Goal: Task Accomplishment & Management: Manage account settings

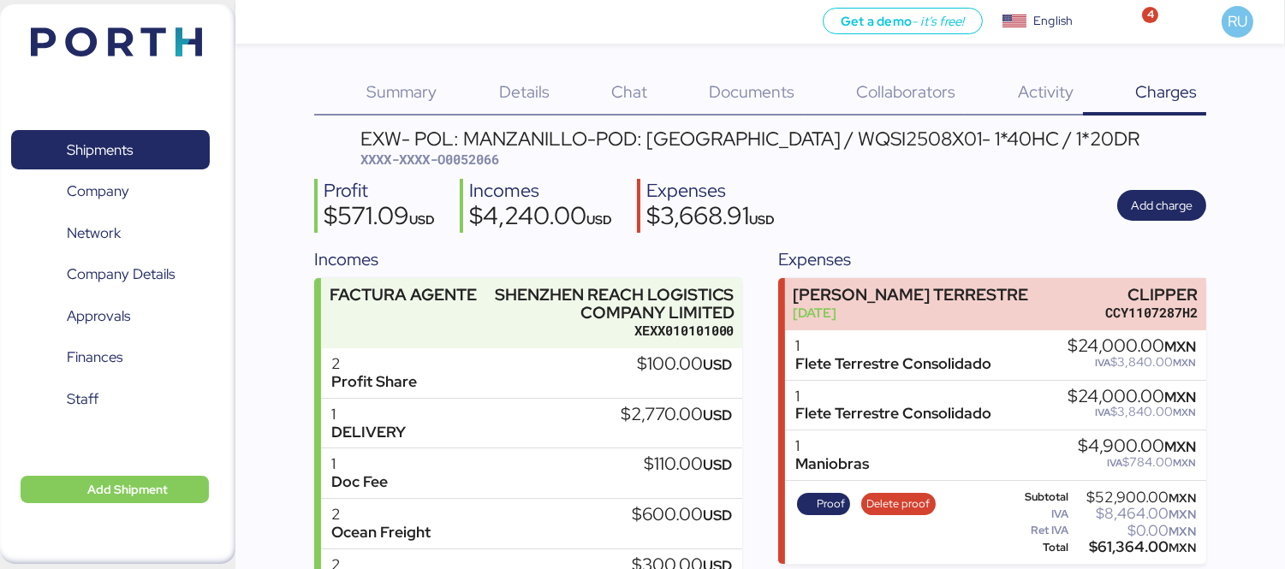
click at [187, 50] on img at bounding box center [116, 41] width 171 height 29
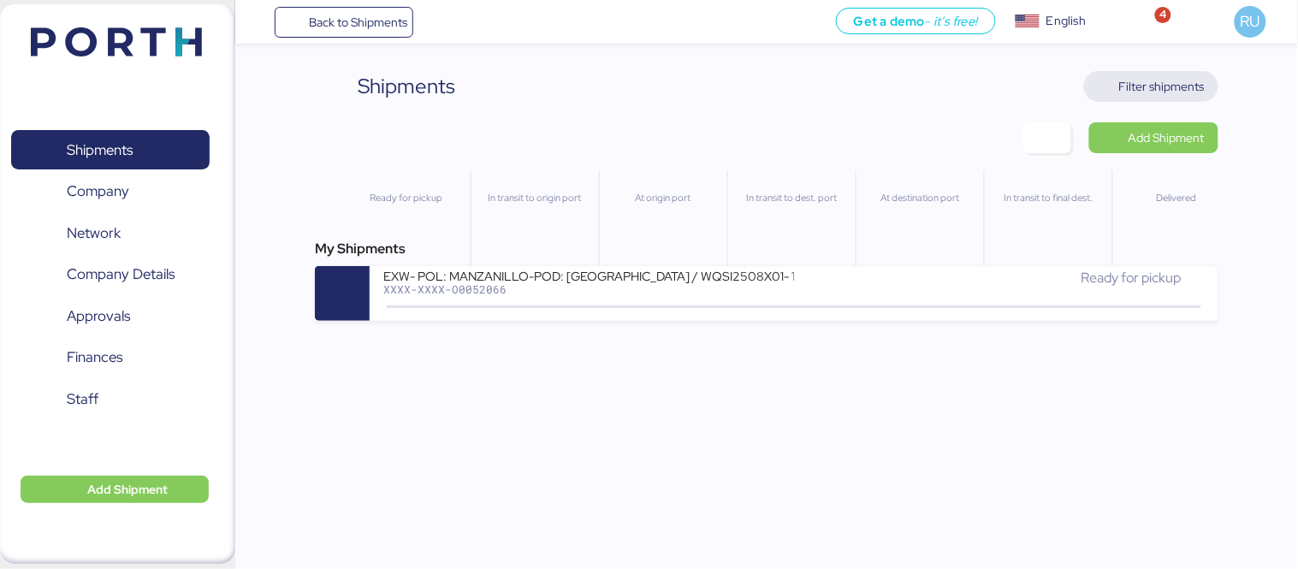
click at [1128, 95] on span "Filter shipments" at bounding box center [1162, 86] width 86 height 21
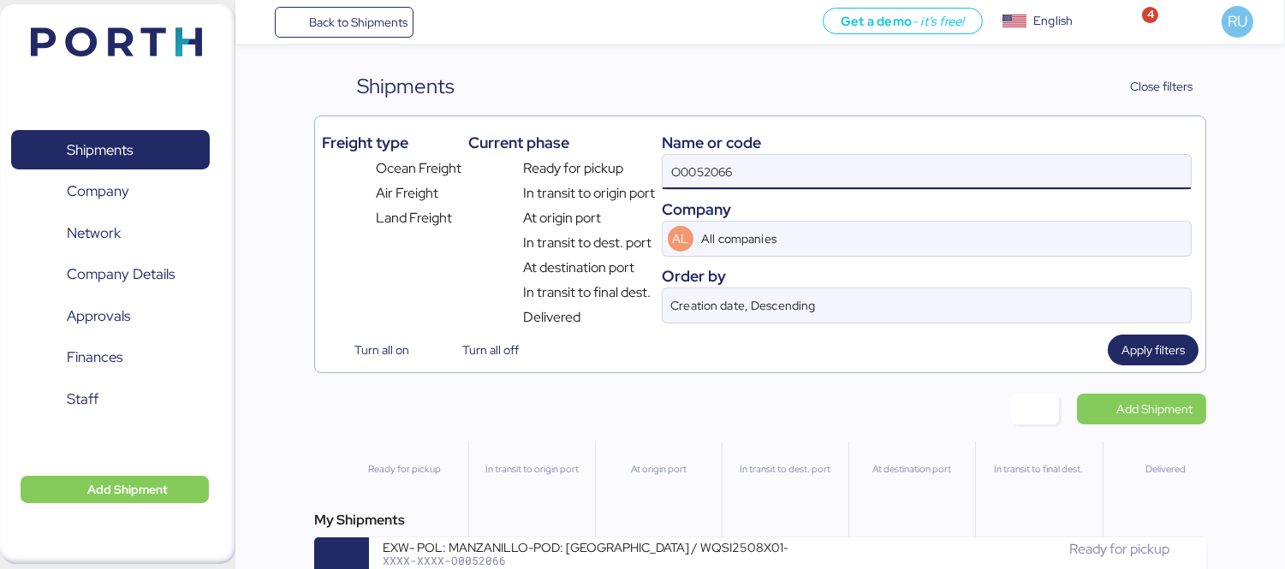
click at [976, 178] on input "O0052066" at bounding box center [926, 172] width 528 height 34
type input "O"
paste input "O0052101"
type input "O0052101"
click at [714, 537] on div "My Shipments LOXSON - MARTINREA / [GEOGRAPHIC_DATA] - MANZANILLO / MBL: COSU642…" at bounding box center [760, 551] width 892 height 82
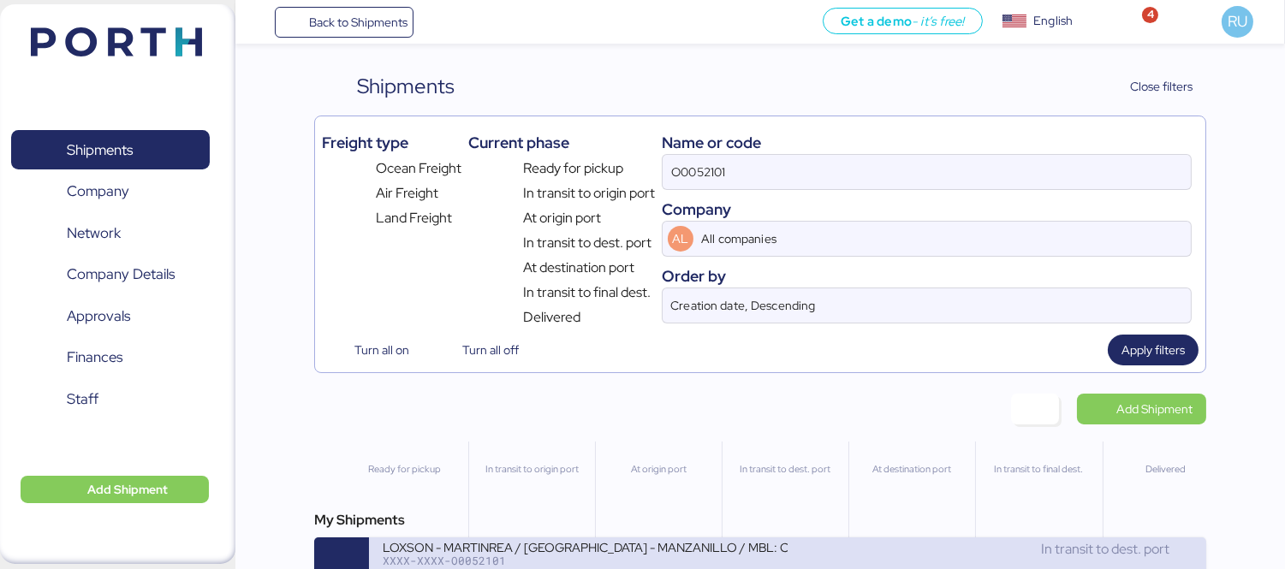
click at [728, 554] on div "LOXSON - MARTINREA / [GEOGRAPHIC_DATA] - MANZANILLO / MBL: COSU6427659700 - HBL…" at bounding box center [585, 546] width 405 height 15
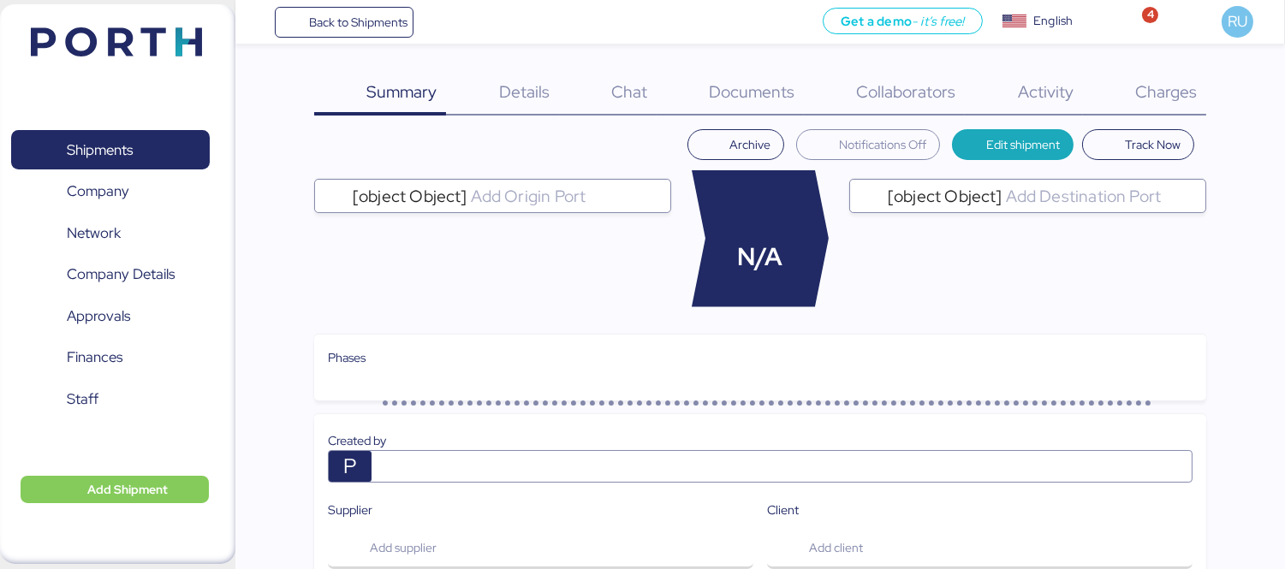
click at [1185, 97] on span "Charges" at bounding box center [1166, 91] width 62 height 22
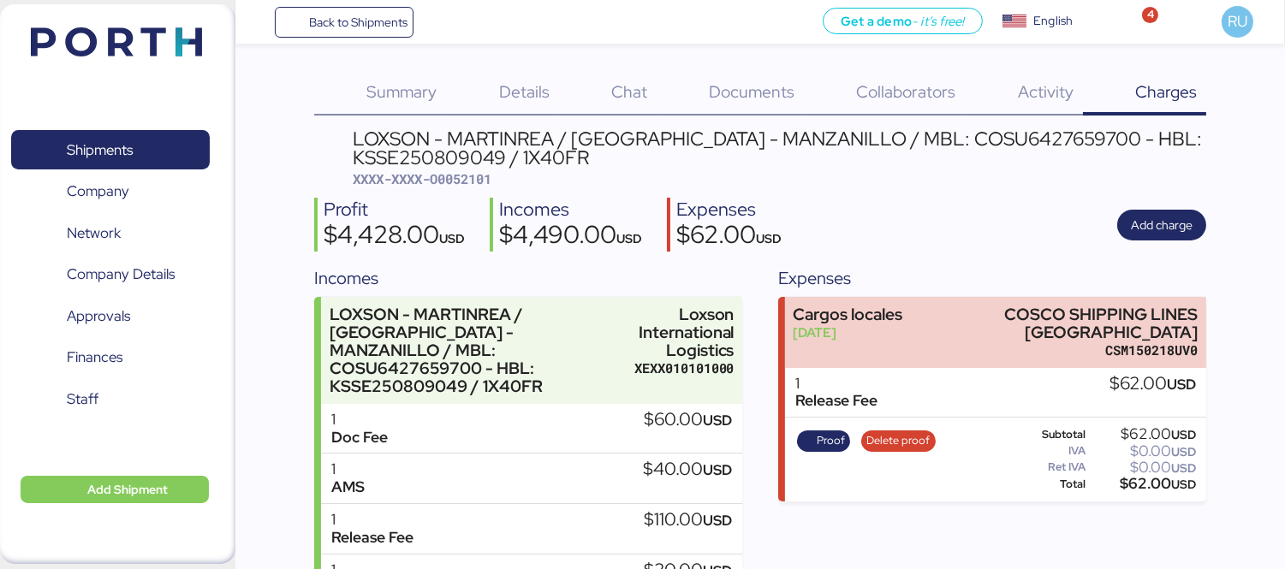
click at [168, 43] on img at bounding box center [116, 41] width 171 height 29
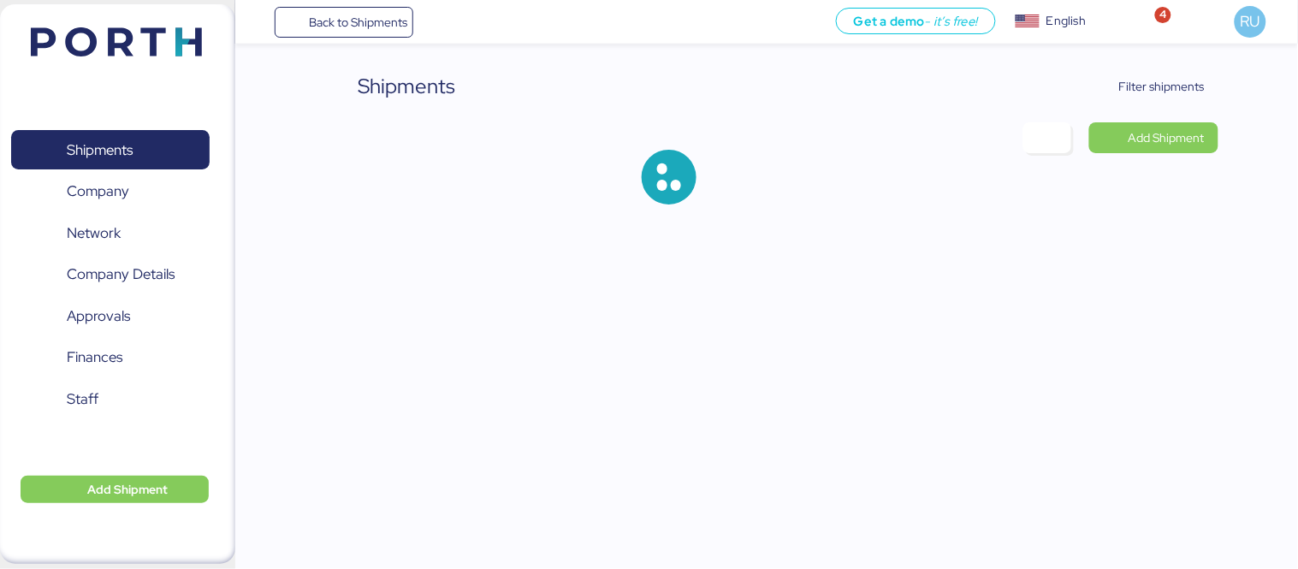
click at [1178, 67] on div "Shipments Filter shipments Add Shipment" at bounding box center [649, 116] width 1298 height 232
click at [1195, 89] on span "Filter shipments" at bounding box center [1162, 86] width 86 height 21
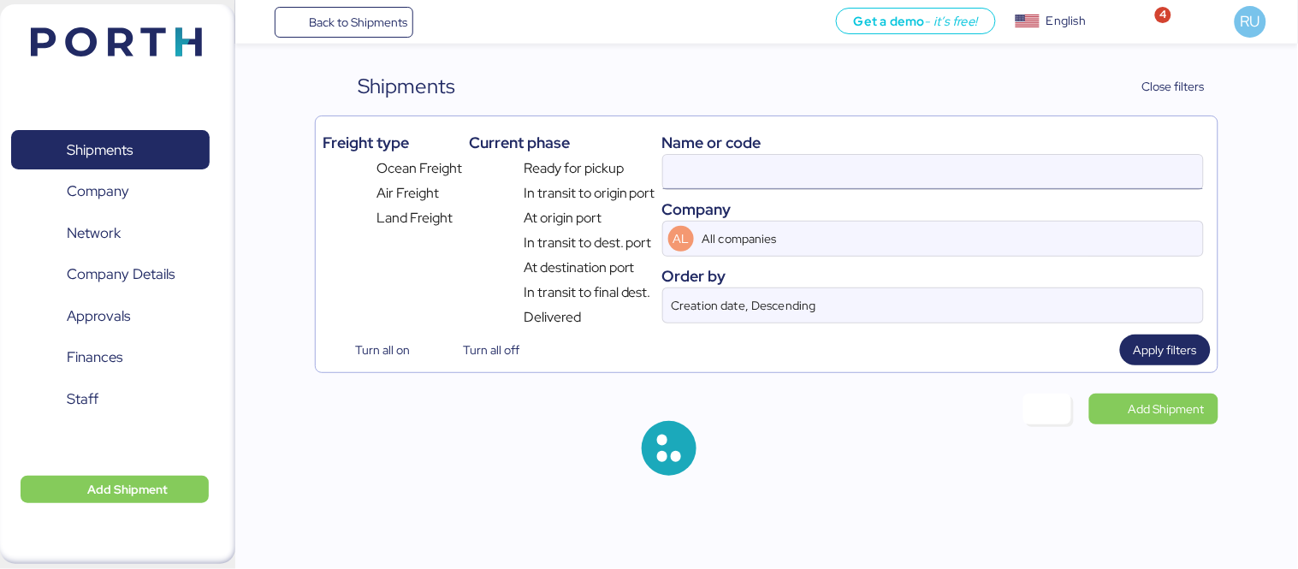
click at [890, 171] on input at bounding box center [933, 172] width 540 height 34
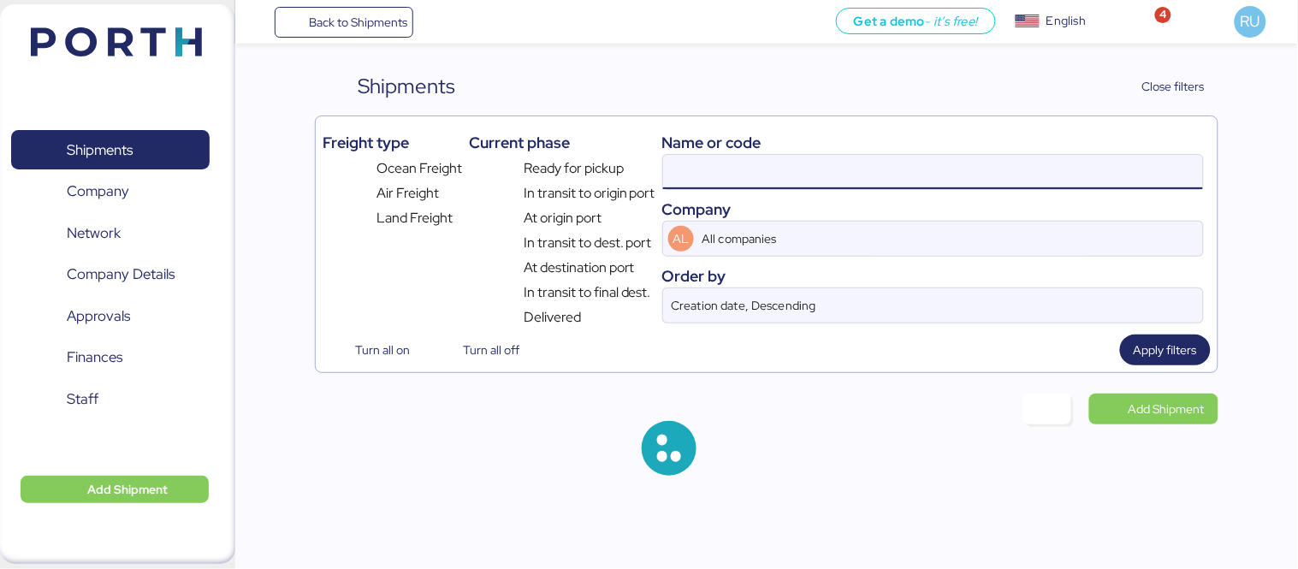
paste input "O0052101"
type input "O0052101"
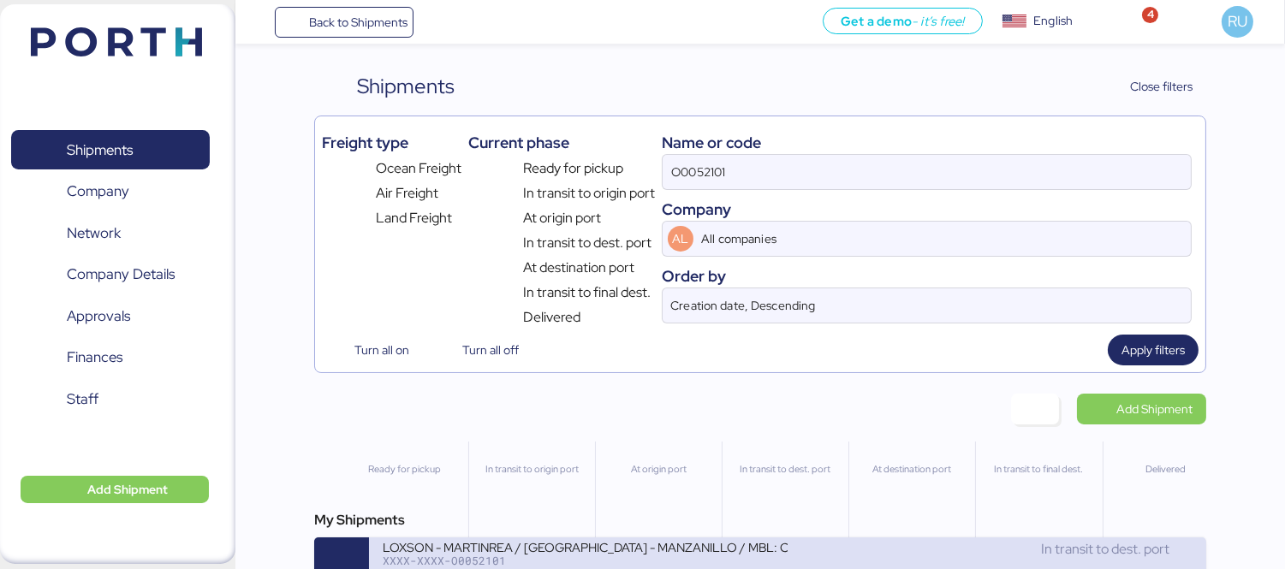
click at [774, 565] on div "XXXX-XXXX-O0052101" at bounding box center [585, 561] width 405 height 12
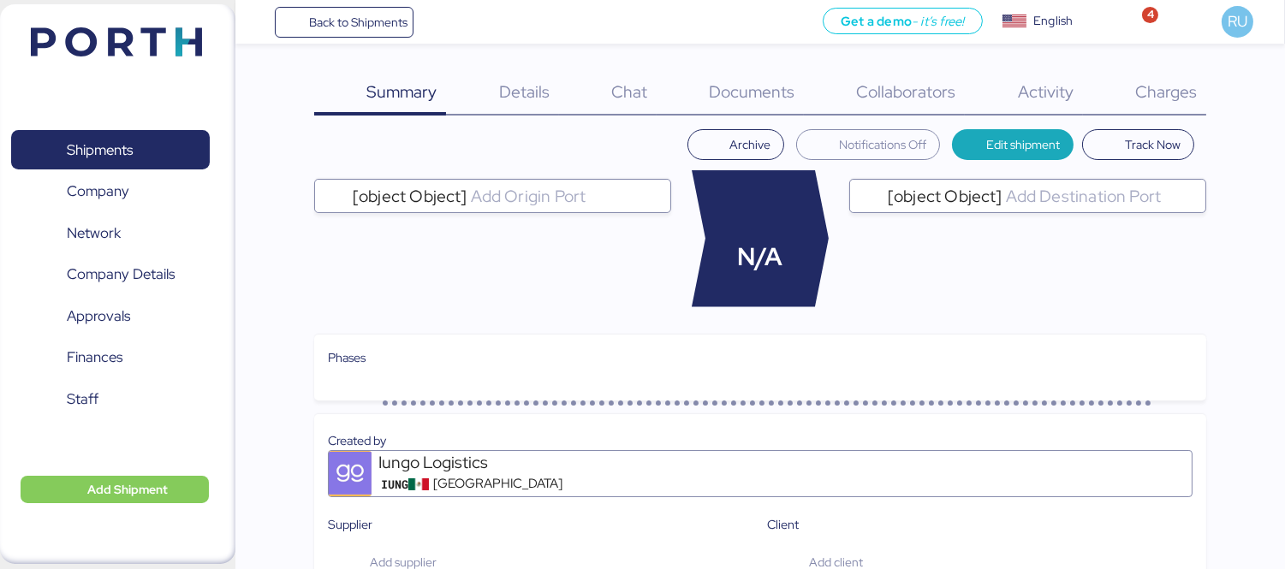
click at [1179, 80] on span "Charges" at bounding box center [1166, 91] width 62 height 22
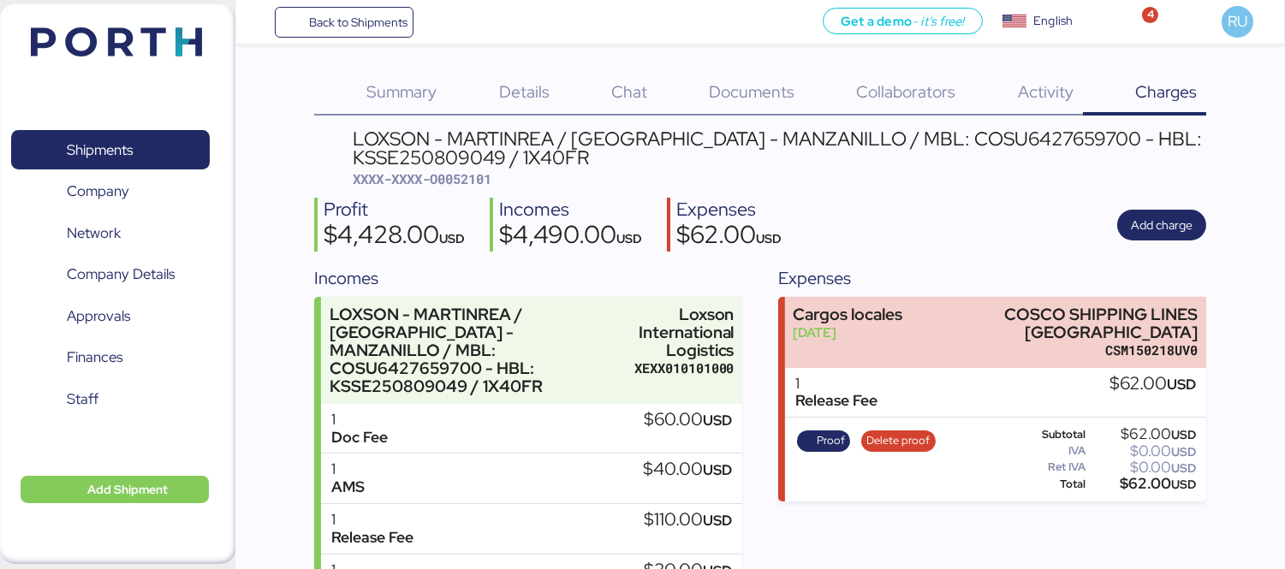
click at [75, 38] on img at bounding box center [116, 41] width 171 height 29
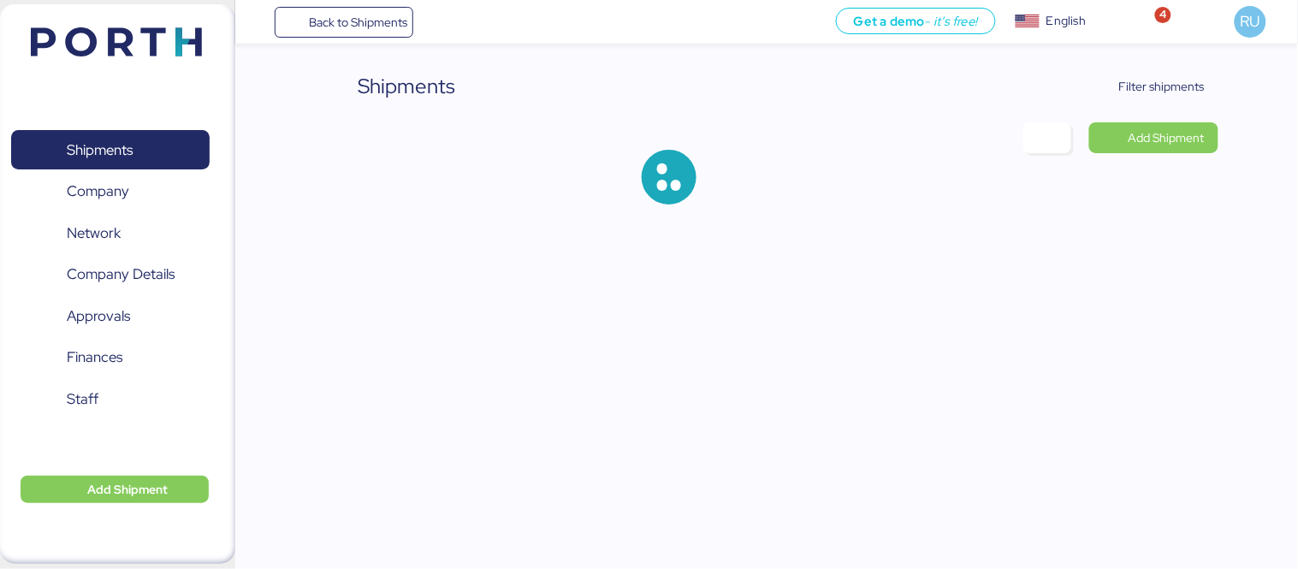
click at [75, 38] on img at bounding box center [116, 41] width 171 height 29
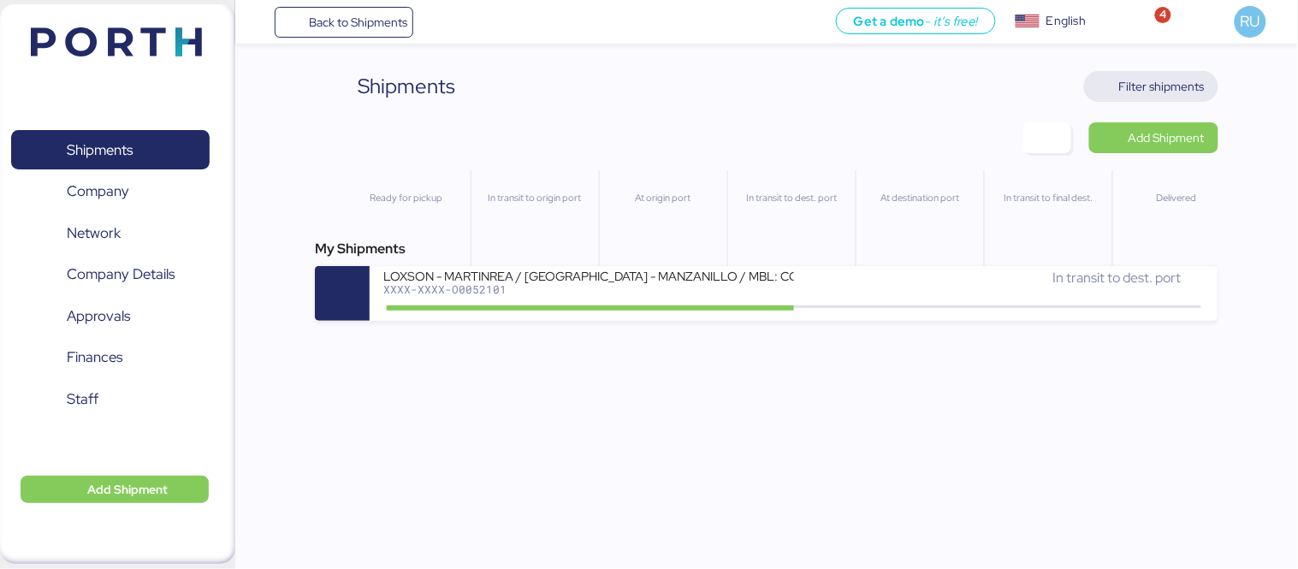
click at [1169, 87] on span "Filter shipments" at bounding box center [1162, 86] width 86 height 21
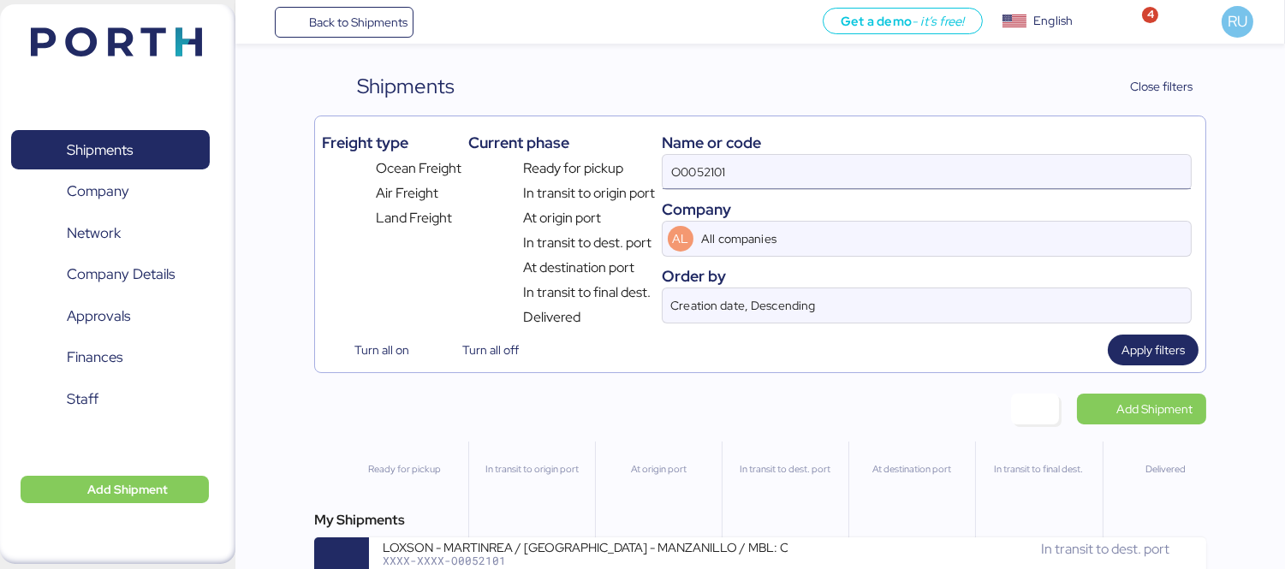
click at [931, 167] on input "O0052101" at bounding box center [926, 172] width 528 height 34
type input "O"
paste input "O0052050"
type input "O0052050"
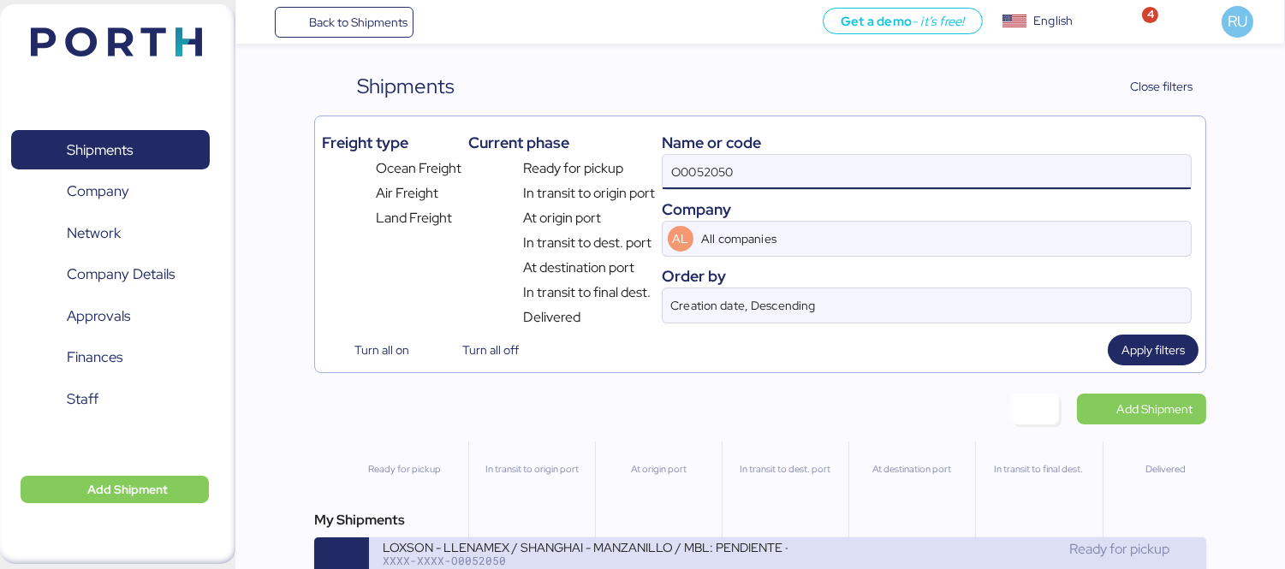
click at [921, 560] on div "Ready for pickup" at bounding box center [989, 549] width 405 height 21
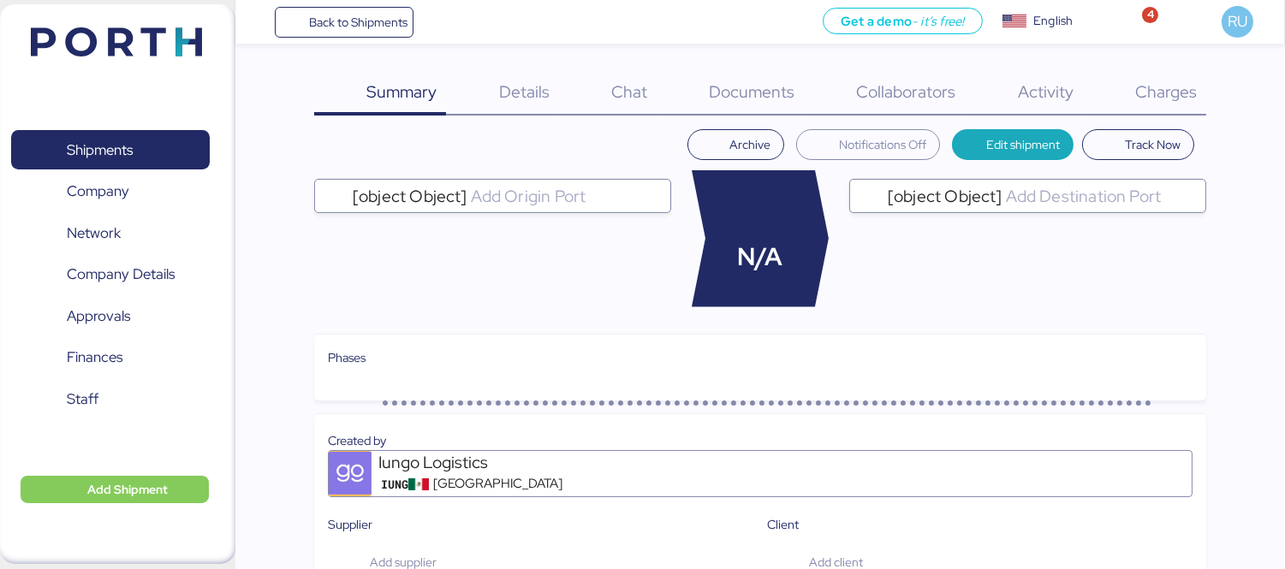
click at [1150, 111] on div "Charges 0" at bounding box center [1144, 93] width 123 height 45
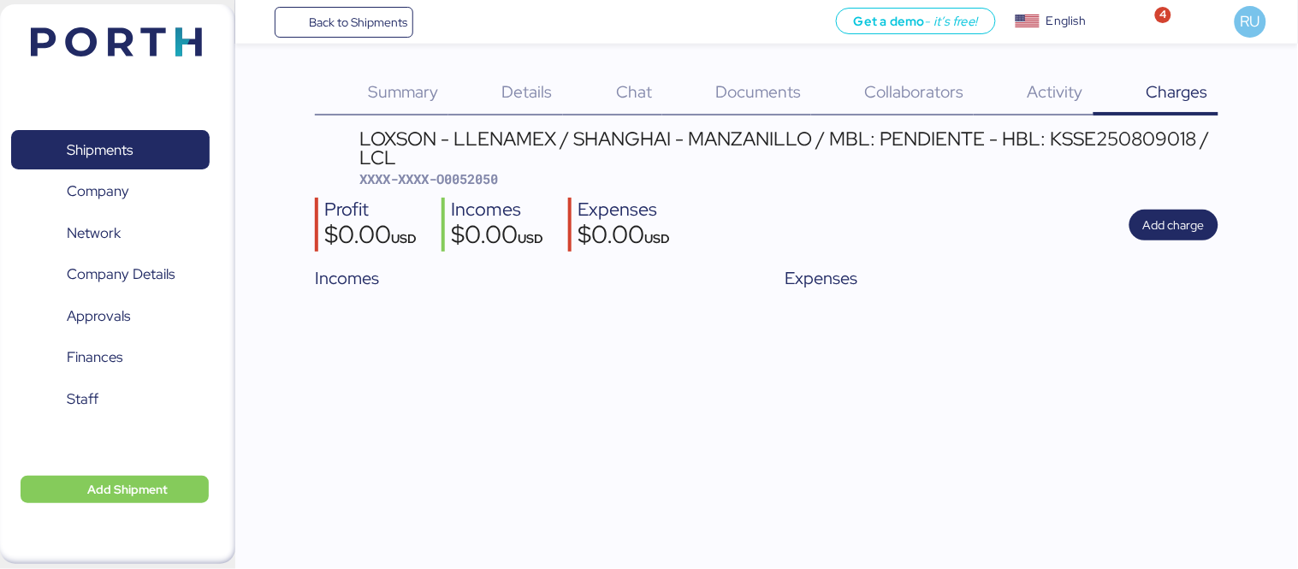
click at [1157, 258] on div "LOXSON - LLENAMEX / SHANGHAI - MANZANILLO / MBL: PENDIENTE - HBL: KSSE250809018…" at bounding box center [767, 213] width 904 height 168
click at [1166, 210] on span "Add charge" at bounding box center [1174, 225] width 89 height 31
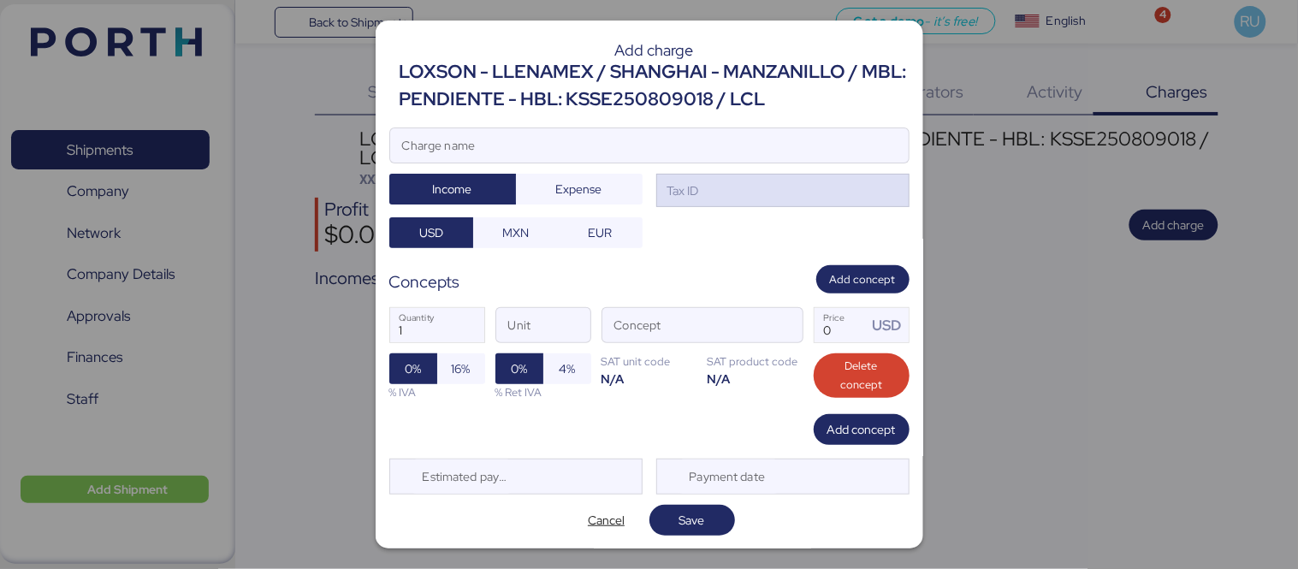
click at [729, 194] on div "Tax ID" at bounding box center [782, 191] width 253 height 34
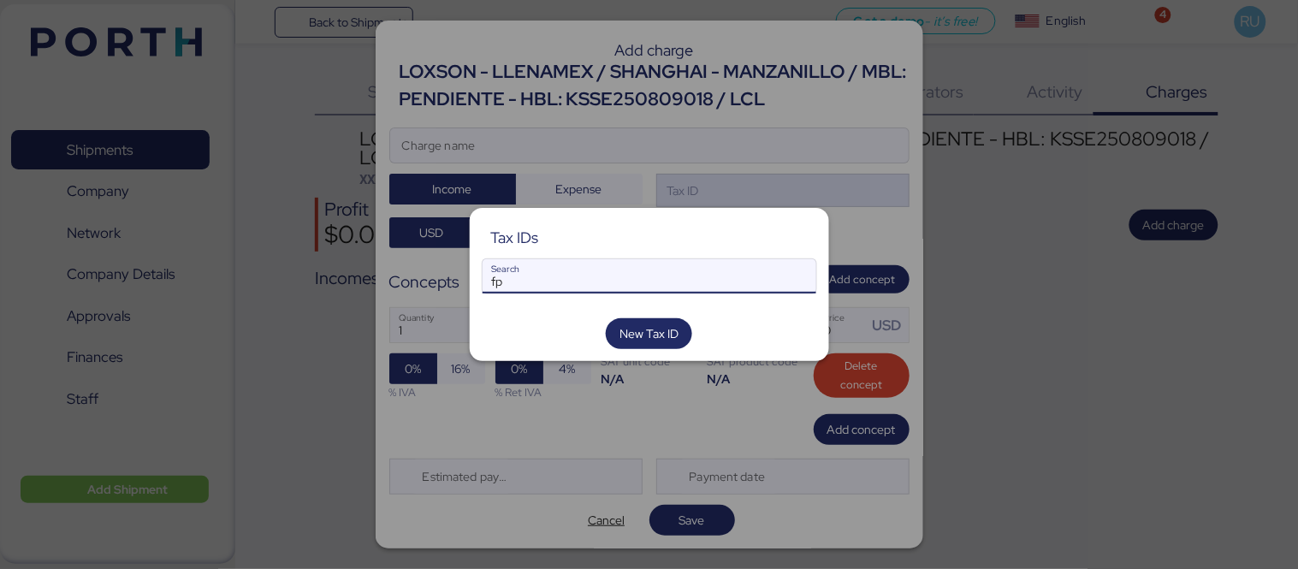
type input "f"
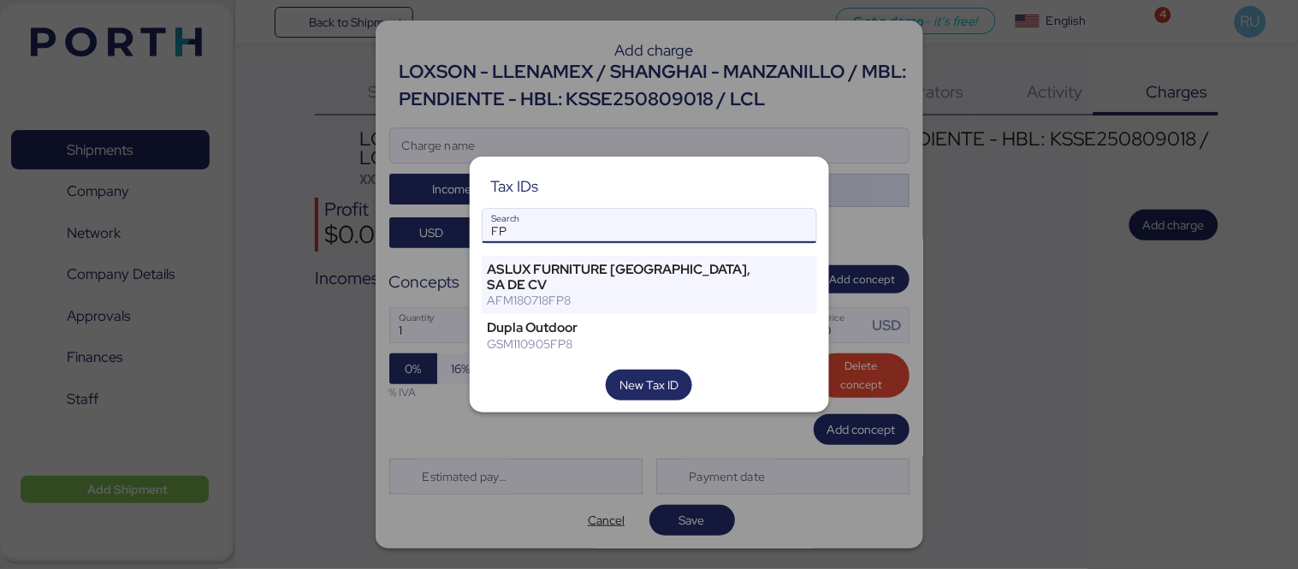
type input "F"
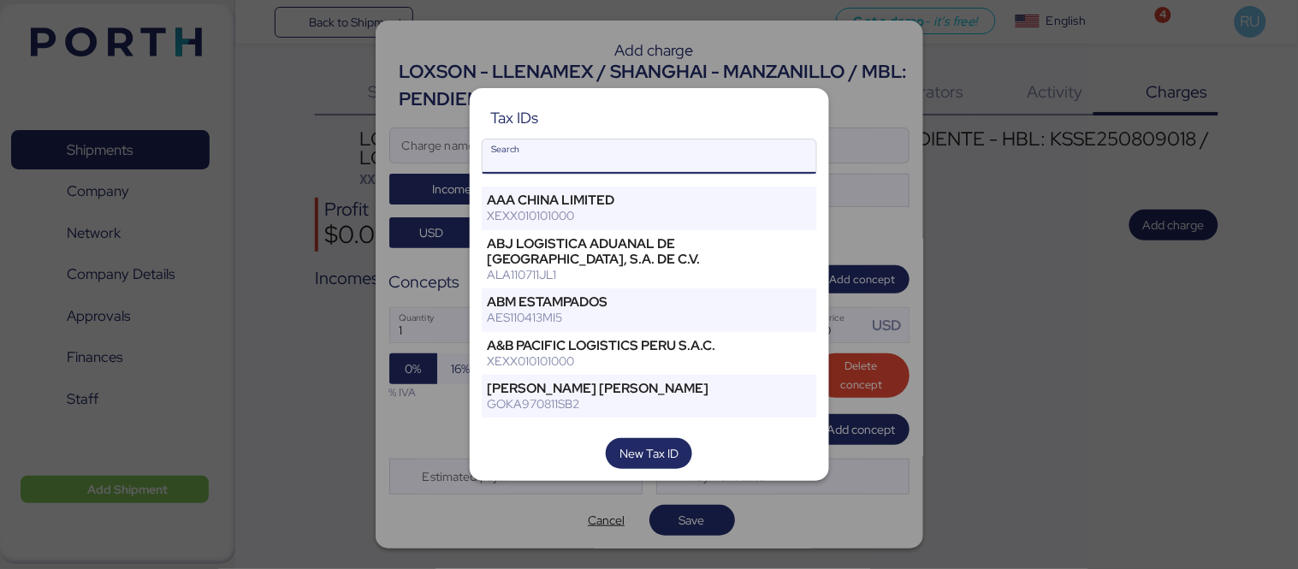
click at [874, 261] on div at bounding box center [649, 284] width 1298 height 569
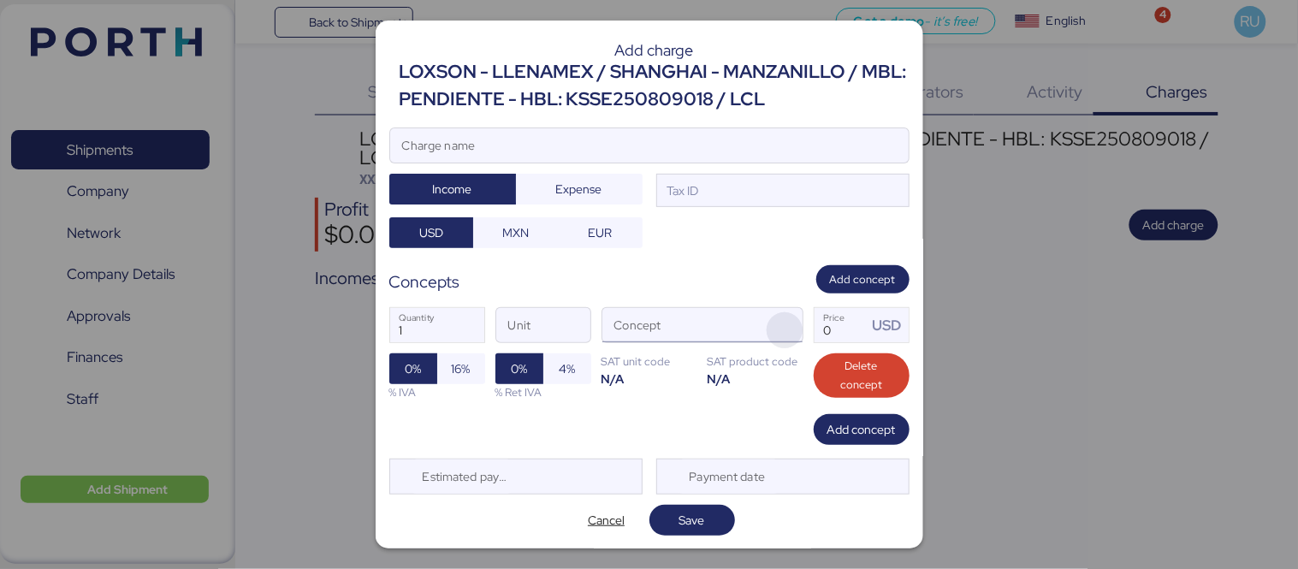
click at [776, 319] on span "button" at bounding box center [785, 330] width 36 height 36
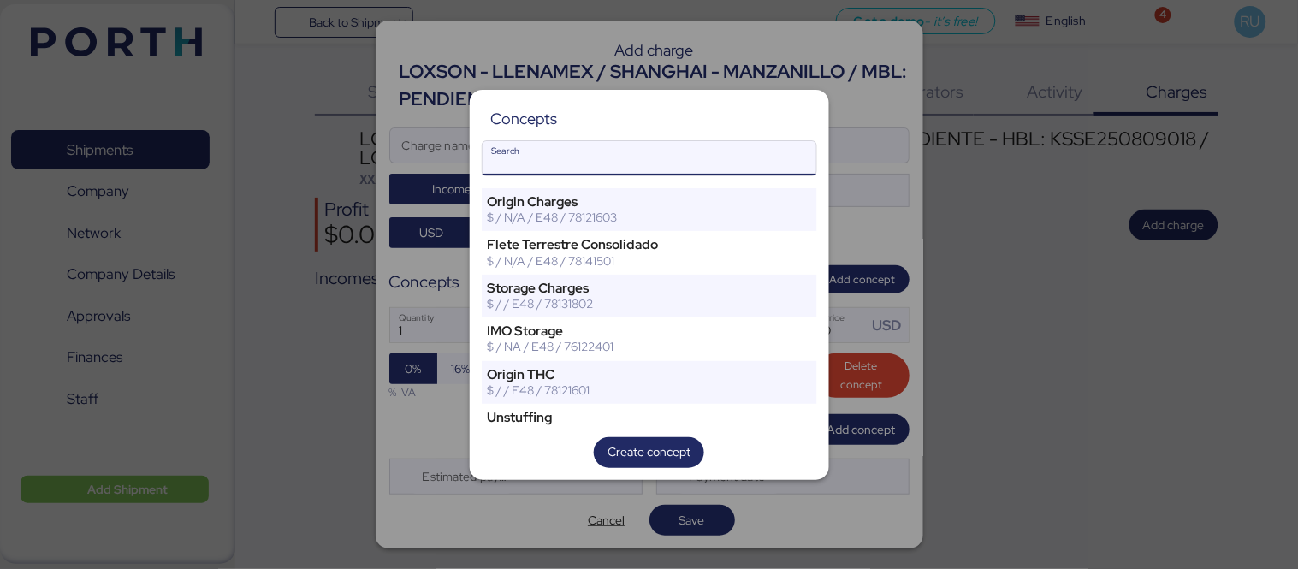
type input "C"
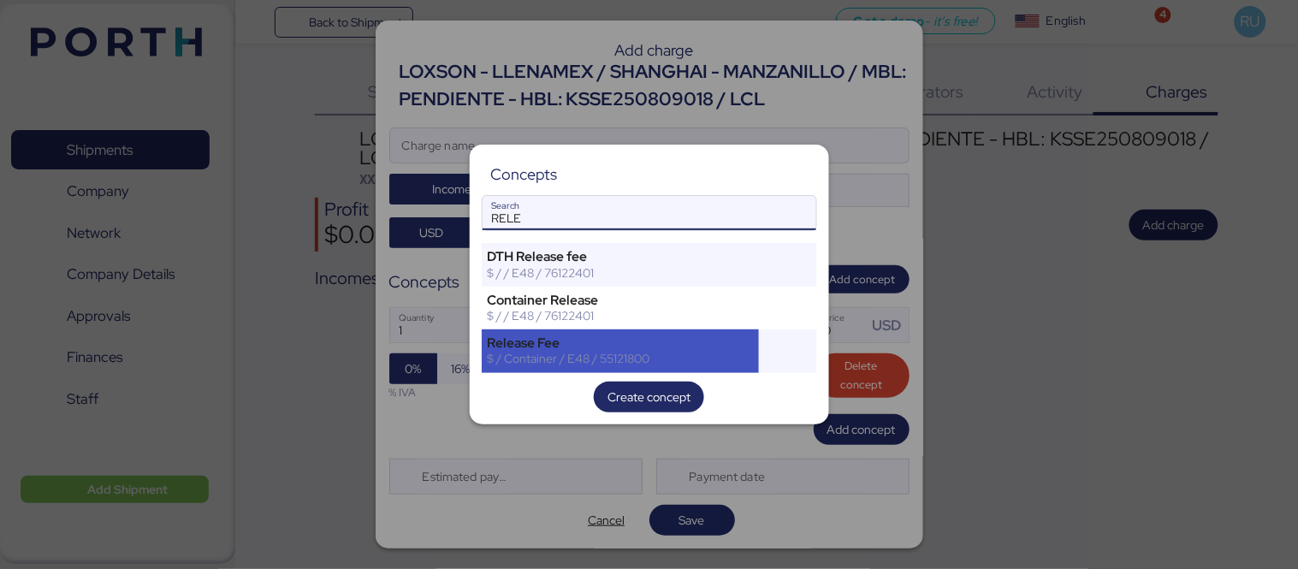
type input "RELE"
click at [728, 347] on div "Release Fee" at bounding box center [621, 342] width 266 height 15
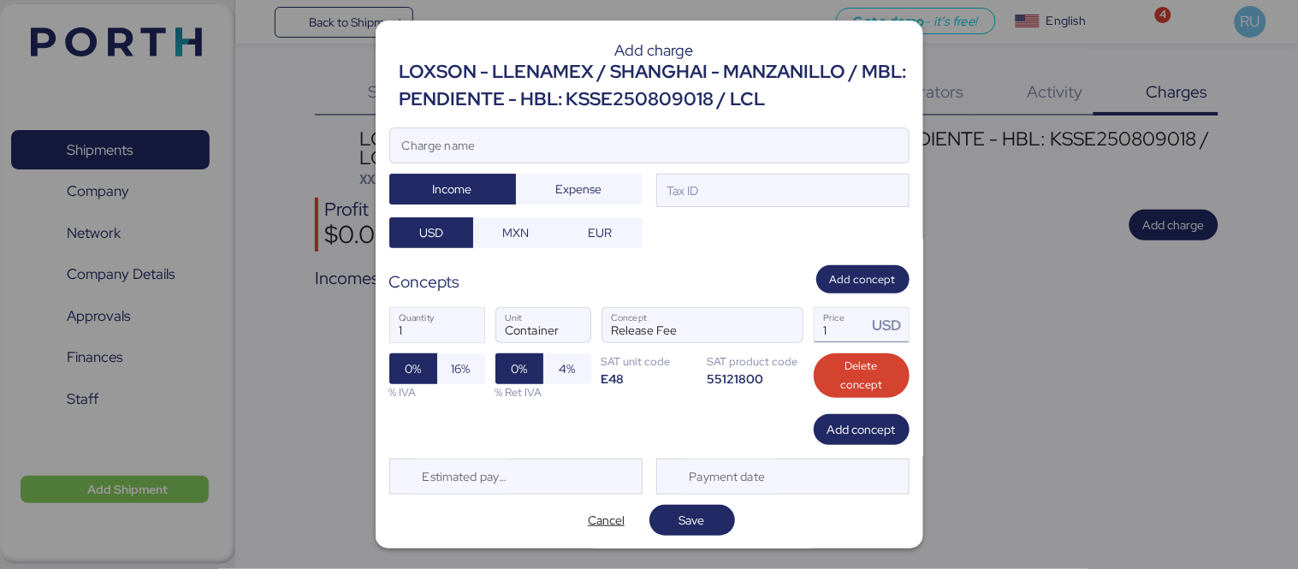
click at [851, 337] on input "1" at bounding box center [841, 325] width 53 height 34
type input "518.8"
click at [722, 141] on input "Charge name" at bounding box center [649, 145] width 519 height 34
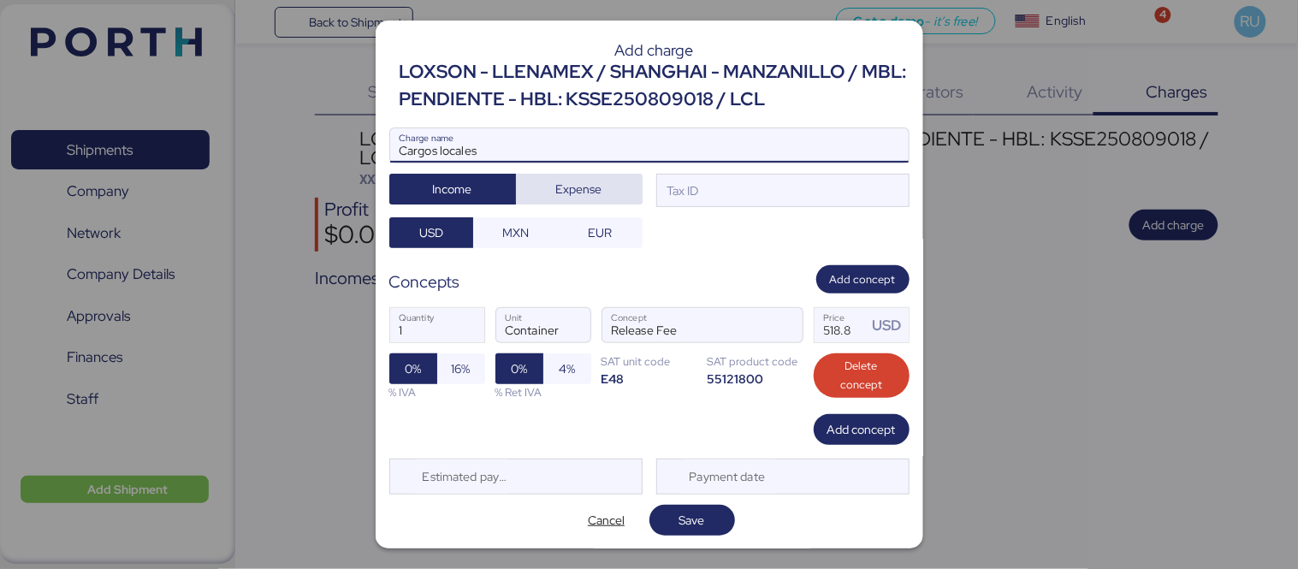
type input "Cargos locales"
click at [575, 188] on span "Expense" at bounding box center [579, 189] width 46 height 21
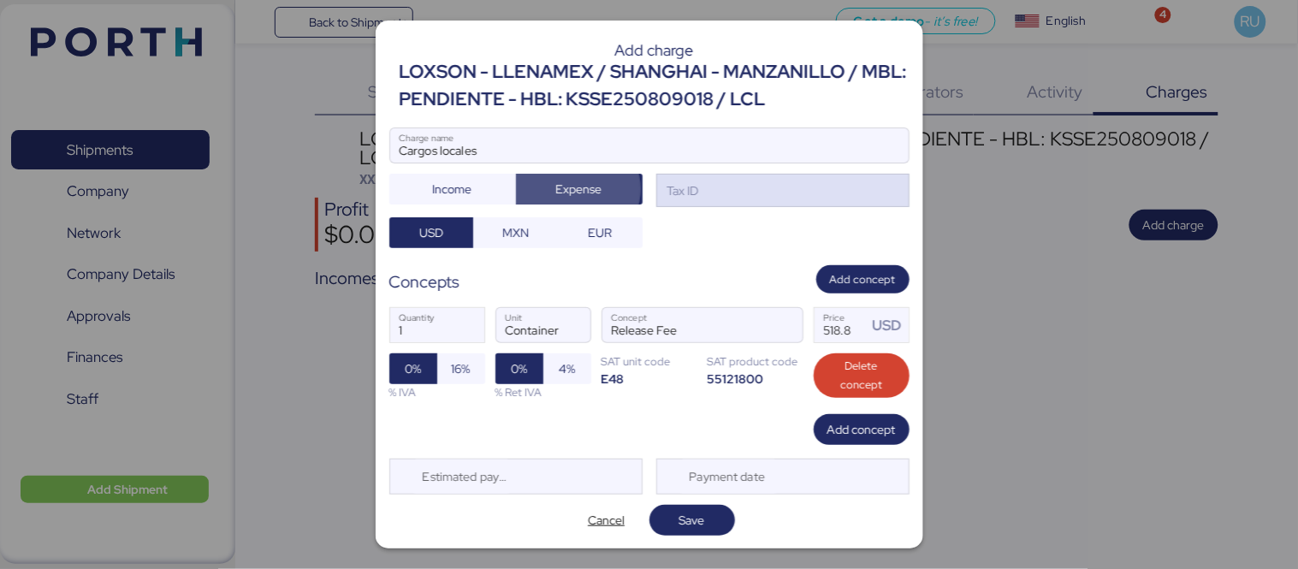
click at [693, 189] on div "Tax ID" at bounding box center [782, 191] width 253 height 34
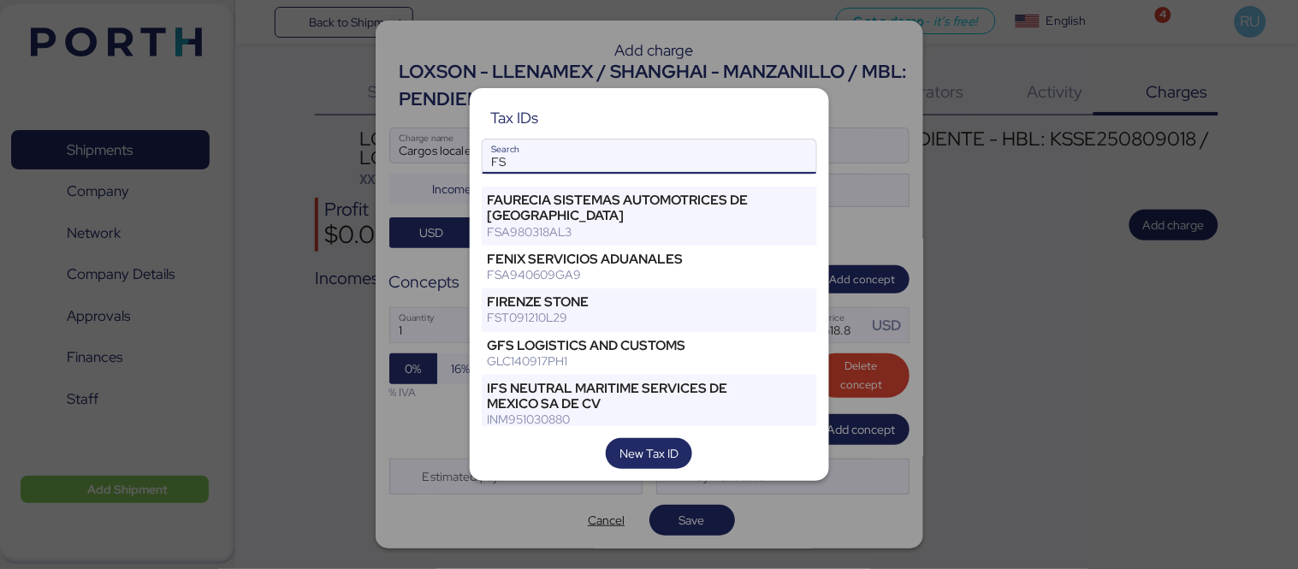
type input "F"
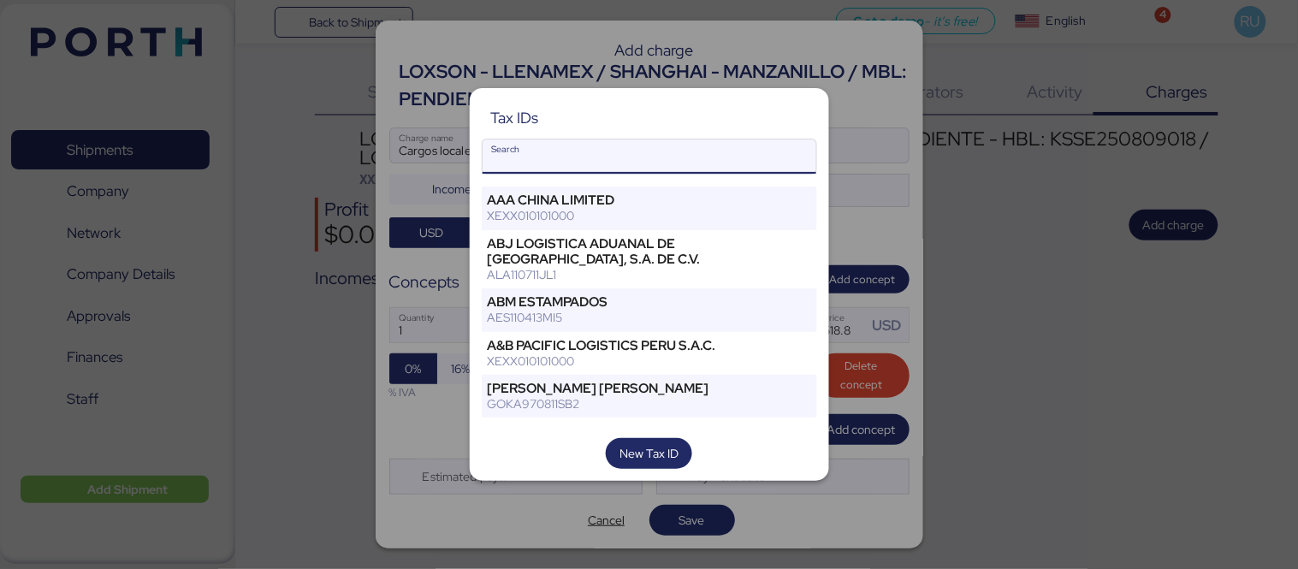
click at [796, 154] on input "Search" at bounding box center [650, 156] width 334 height 34
click at [665, 451] on span "New Tax ID" at bounding box center [649, 453] width 59 height 21
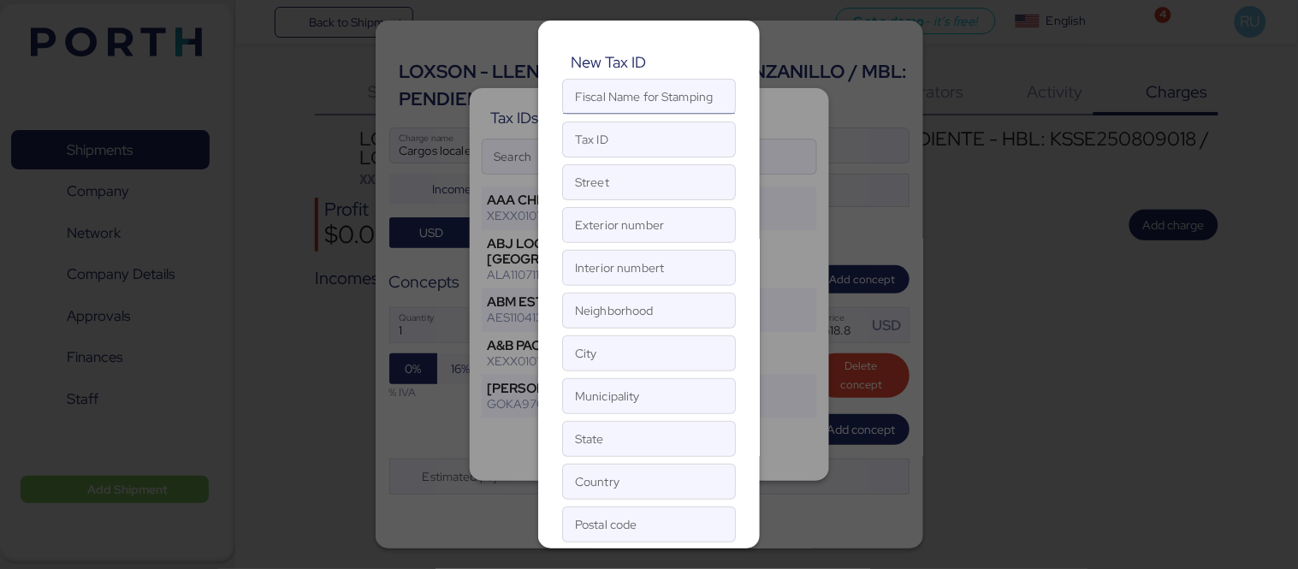
click at [659, 95] on input "Fiscal Name for Stamping" at bounding box center [649, 97] width 172 height 34
click at [864, 169] on div at bounding box center [649, 284] width 1298 height 569
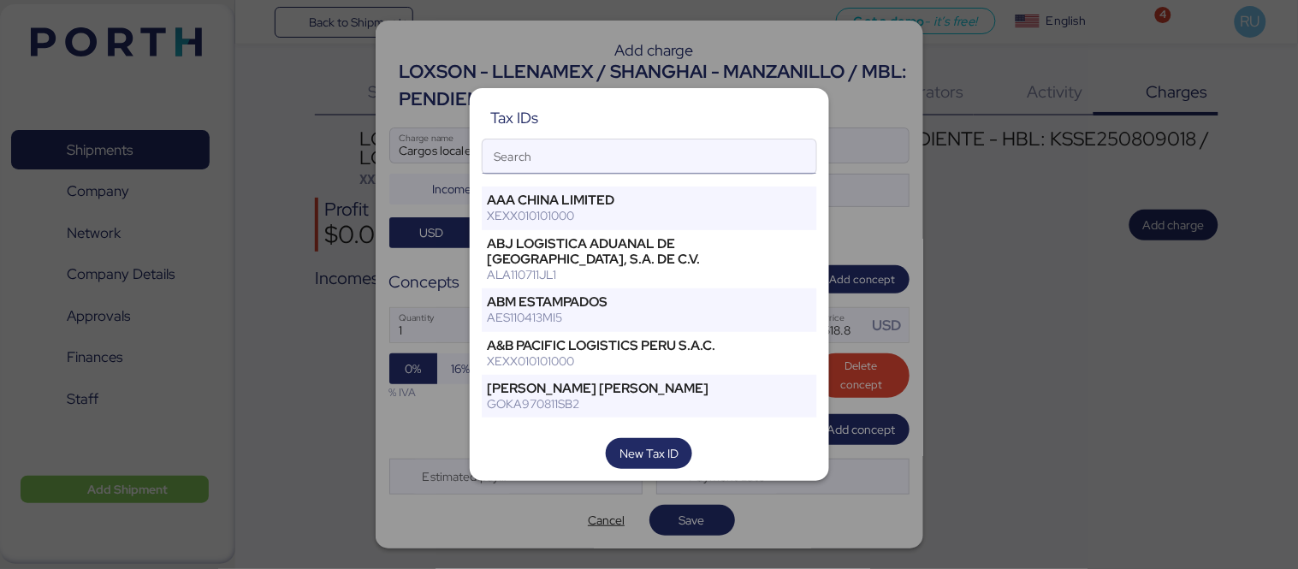
click at [561, 158] on input "Search" at bounding box center [650, 156] width 334 height 34
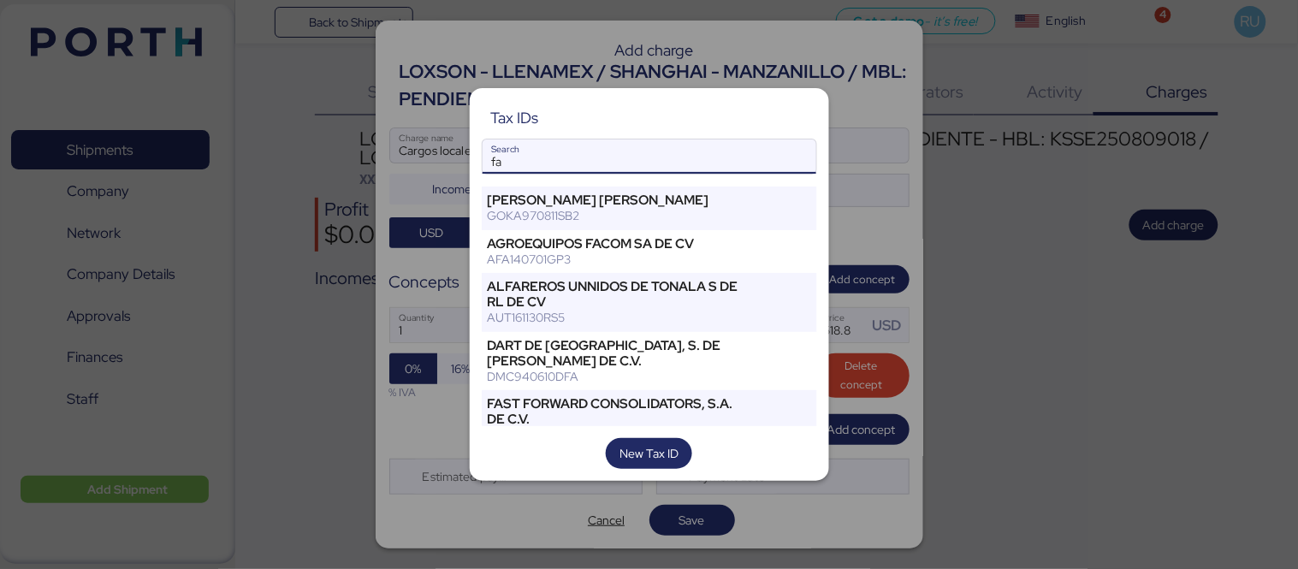
type input "f"
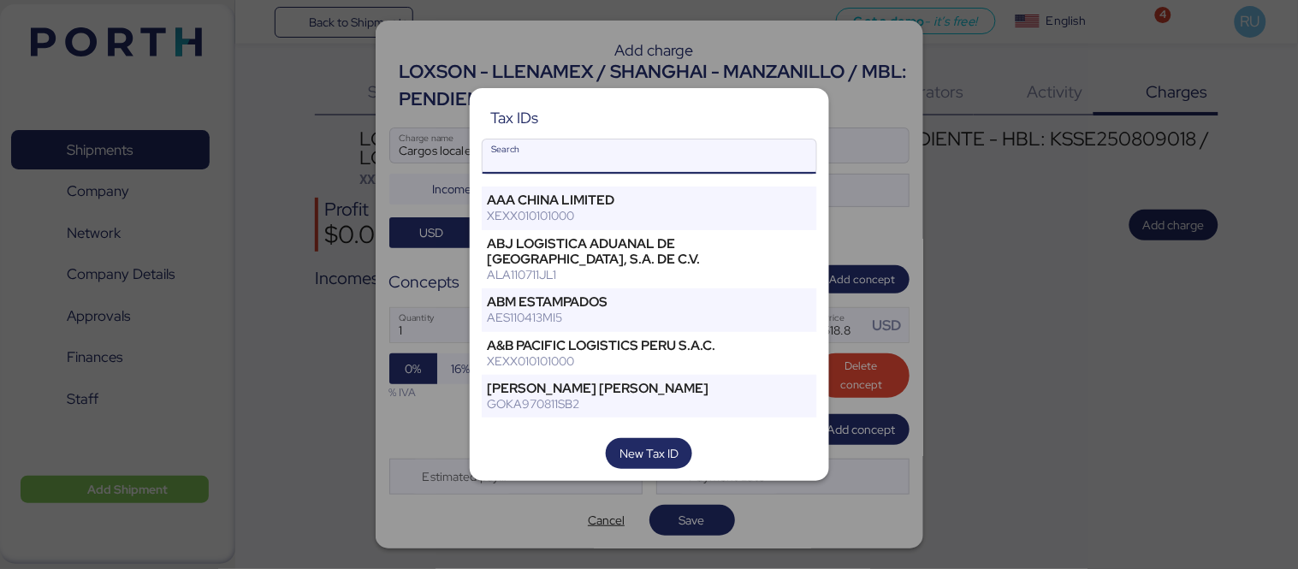
paste input "FAMOUS PACIFIC SHIPPING SA DE CV Calz."
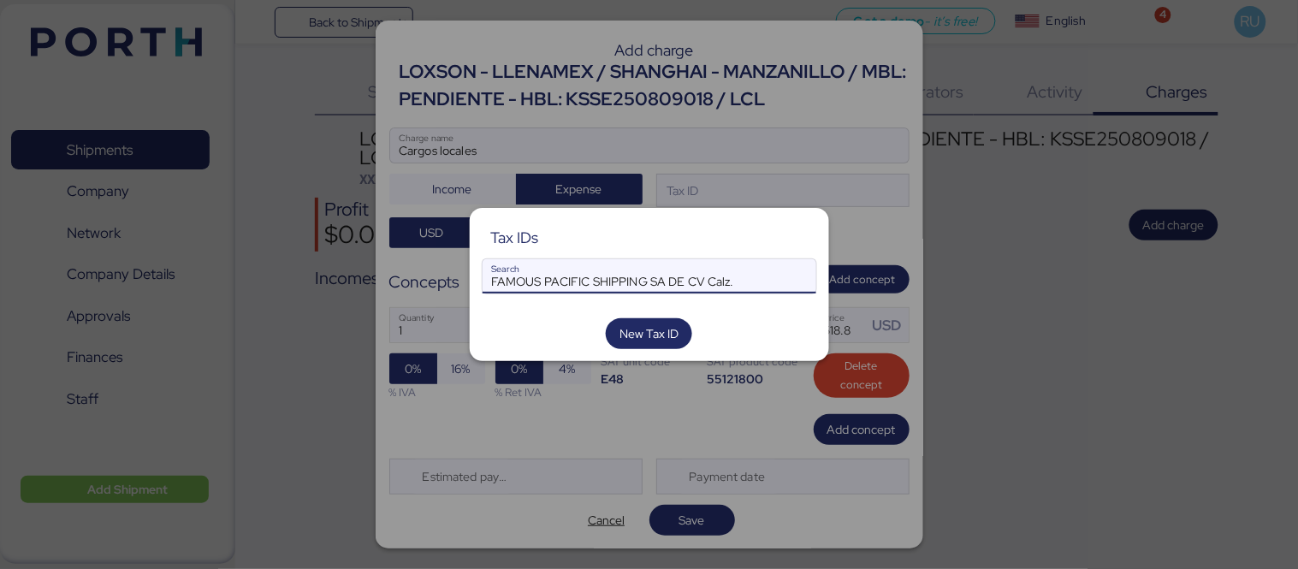
type input "FAMOUS PACIFIC SHIPPING SA DE CV Calz."
click at [673, 303] on div "Tax IDs FAMOUS PACIFIC SHIPPING SA DE CV Calz. Search New Tax ID" at bounding box center [649, 285] width 359 height 154
click at [681, 315] on div "Tax IDs FAMOUS PACIFIC SHIPPING SA DE CV Calz. Search New Tax ID" at bounding box center [649, 285] width 359 height 154
click at [1032, 518] on div at bounding box center [649, 284] width 1298 height 569
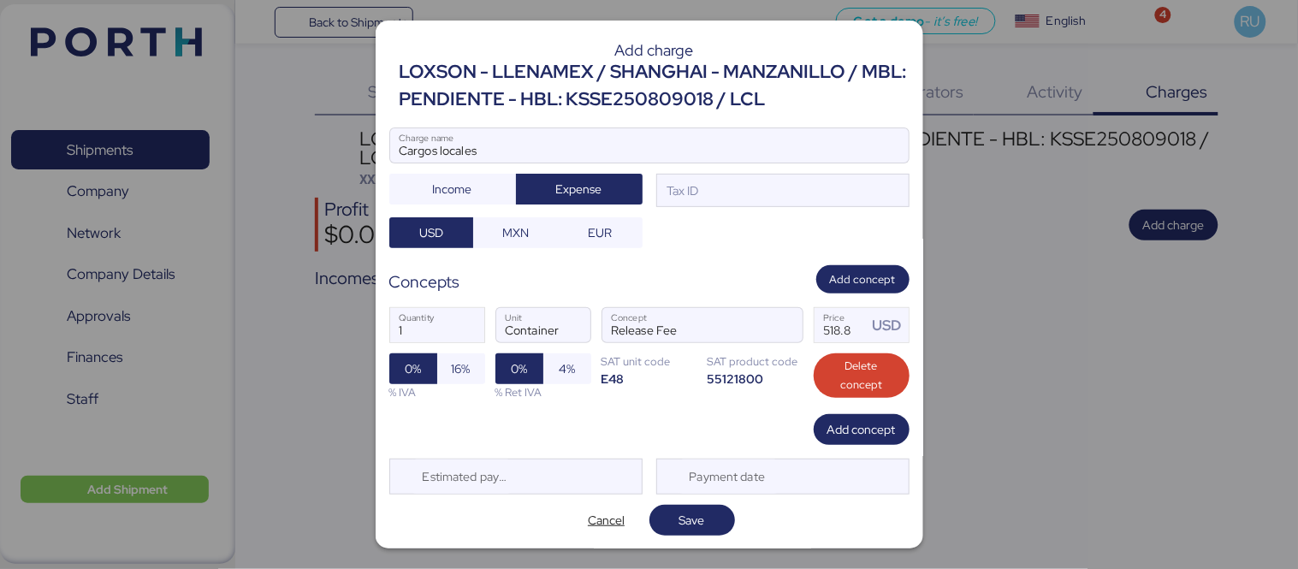
click at [745, 175] on div at bounding box center [649, 171] width 519 height 17
click at [745, 163] on input "Cargos locales" at bounding box center [649, 145] width 519 height 34
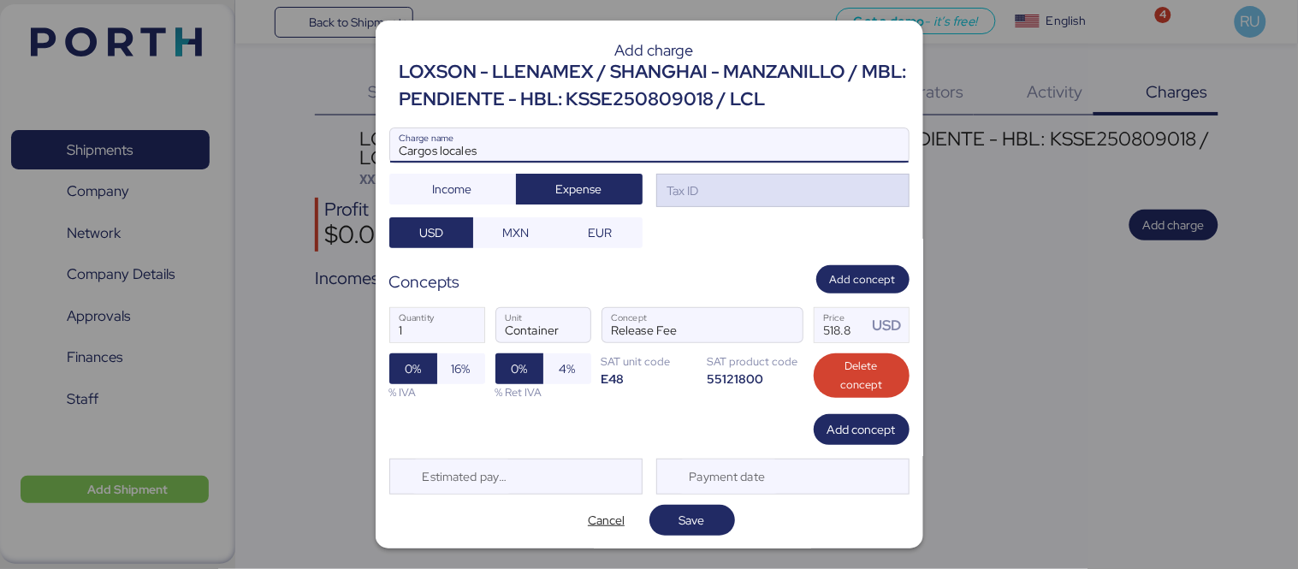
click at [751, 193] on div "Tax ID" at bounding box center [782, 191] width 253 height 34
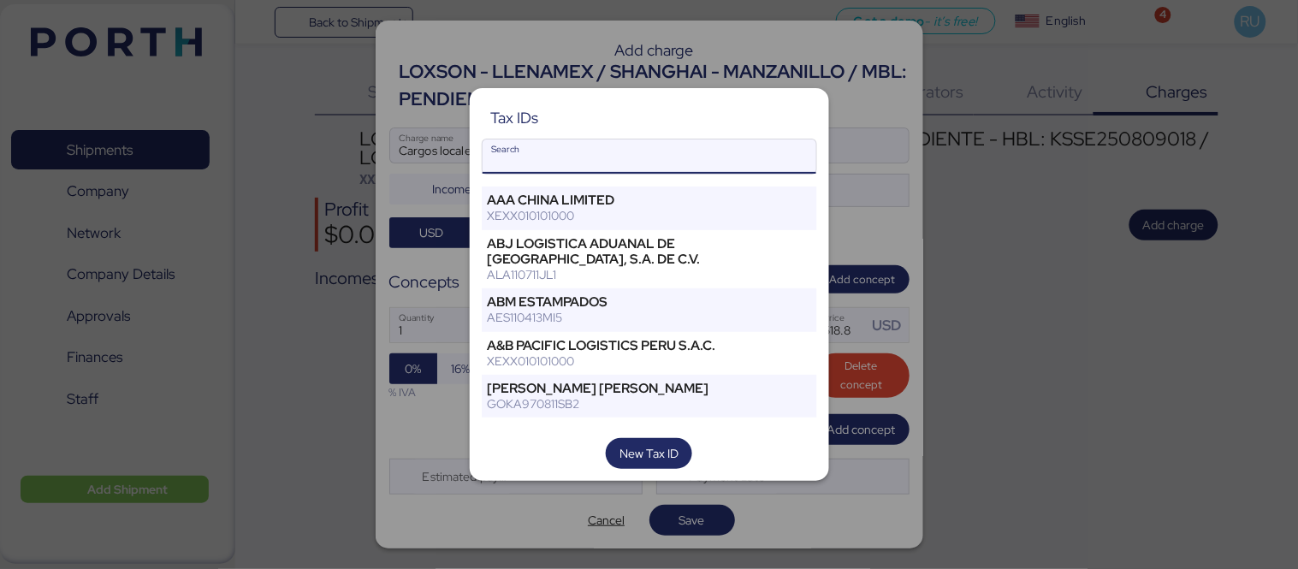
click at [661, 387] on div "[PERSON_NAME] [PERSON_NAME]" at bounding box center [621, 388] width 266 height 15
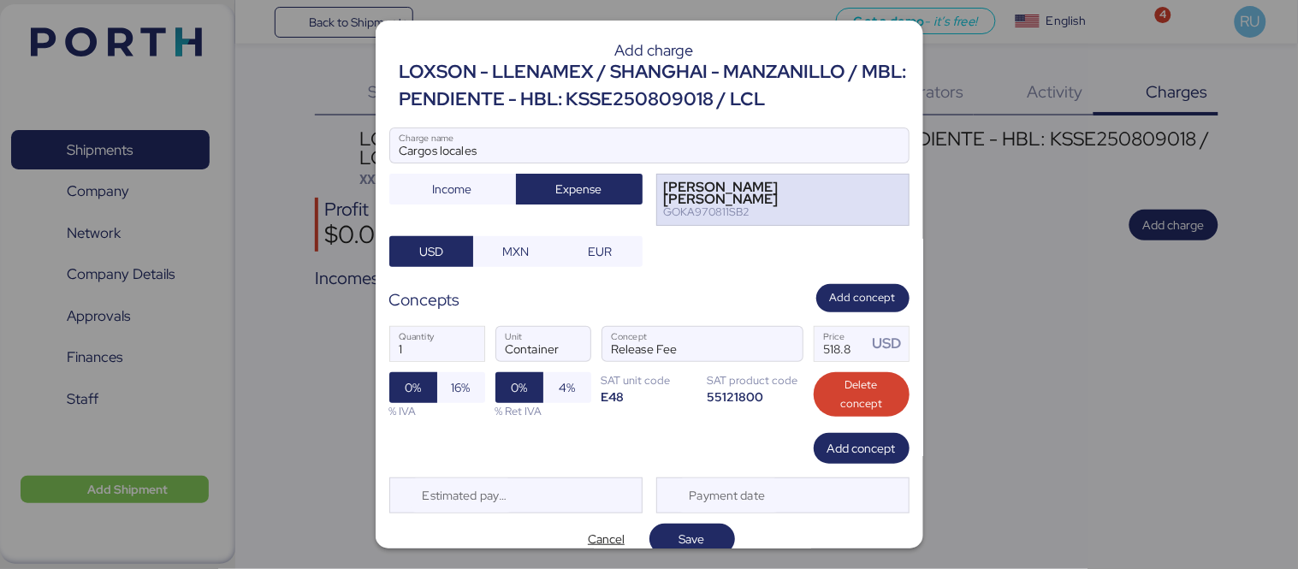
click at [780, 195] on div "[PERSON_NAME] [PERSON_NAME]" at bounding box center [769, 193] width 211 height 25
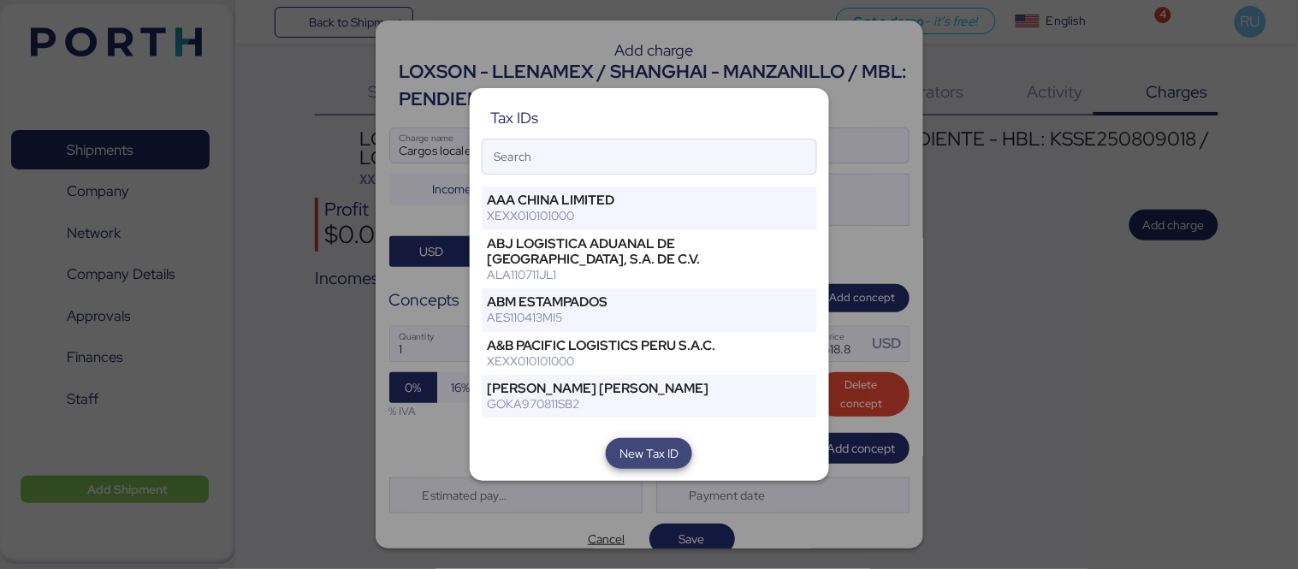
click at [659, 450] on span "New Tax ID" at bounding box center [649, 453] width 59 height 21
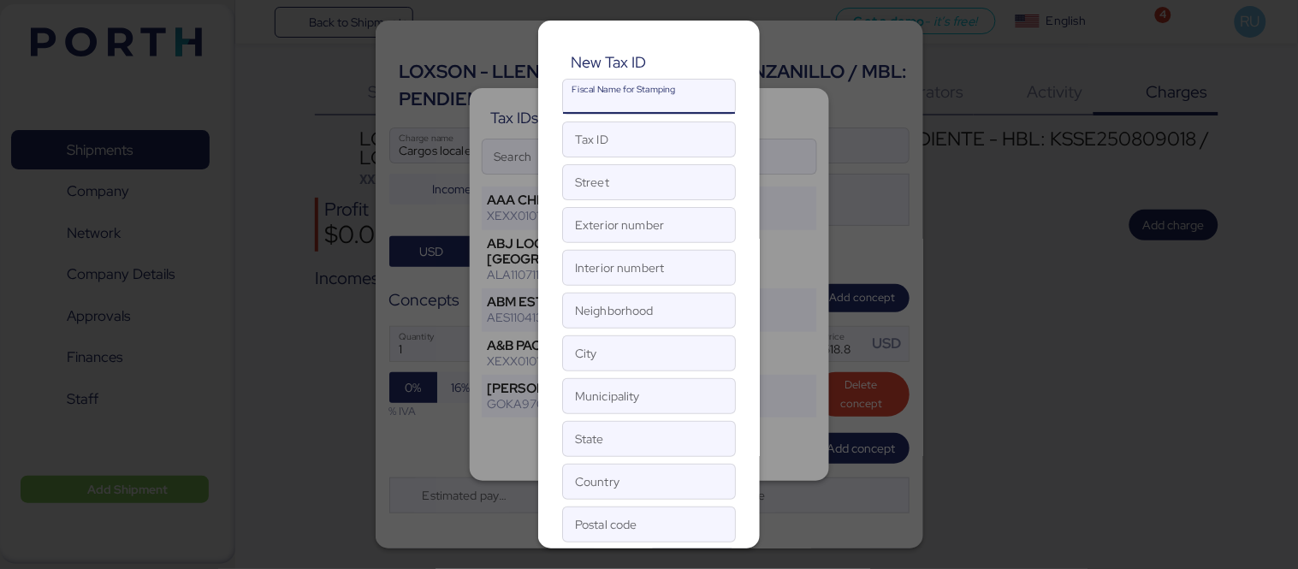
click at [601, 104] on input "Fiscal Name for Stamping" at bounding box center [649, 97] width 172 height 34
paste input "FAMOUS PACIFIC SHIPPING SA DE CV Calz."
type input "FAMOUS PACIFIC SHIPPING SA DE CV Calz."
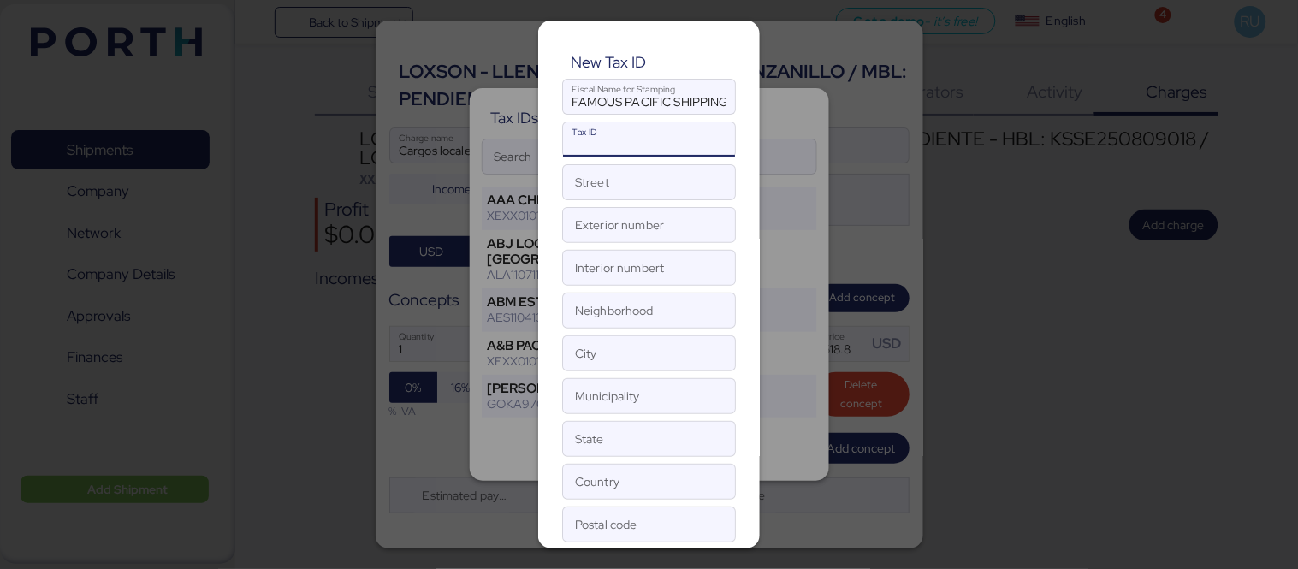
click at [639, 133] on input "Tax ID" at bounding box center [649, 139] width 172 height 34
click at [650, 181] on input "Street" at bounding box center [649, 182] width 172 height 34
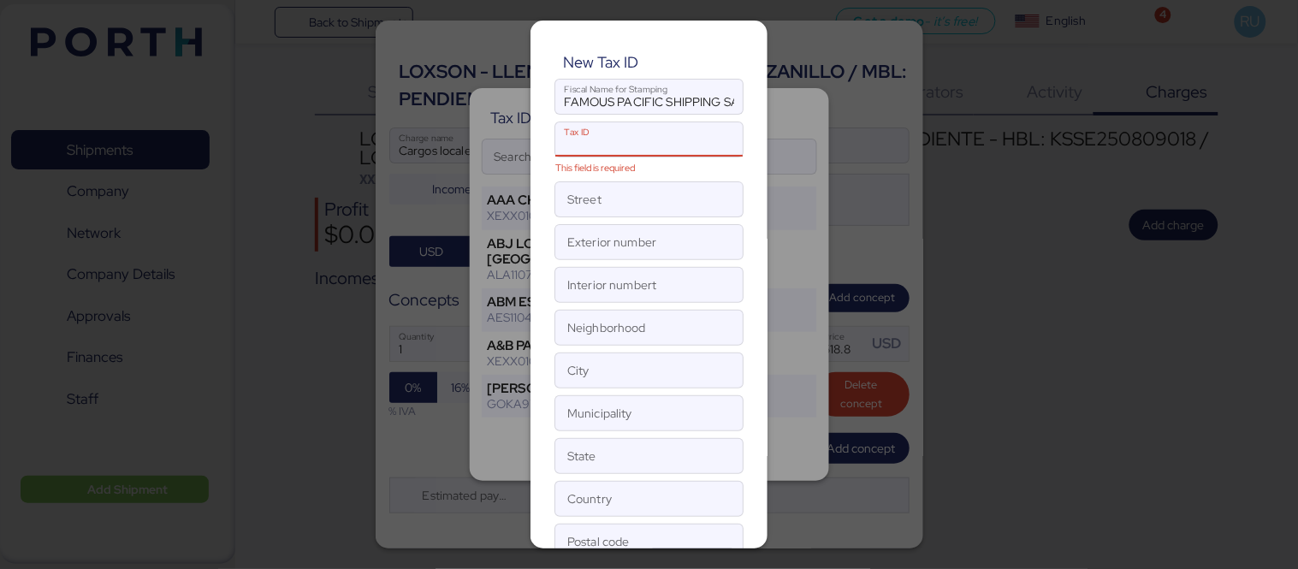
click at [595, 134] on input "Tax ID This field is required" at bounding box center [630, 139] width 151 height 34
paste input "FPS25040127A"
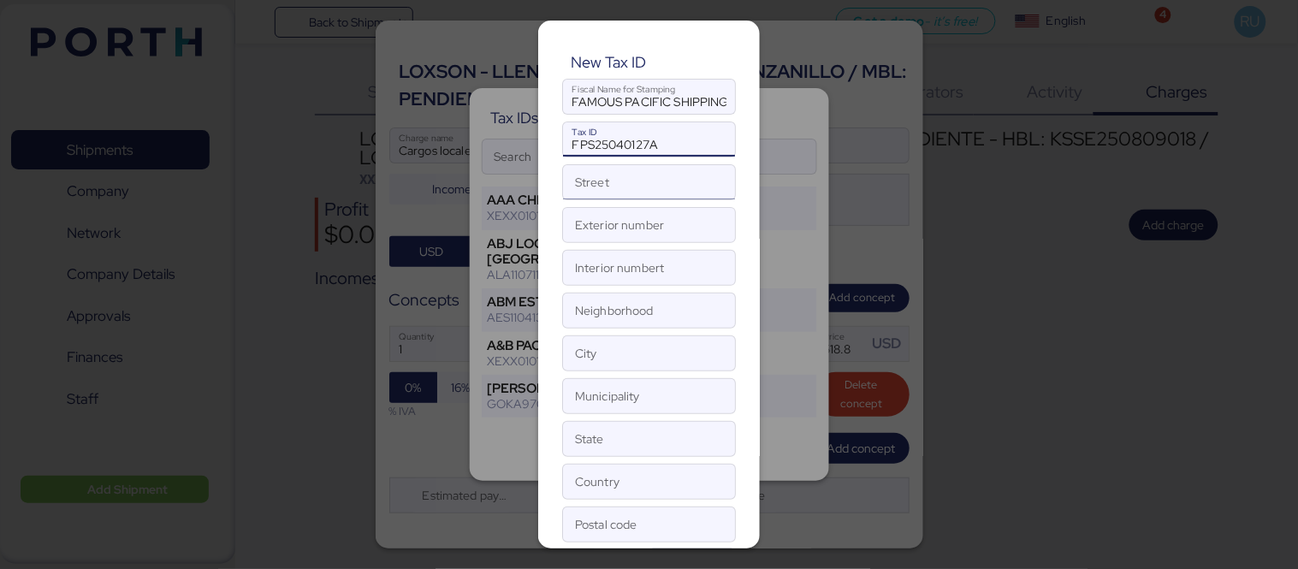
type input "FPS25040127A"
click at [639, 188] on input "Street" at bounding box center [649, 182] width 172 height 34
paste input "Gral. [PERSON_NAME] [PERSON_NAME]"
type input "Gral. [PERSON_NAME] [PERSON_NAME]"
click at [605, 211] on input "Exterior number" at bounding box center [649, 225] width 172 height 34
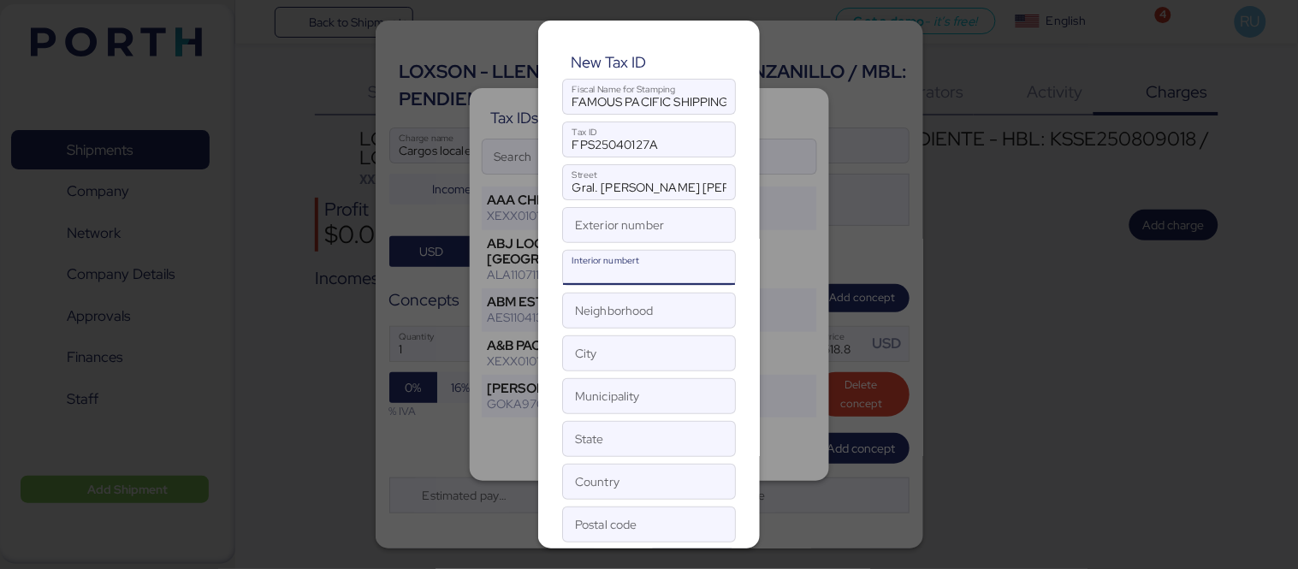
click at [589, 259] on input "Interior numbert" at bounding box center [649, 268] width 172 height 34
click at [632, 306] on input "Neighborhood" at bounding box center [649, 311] width 172 height 34
paste input ", Chapultepec [PERSON_NAME],"
click at [578, 313] on input ", Chapultepec [PERSON_NAME]," at bounding box center [649, 311] width 172 height 34
click at [571, 312] on input ", Chapultepec [PERSON_NAME]," at bounding box center [649, 311] width 172 height 34
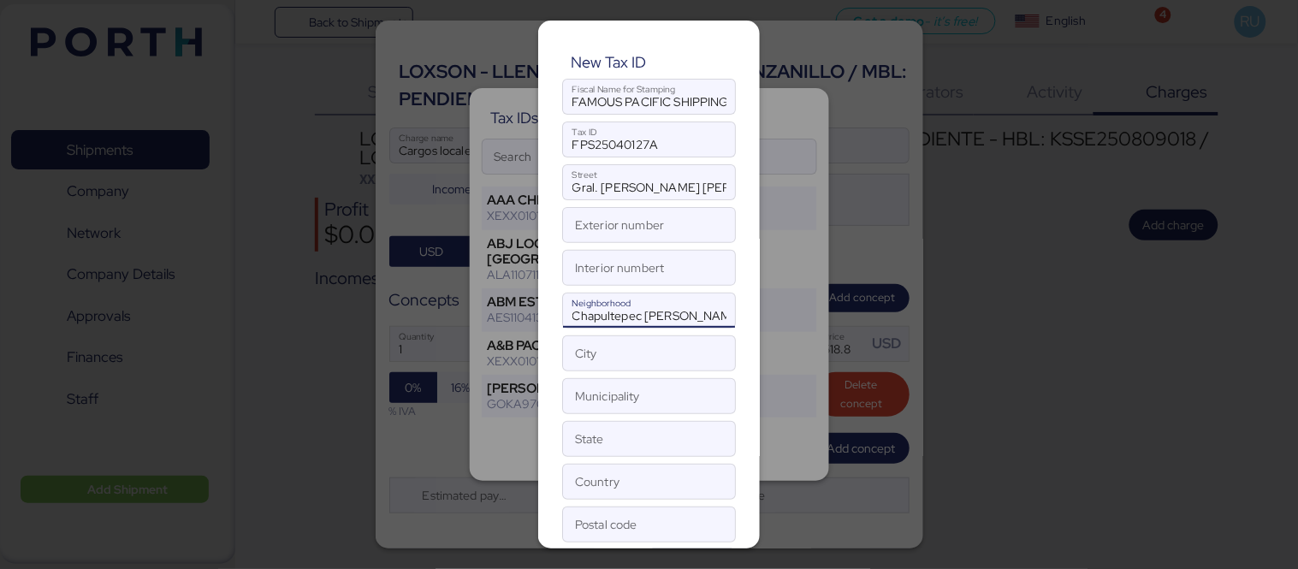
click at [700, 321] on input "Chapultepec [PERSON_NAME]," at bounding box center [649, 311] width 172 height 34
type input "Chapultepec [PERSON_NAME]"
click at [632, 231] on input "Exterior number" at bounding box center [649, 225] width 172 height 34
click at [669, 261] on input "Interior numbert" at bounding box center [649, 268] width 172 height 34
click at [660, 229] on input "Exterior number" at bounding box center [649, 225] width 172 height 34
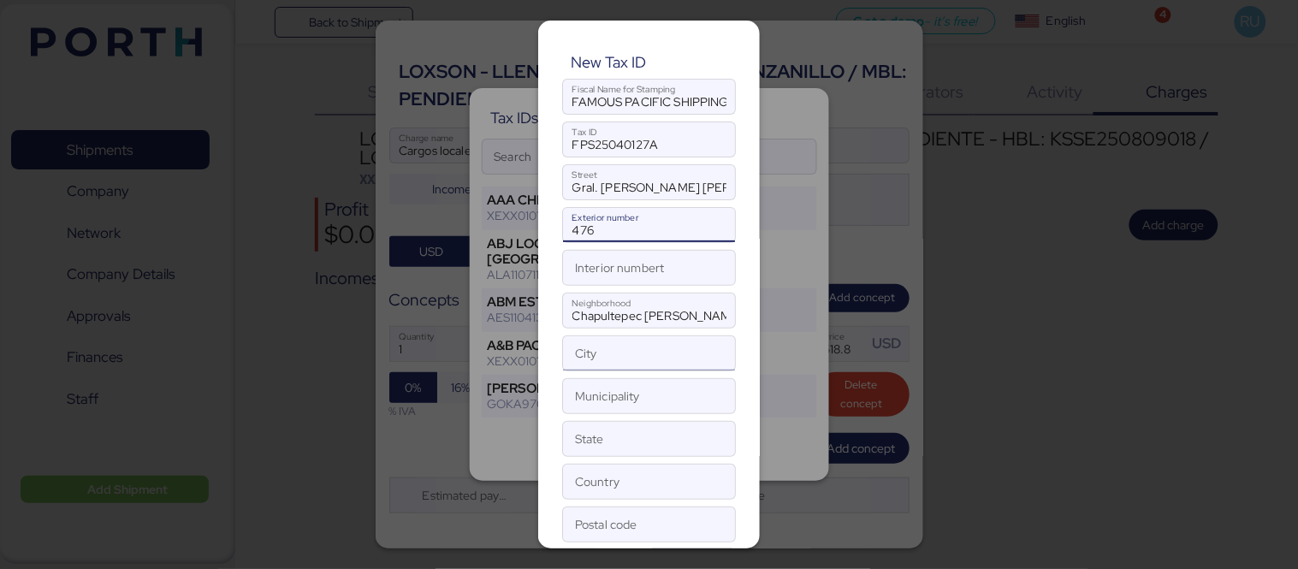
type input "476"
click at [636, 356] on input "City" at bounding box center [649, 353] width 172 height 34
type input "m"
type input "[GEOGRAPHIC_DATA]"
click at [622, 418] on div "New Tax ID FAMOUS PACIFIC SHIPPING SA DE CV Calz. Fiscal Name for Stamping FPS2…" at bounding box center [649, 285] width 222 height 528
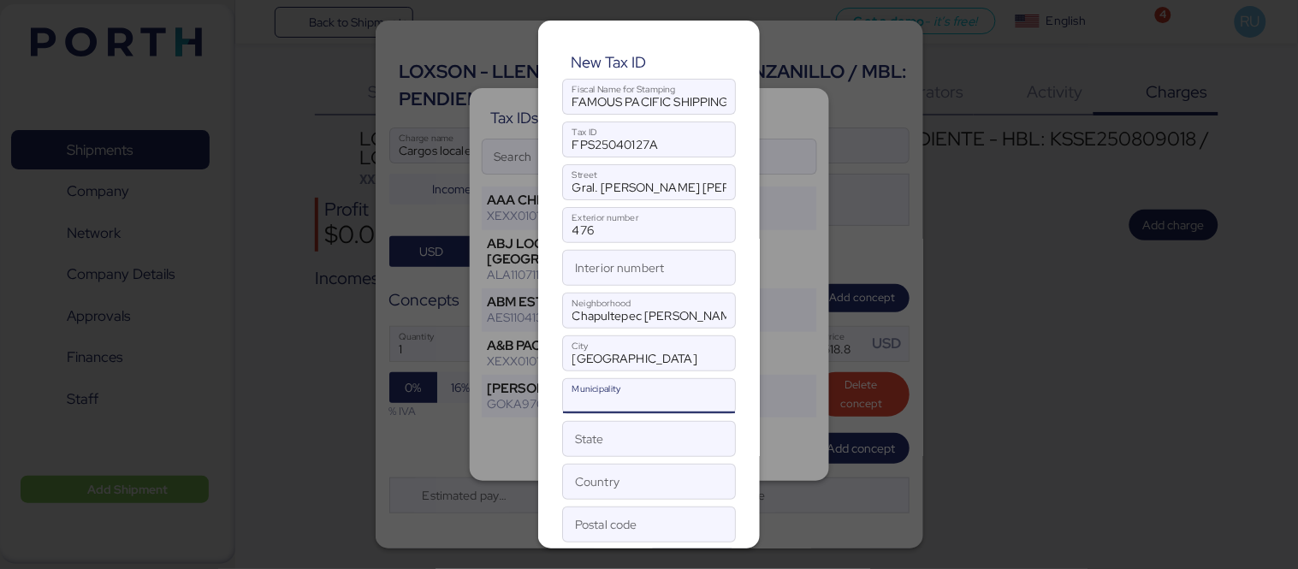
click at [614, 403] on input "Municipality" at bounding box center [649, 396] width 172 height 34
click at [602, 435] on input "State" at bounding box center [649, 439] width 172 height 34
type input "c"
type input "m"
click at [710, 348] on input "[GEOGRAPHIC_DATA]" at bounding box center [649, 353] width 172 height 34
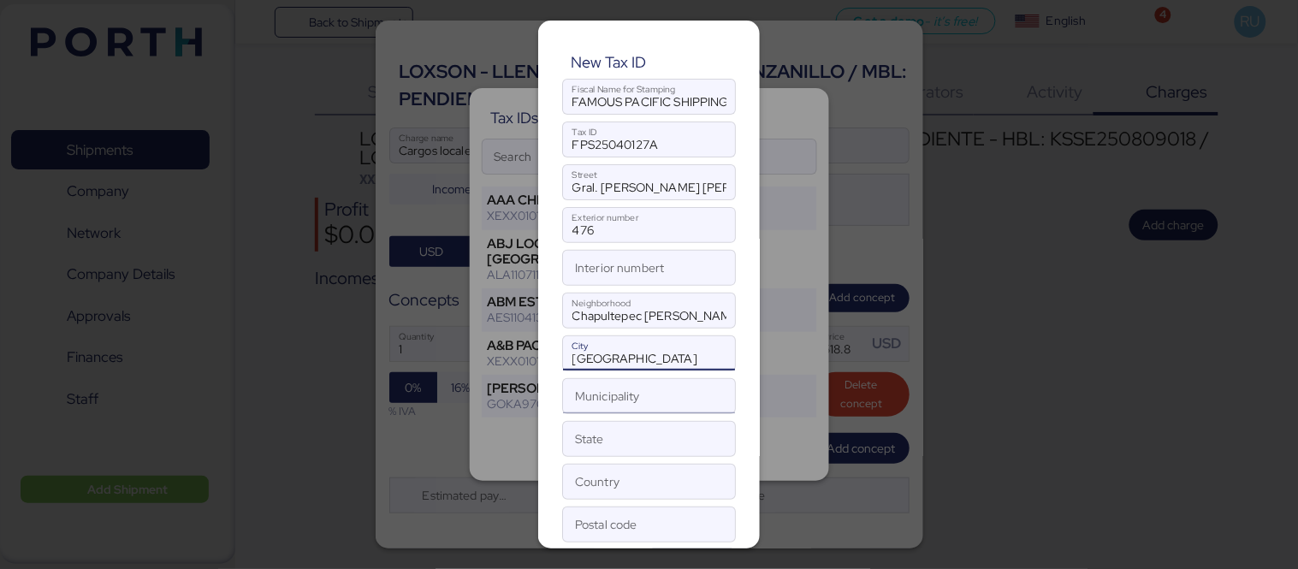
click at [644, 396] on input "Municipality" at bounding box center [649, 396] width 172 height 34
paste input ", Chapultepec [PERSON_NAME],"
click at [650, 398] on input ", Chapultepec [PERSON_NAME]," at bounding box center [649, 396] width 172 height 34
click at [650, 398] on input ", [GEOGRAPHIC_DATA]," at bounding box center [649, 396] width 172 height 34
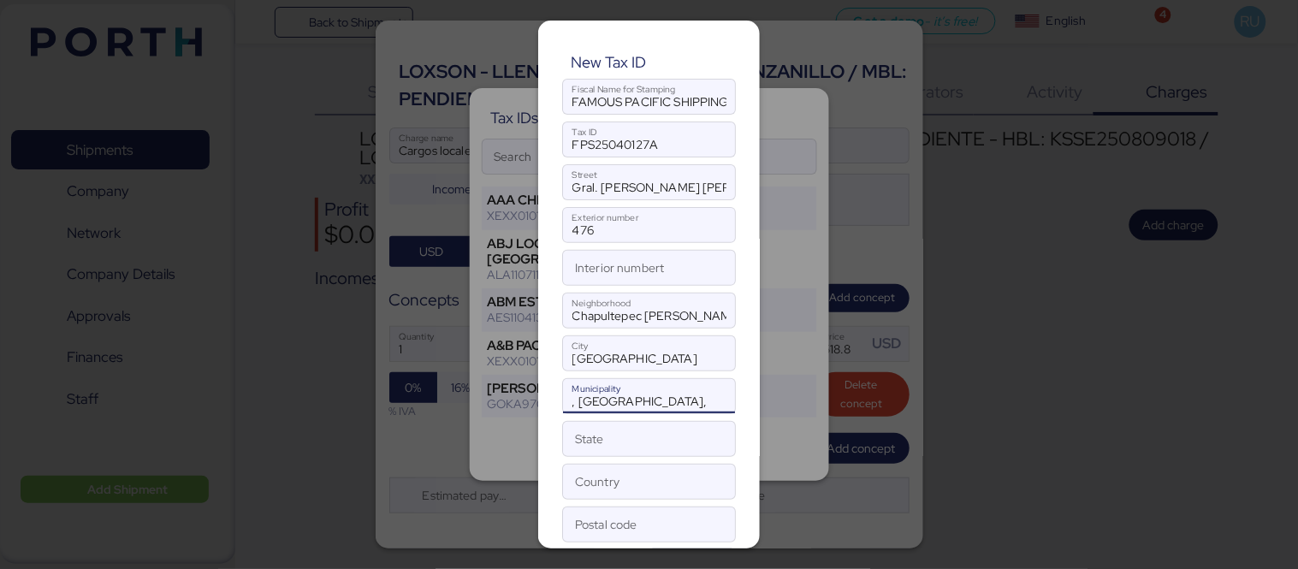
click at [650, 398] on input ", [GEOGRAPHIC_DATA]," at bounding box center [649, 396] width 172 height 34
type input ","
type input "[PERSON_NAME]"
click at [631, 441] on input "State" at bounding box center [649, 439] width 172 height 34
type input "[GEOGRAPHIC_DATA]"
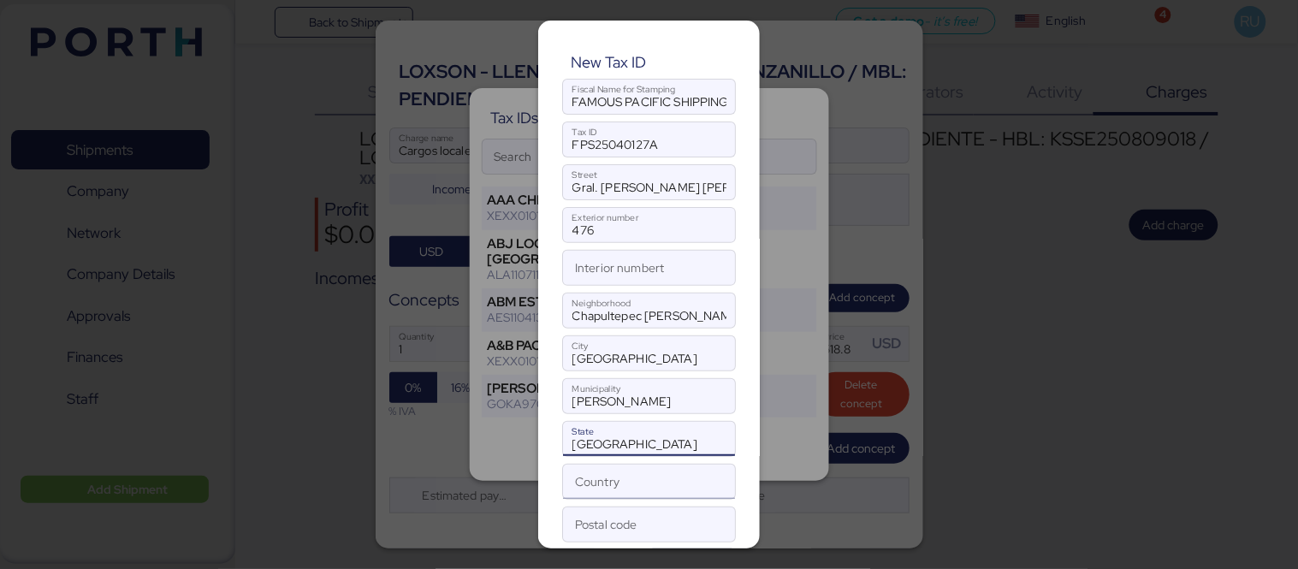
click at [639, 480] on input "Country" at bounding box center [649, 482] width 172 height 34
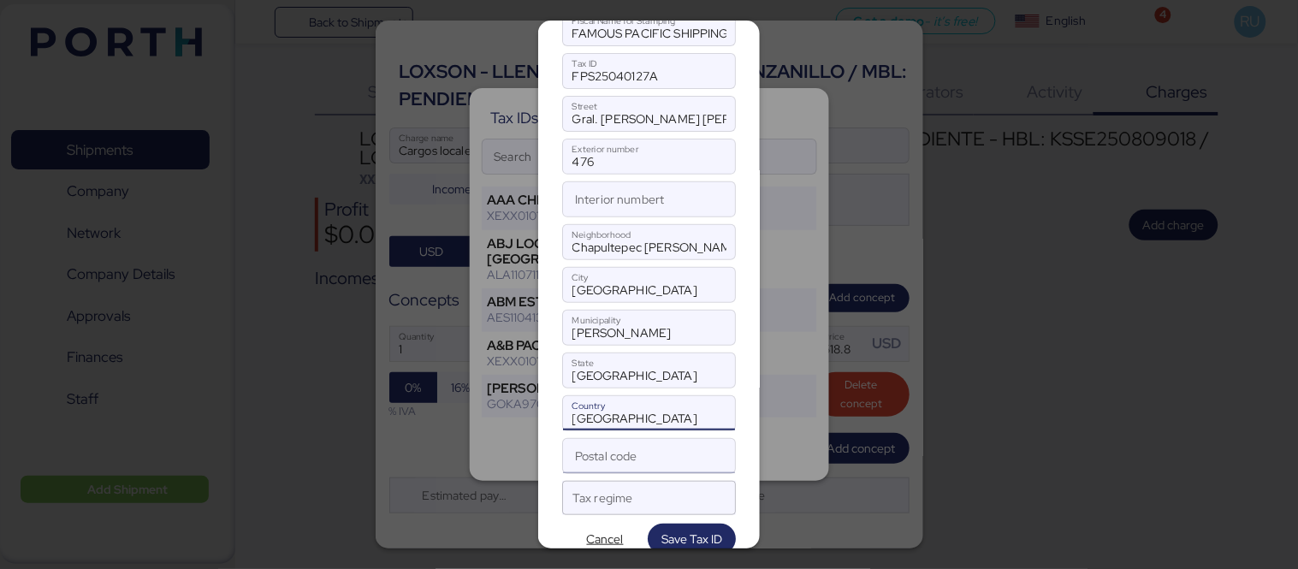
type input "[GEOGRAPHIC_DATA]"
click at [586, 454] on input "Postal code" at bounding box center [649, 456] width 172 height 34
type input "11509"
click at [620, 511] on div at bounding box center [634, 504] width 122 height 22
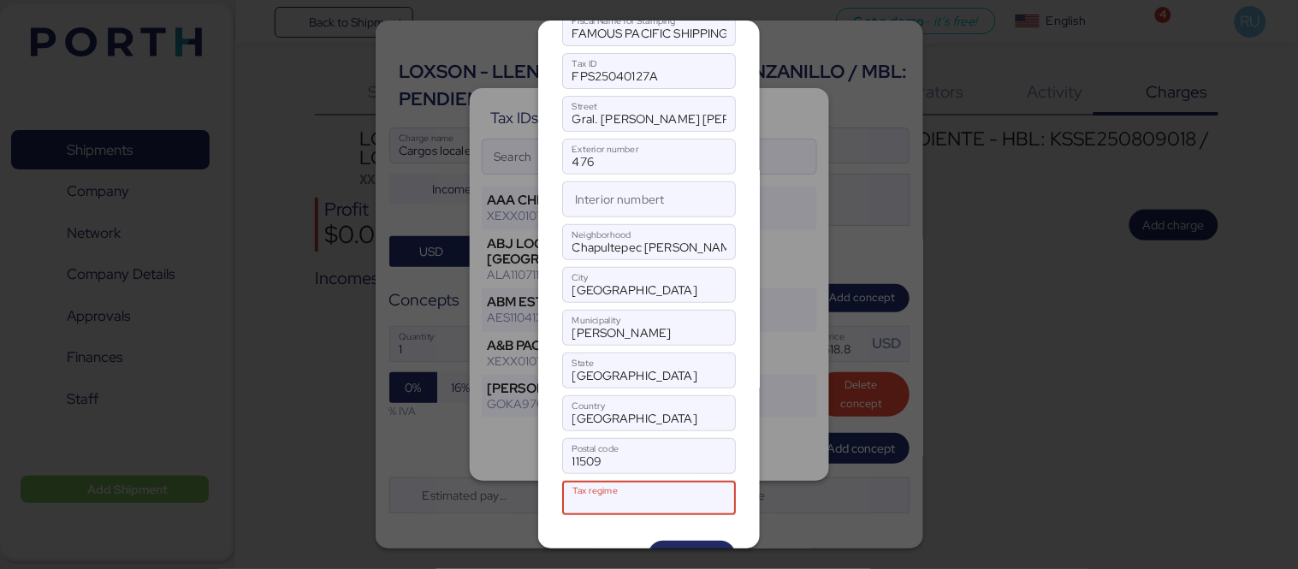
click at [655, 490] on div "Tax regime" at bounding box center [618, 498] width 90 height 34
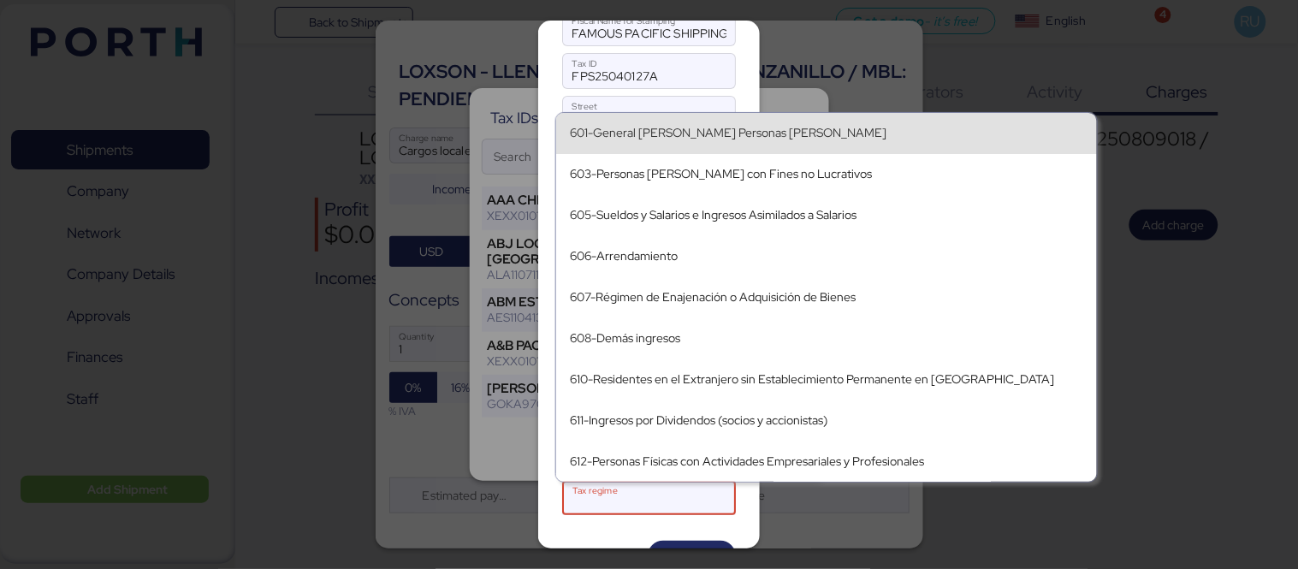
click at [788, 144] on div "601-General [PERSON_NAME] Personas [PERSON_NAME]" at bounding box center [826, 133] width 513 height 27
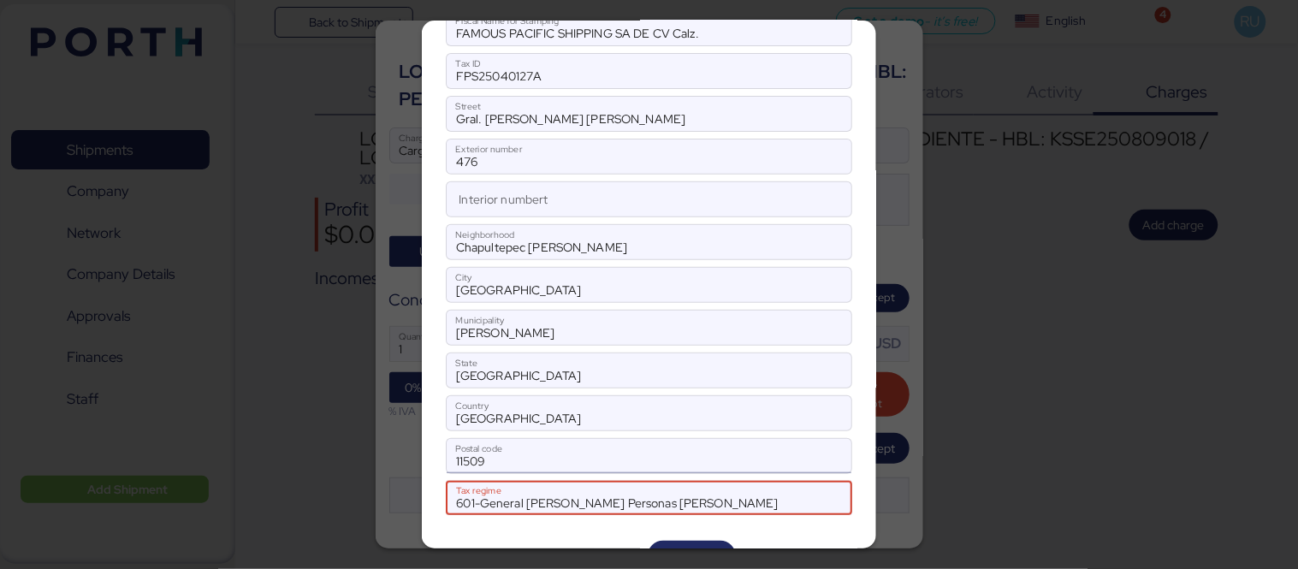
scroll to position [116, 0]
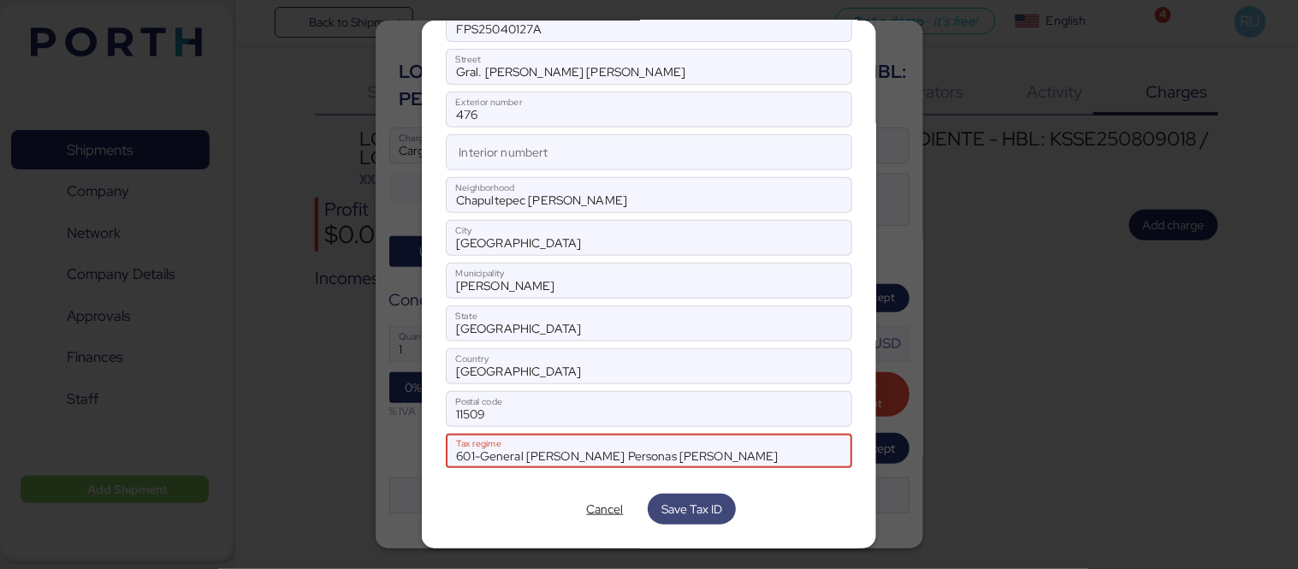
click at [691, 525] on span "Save Tax ID" at bounding box center [692, 509] width 88 height 31
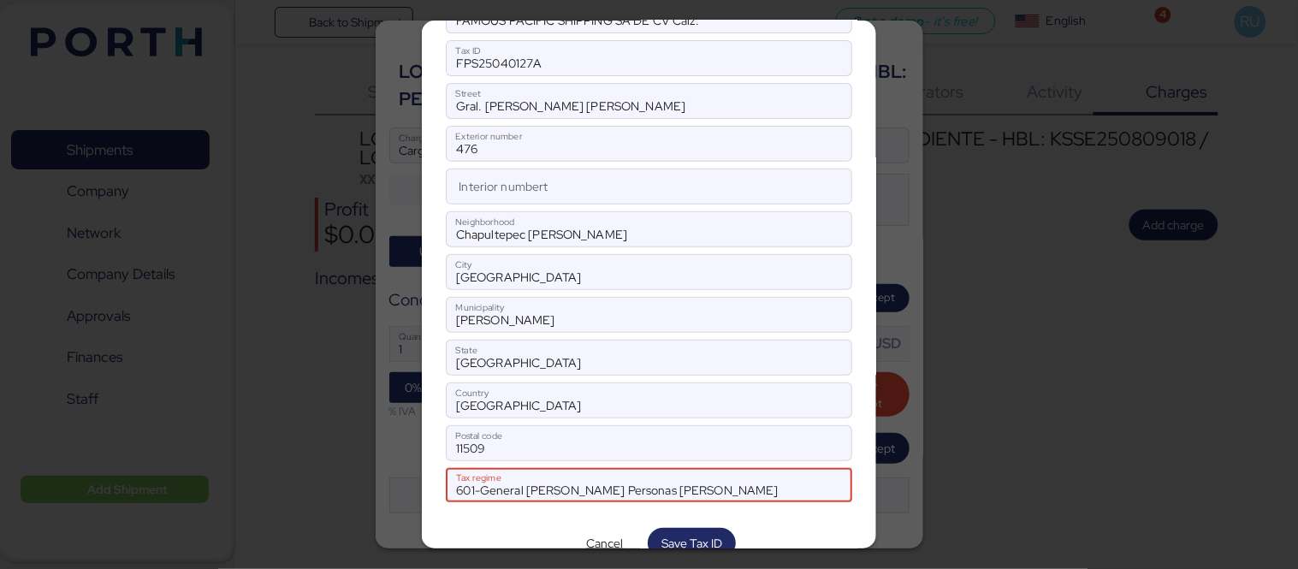
click at [779, 484] on div at bounding box center [797, 485] width 36 height 34
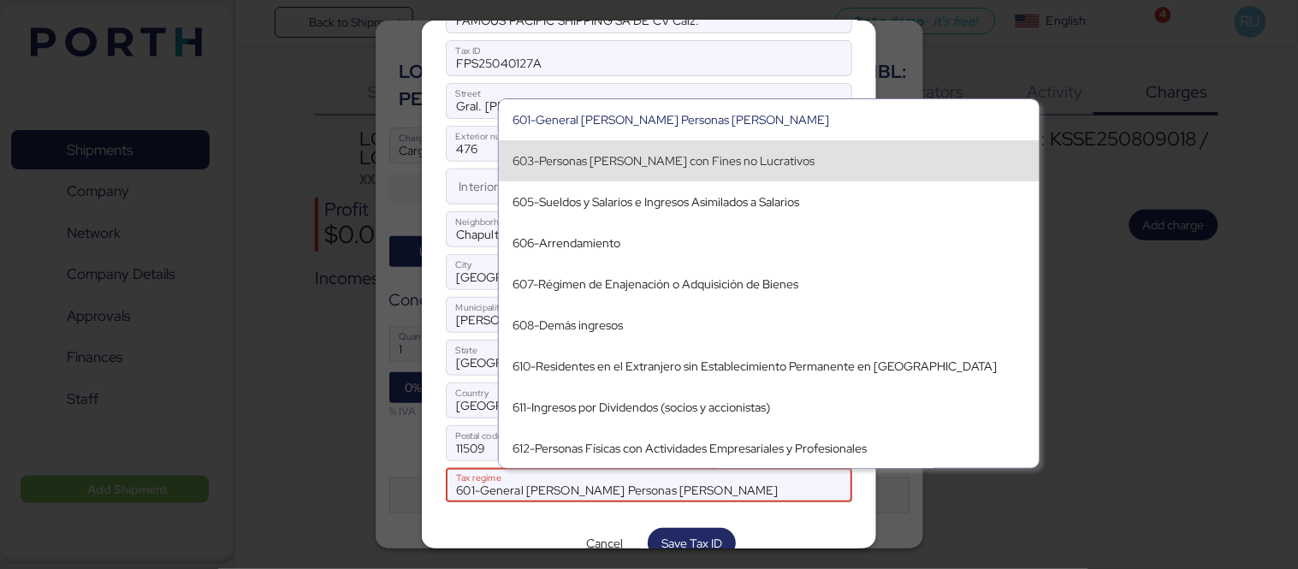
click at [791, 169] on div "603-Personas [PERSON_NAME] con Fines no Lucrativos" at bounding box center [769, 160] width 513 height 27
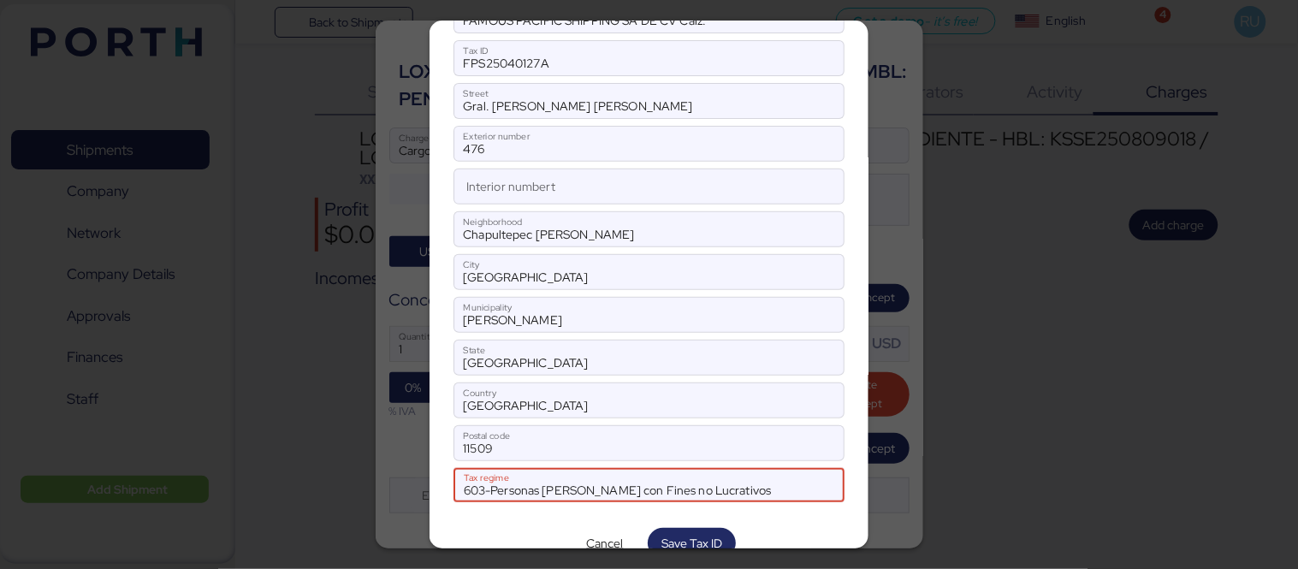
click at [648, 492] on span "603-Personas [PERSON_NAME] con Fines no Lucrativos" at bounding box center [618, 490] width 308 height 15
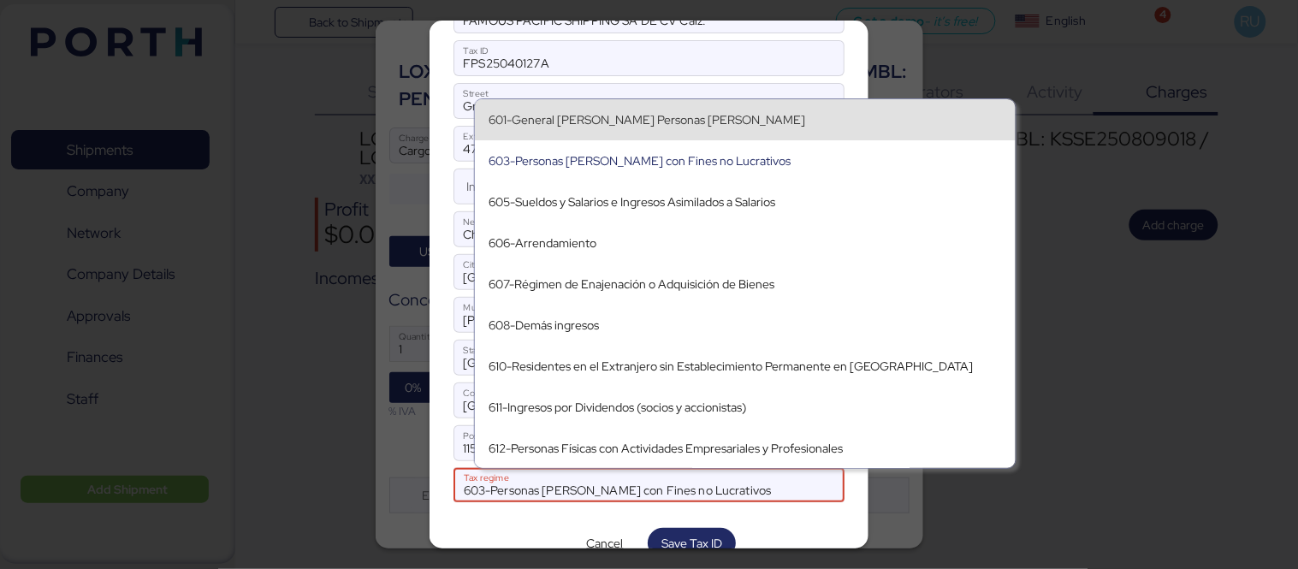
click at [799, 122] on div "601-General [PERSON_NAME] Personas [PERSON_NAME]" at bounding box center [745, 120] width 513 height 15
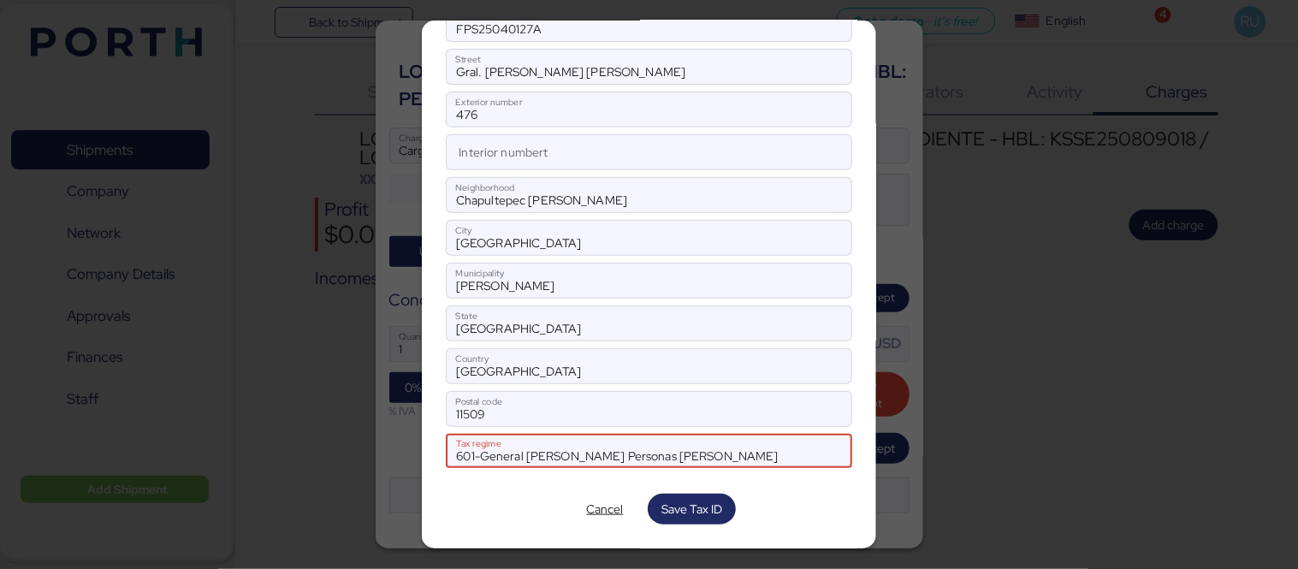
scroll to position [0, 0]
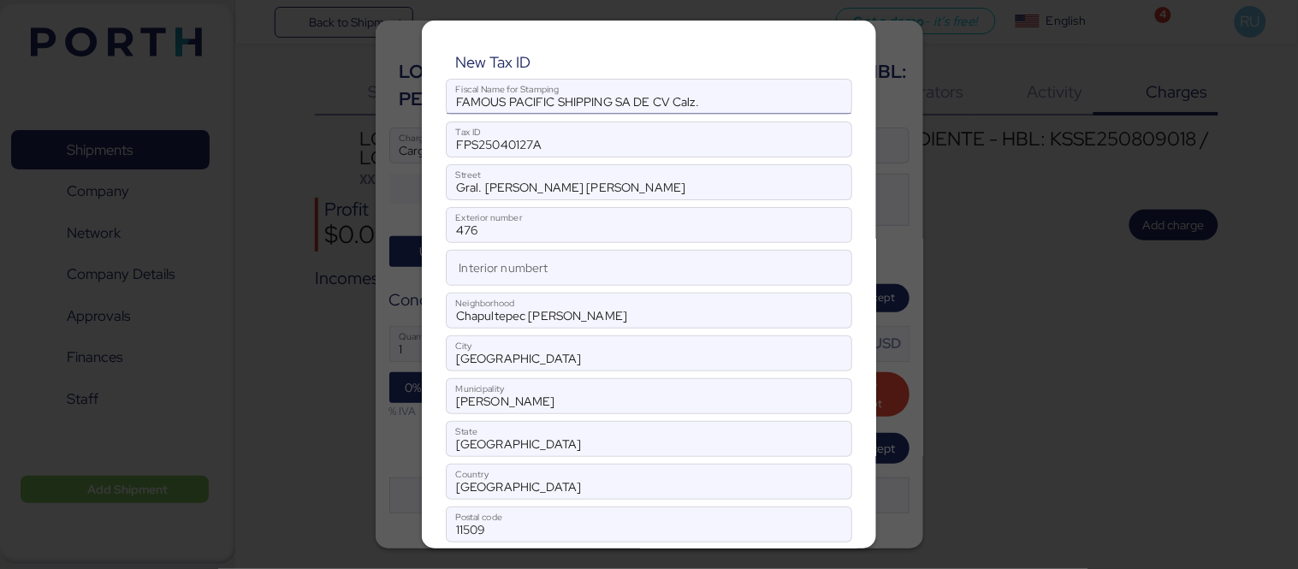
click at [779, 103] on input "FAMOUS PACIFIC SHIPPING SA DE CV Calz." at bounding box center [649, 97] width 404 height 34
type input "FAMOUS PACIFIC SHIPPING SA DE CV Calz"
click at [738, 141] on input "FPS25040127A" at bounding box center [649, 139] width 404 height 34
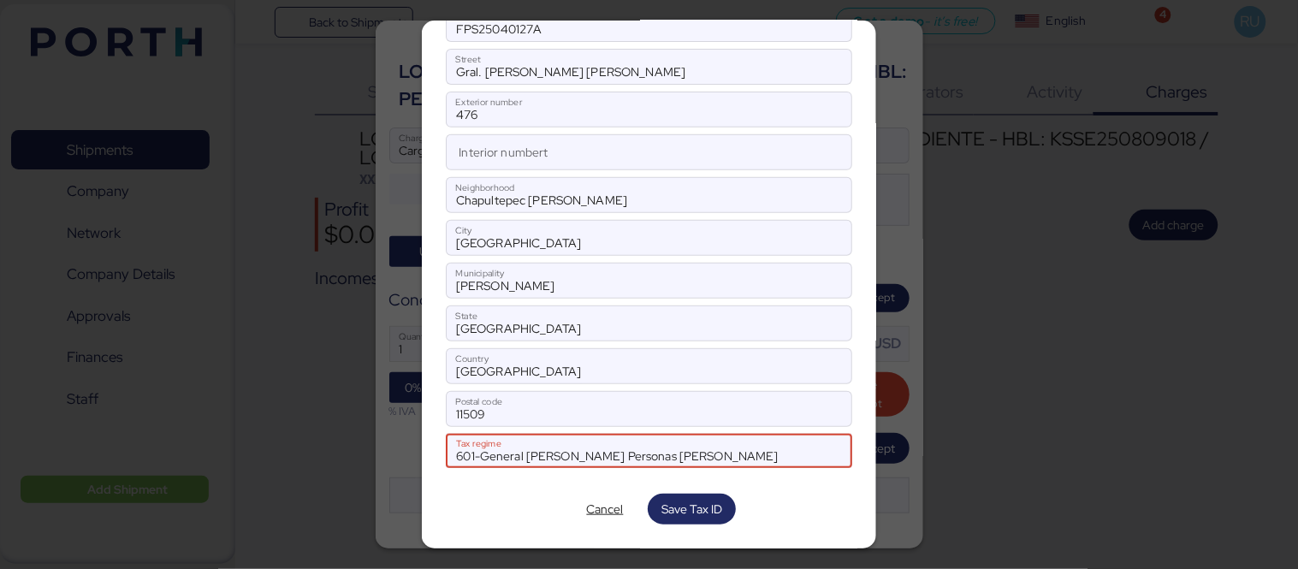
click at [662, 473] on div at bounding box center [649, 476] width 406 height 17
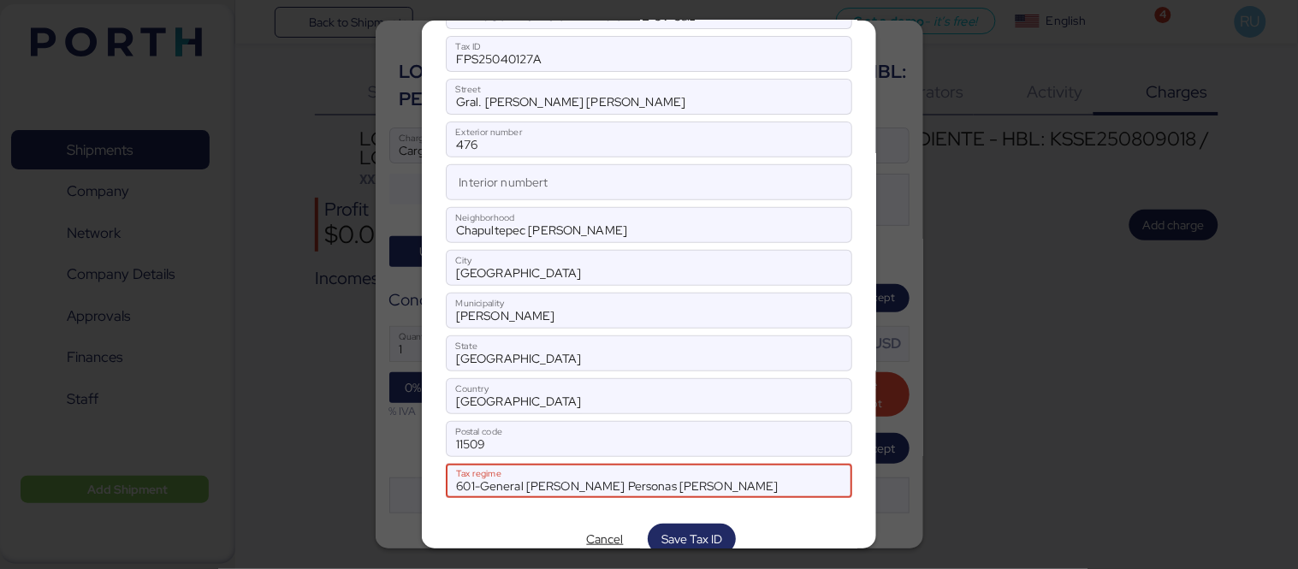
click at [779, 477] on div at bounding box center [797, 481] width 36 height 34
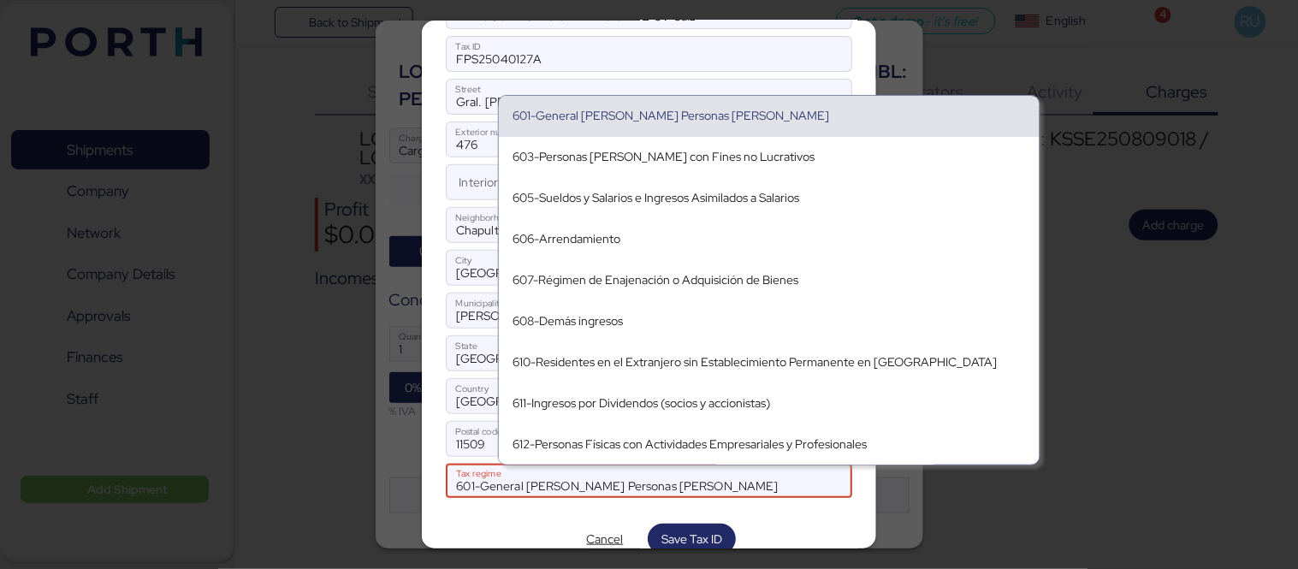
click at [669, 124] on div "601-General [PERSON_NAME] Personas [PERSON_NAME]" at bounding box center [769, 116] width 513 height 27
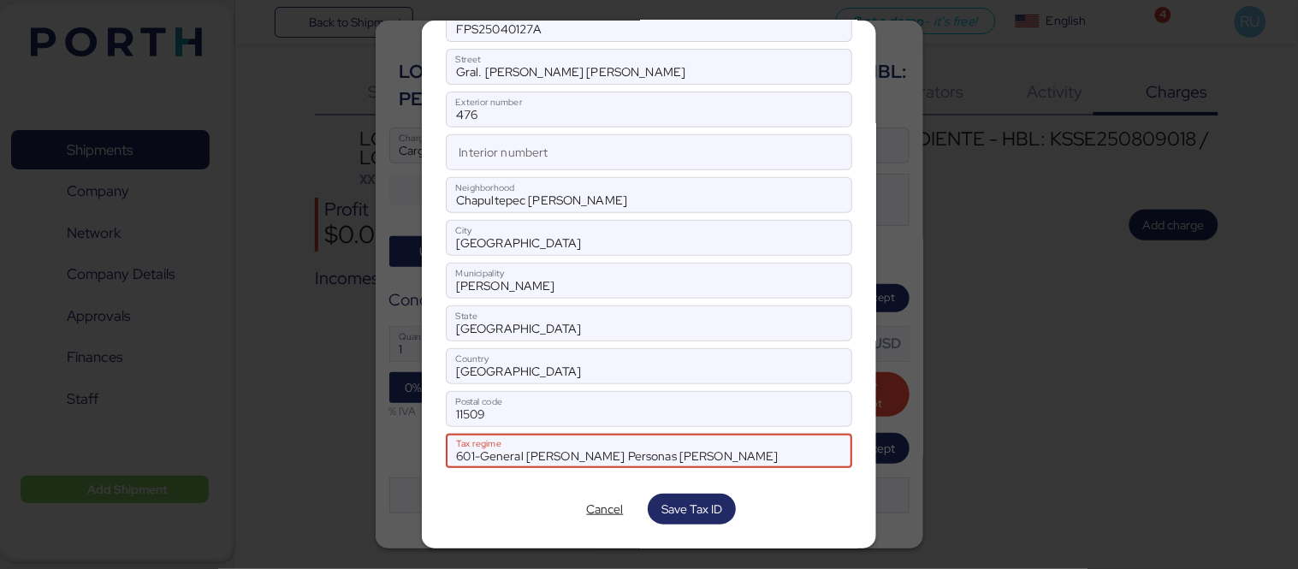
scroll to position [0, 0]
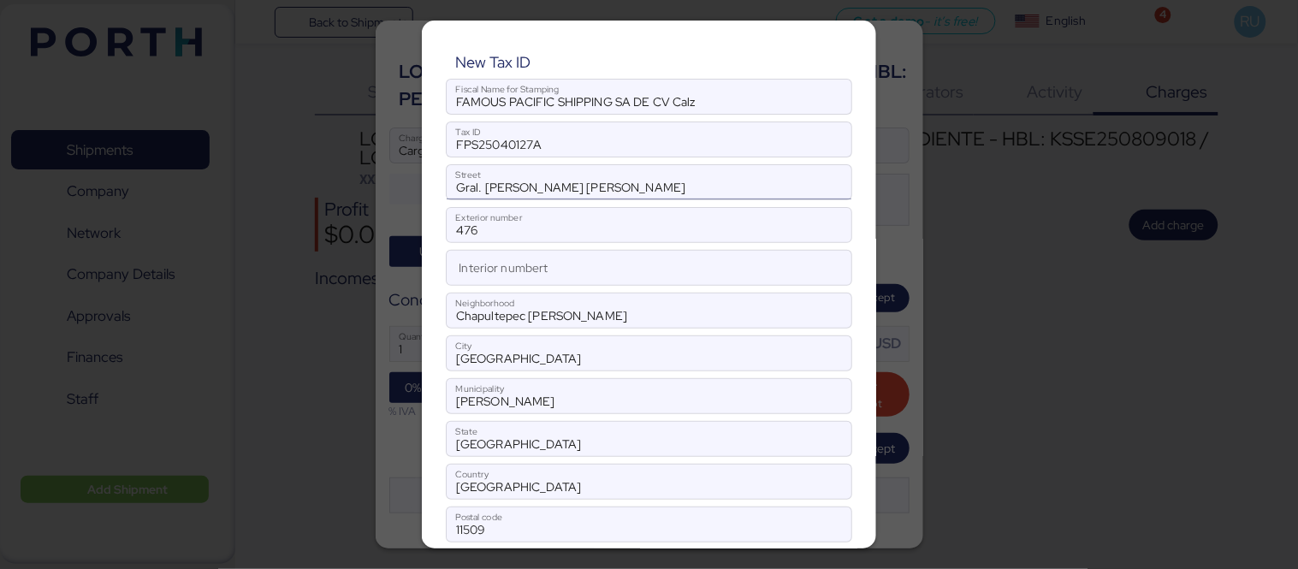
click at [535, 184] on input "Gral. [PERSON_NAME] [PERSON_NAME]" at bounding box center [649, 182] width 404 height 34
type input "[PERSON_NAME] [PERSON_NAME]"
drag, startPoint x: 634, startPoint y: 311, endPoint x: 613, endPoint y: 403, distance: 94.9
click at [613, 403] on input "[PERSON_NAME]" at bounding box center [649, 396] width 404 height 34
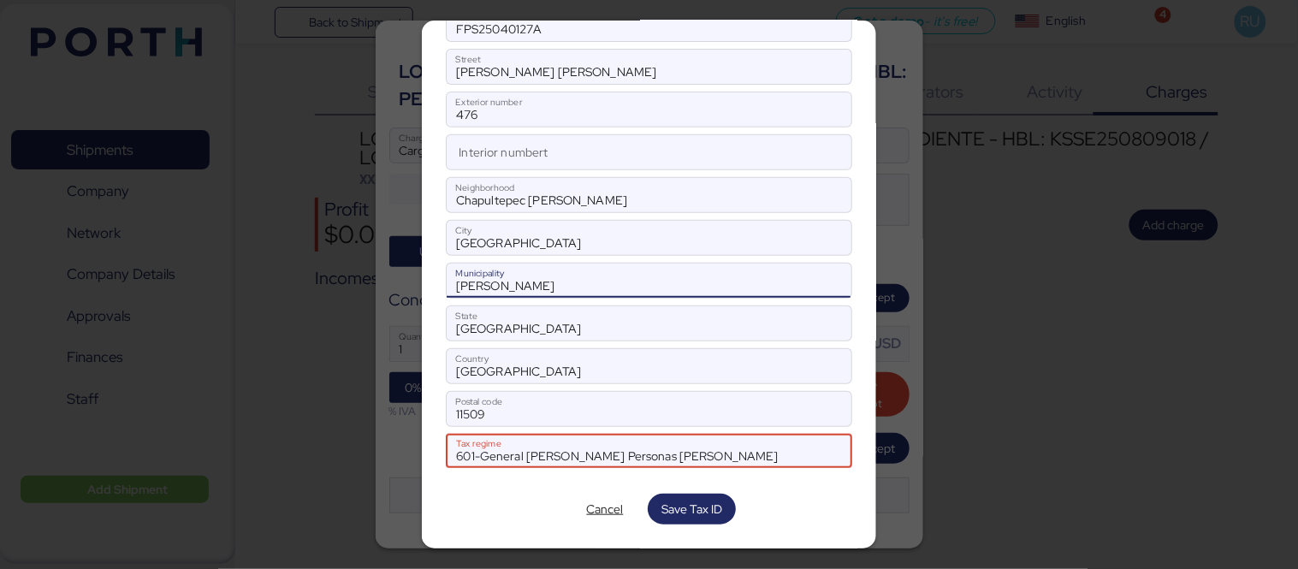
click at [644, 466] on div "601-General [PERSON_NAME] Personas [PERSON_NAME]" at bounding box center [617, 457] width 322 height 22
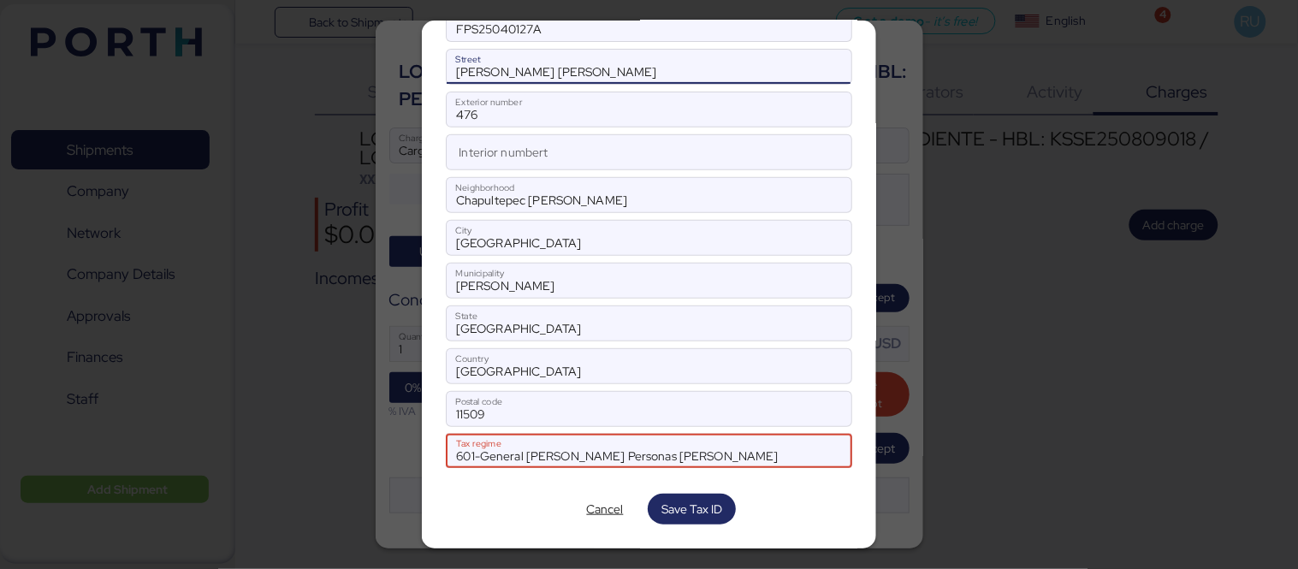
drag, startPoint x: 712, startPoint y: 61, endPoint x: 719, endPoint y: 68, distance: 10.3
click at [719, 68] on body "Back to Shipments Get a demo - it’s free! Get a demo English Inglés English 4 R…" at bounding box center [649, 284] width 1298 height 569
click at [705, 522] on span "Save Tax ID" at bounding box center [692, 509] width 88 height 31
click at [1284, 377] on div at bounding box center [649, 284] width 1298 height 569
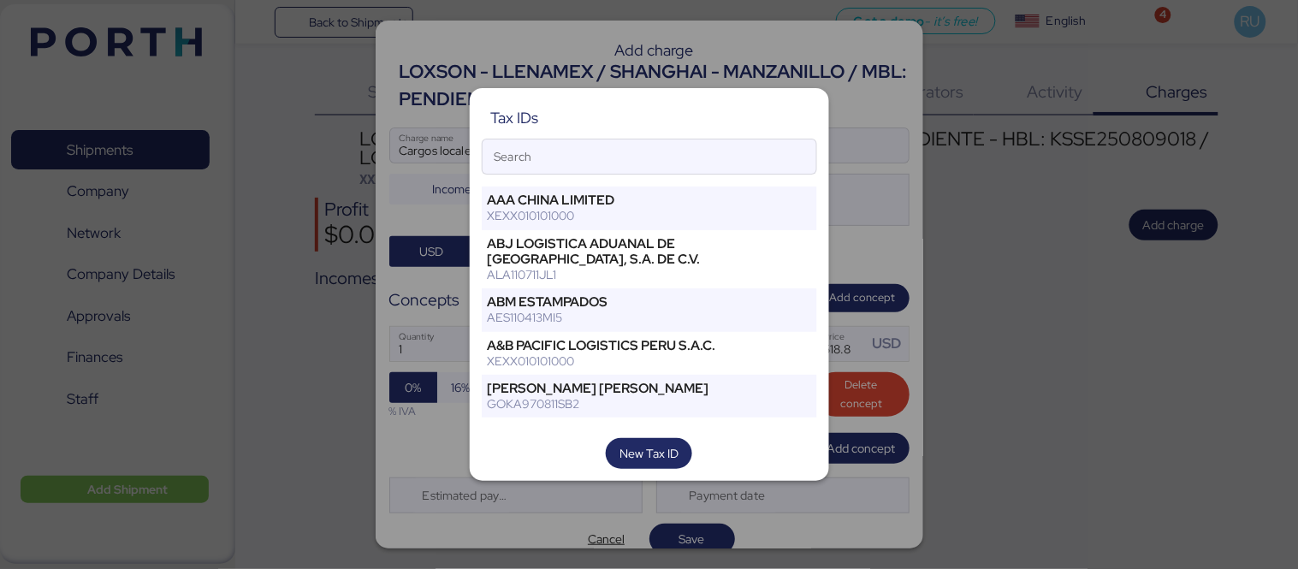
click at [1075, 412] on div at bounding box center [649, 284] width 1298 height 569
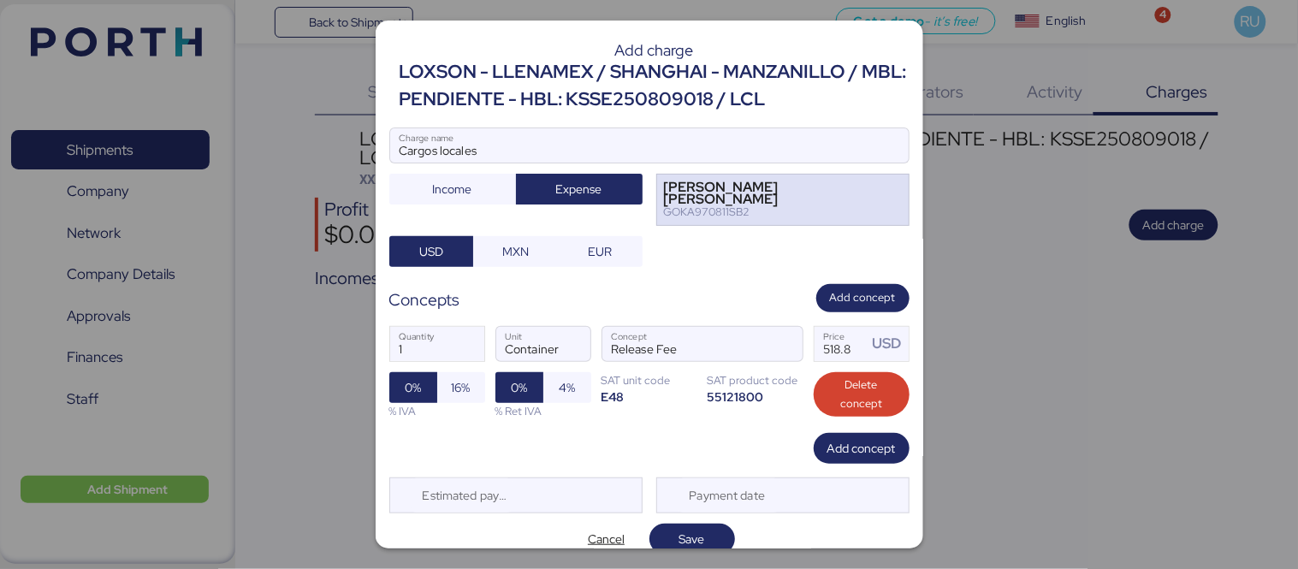
click at [686, 217] on div "GOKA970811SB2" at bounding box center [769, 212] width 211 height 12
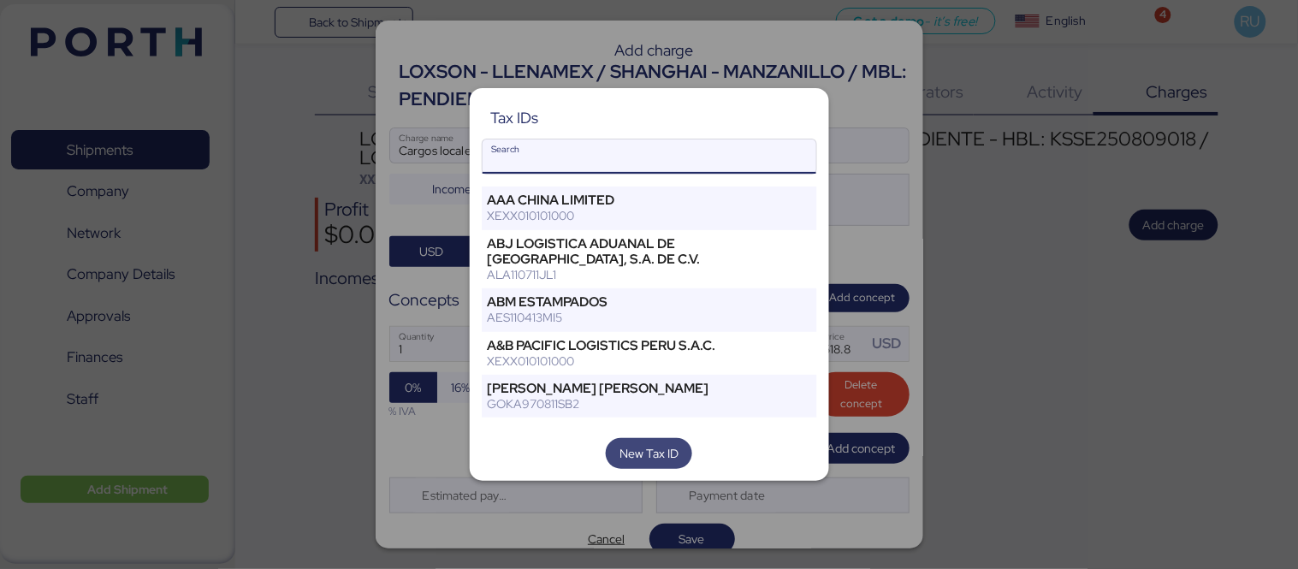
click at [651, 455] on span "New Tax ID" at bounding box center [649, 453] width 59 height 21
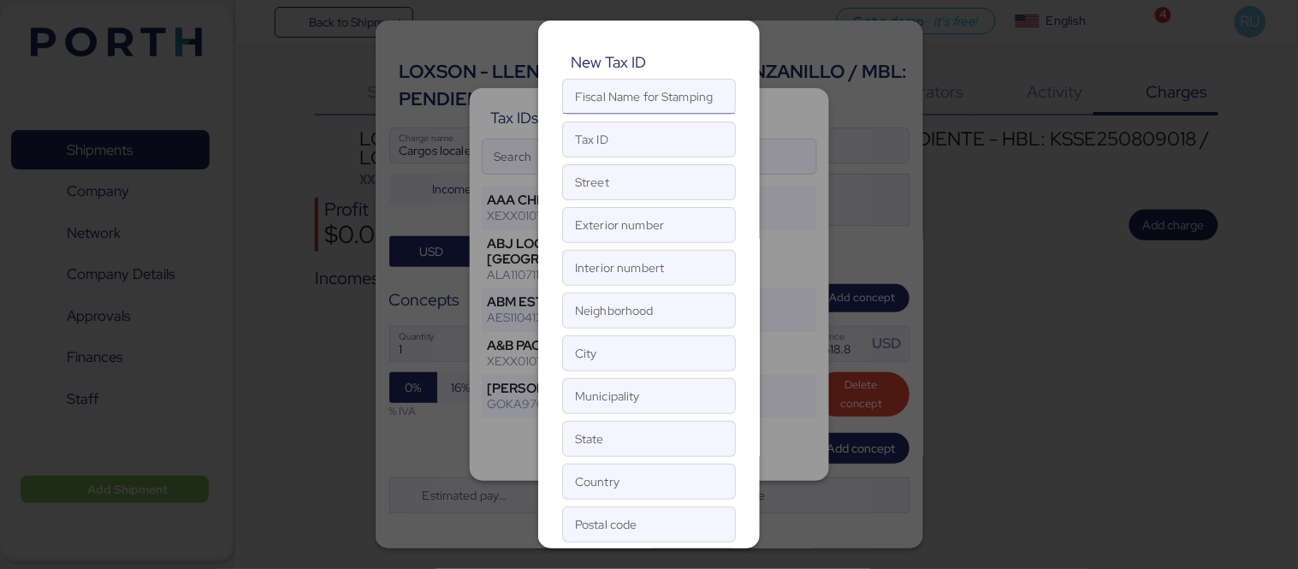
click at [651, 98] on input "Fiscal Name for Stamping" at bounding box center [649, 97] width 172 height 34
type input "v"
paste input "O0052050/170506"
type input "O0052050/170506"
click at [651, 98] on input "O0052050/170506" at bounding box center [649, 97] width 172 height 34
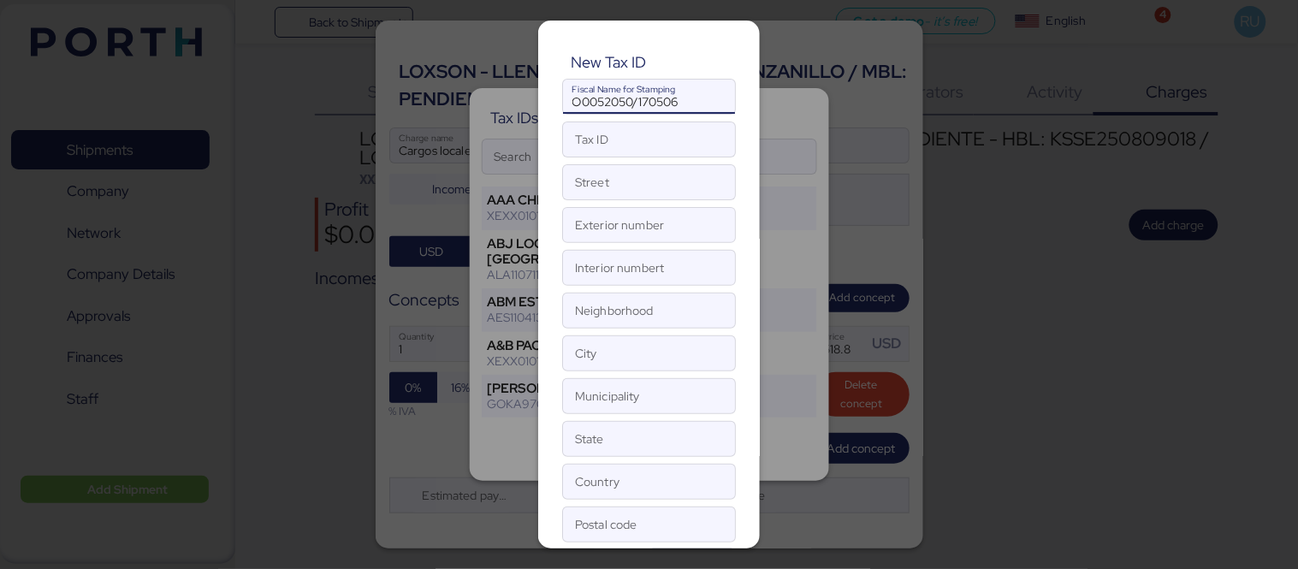
click at [651, 98] on input "O0052050/170506" at bounding box center [649, 97] width 172 height 34
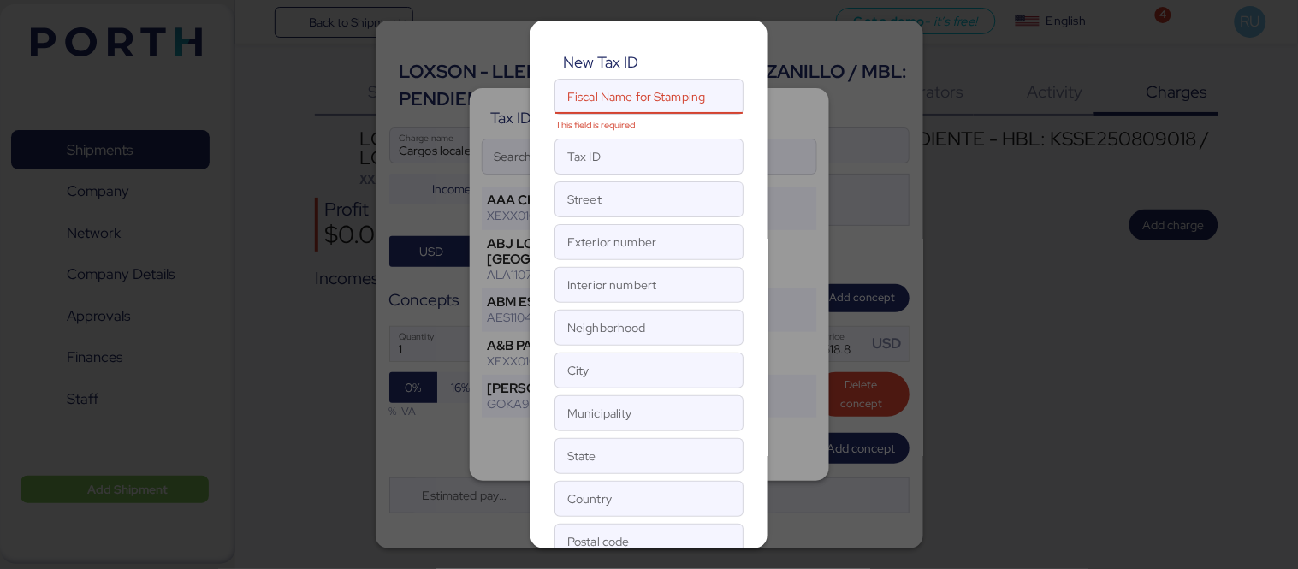
click at [1090, 436] on div at bounding box center [649, 284] width 1298 height 569
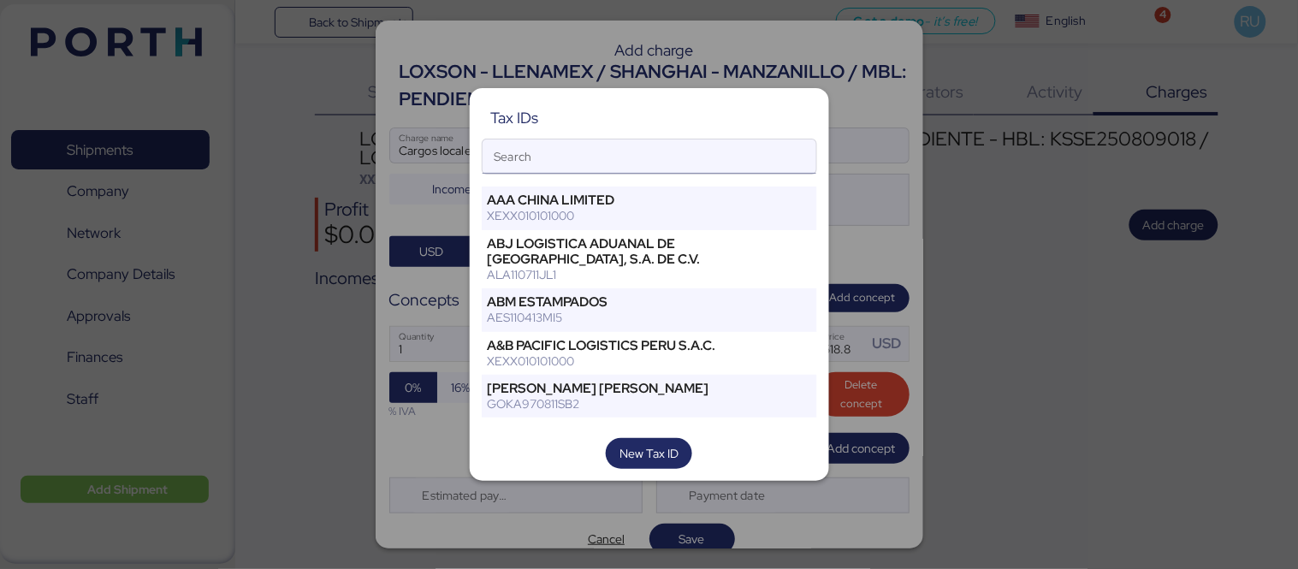
click at [608, 157] on input "Search" at bounding box center [650, 156] width 334 height 34
click at [669, 450] on span "New Tax ID" at bounding box center [649, 453] width 59 height 21
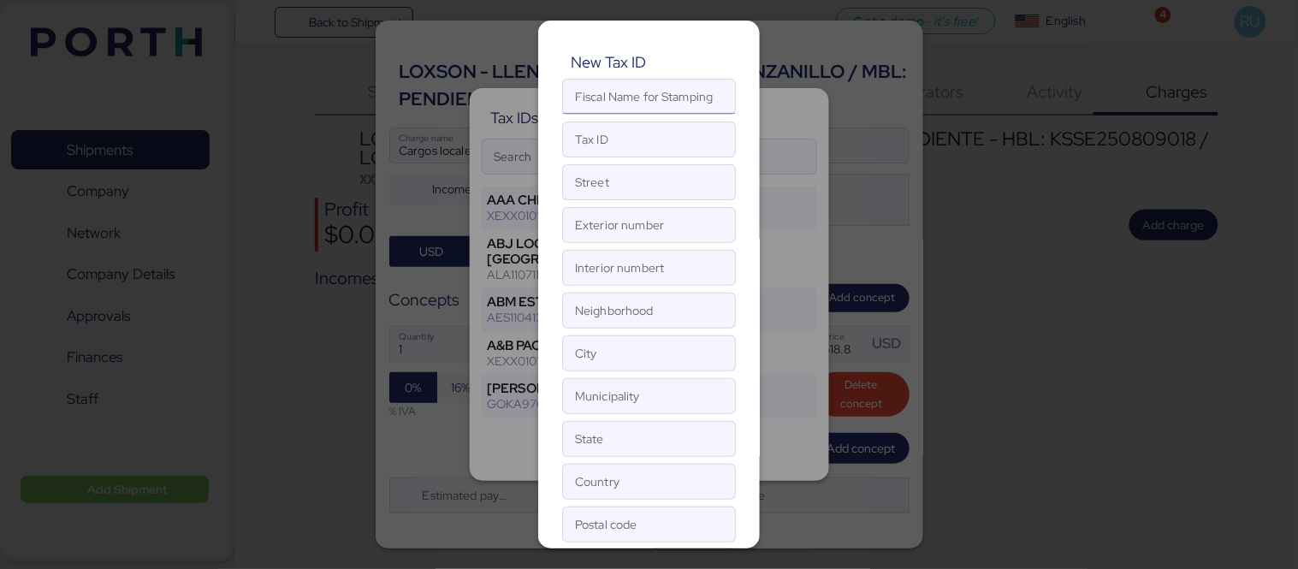
click at [664, 99] on input "Fiscal Name for Stamping" at bounding box center [649, 97] width 172 height 34
paste input "O0052050"
type input "O"
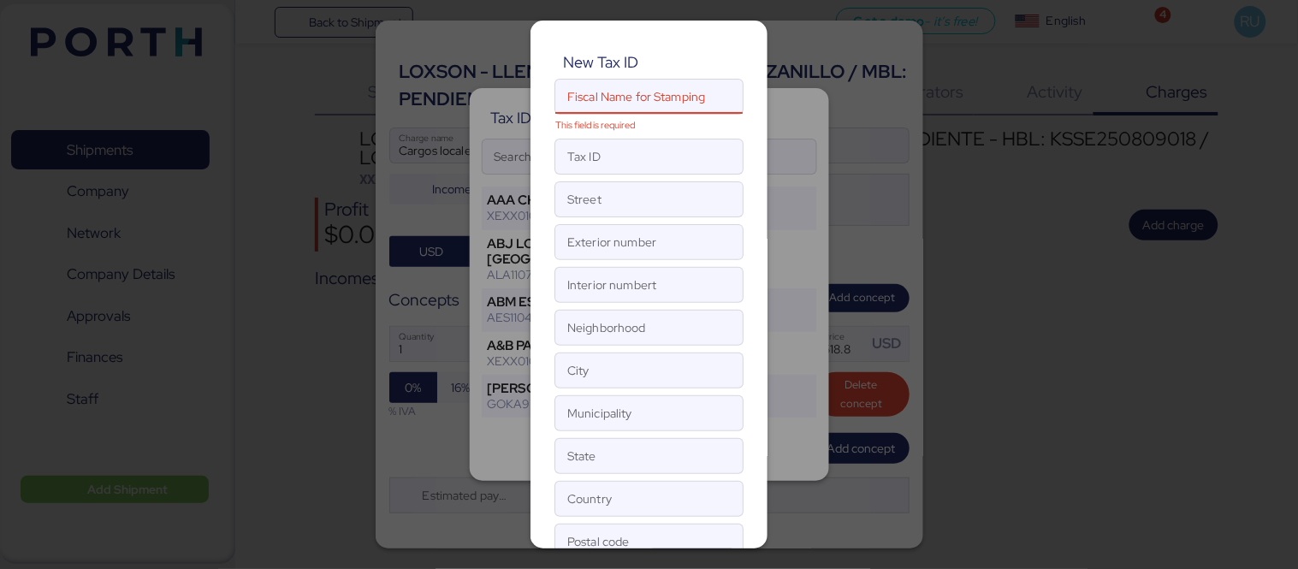
click at [1033, 458] on div at bounding box center [649, 284] width 1298 height 569
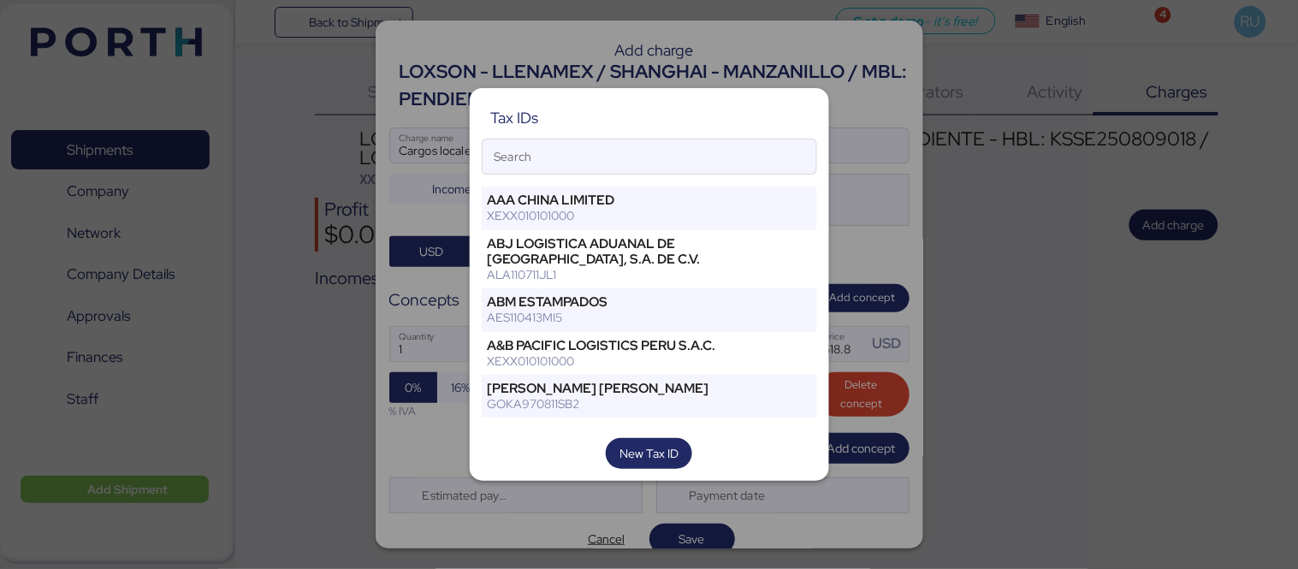
click at [691, 472] on div "Tax IDs Search AAA CHINA LIMITED XEXX010101000 ABJ LOGISTICA ADUANAL DE [GEOGRA…" at bounding box center [649, 285] width 359 height 394
click at [662, 450] on span "New Tax ID" at bounding box center [649, 453] width 59 height 21
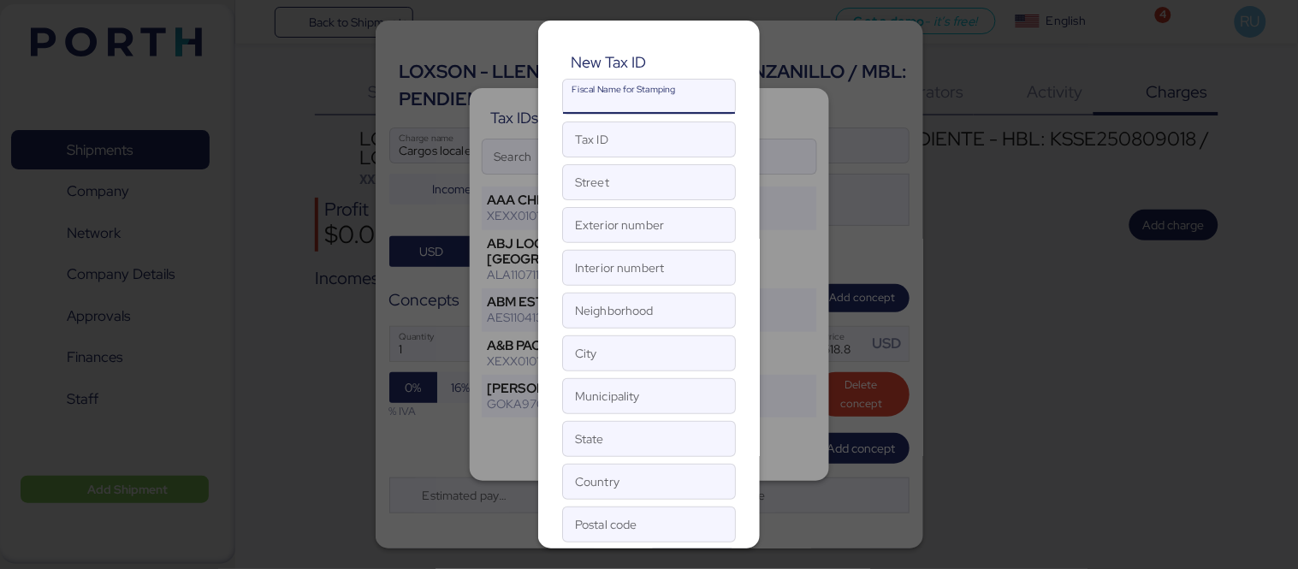
click at [602, 105] on input "Fiscal Name for Stamping" at bounding box center [649, 97] width 172 height 34
paste input "de Famous Pacific Shipping"
click at [583, 99] on input "de Famous Pacific Shipping" at bounding box center [649, 97] width 172 height 34
click at [715, 98] on input "Famous Pacific Shipping" at bounding box center [649, 97] width 172 height 34
type input "Famous Pacific Shipping"
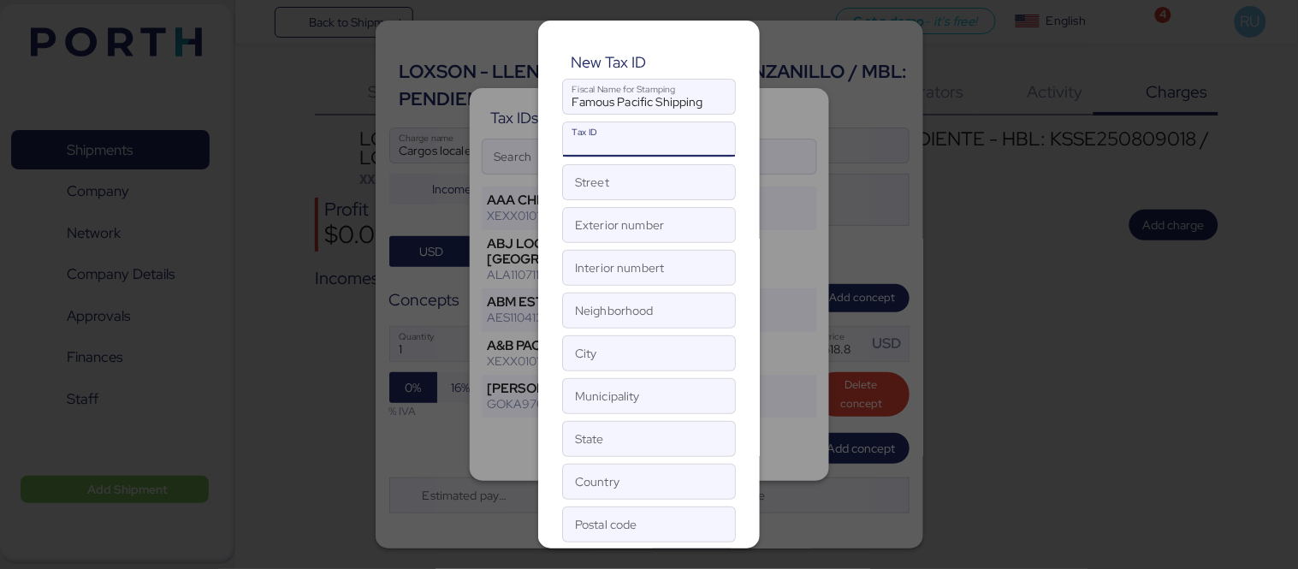
click at [652, 143] on input "Tax ID" at bounding box center [649, 139] width 172 height 34
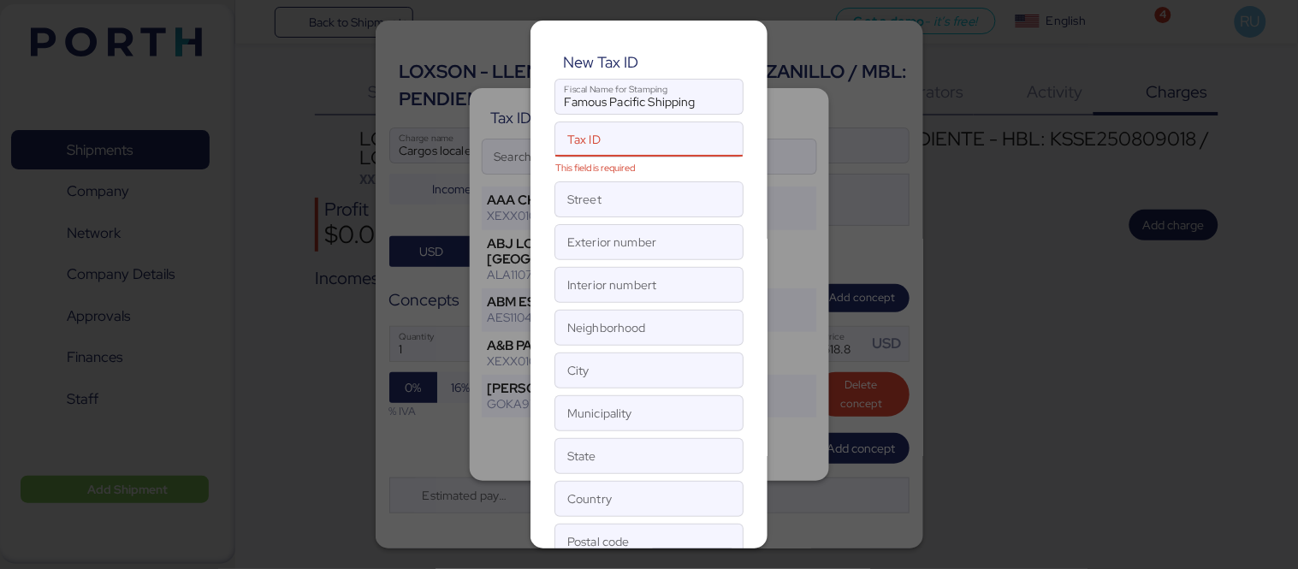
click at [1138, 306] on div at bounding box center [649, 284] width 1298 height 569
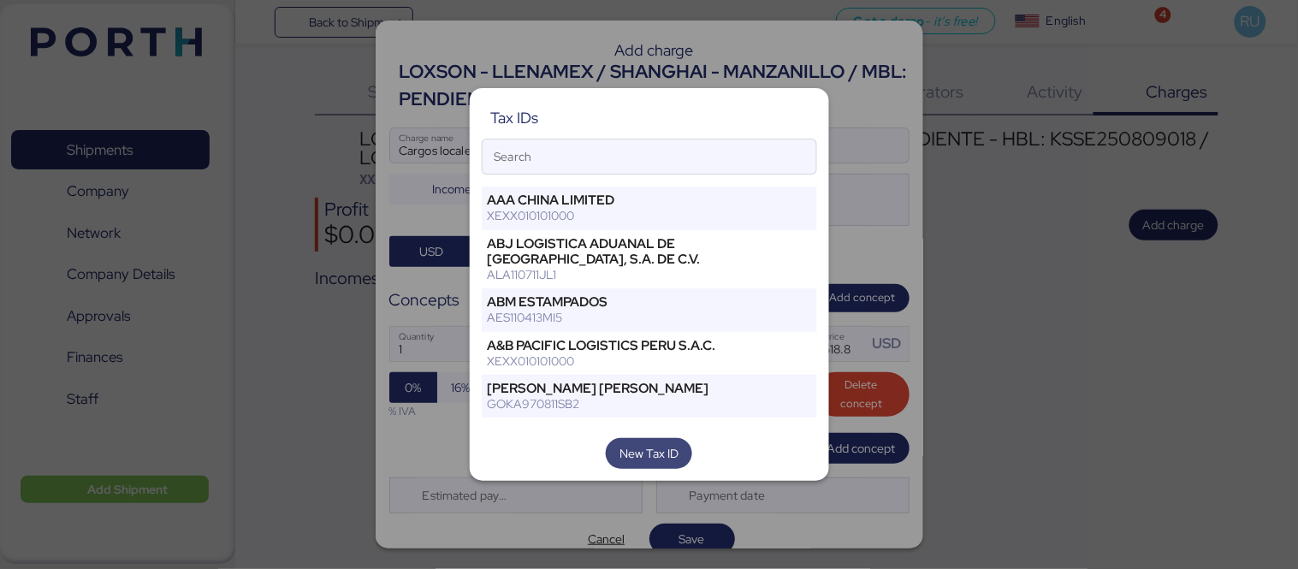
click at [655, 460] on span "New Tax ID" at bounding box center [649, 453] width 59 height 21
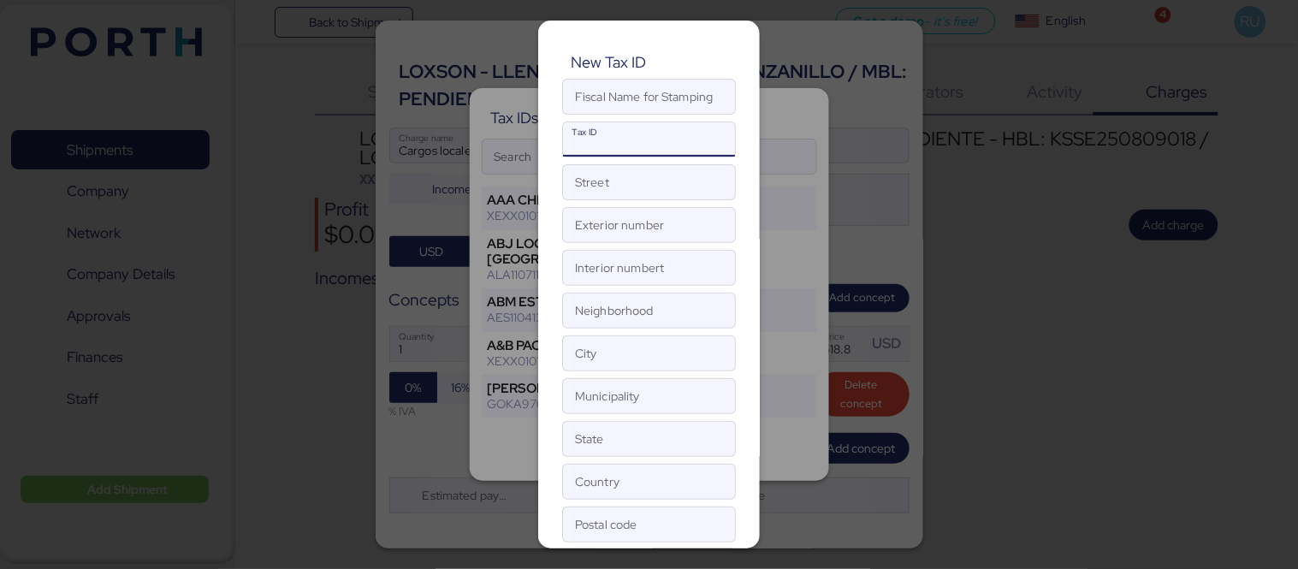
click at [651, 149] on input "Tax ID" at bounding box center [649, 139] width 172 height 34
paste input "FPS25040127A"
type input "FPS25040127A"
click at [614, 94] on input "Fiscal Name for Stamping" at bounding box center [649, 97] width 172 height 34
paste input "FPS25040127A"
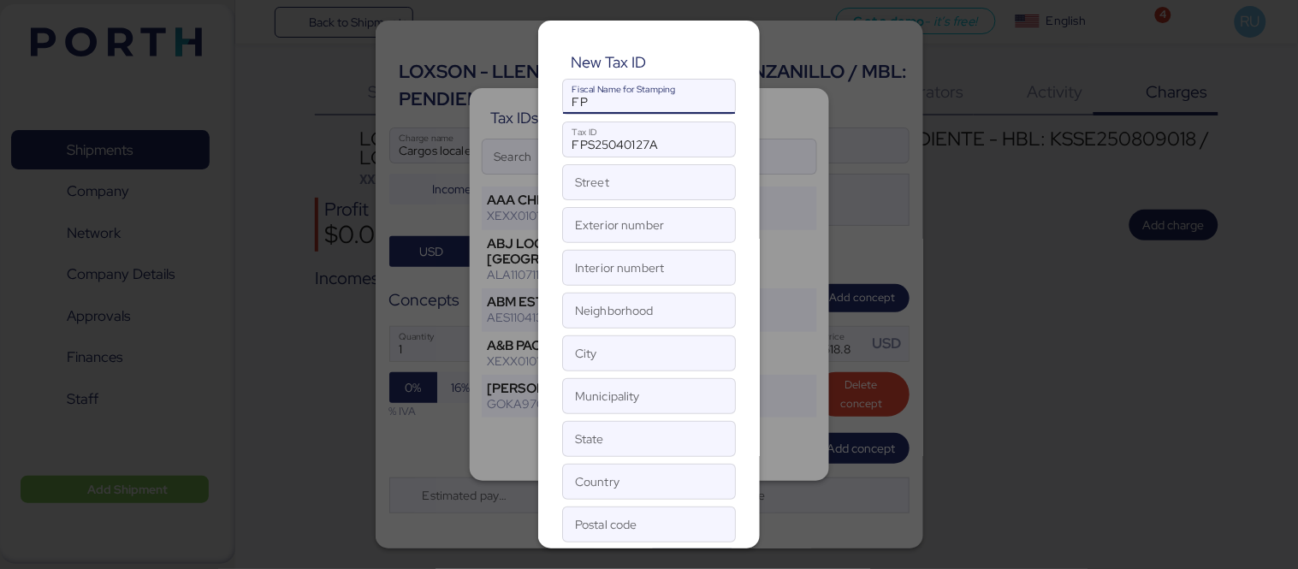
type input "F"
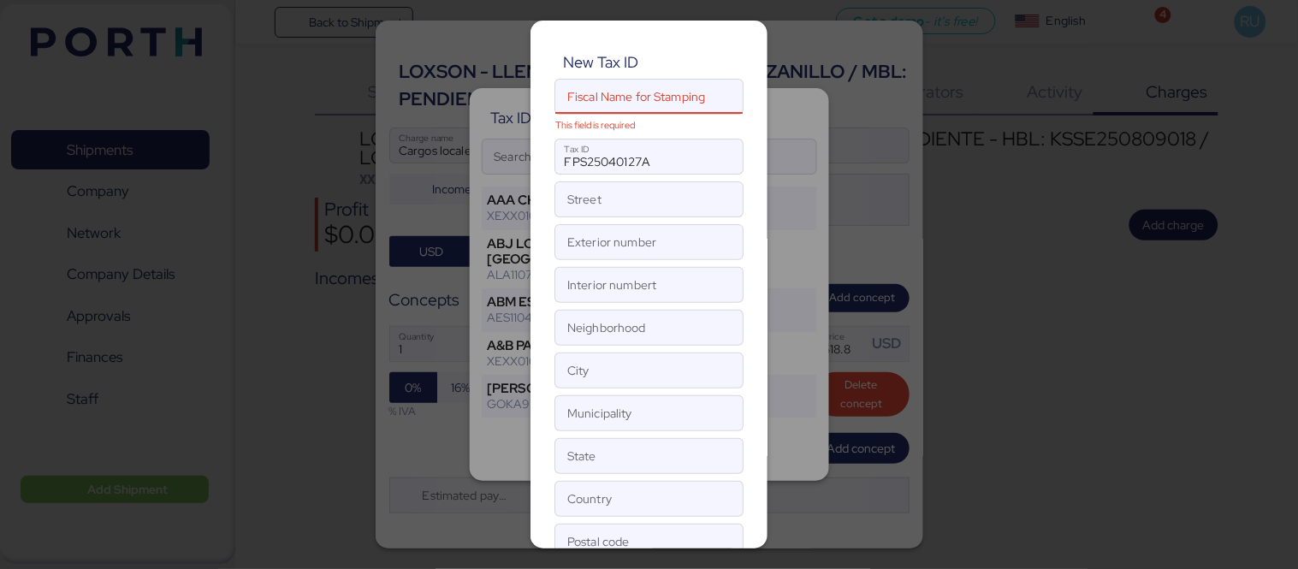
click at [1160, 430] on div at bounding box center [649, 284] width 1298 height 569
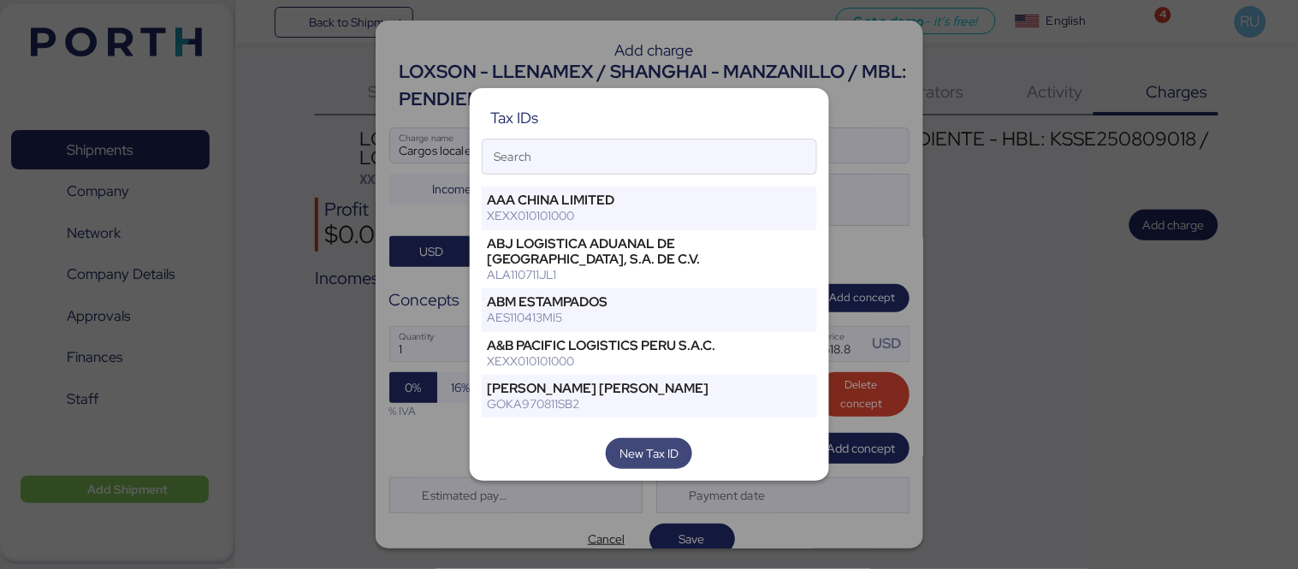
click at [673, 443] on span "New Tax ID" at bounding box center [649, 453] width 59 height 21
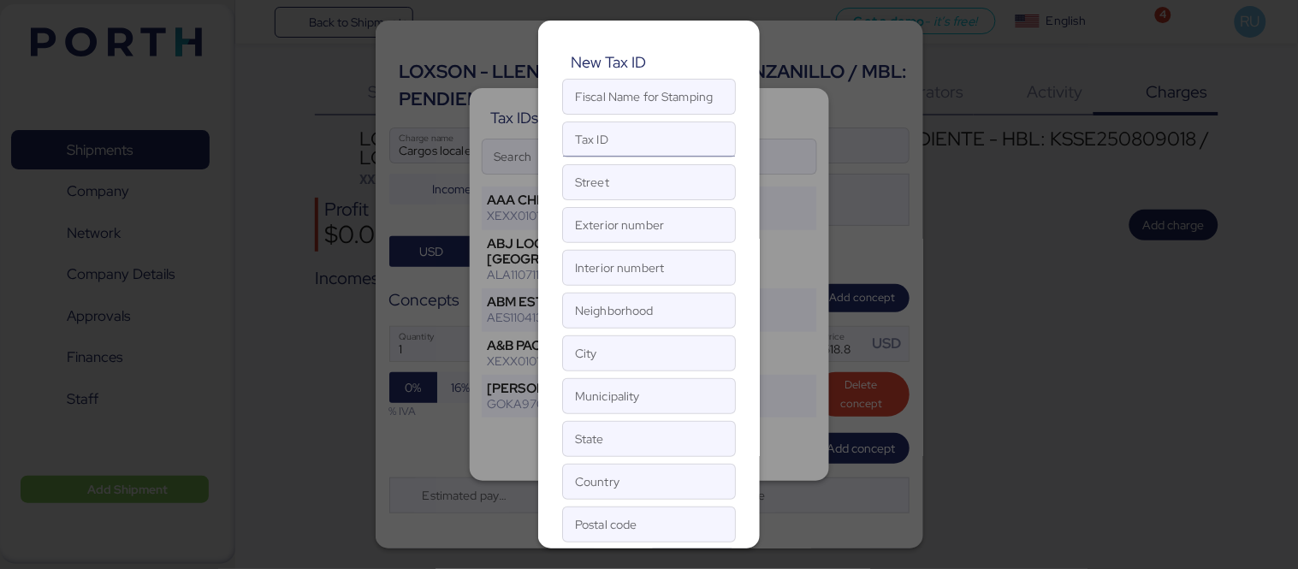
click at [618, 140] on input "Tax ID" at bounding box center [649, 139] width 172 height 34
paste input "FPS25040127A"
type input "FPS25040127A"
click at [593, 100] on input "Fiscal Name for Stamping" at bounding box center [649, 97] width 172 height 34
paste input "de Famous Pacific Shipping"
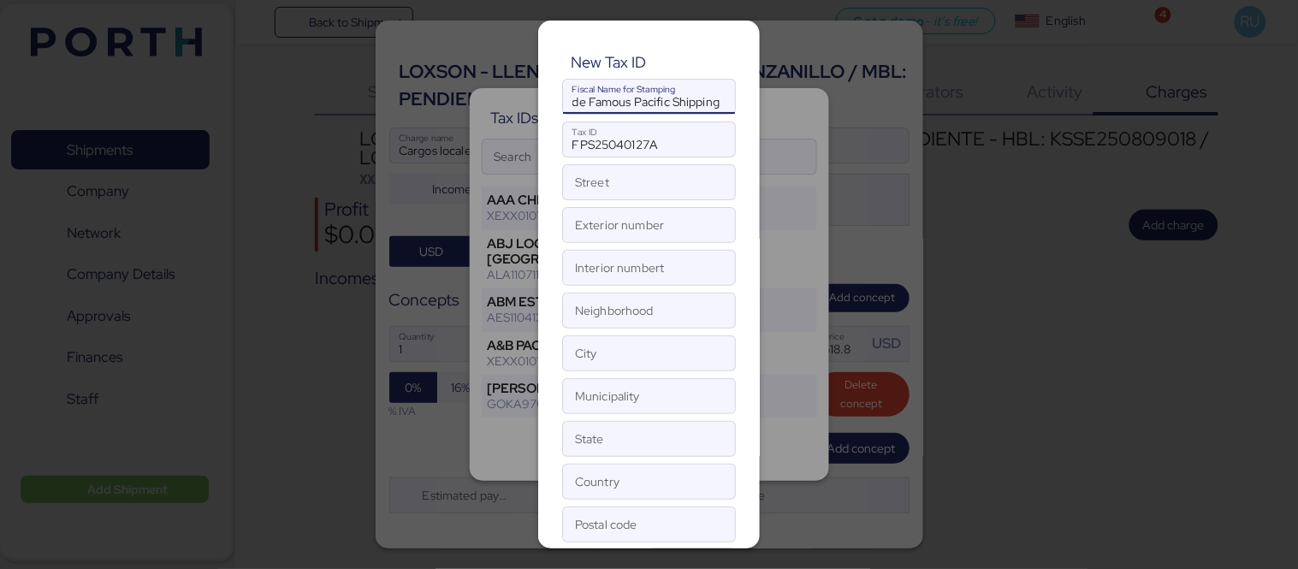
click at [587, 100] on input "de Famous Pacific Shipping" at bounding box center [649, 97] width 172 height 34
click at [584, 100] on input "de Famous Pacific Shipping" at bounding box center [649, 97] width 172 height 34
type input "Famous Pacific Shipping"
click at [610, 176] on input "Street" at bounding box center [649, 182] width 172 height 34
paste input "Gral. [PERSON_NAME] [PERSON_NAME]"
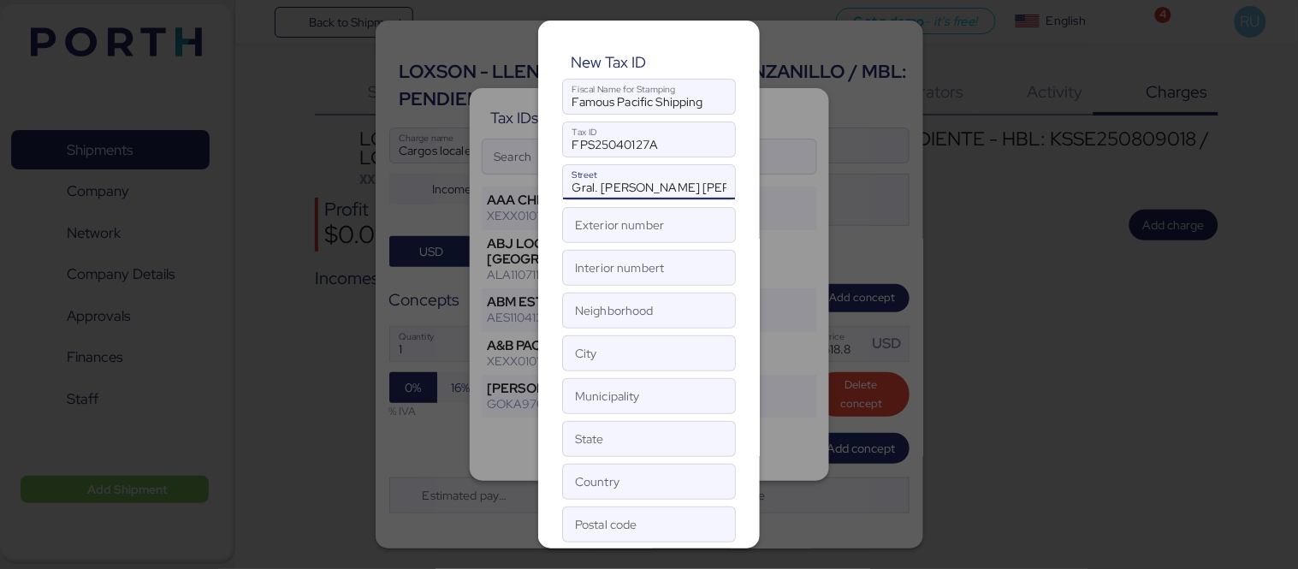
click at [592, 185] on input "Gral. [PERSON_NAME] [PERSON_NAME]" at bounding box center [649, 182] width 172 height 34
type input "[PERSON_NAME] [PERSON_NAME]"
click at [614, 215] on input "Exterior number" at bounding box center [649, 225] width 172 height 34
type input "467"
click at [620, 287] on div "New Tax ID Famous Pacific Shipping Fiscal Name for Stamping FPS25040127A Tax ID…" at bounding box center [649, 285] width 222 height 528
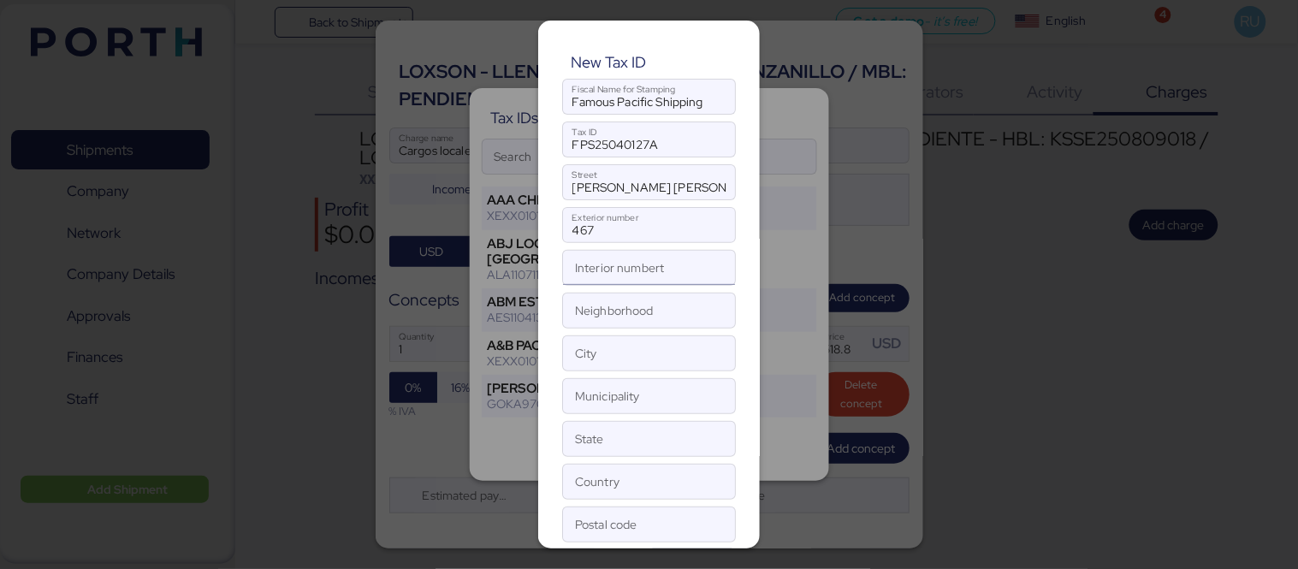
click at [610, 278] on input "Interior numbert" at bounding box center [649, 268] width 172 height 34
click at [626, 303] on input "Neighborhood" at bounding box center [649, 311] width 172 height 34
paste input "Chapultepec [PERSON_NAME]"
type input "Chapultepec [PERSON_NAME]"
click at [654, 347] on input "City" at bounding box center [649, 353] width 172 height 34
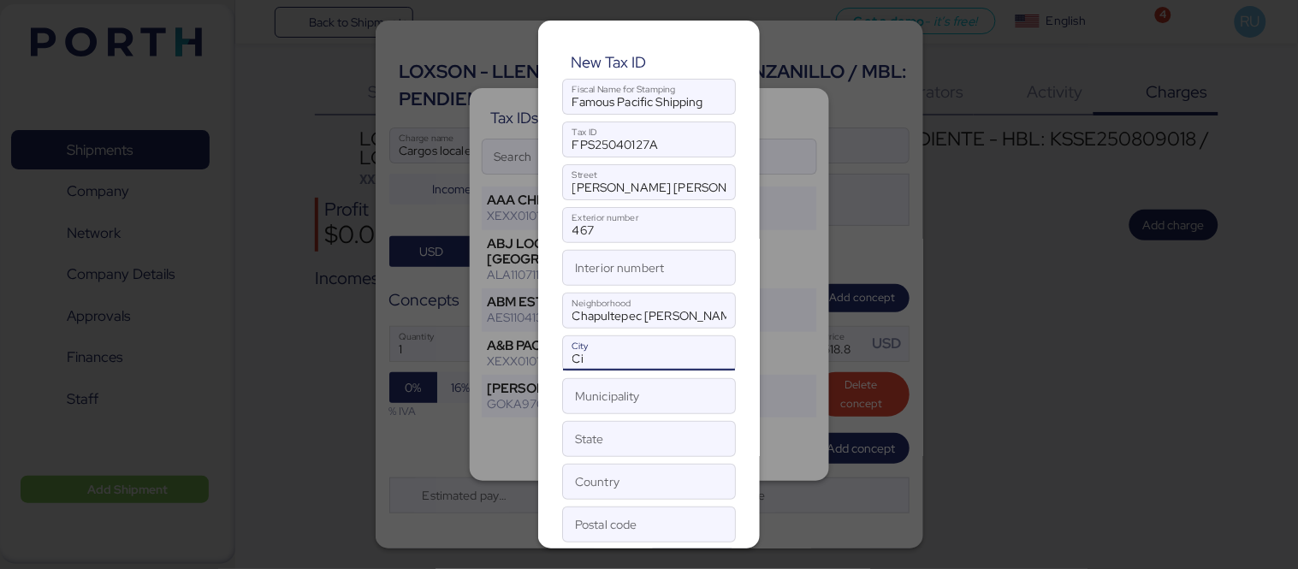
type input "C"
click at [668, 433] on input "State" at bounding box center [649, 439] width 172 height 34
type input "c"
type input "[GEOGRAPHIC_DATA]"
click at [647, 484] on input "Country" at bounding box center [649, 482] width 172 height 34
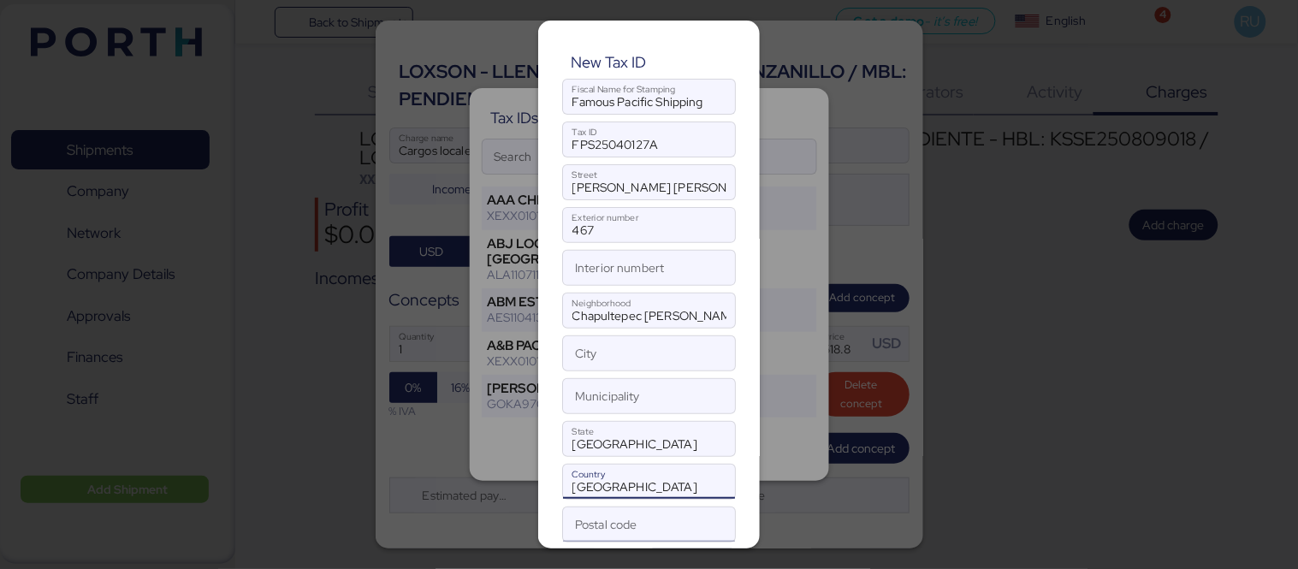
type input "[GEOGRAPHIC_DATA]"
click at [629, 522] on input "Postal code" at bounding box center [649, 524] width 172 height 34
type input "11590"
click at [1089, 409] on div at bounding box center [649, 284] width 1298 height 569
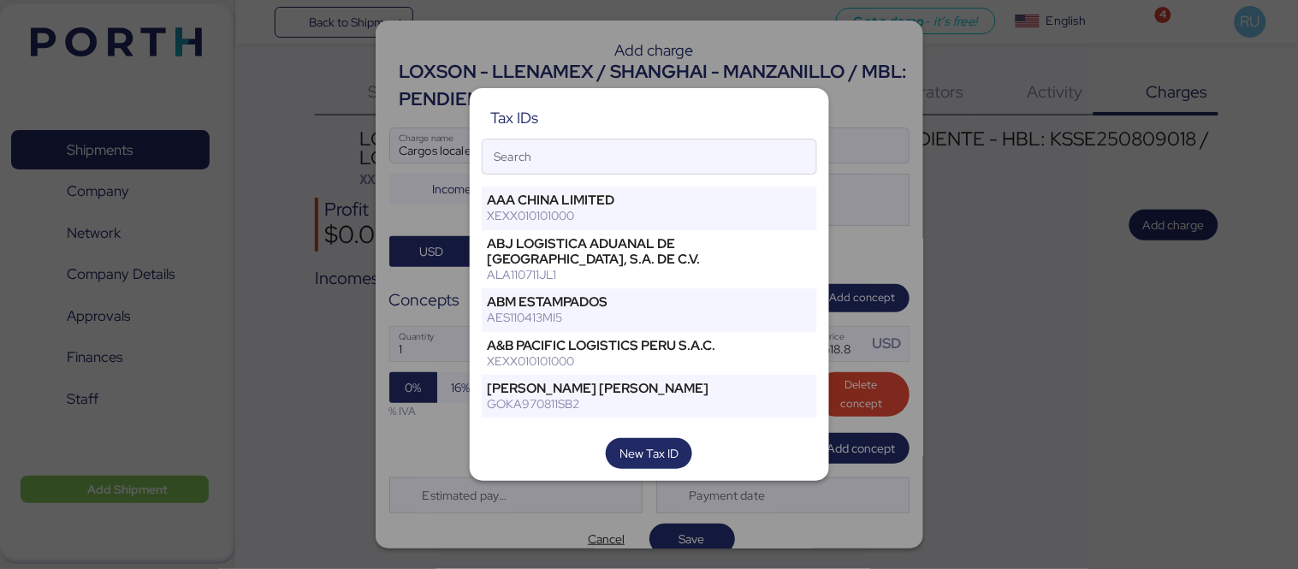
click at [666, 472] on div "Tax IDs Search AAA CHINA LIMITED XEXX010101000 ABJ LOGISTICA ADUANAL DE [GEOGRA…" at bounding box center [649, 285] width 359 height 394
click at [664, 454] on span "New Tax ID" at bounding box center [649, 453] width 59 height 21
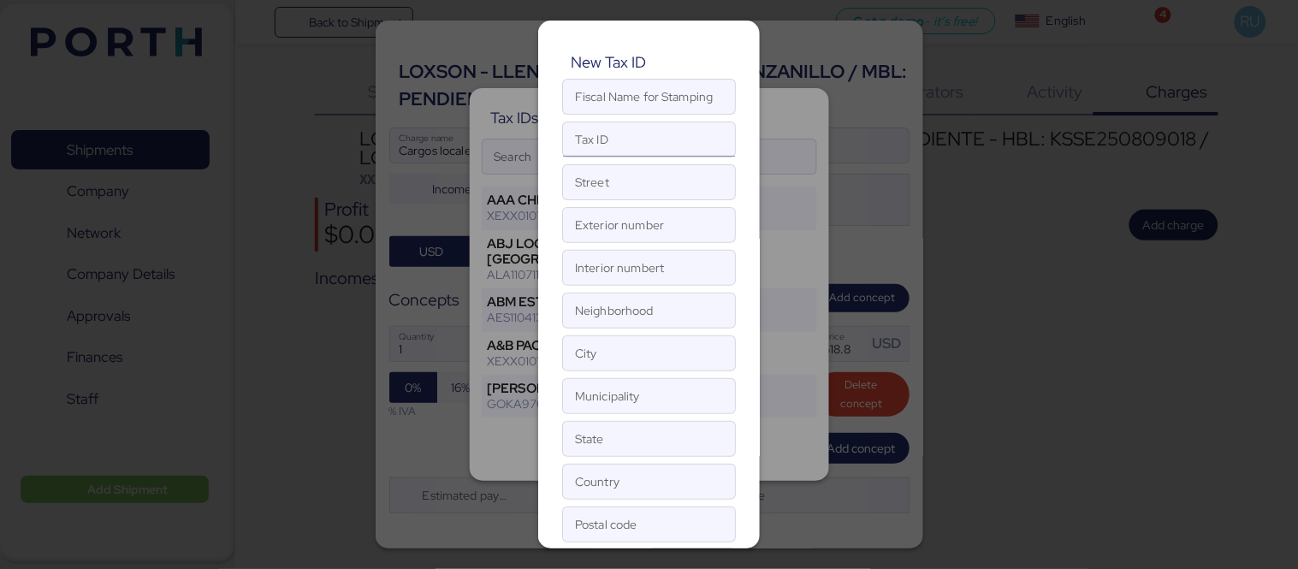
click at [594, 132] on input "Tax ID" at bounding box center [649, 139] width 172 height 34
paste input "Chapultepec [PERSON_NAME]"
type input "C"
click at [634, 423] on input "State" at bounding box center [649, 439] width 172 height 34
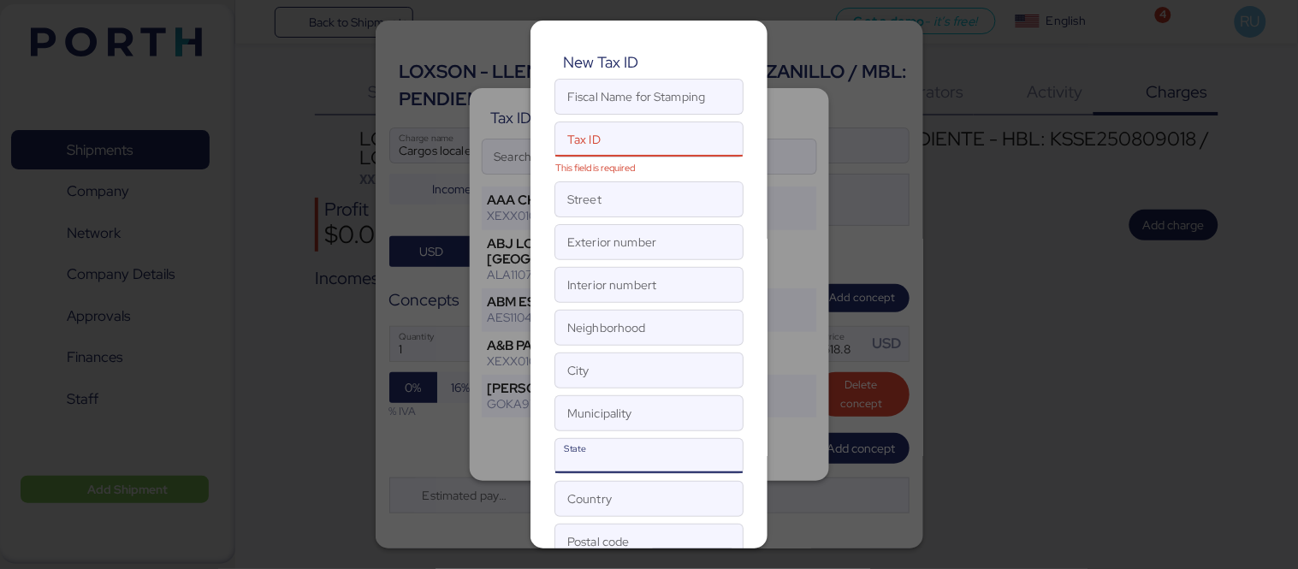
paste input "Chapultepec [PERSON_NAME]"
type input "C"
click at [596, 312] on input "Neighborhood" at bounding box center [648, 328] width 187 height 34
paste input "Chapultepec [PERSON_NAME]"
type input "Chapultepec [PERSON_NAME]"
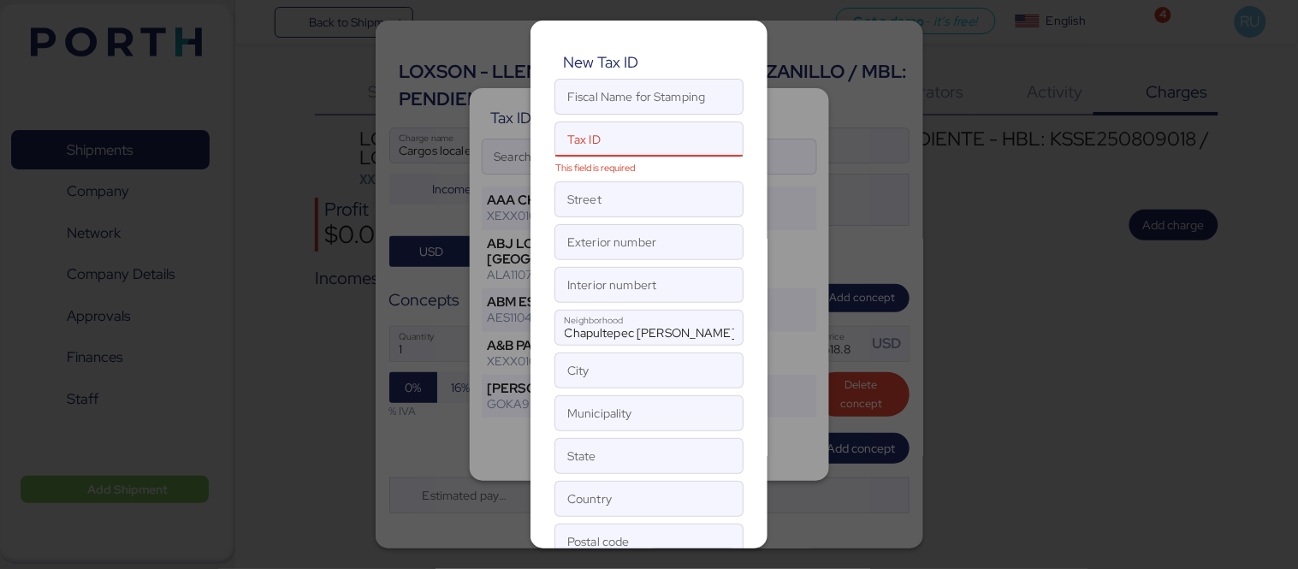
click at [690, 525] on div "Postal code" at bounding box center [649, 542] width 189 height 36
click at [690, 525] on input "Postal code" at bounding box center [648, 542] width 187 height 34
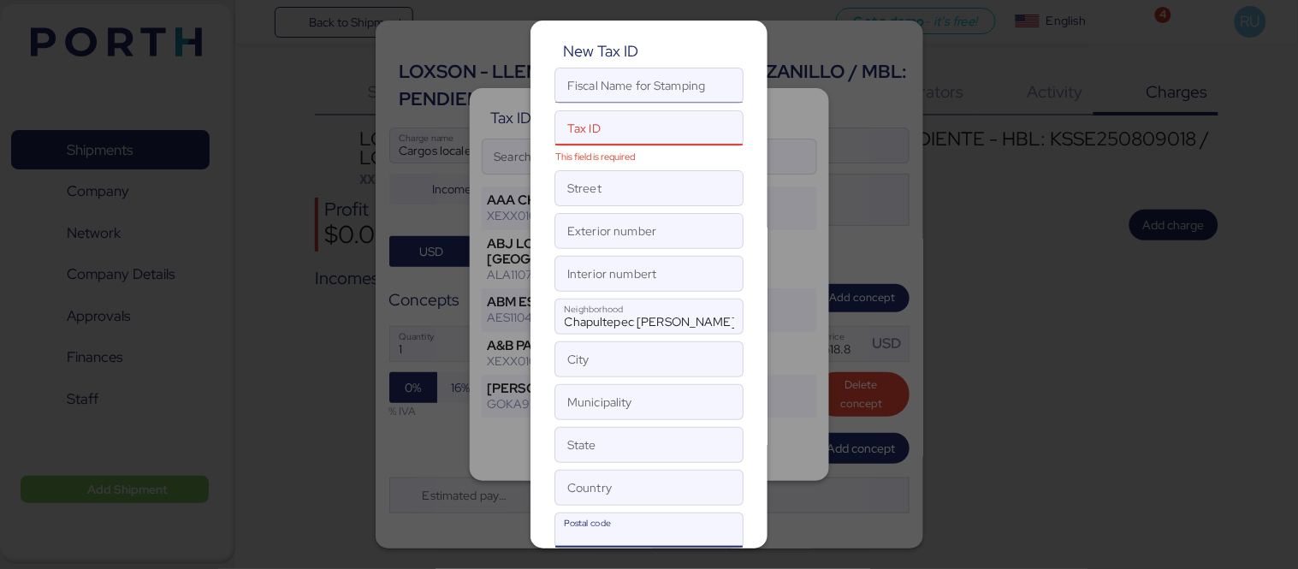
click at [617, 89] on input "Fiscal Name for Stamping" at bounding box center [648, 85] width 187 height 34
paste input "FAMOUS PACIFIC SHIPPING"
type input "FAMOUS PACIFIC SHIPPING"
click at [620, 544] on input "Postal code This field is required" at bounding box center [630, 530] width 151 height 34
click at [645, 190] on input "Street" at bounding box center [648, 188] width 187 height 34
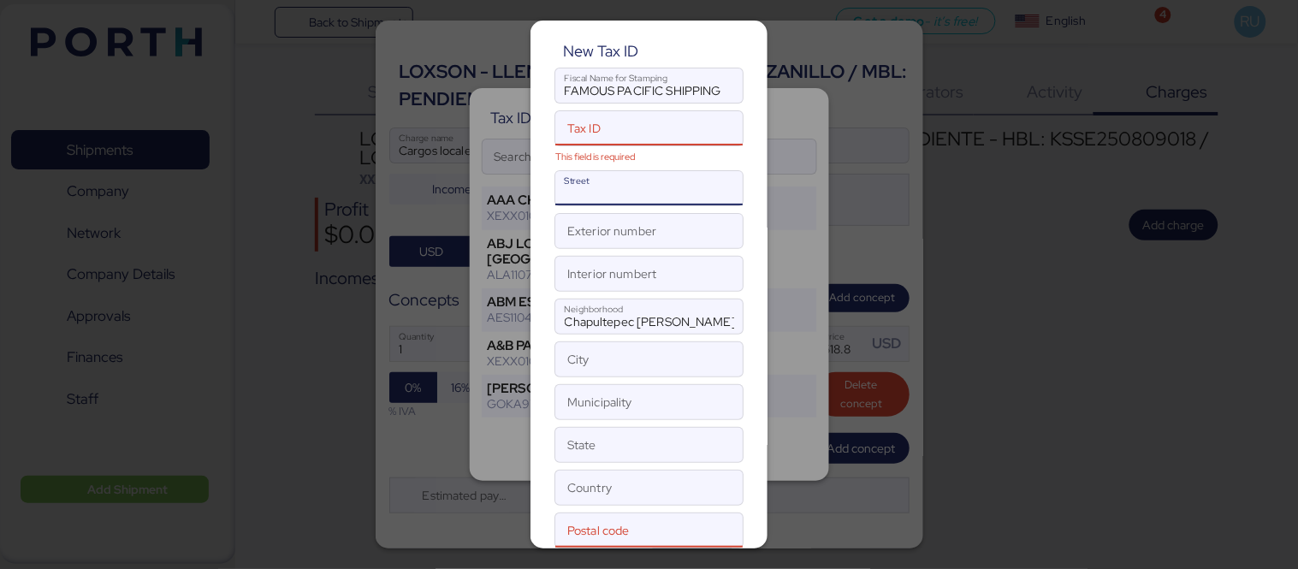
click at [596, 125] on input "Tax ID This field is required" at bounding box center [630, 128] width 151 height 34
paste input "FPS25040127A"
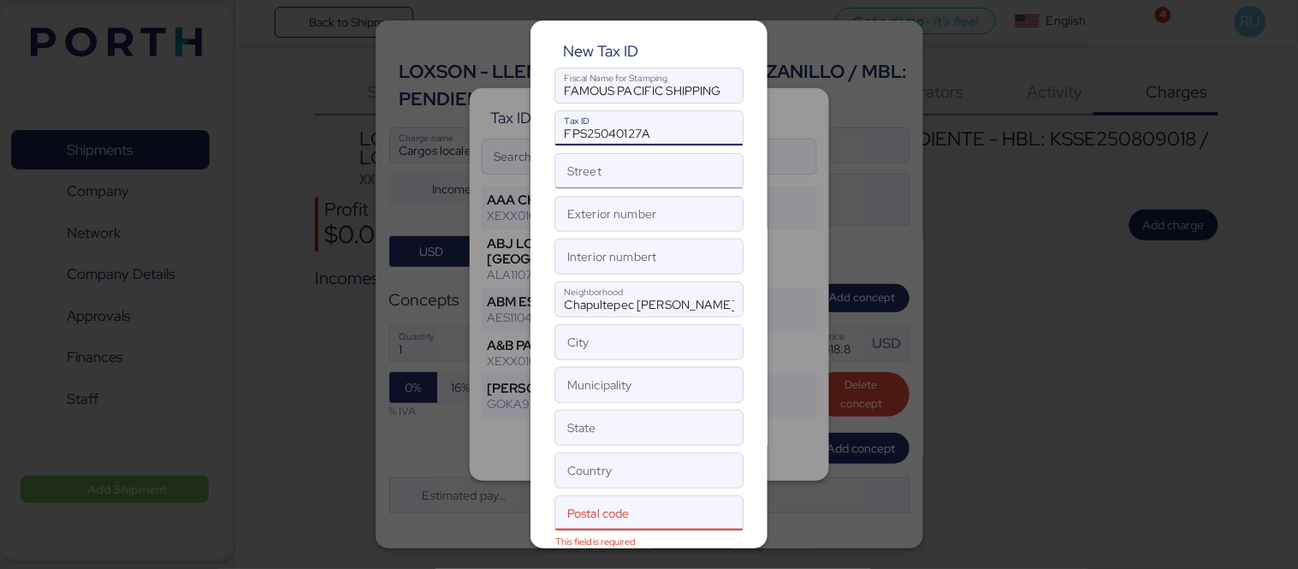
type input "FPS25040127A"
click at [627, 167] on input "Street" at bounding box center [648, 171] width 187 height 34
click at [648, 224] on input "Exterior number" at bounding box center [648, 214] width 187 height 34
paste input "Gral. [PERSON_NAME] [PERSON_NAME]"
type input "Gral. [PERSON_NAME] [PERSON_NAME]"
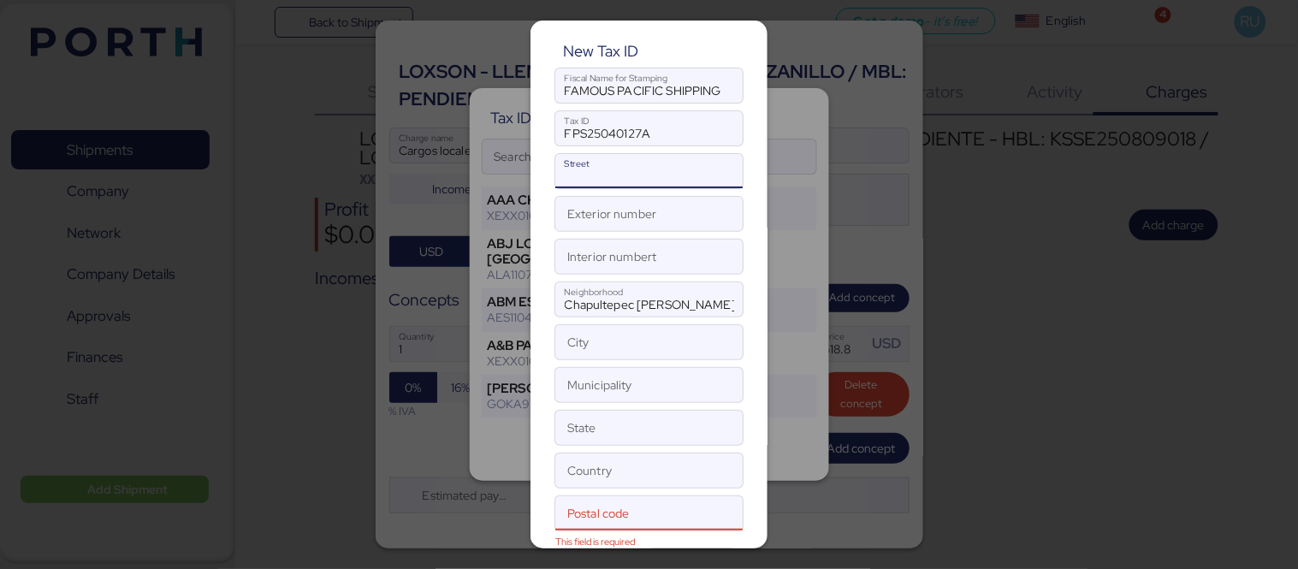
click at [622, 169] on input "Street" at bounding box center [648, 171] width 187 height 34
paste input "Gral. [PERSON_NAME] [PERSON_NAME]"
type input "Gral. [PERSON_NAME] [PERSON_NAME]"
click at [645, 224] on input "Exterior number" at bounding box center [648, 214] width 187 height 34
type input "476"
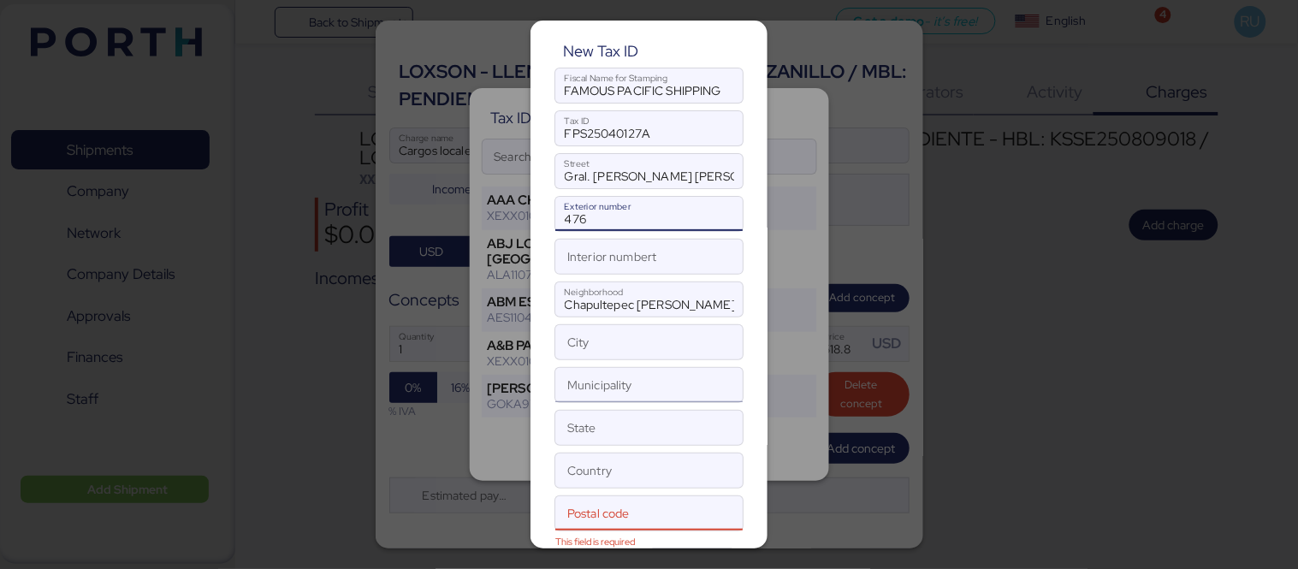
click at [637, 385] on input "Municipality" at bounding box center [648, 385] width 187 height 34
type input "m"
click at [637, 524] on input "Postal code This field is required" at bounding box center [630, 513] width 151 height 34
click at [648, 392] on input "m" at bounding box center [648, 385] width 187 height 34
paste input "[PERSON_NAME]"
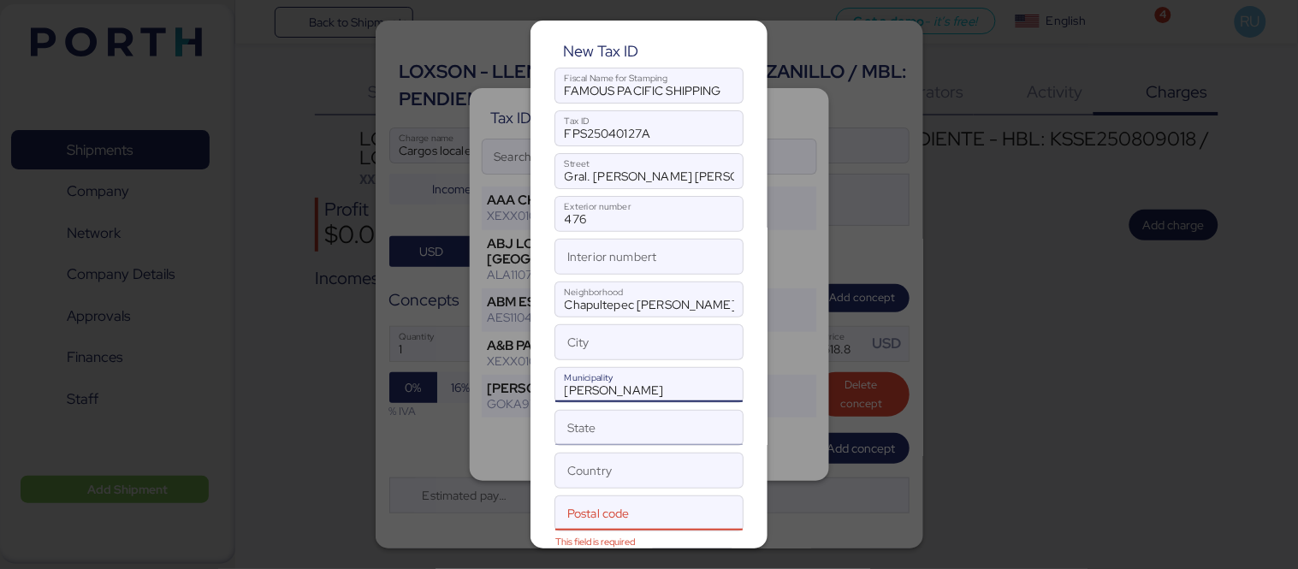
type input "[PERSON_NAME]"
click at [619, 426] on input "State" at bounding box center [648, 428] width 187 height 34
type input "m"
type input "[GEOGRAPHIC_DATA]"
click at [652, 471] on input "Country" at bounding box center [648, 471] width 187 height 34
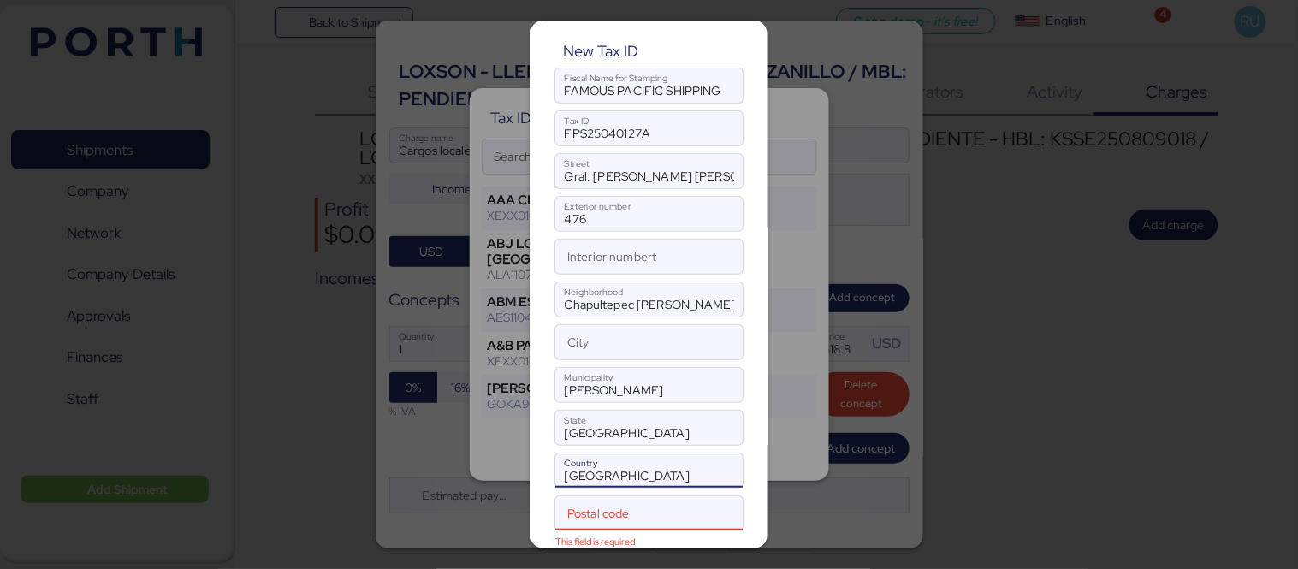
type input "[GEOGRAPHIC_DATA]"
click at [681, 507] on input "Postal code This field is required" at bounding box center [630, 513] width 151 height 34
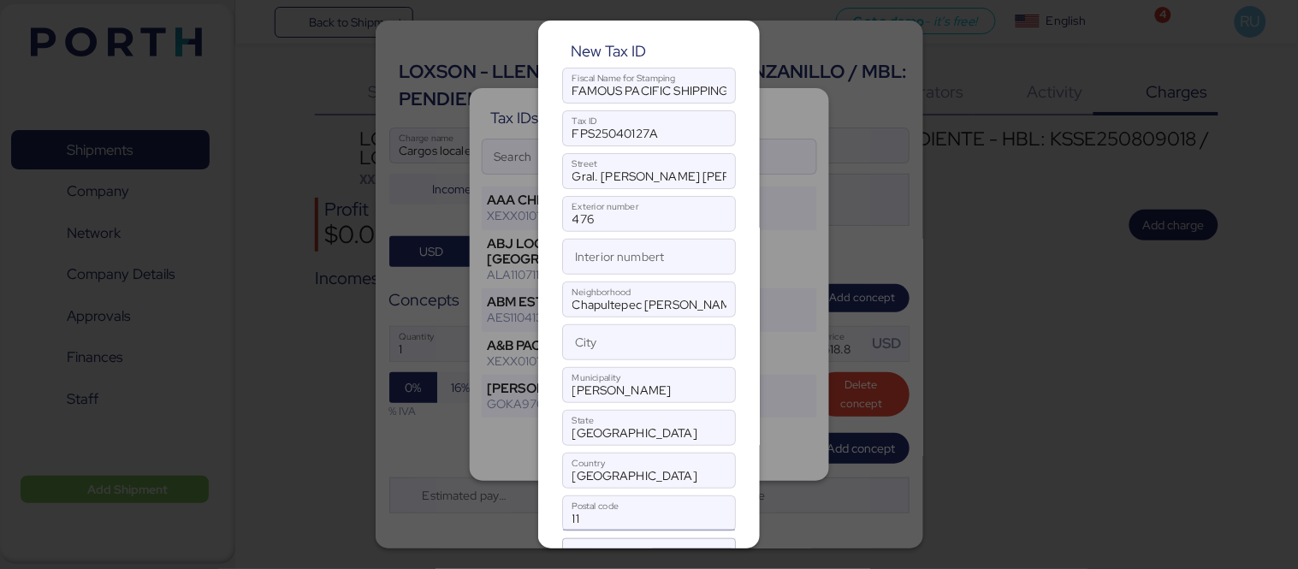
click at [646, 523] on input "11" at bounding box center [649, 513] width 172 height 34
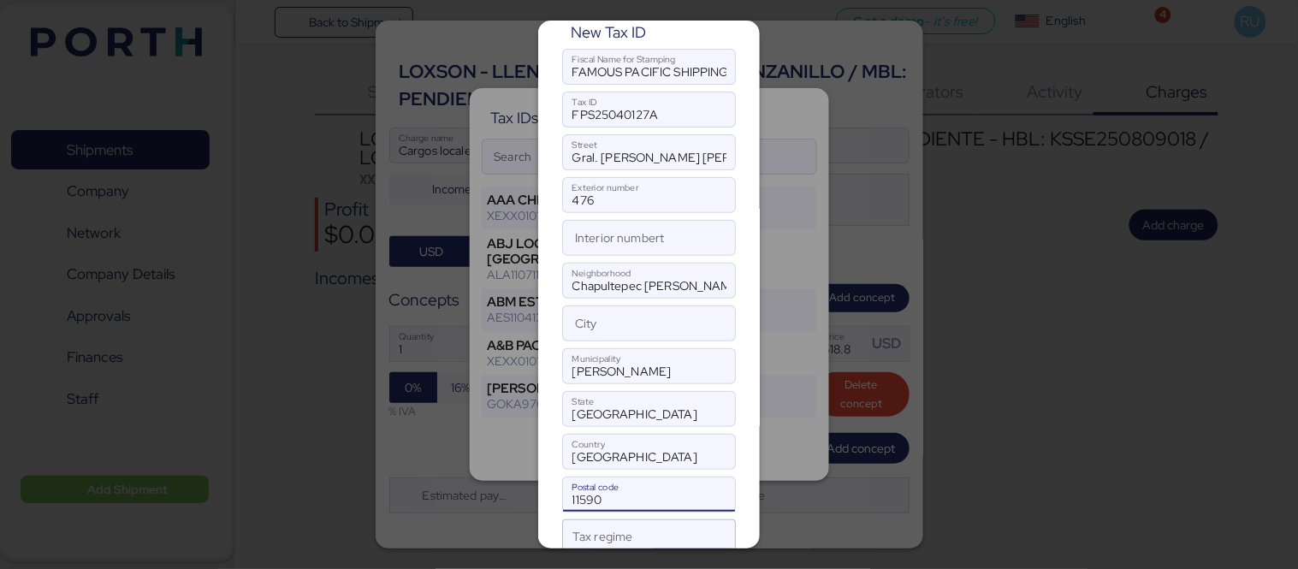
scroll to position [99, 0]
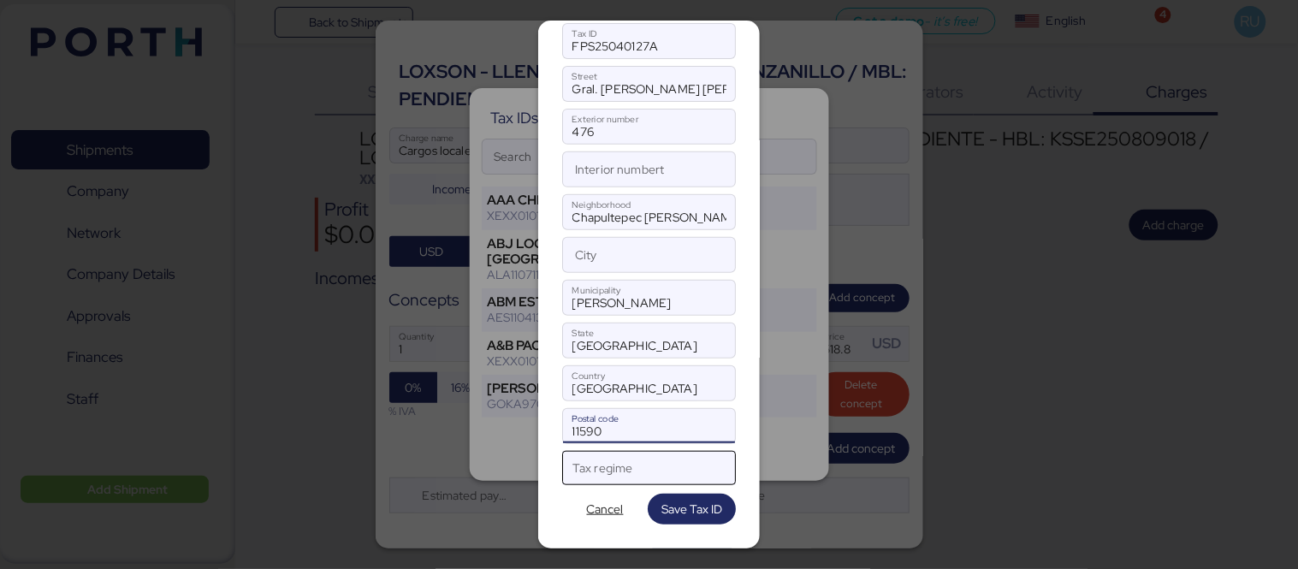
type input "11590"
click at [662, 472] on div at bounding box center [634, 474] width 122 height 22
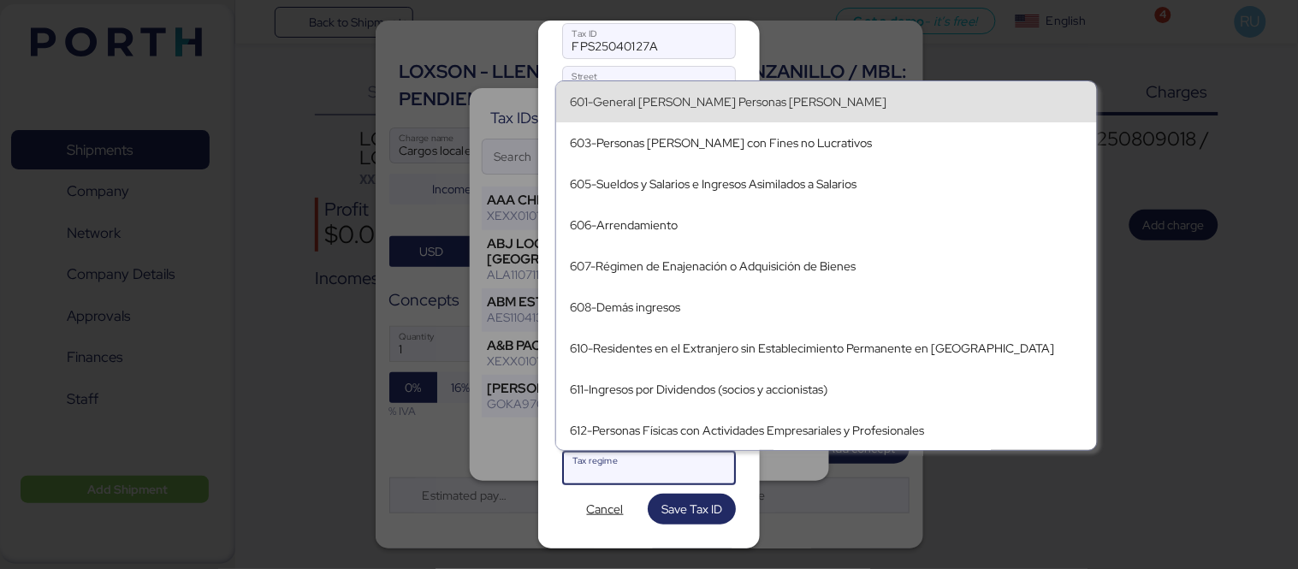
click at [687, 120] on div "601-General [PERSON_NAME] Personas [PERSON_NAME]" at bounding box center [826, 101] width 541 height 41
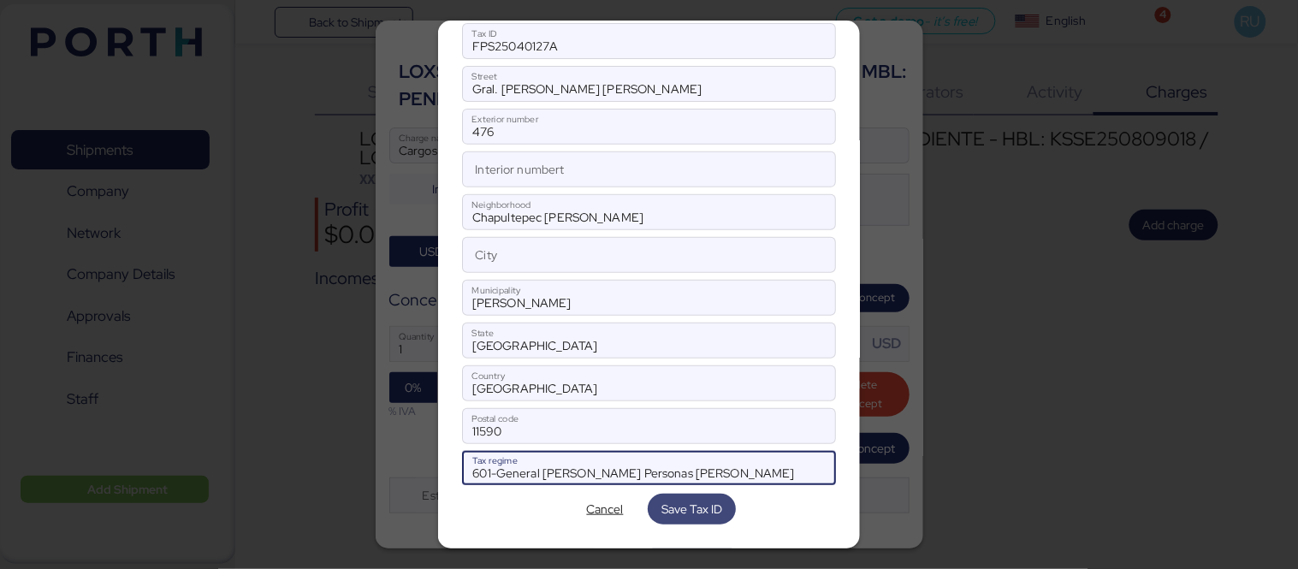
click at [691, 497] on span "Save Tax ID" at bounding box center [692, 509] width 61 height 24
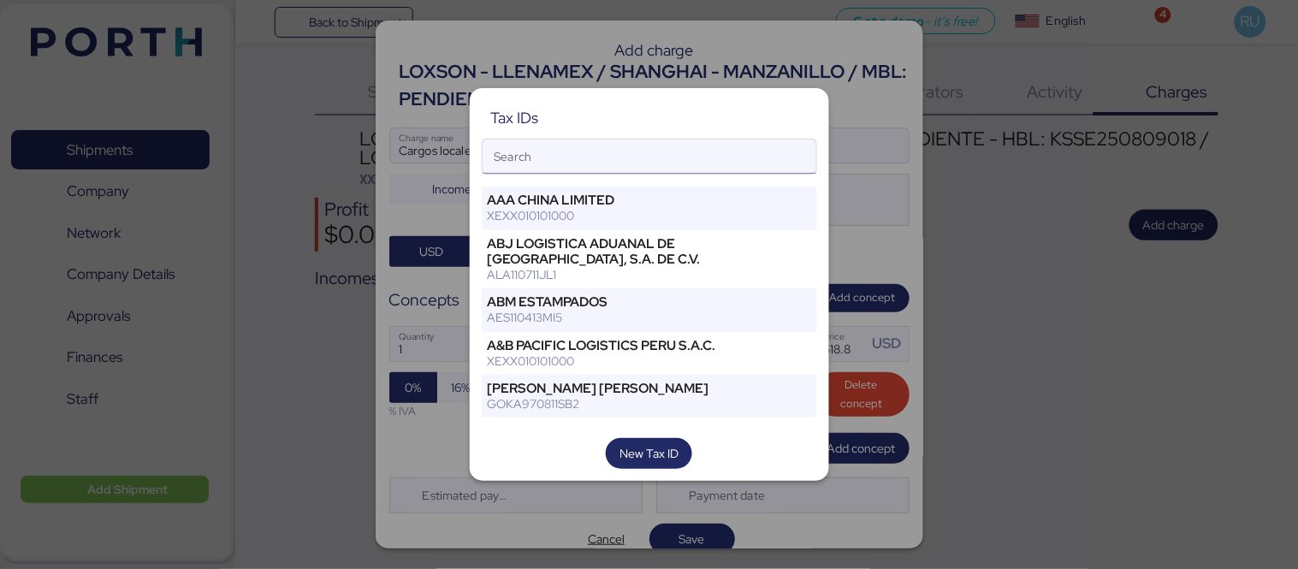
click at [623, 172] on input "Search" at bounding box center [650, 156] width 334 height 34
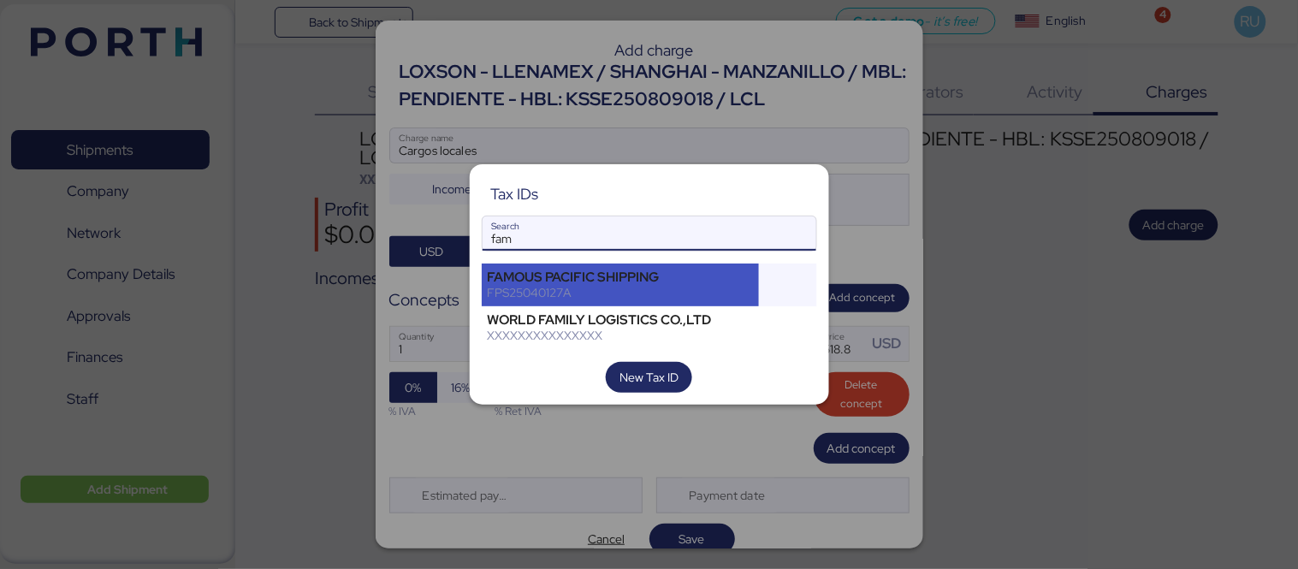
type input "fam"
click at [651, 294] on div "FPS25040127A" at bounding box center [621, 292] width 266 height 15
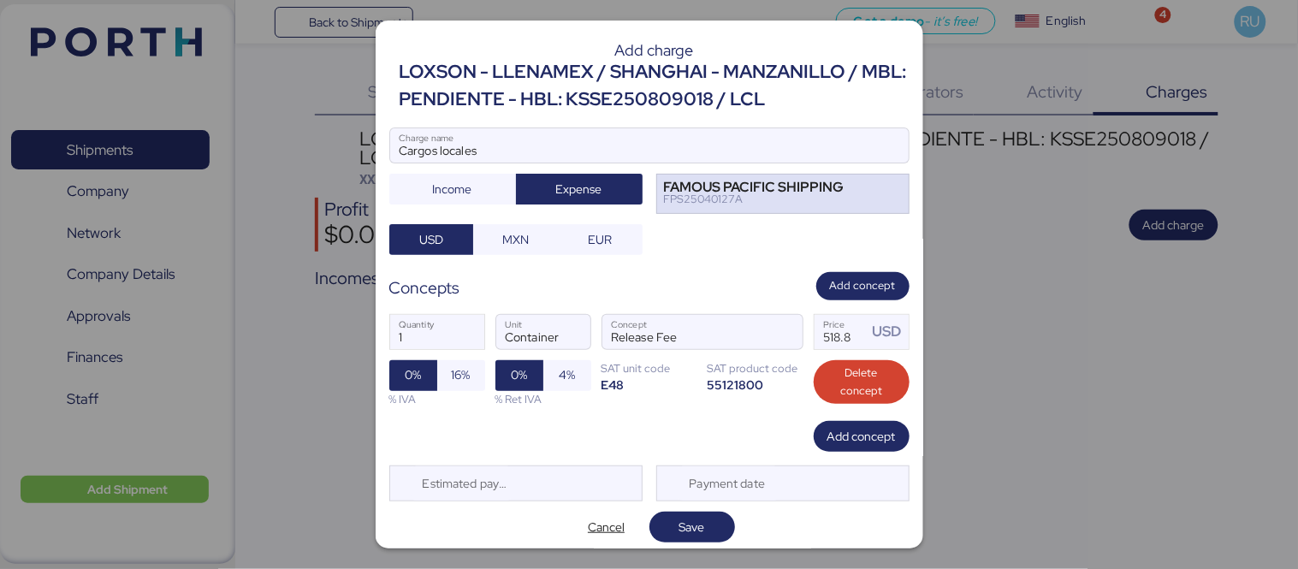
scroll to position [7, 0]
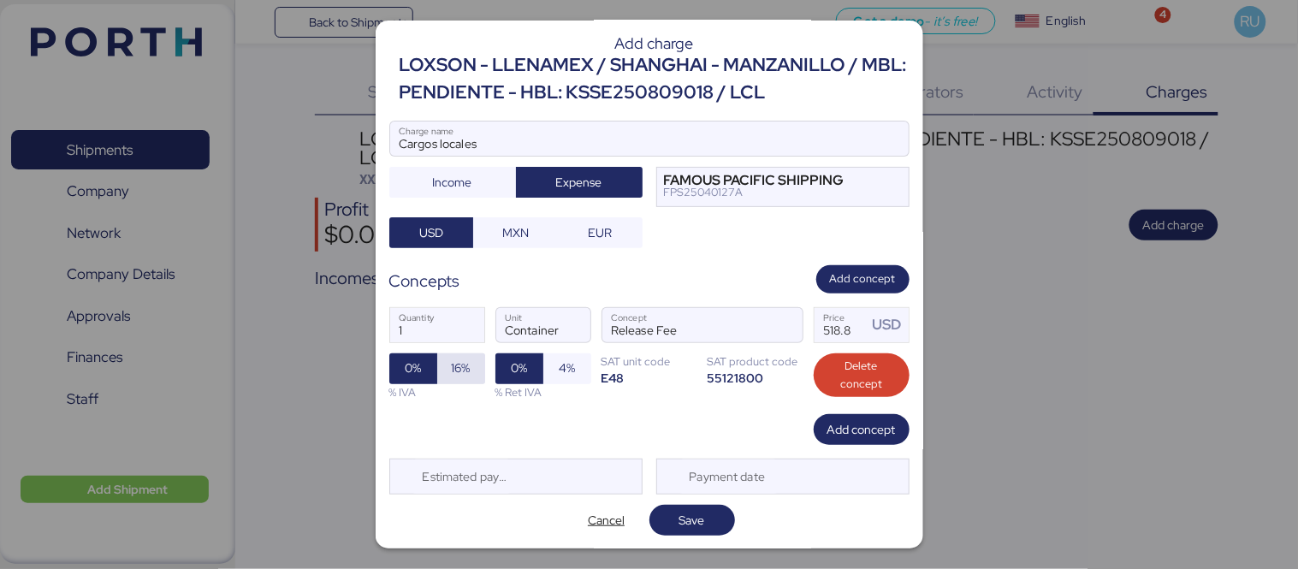
click at [455, 364] on span "16%" at bounding box center [461, 368] width 19 height 21
click at [693, 505] on span "Save" at bounding box center [693, 520] width 86 height 31
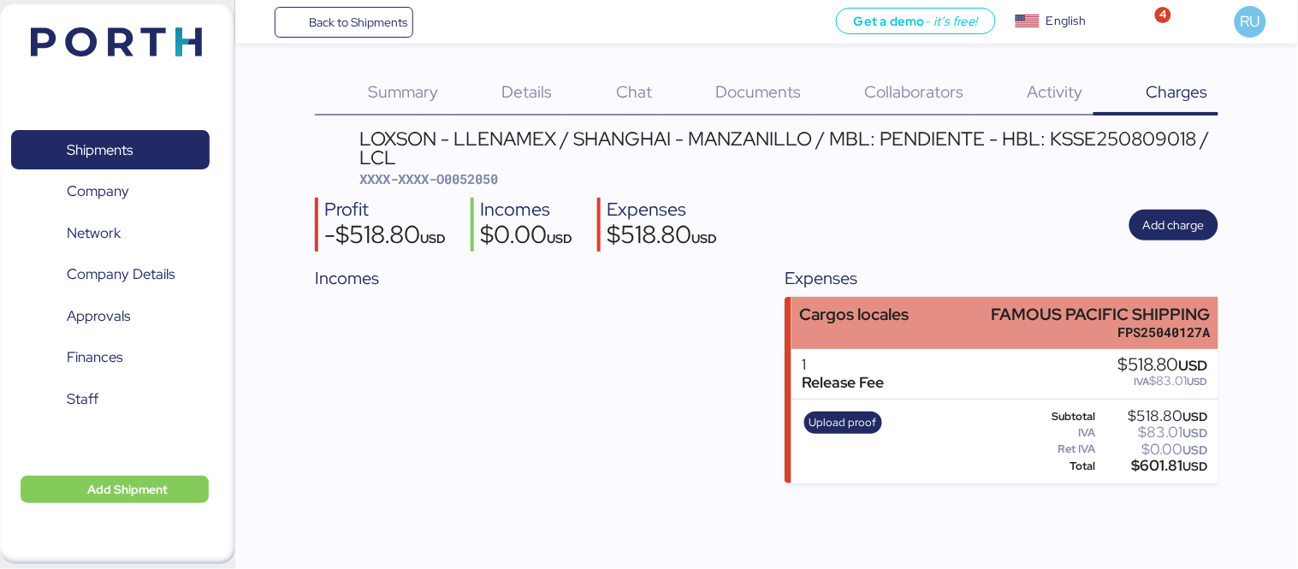
click at [933, 319] on div "Cargos locales FAMOUS PACIFIC SHIPPING FPS25040127A" at bounding box center [1005, 323] width 427 height 52
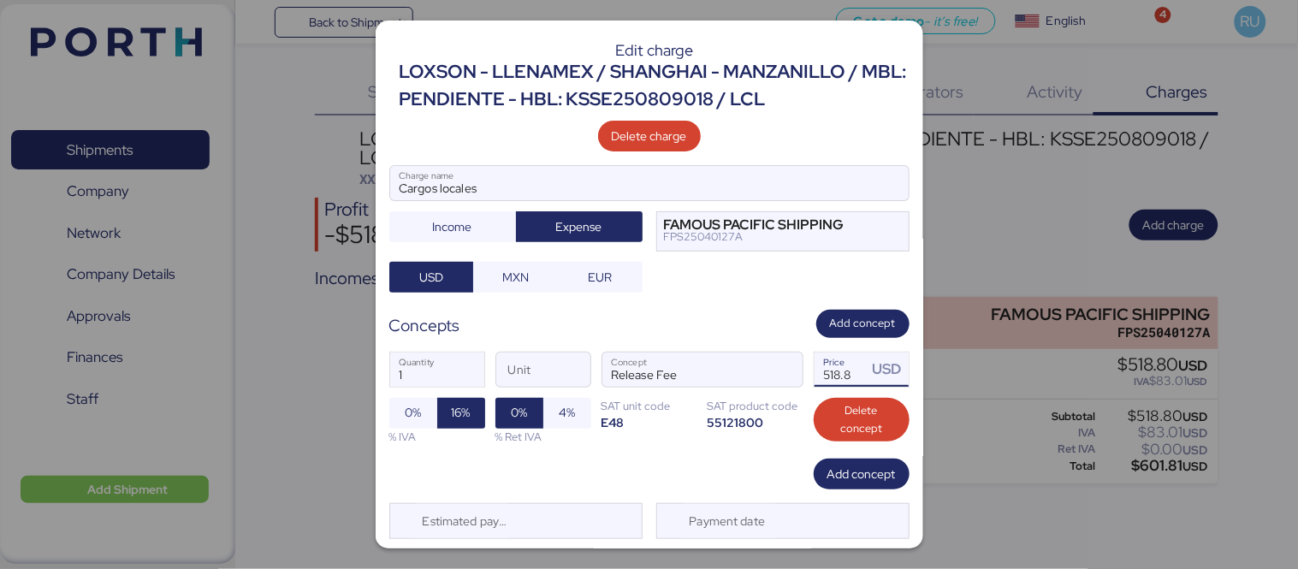
click at [836, 379] on input "518.8" at bounding box center [841, 370] width 53 height 34
type input "5"
type input "0"
type input "375.7"
click at [840, 330] on span "Add concept" at bounding box center [863, 323] width 66 height 19
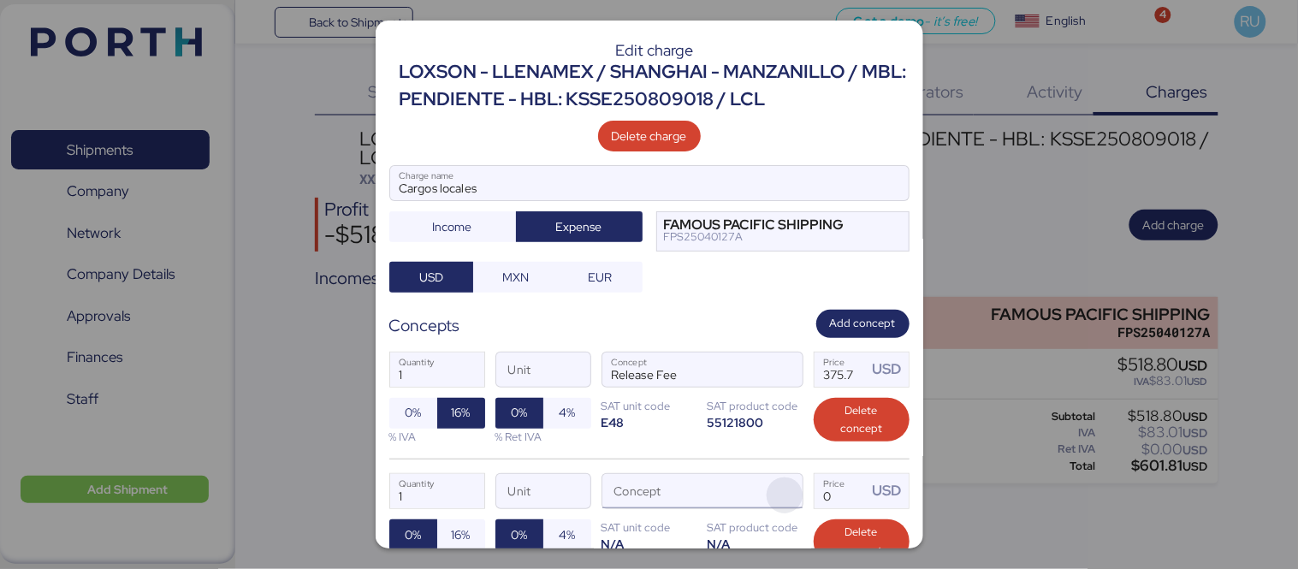
click at [772, 491] on span "button" at bounding box center [785, 496] width 36 height 36
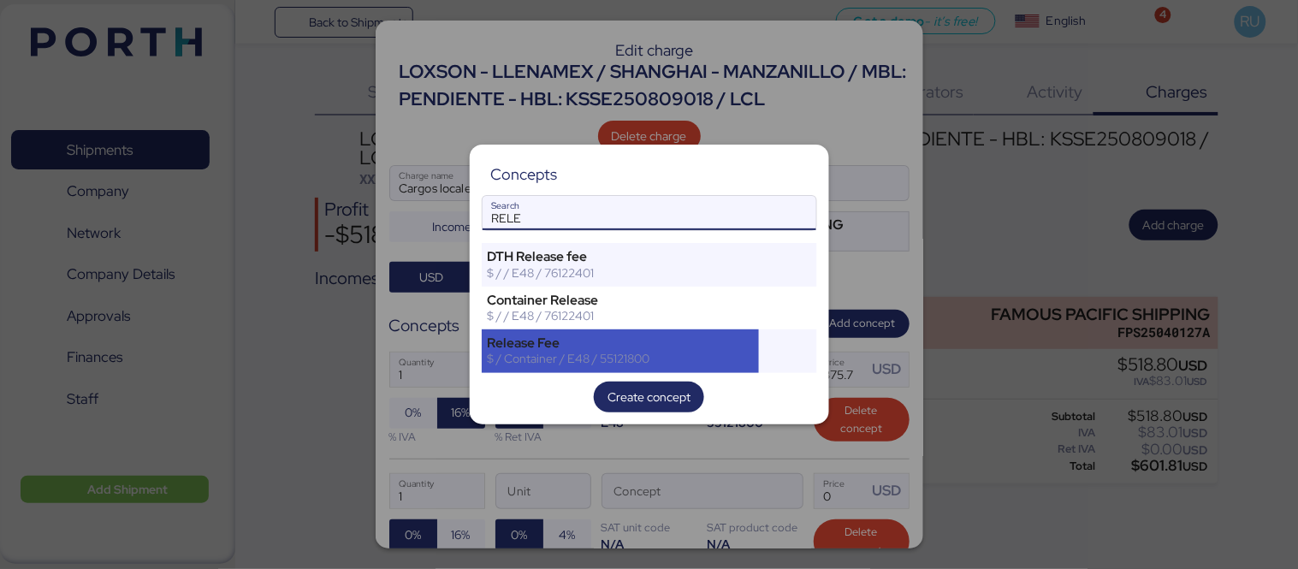
type input "RELE"
click at [698, 370] on div "Release Fee $ / Container / E48 / 55121800" at bounding box center [621, 350] width 278 height 43
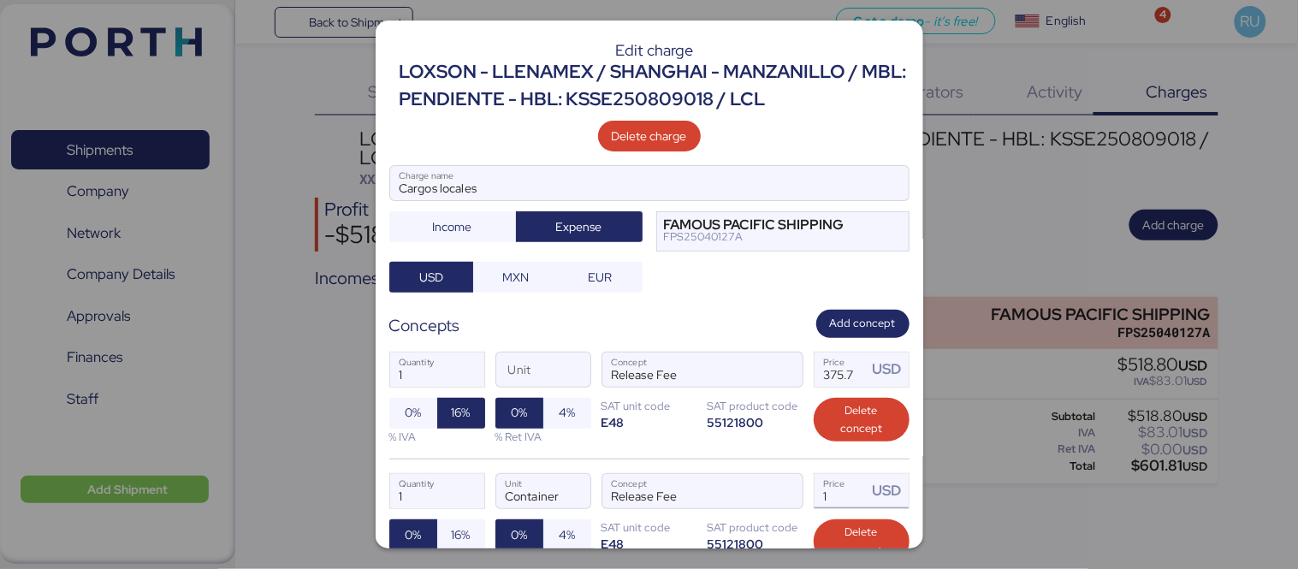
click at [841, 505] on input "1" at bounding box center [841, 491] width 53 height 34
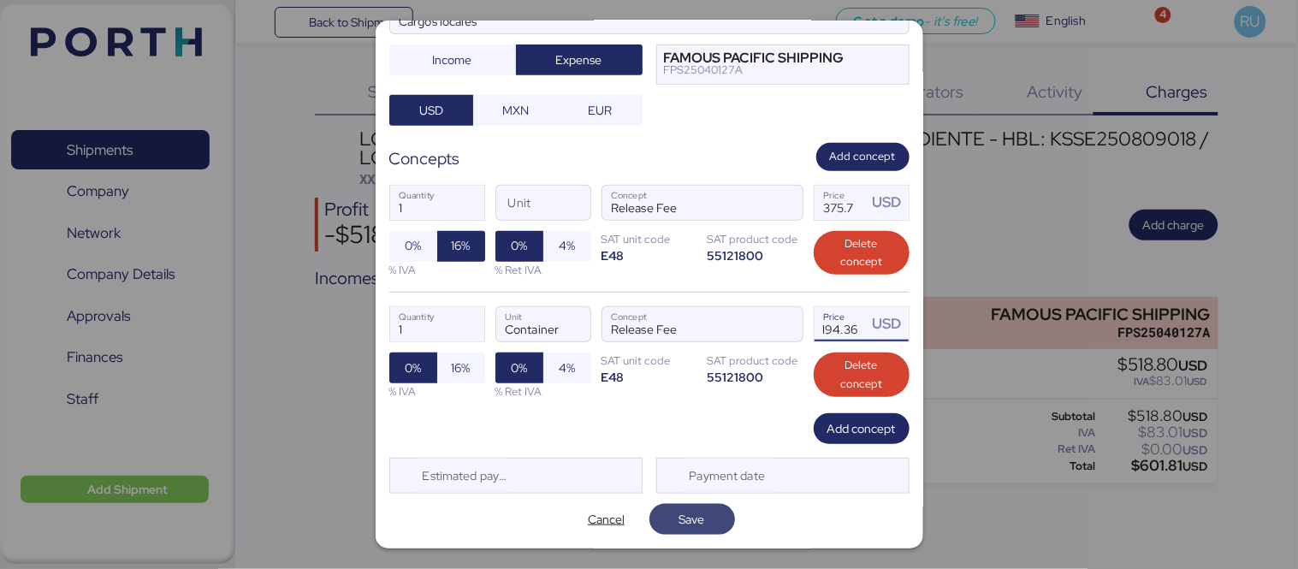
type input "194.36"
click at [689, 516] on span "Save" at bounding box center [692, 519] width 26 height 21
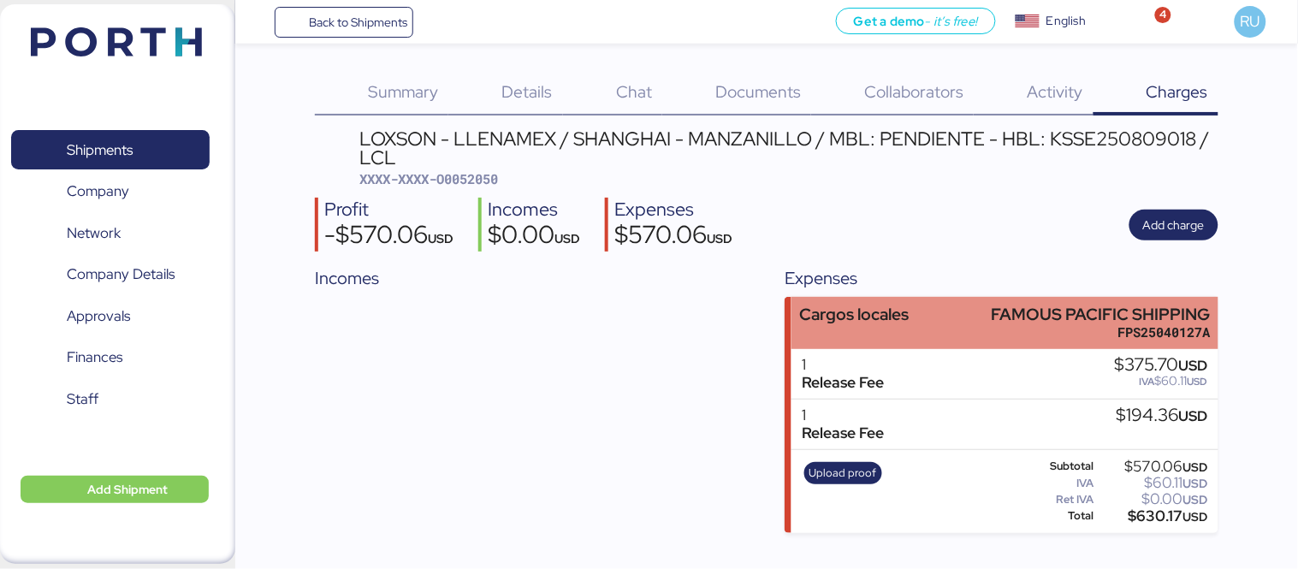
click at [957, 311] on div "Cargos locales FAMOUS PACIFIC SHIPPING FPS25040127A" at bounding box center [1005, 323] width 427 height 52
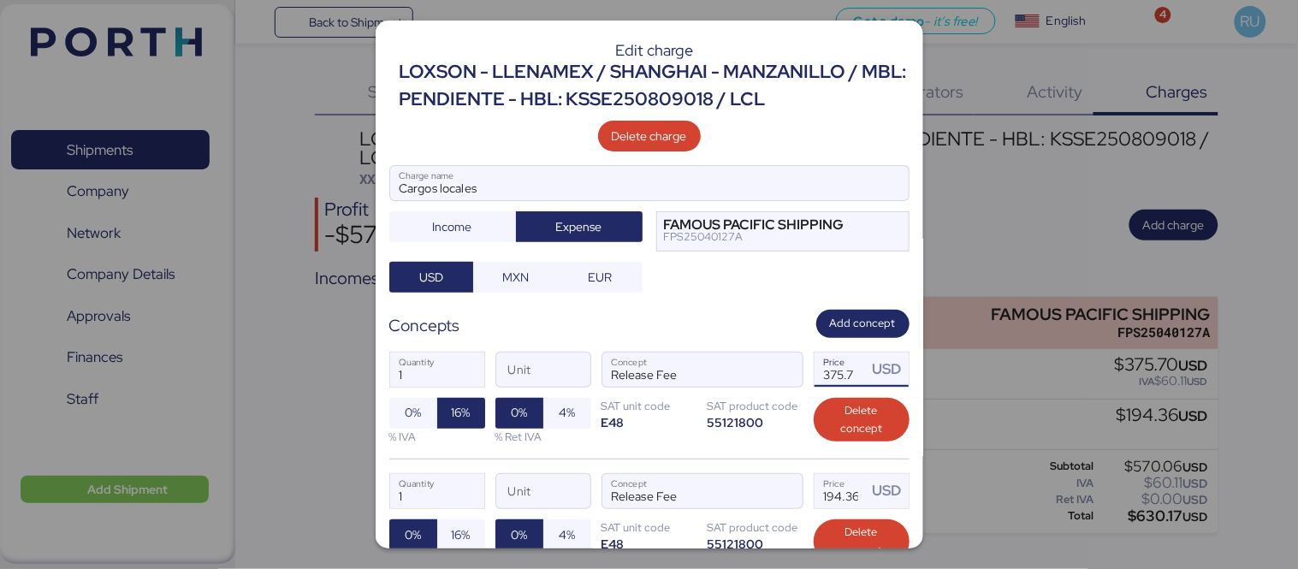
click at [840, 371] on input "375.7" at bounding box center [841, 370] width 53 height 34
click at [834, 371] on input "375.7" at bounding box center [841, 370] width 53 height 34
click at [846, 371] on input "376.7" at bounding box center [841, 370] width 53 height 34
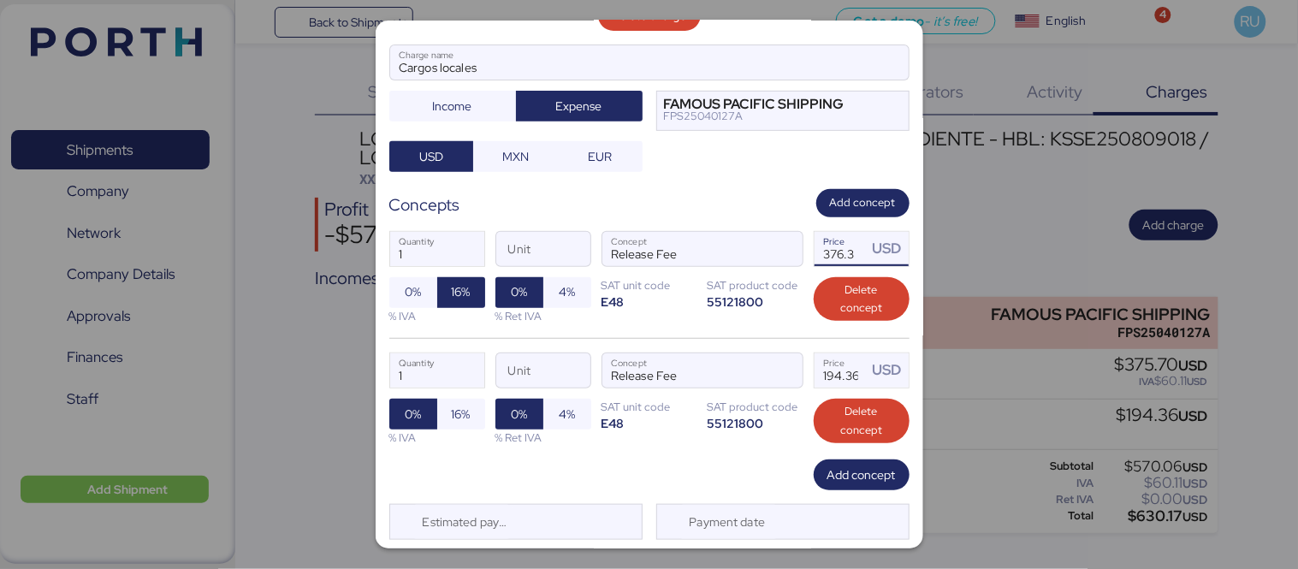
scroll to position [167, 0]
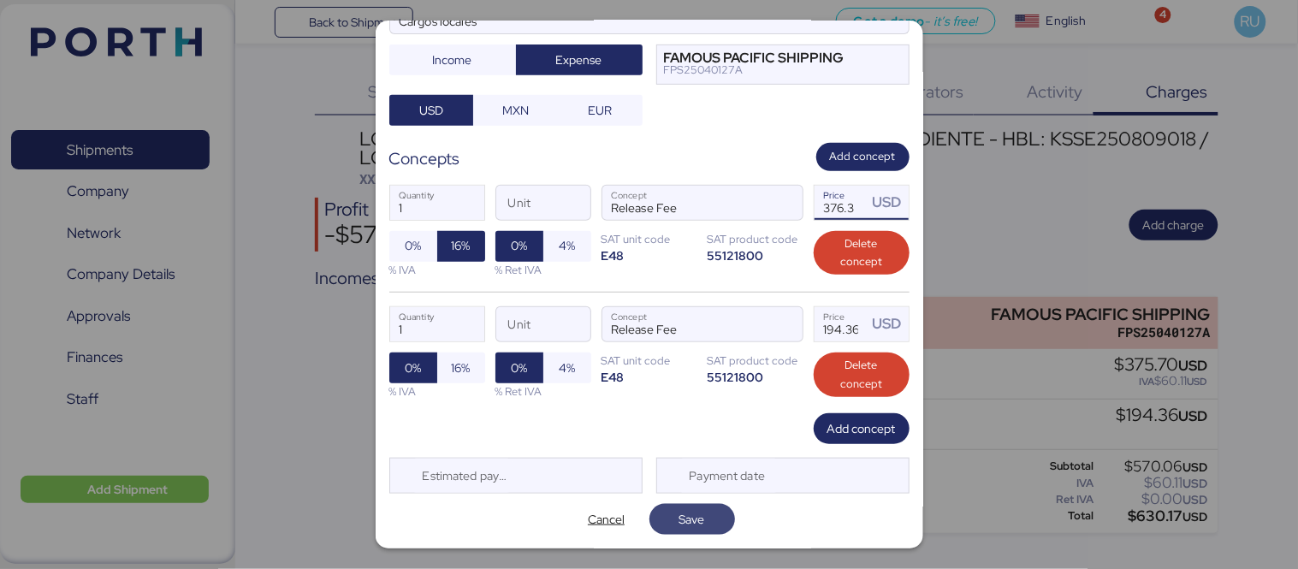
type input "376.3"
click at [691, 525] on span "Save" at bounding box center [692, 519] width 26 height 21
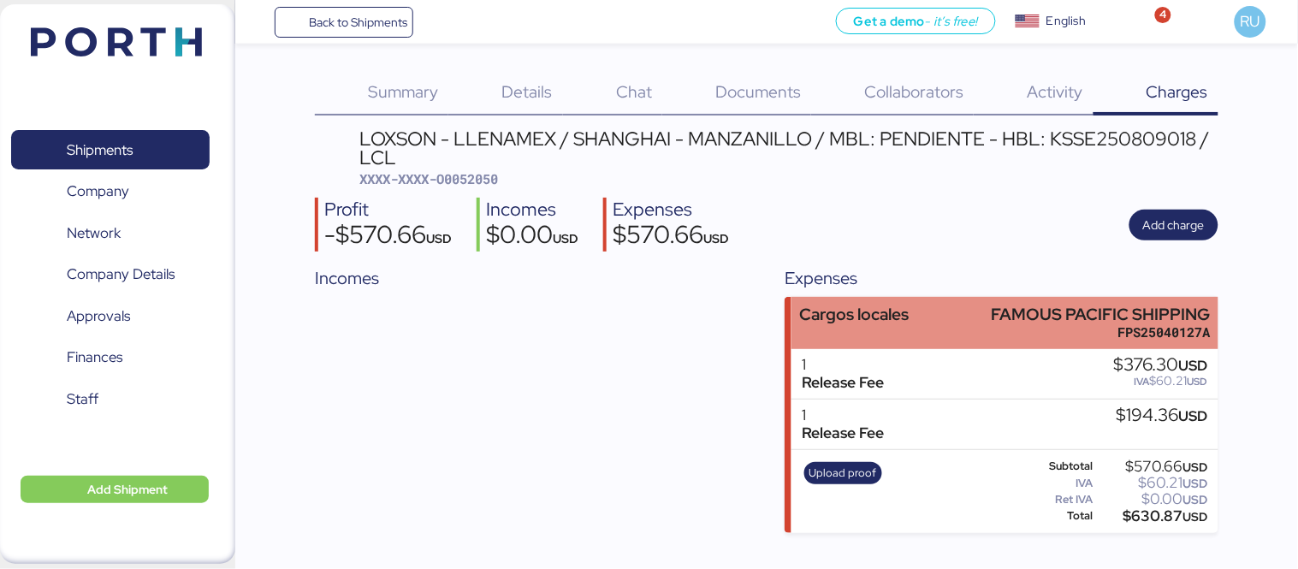
click at [936, 311] on div "Cargos locales FAMOUS PACIFIC SHIPPING FPS25040127A" at bounding box center [1005, 323] width 427 height 52
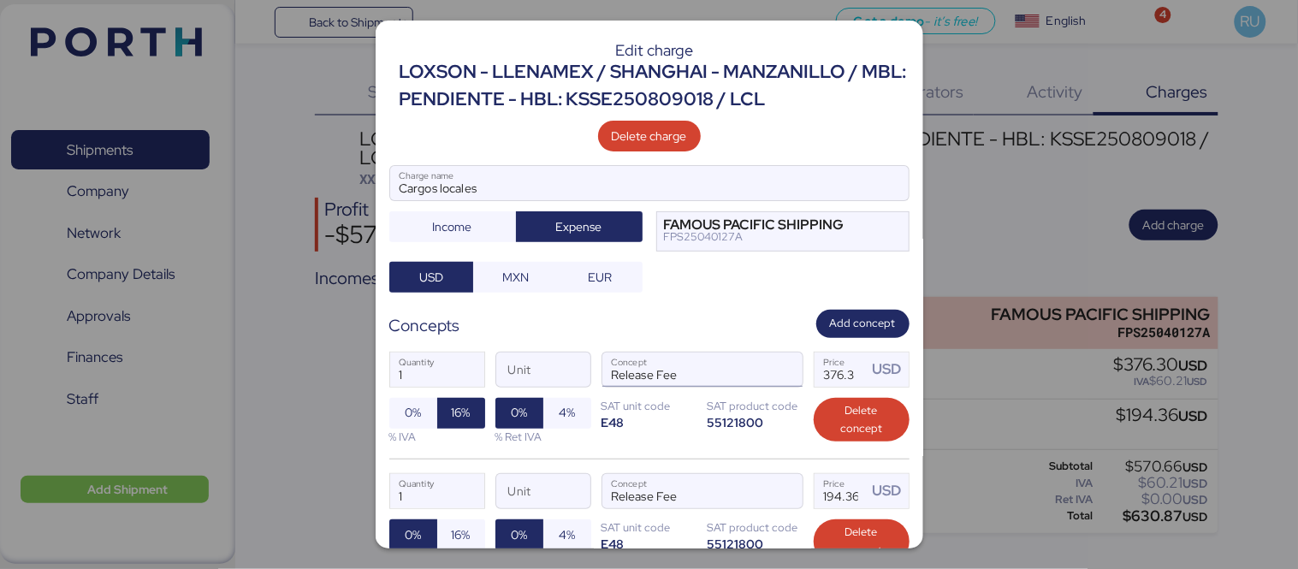
scroll to position [161, 0]
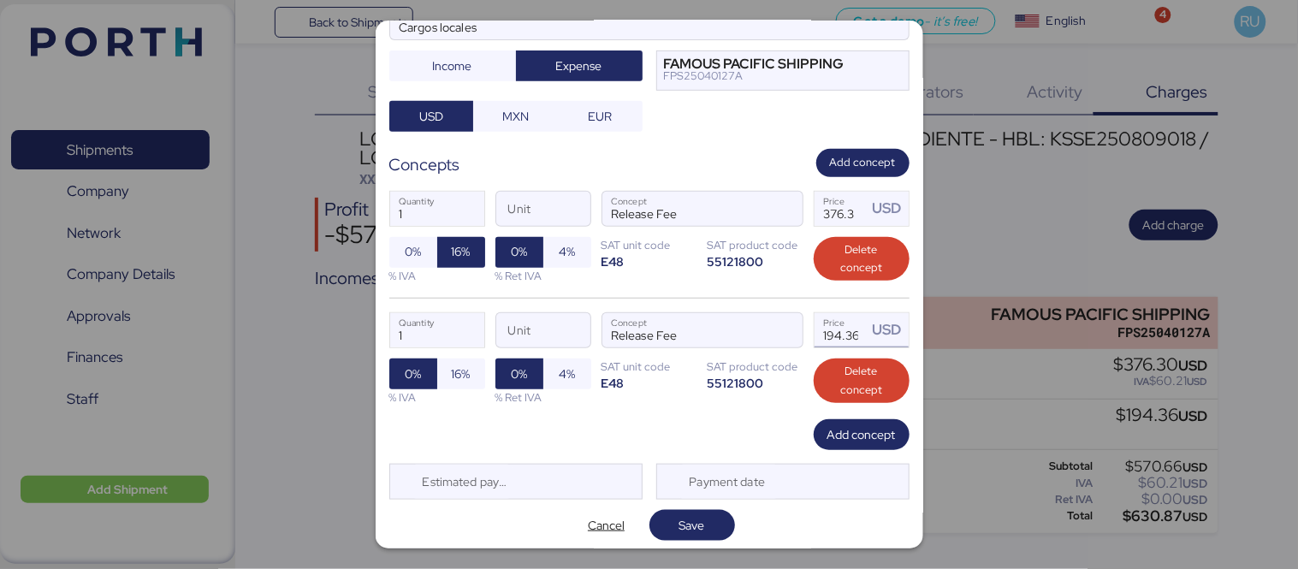
click at [822, 338] on input "194.36" at bounding box center [841, 330] width 53 height 34
type input "1"
type input "19.4"
click at [697, 525] on span "Save" at bounding box center [692, 525] width 26 height 21
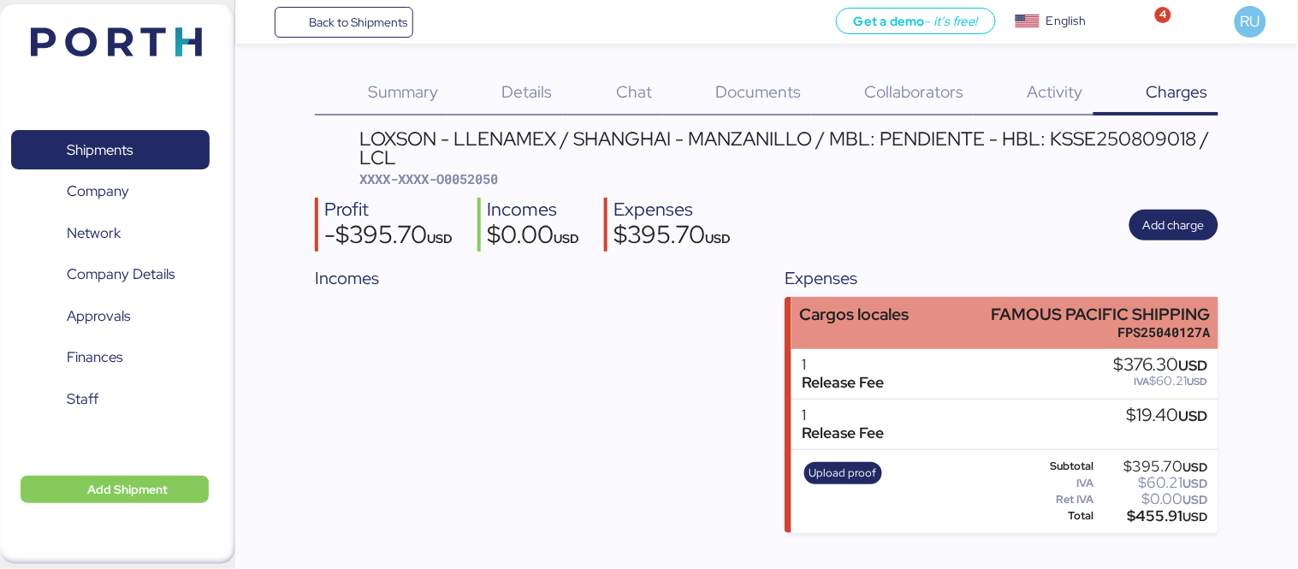
click at [973, 327] on div "Cargos locales FAMOUS PACIFIC SHIPPING FPS25040127A" at bounding box center [1005, 323] width 427 height 52
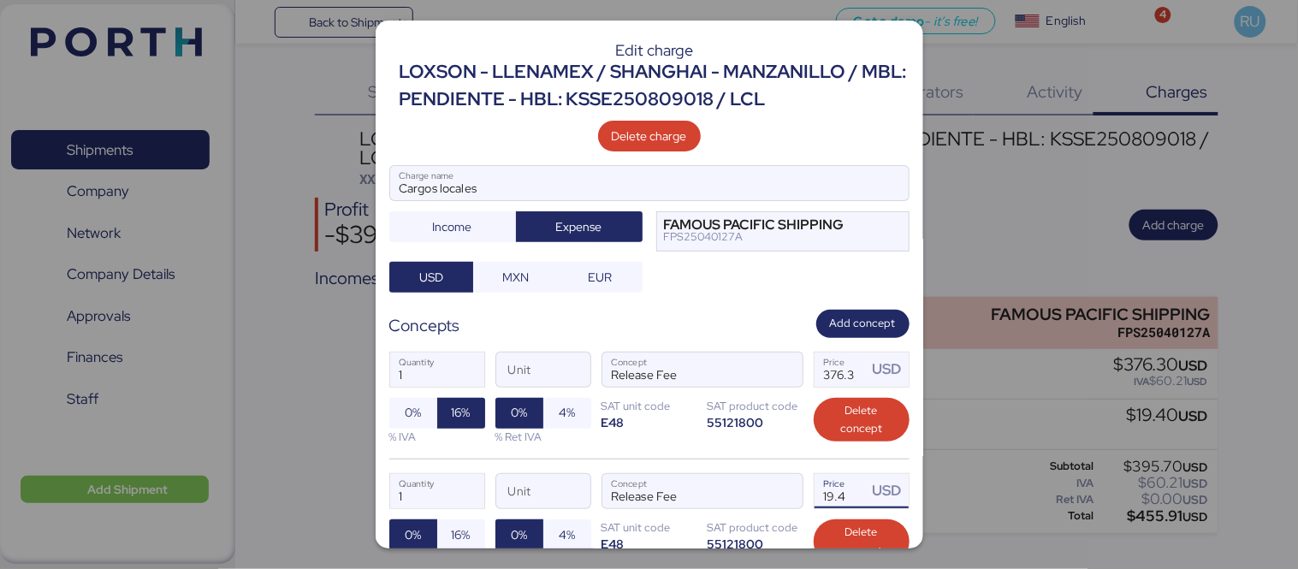
click at [827, 500] on input "19.4" at bounding box center [841, 491] width 53 height 34
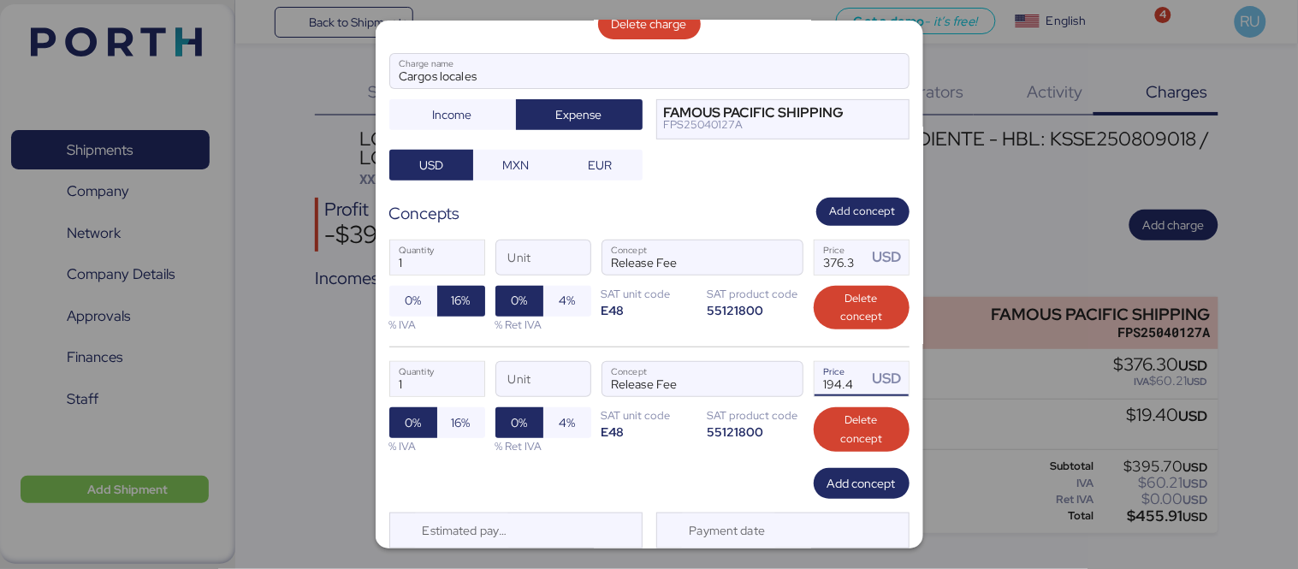
scroll to position [167, 0]
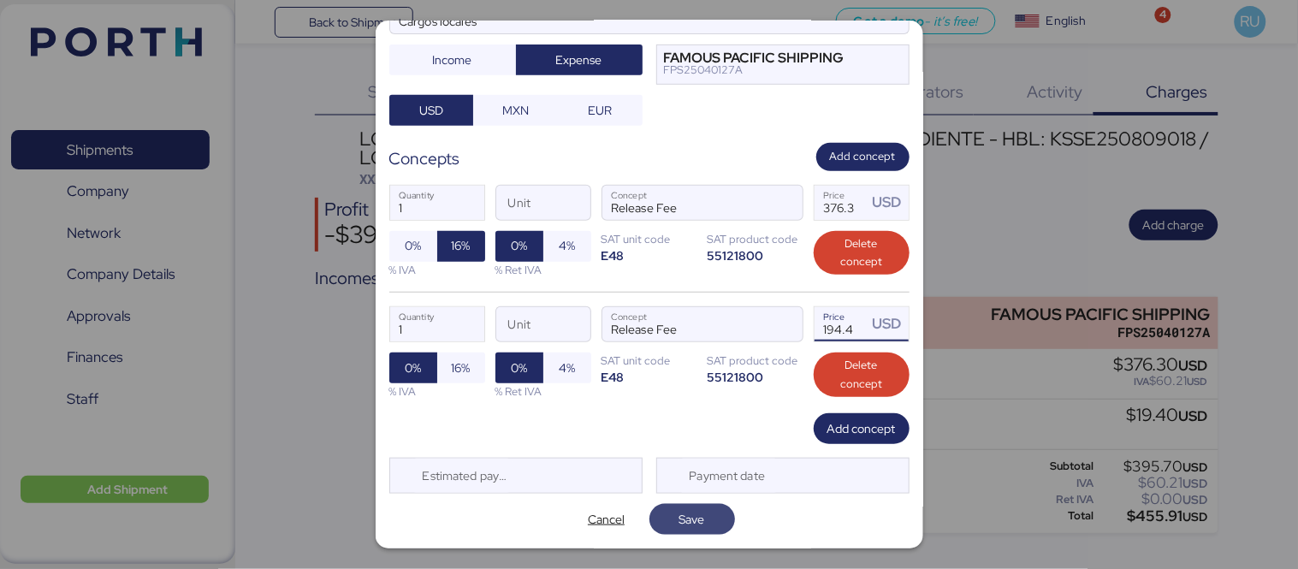
type input "194.4"
click at [679, 526] on span "Save" at bounding box center [692, 519] width 26 height 21
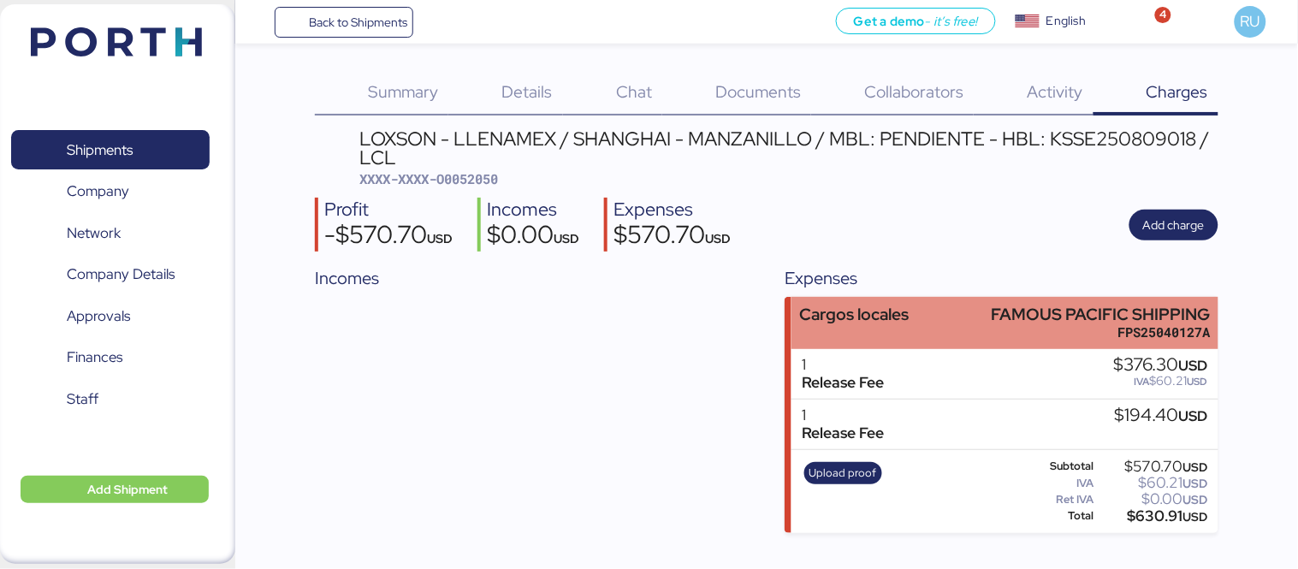
click at [923, 329] on div "Cargos locales FAMOUS PACIFIC SHIPPING FPS25040127A" at bounding box center [1005, 323] width 427 height 52
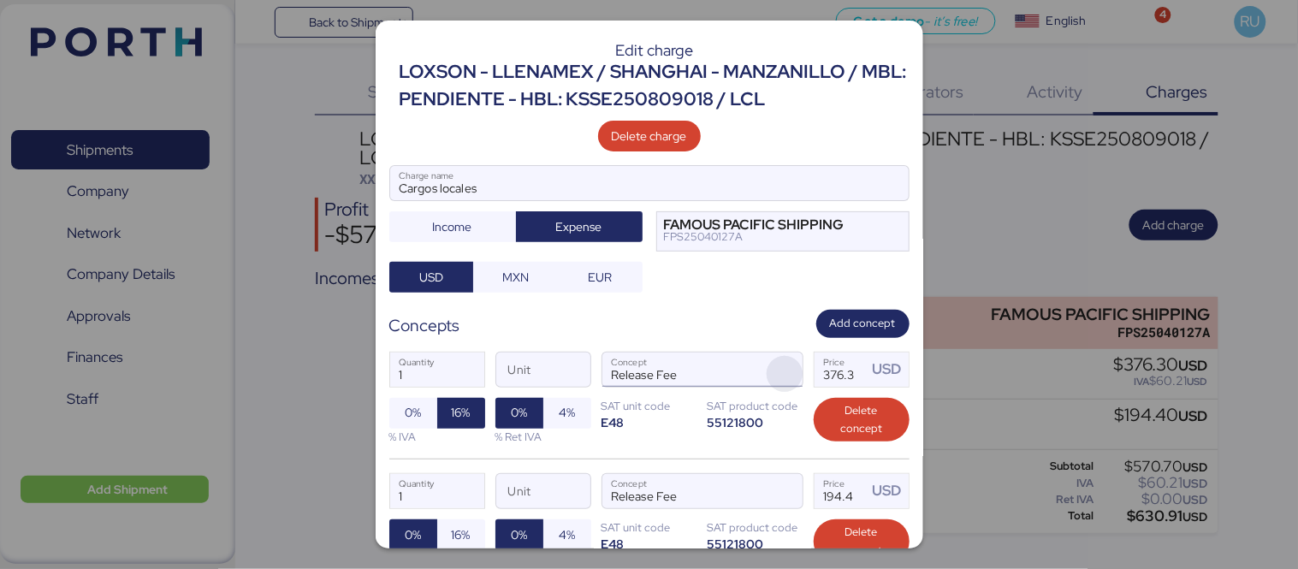
click at [780, 371] on span "button" at bounding box center [785, 374] width 36 height 36
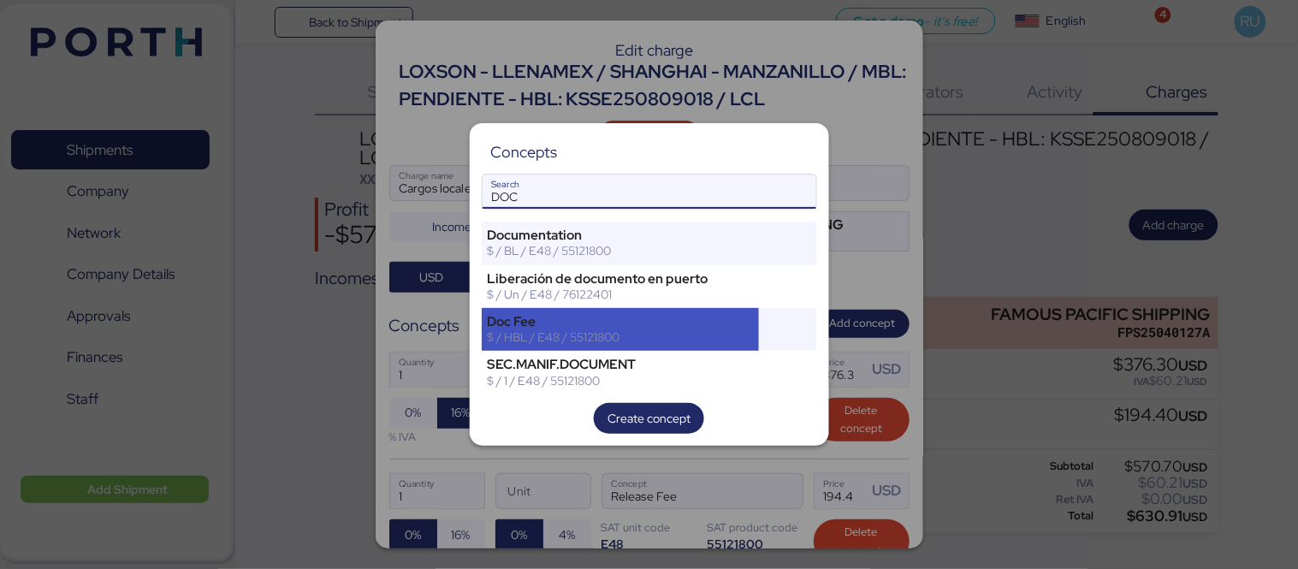
type input "DOC"
click at [696, 315] on div "Doc Fee" at bounding box center [621, 321] width 266 height 15
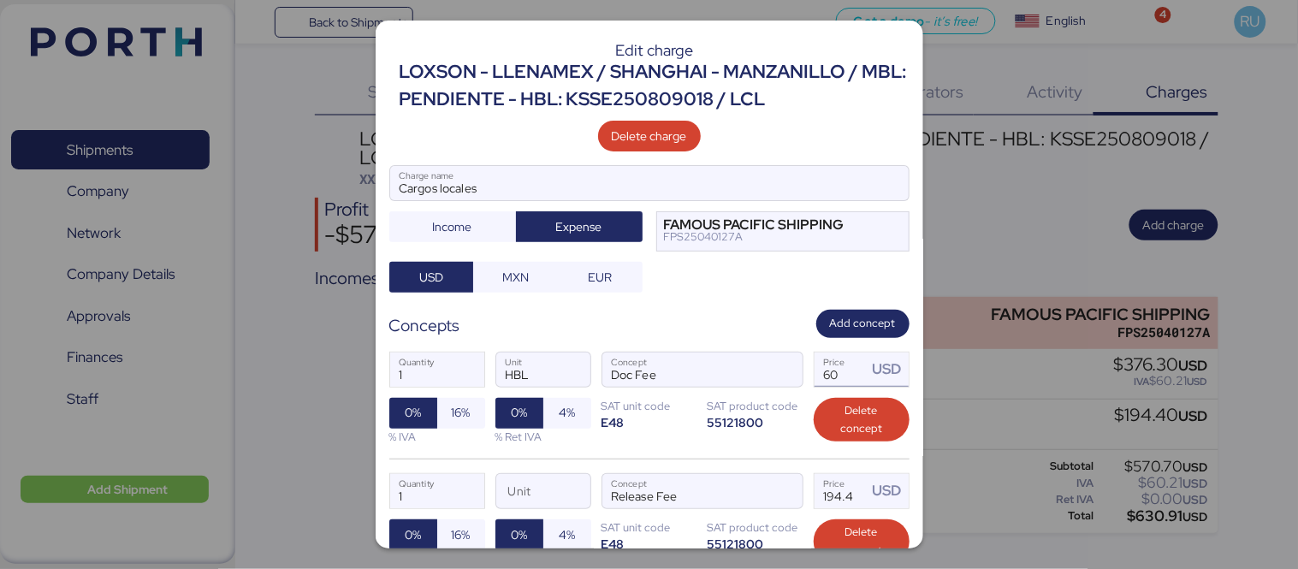
click at [840, 383] on input "60" at bounding box center [841, 370] width 53 height 34
type input "6"
type input "1"
type input "4"
type input "130"
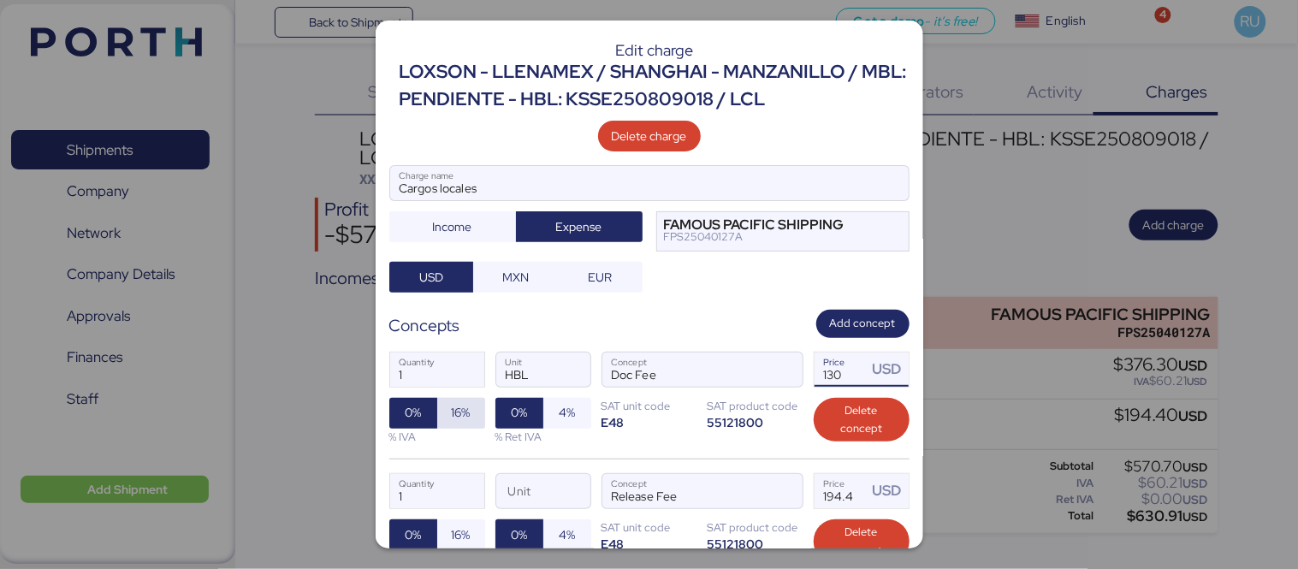
click at [448, 400] on span "16%" at bounding box center [461, 413] width 48 height 31
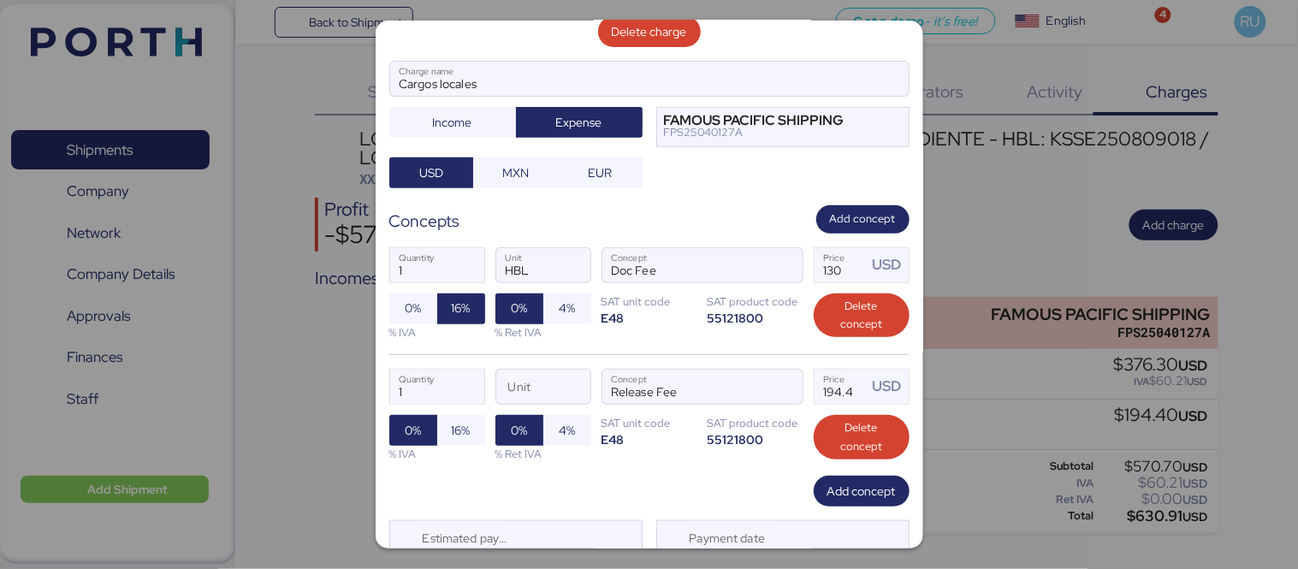
scroll to position [105, 0]
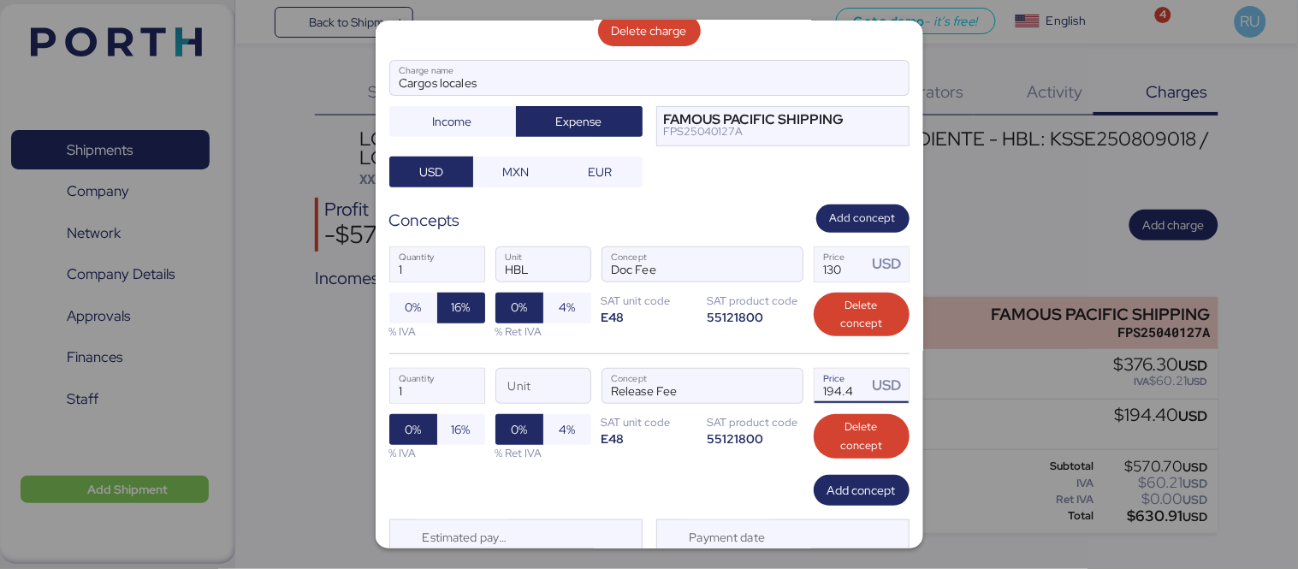
click at [822, 388] on input "194.4" at bounding box center [841, 386] width 53 height 34
type input "0"
click at [789, 388] on span "button" at bounding box center [785, 390] width 36 height 36
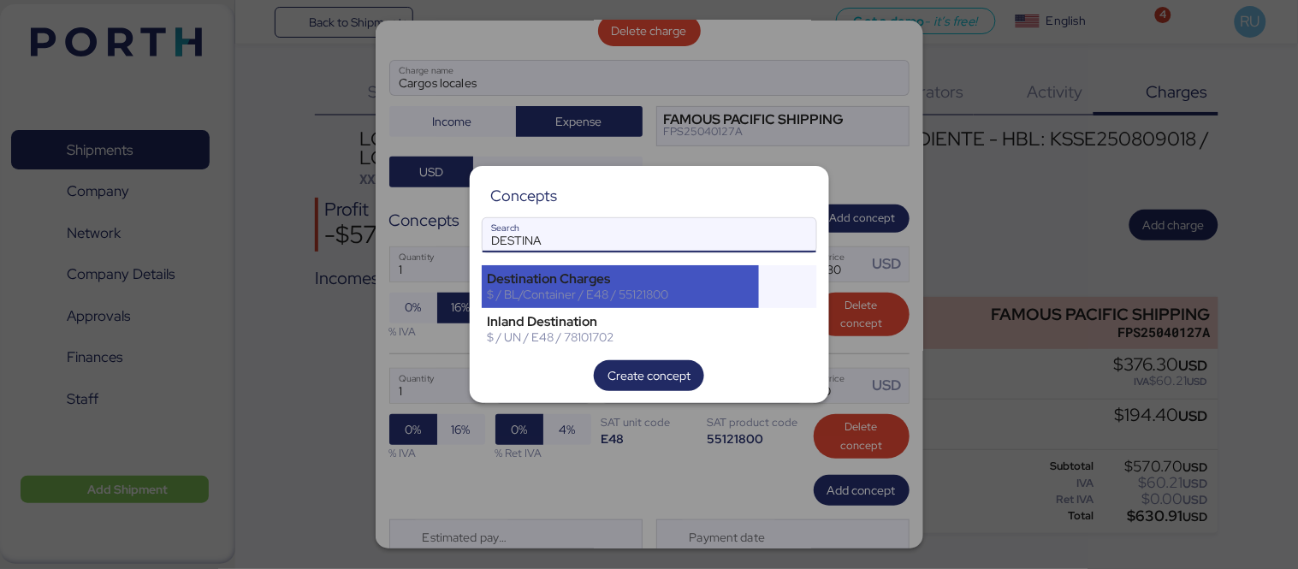
type input "DESTINA"
click at [659, 294] on div "$ / BL/Container / E48 / 55121800" at bounding box center [621, 294] width 266 height 15
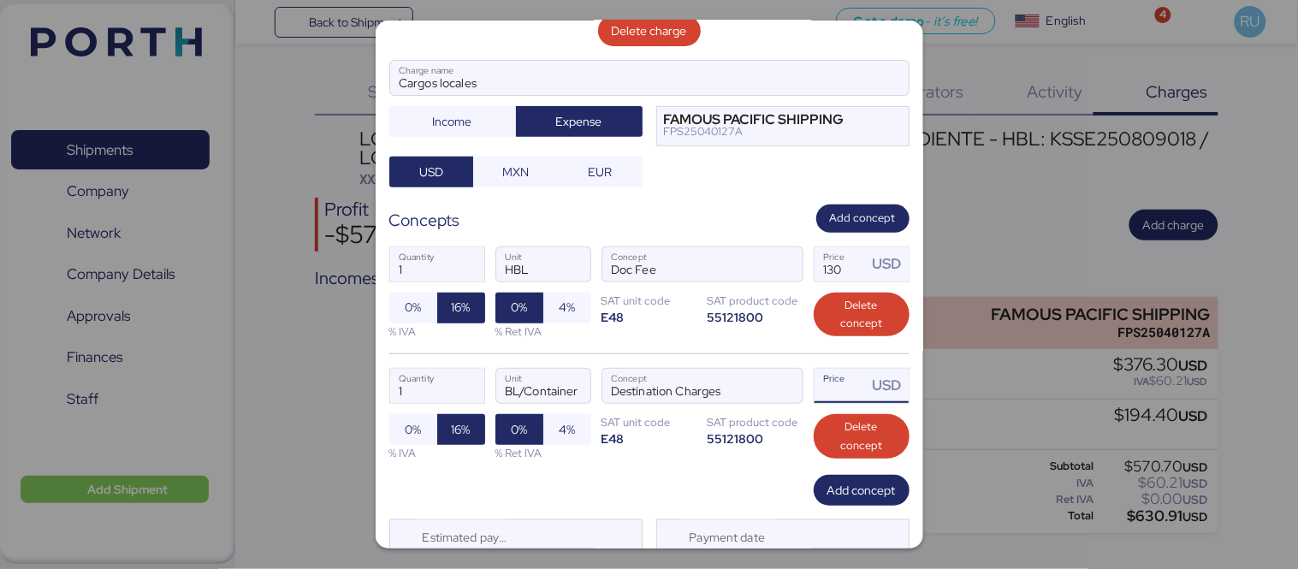
click at [832, 379] on input "Price USD" at bounding box center [841, 386] width 53 height 34
type input "0"
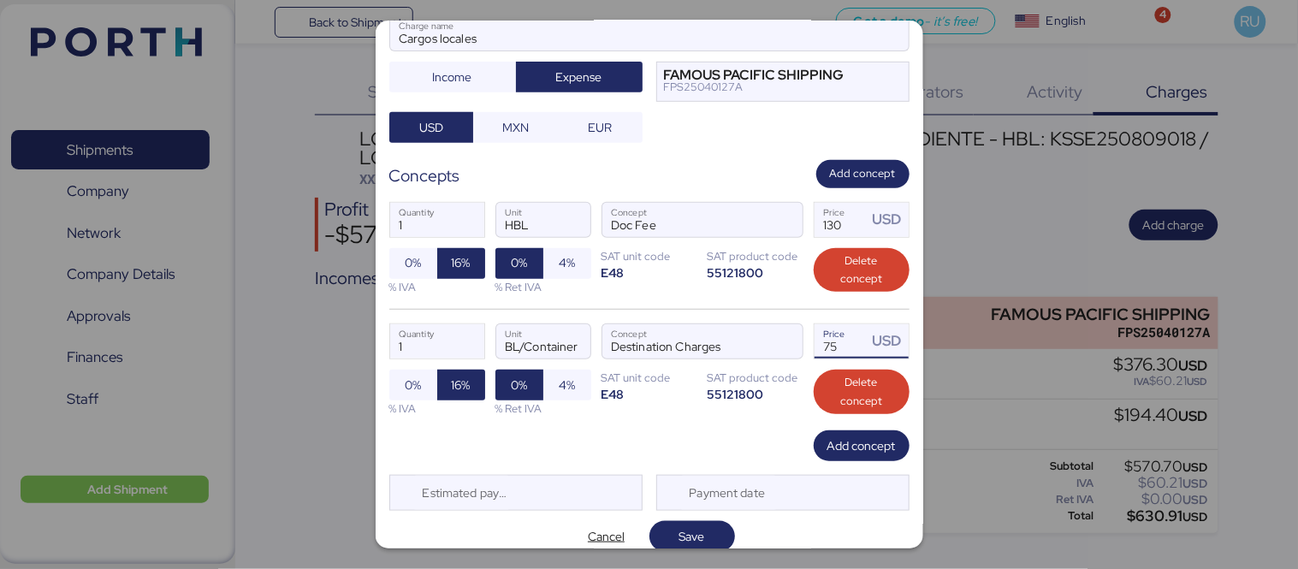
scroll to position [151, 0]
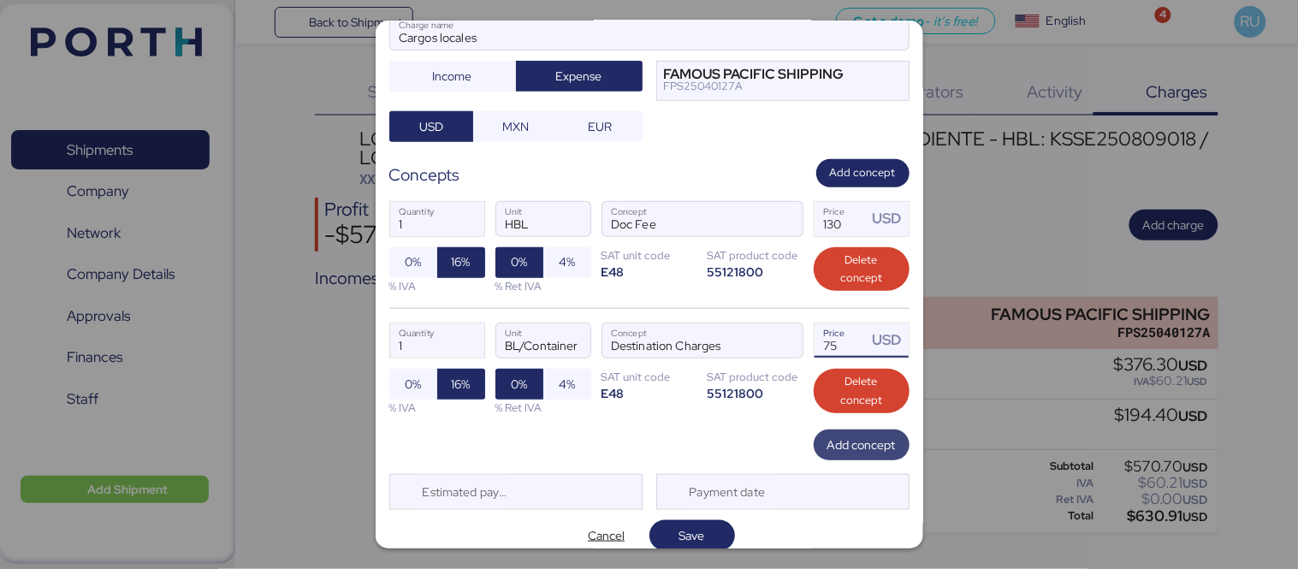
type input "75"
click at [857, 442] on span "Add concept" at bounding box center [862, 445] width 68 height 21
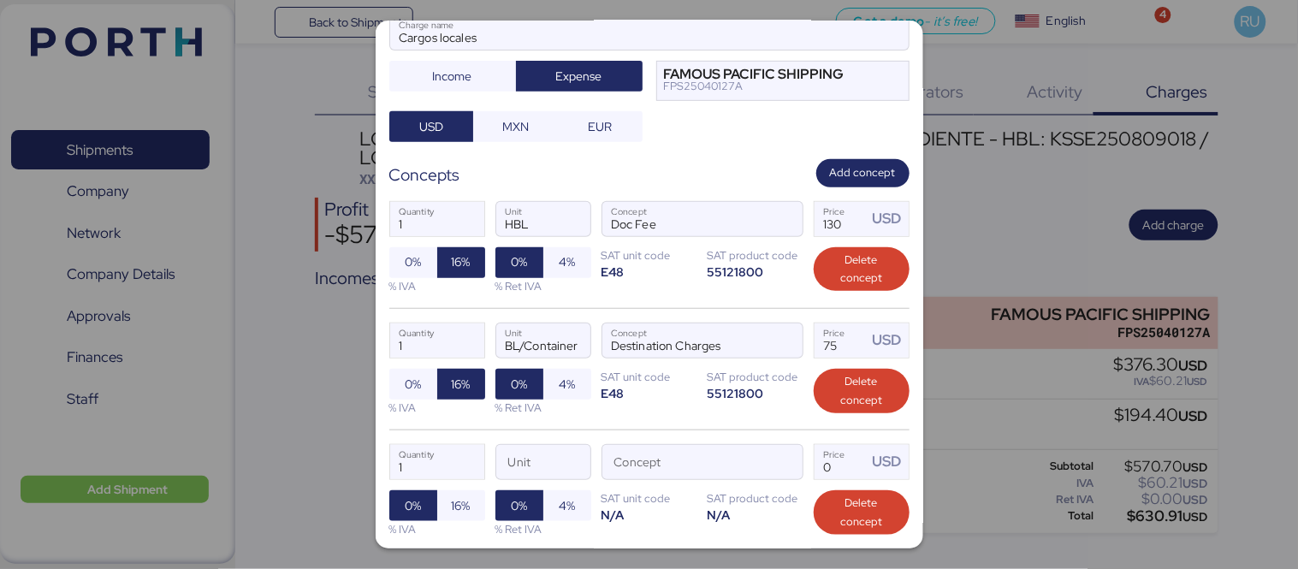
scroll to position [237, 0]
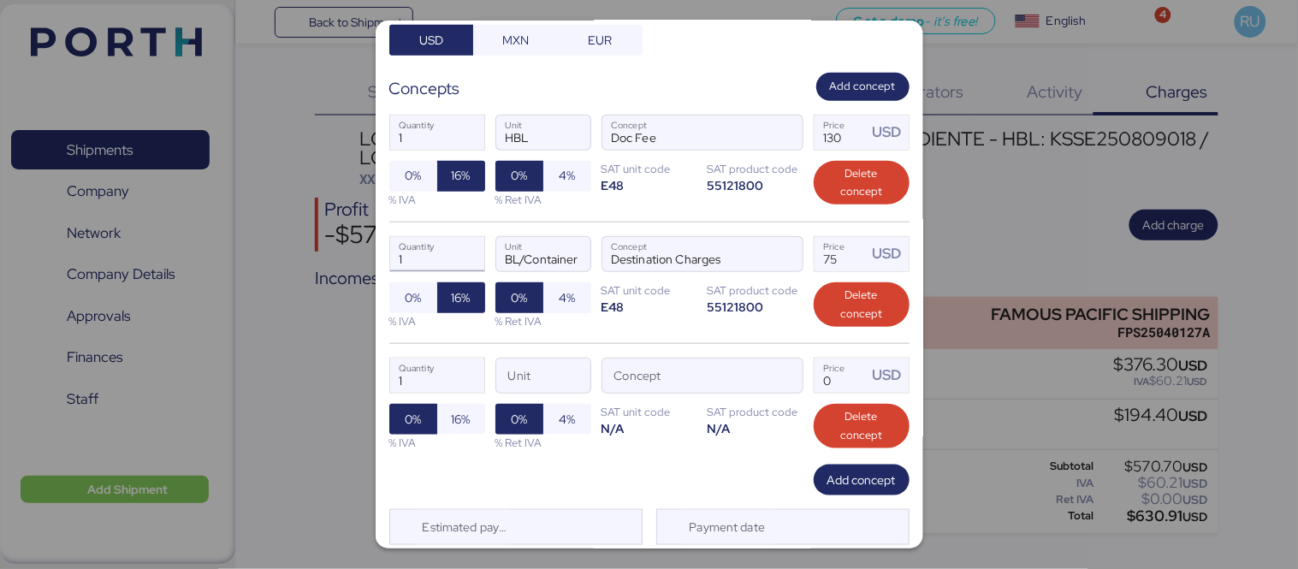
click at [447, 246] on input "1" at bounding box center [437, 254] width 94 height 34
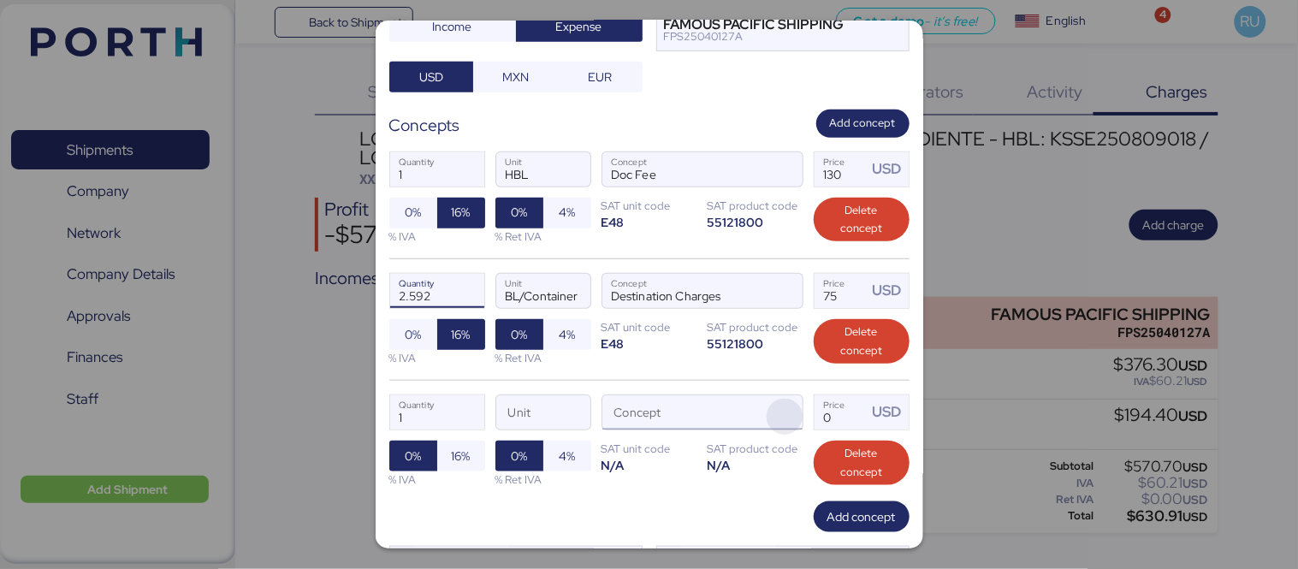
scroll to position [199, 0]
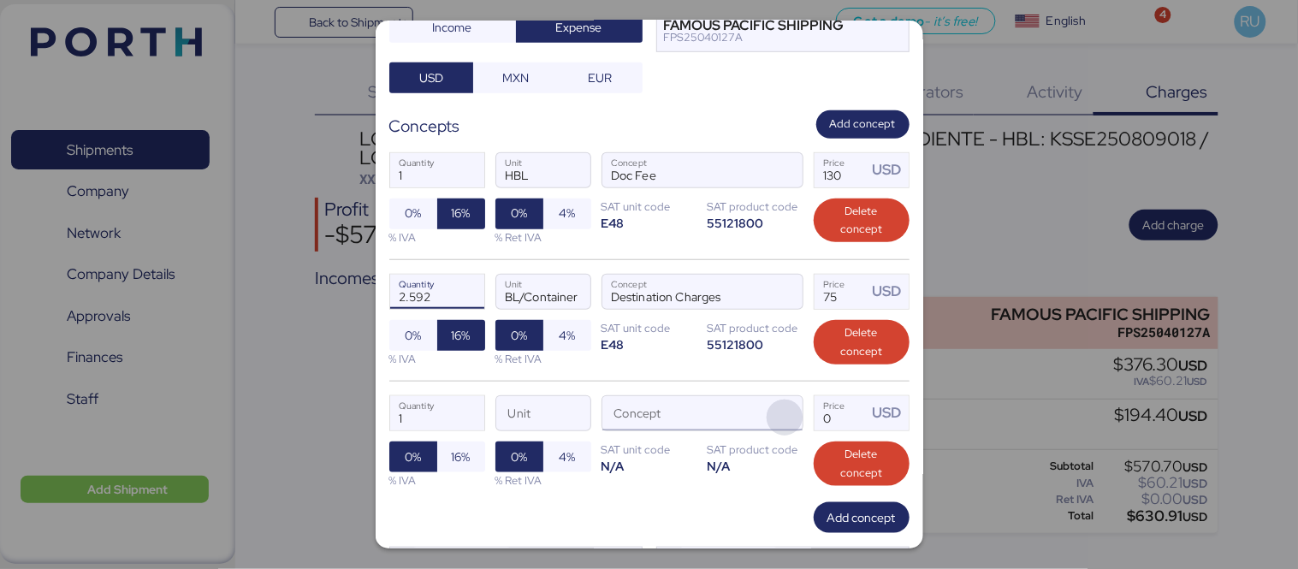
type input "1"
click at [789, 415] on span "button" at bounding box center [785, 418] width 36 height 36
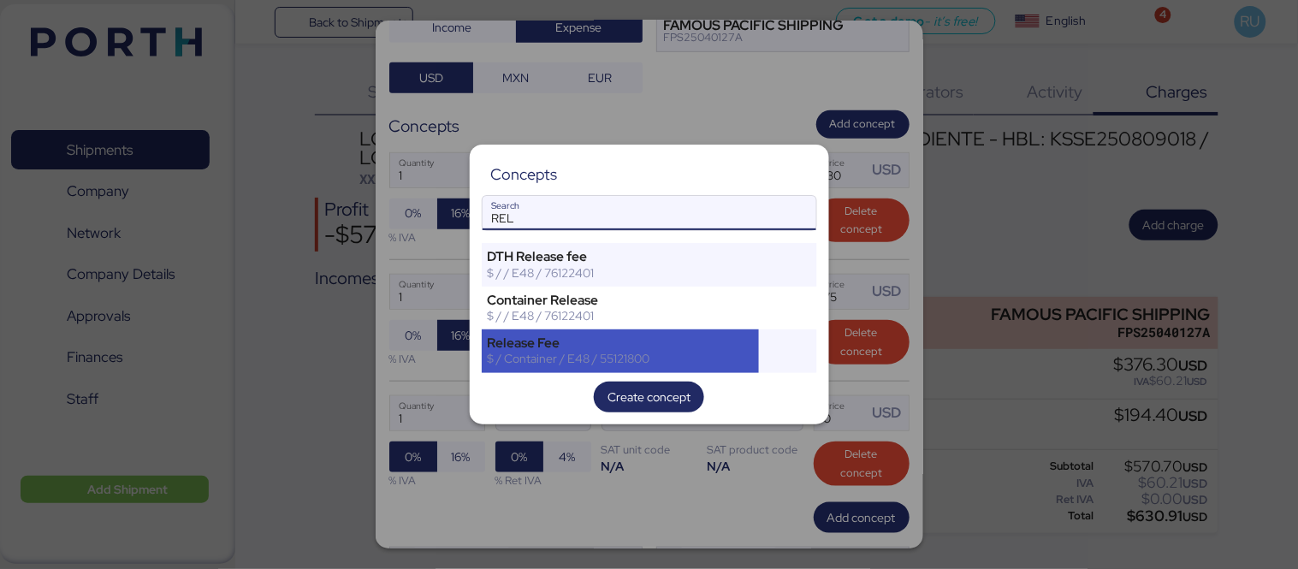
type input "REL"
click at [574, 341] on div "Release Fee" at bounding box center [621, 342] width 266 height 15
type input "2.592"
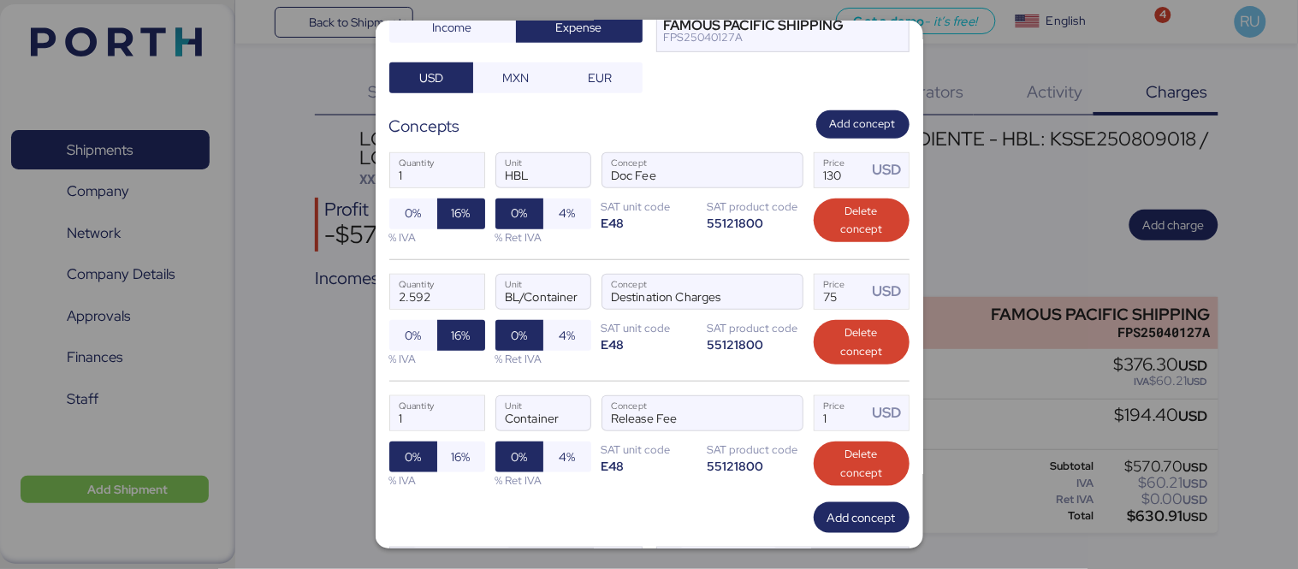
click at [841, 437] on div "1 Quantity Container Unit Release Fee Concept 1 Price USD 0% 16% % IVA 0% 4% % …" at bounding box center [649, 442] width 520 height 122
click at [828, 421] on input "1" at bounding box center [841, 413] width 53 height 34
type input "75"
click at [469, 411] on input "1" at bounding box center [437, 413] width 94 height 34
type input "1"
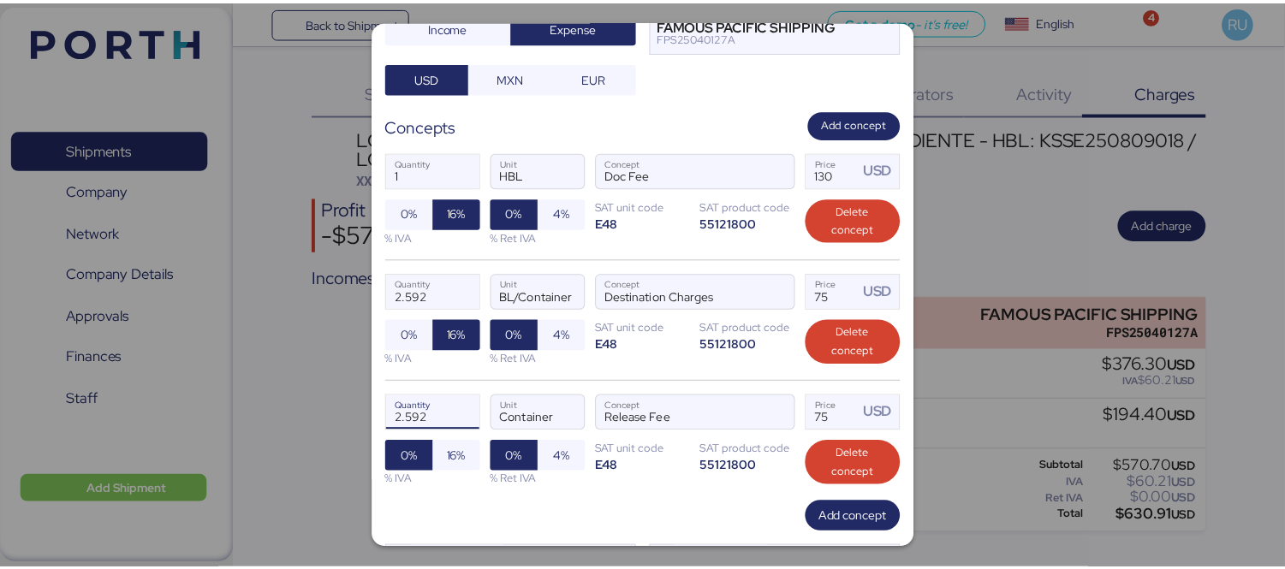
scroll to position [288, 0]
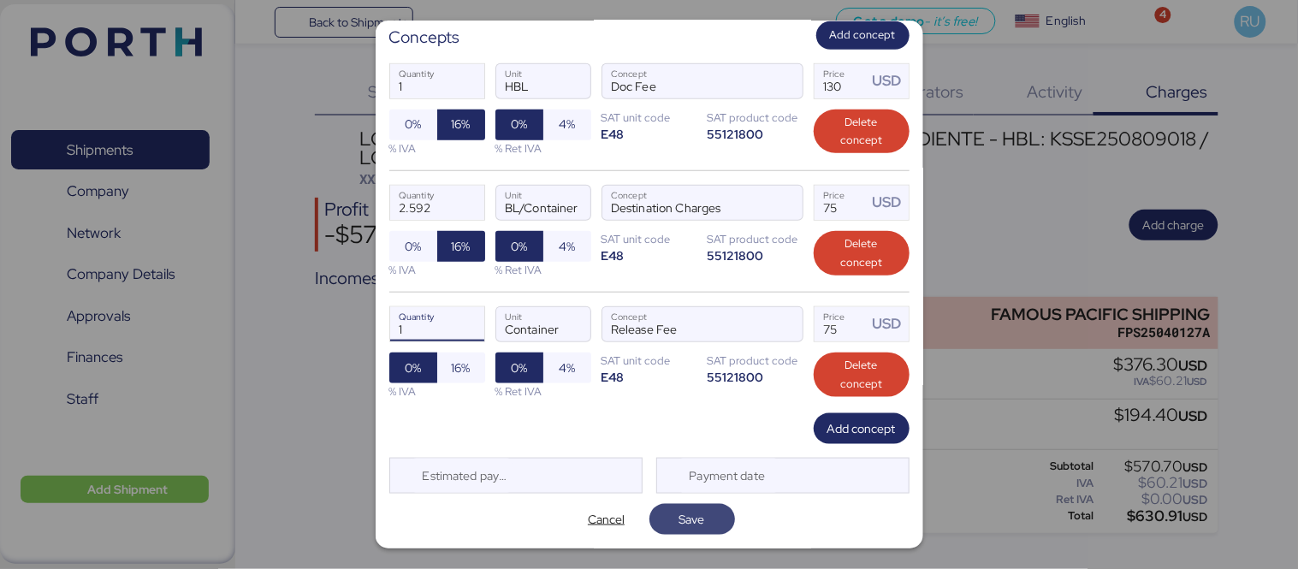
click at [697, 516] on span "Save" at bounding box center [692, 519] width 26 height 21
type input "2.592"
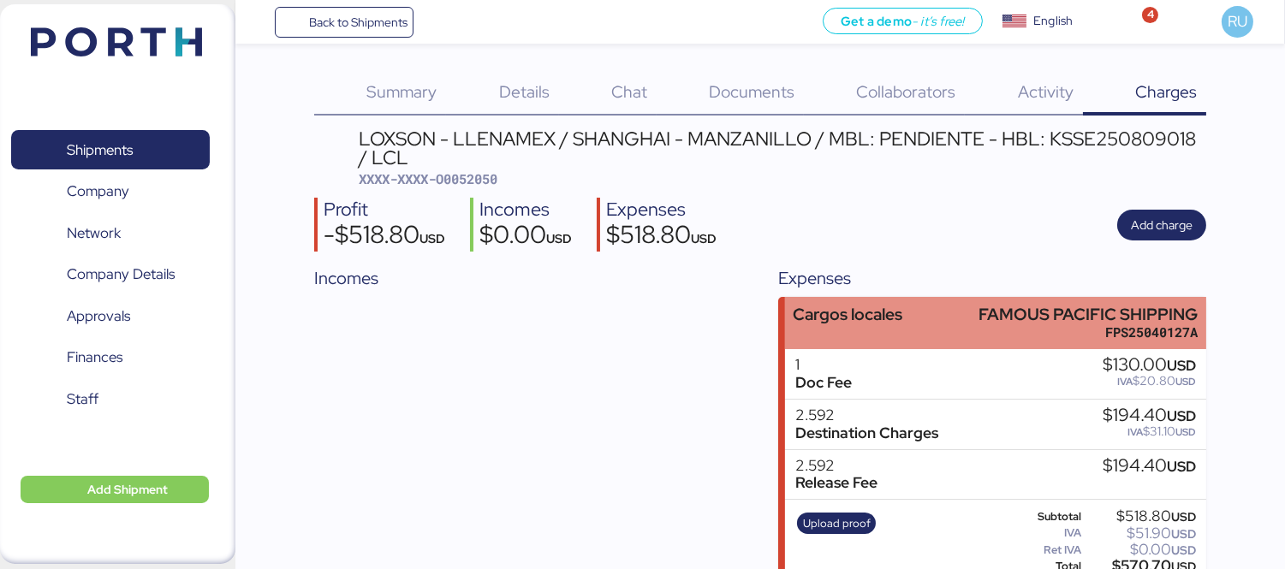
click at [994, 313] on div "FAMOUS PACIFIC SHIPPING" at bounding box center [1087, 315] width 219 height 18
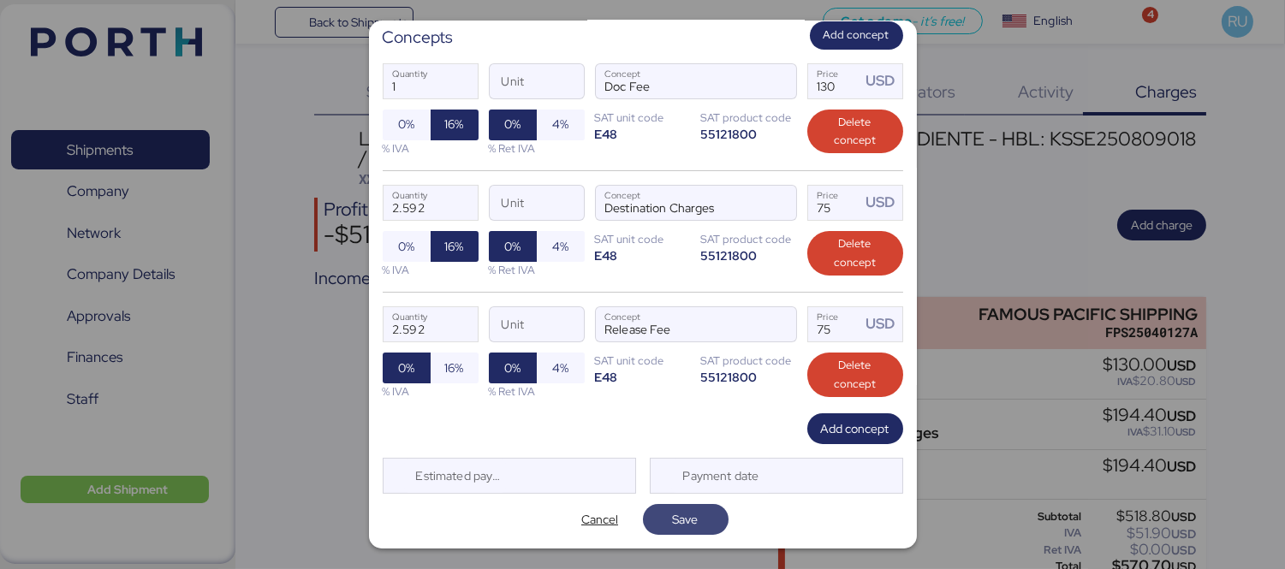
click at [662, 529] on span "Save" at bounding box center [685, 519] width 58 height 24
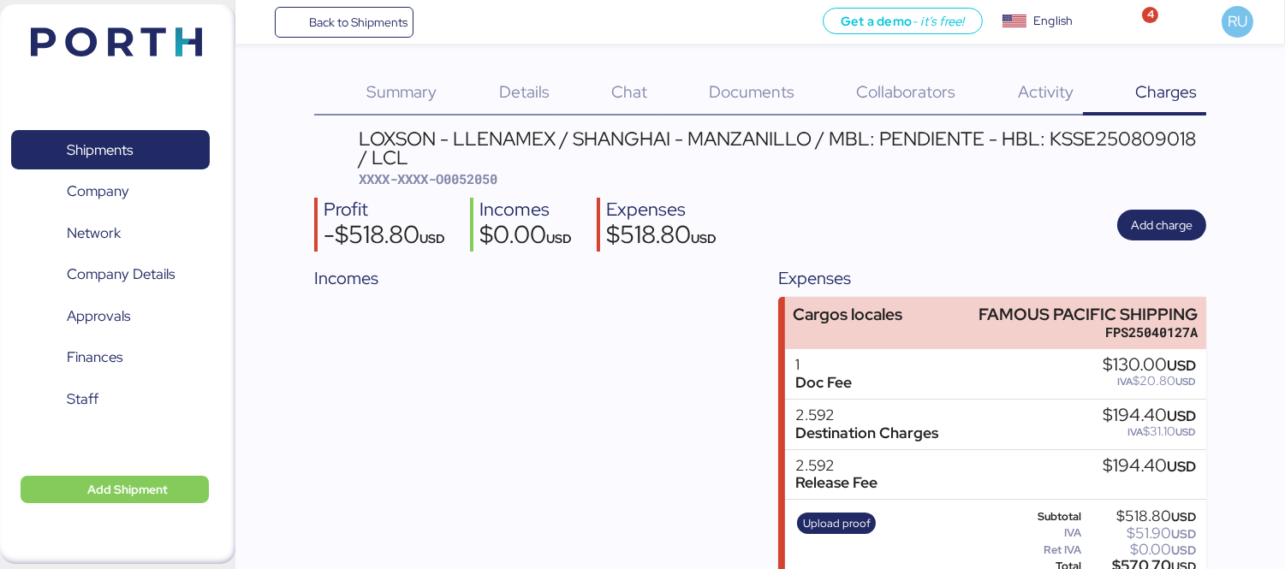
scroll to position [27, 0]
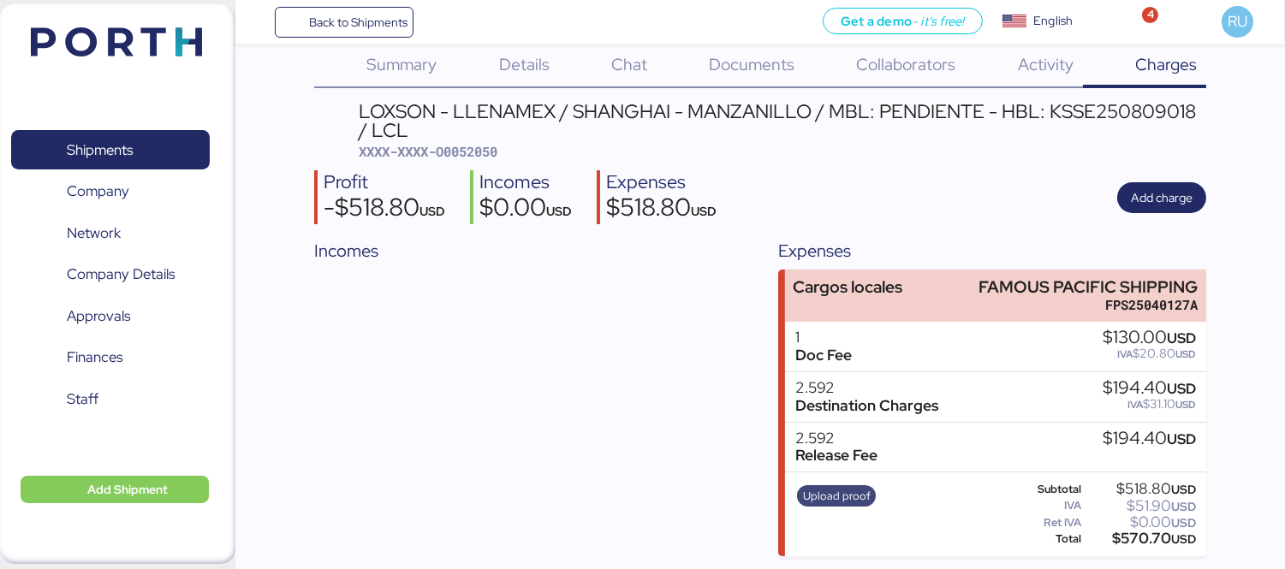
click at [845, 498] on span "Upload proof" at bounding box center [837, 496] width 68 height 19
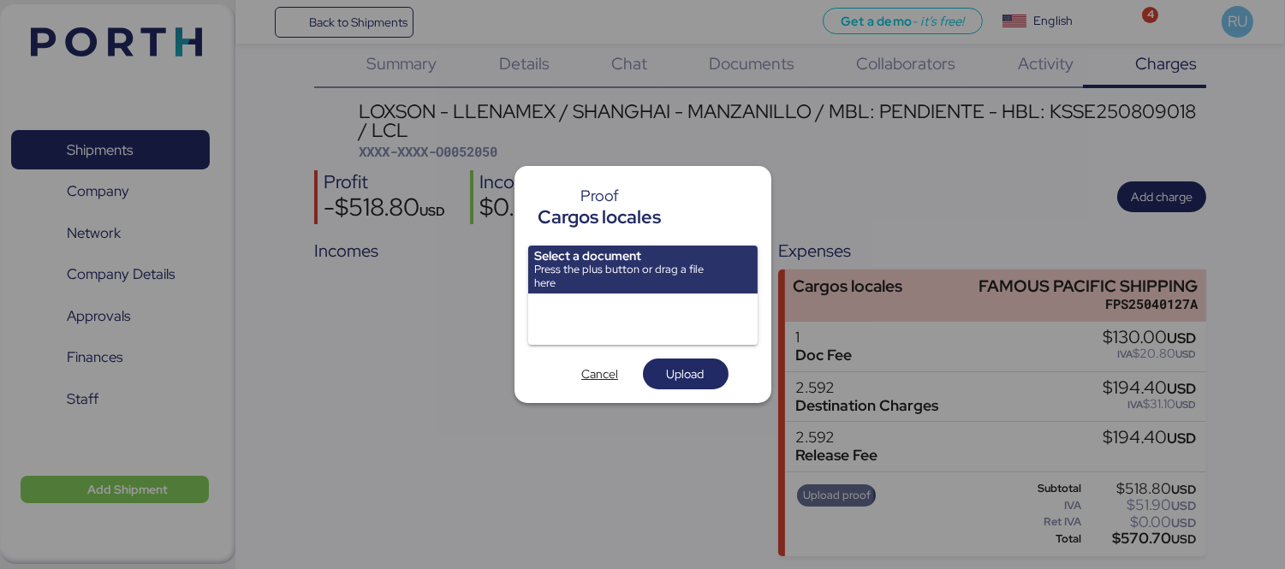
scroll to position [0, 0]
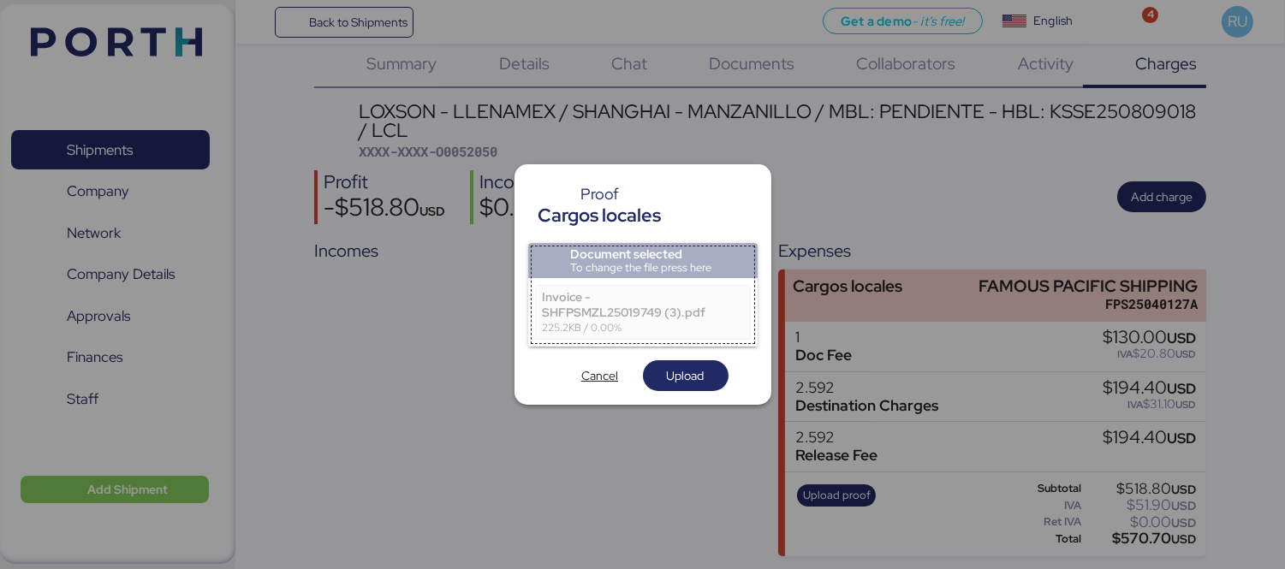
click at [697, 359] on div "Document selected To change the file press here Invoice - SHFPSMZL25019749 (3).…" at bounding box center [642, 317] width 229 height 149
click at [706, 371] on span "Upload" at bounding box center [685, 376] width 58 height 24
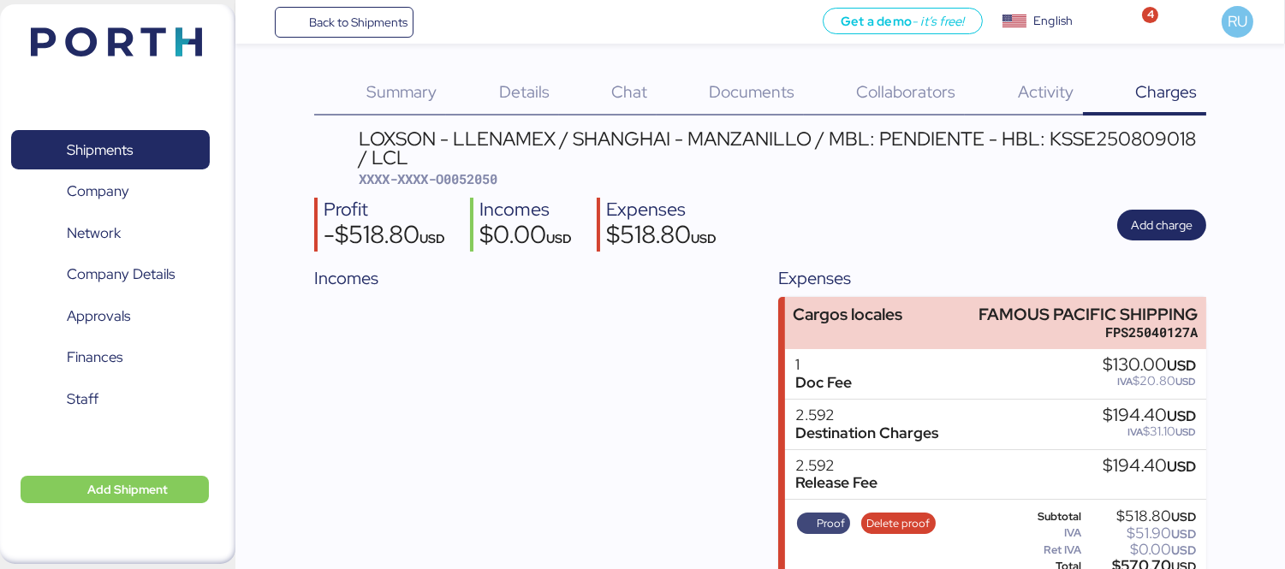
click at [836, 522] on span "Proof" at bounding box center [830, 523] width 28 height 19
click at [1132, 132] on div "LOXSON - LLENAMEX / SHANGHAI - MANZANILLO / MBL: PENDIENTE - HBL: KSSE250809018…" at bounding box center [782, 148] width 847 height 39
click at [742, 92] on span "Documents" at bounding box center [752, 91] width 86 height 22
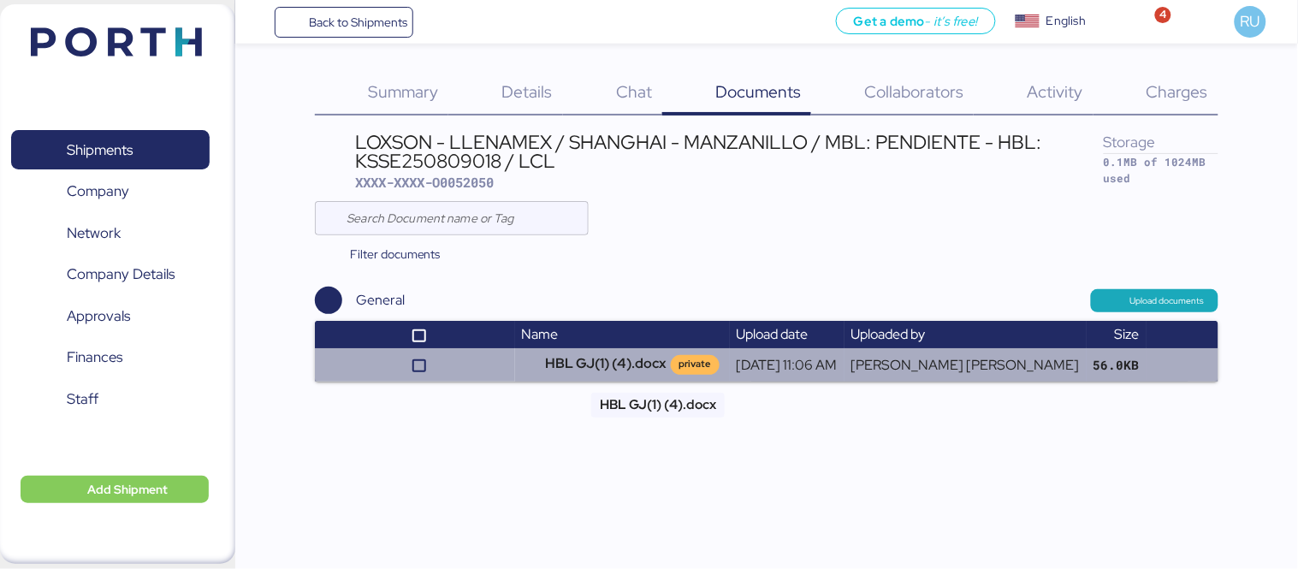
click at [620, 363] on td "HBL GJ(1) (4).docx private" at bounding box center [622, 364] width 215 height 33
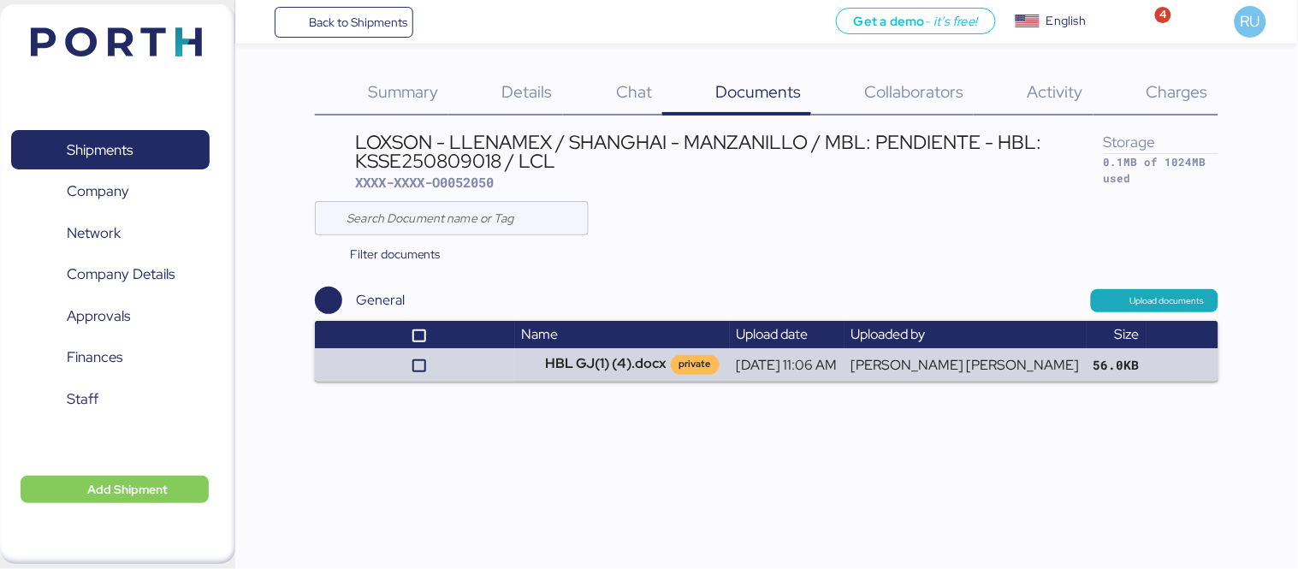
drag, startPoint x: 139, startPoint y: 19, endPoint x: 297, endPoint y: 53, distance: 161.1
click at [139, 19] on header at bounding box center [91, 39] width 165 height 53
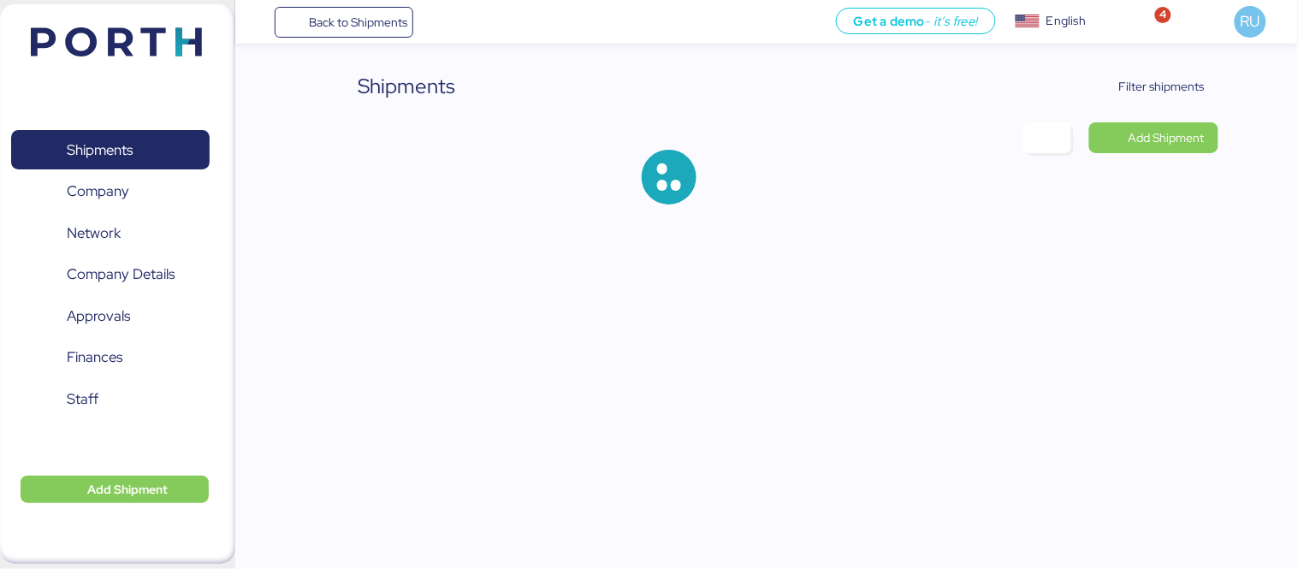
click at [1141, 103] on div "Shipments Filter shipments Add Shipment" at bounding box center [767, 151] width 904 height 161
click at [1124, 86] on span "Filter shipments" at bounding box center [1162, 86] width 86 height 21
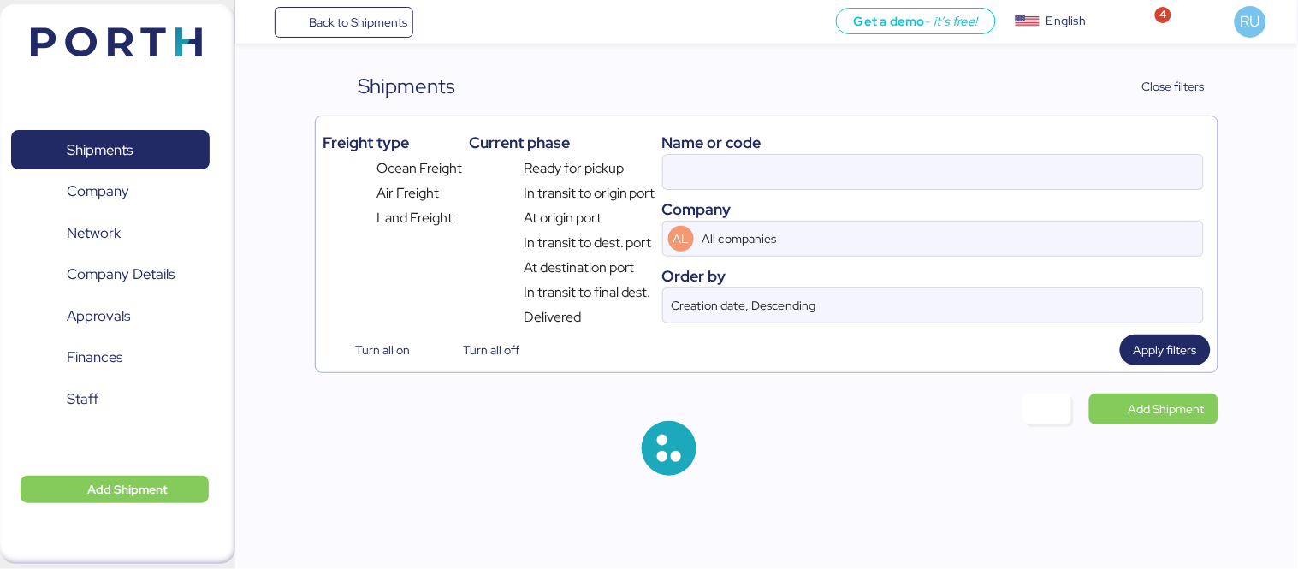
click at [925, 190] on div at bounding box center [933, 172] width 542 height 36
click at [925, 189] on input at bounding box center [933, 172] width 540 height 34
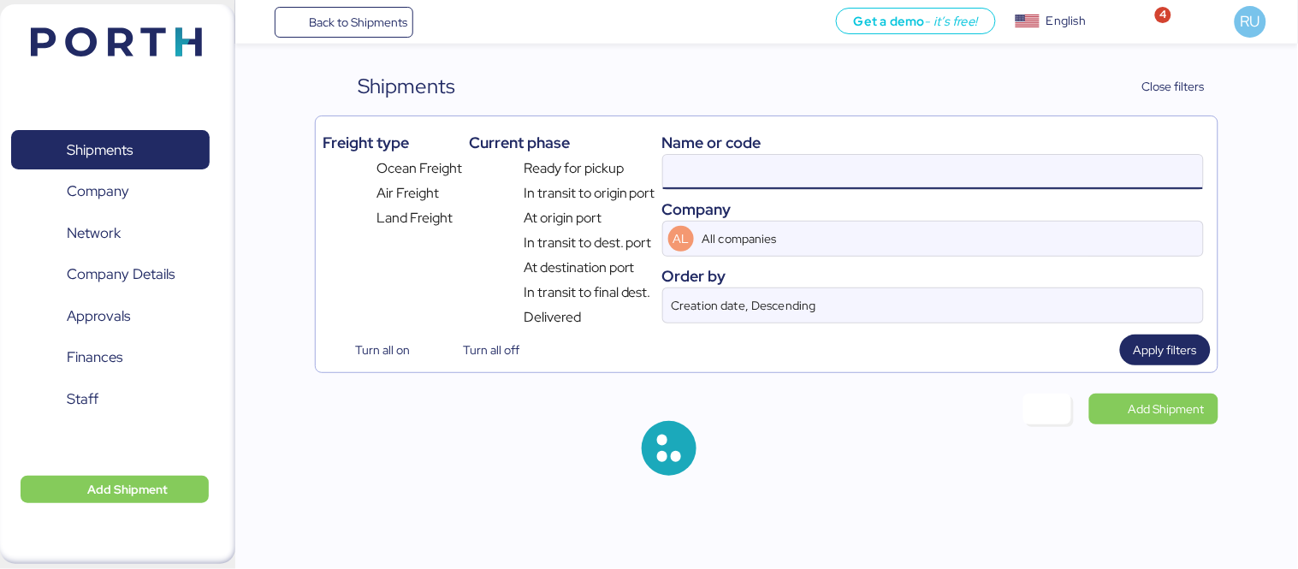
paste input "O0051934"
type input "O0051934"
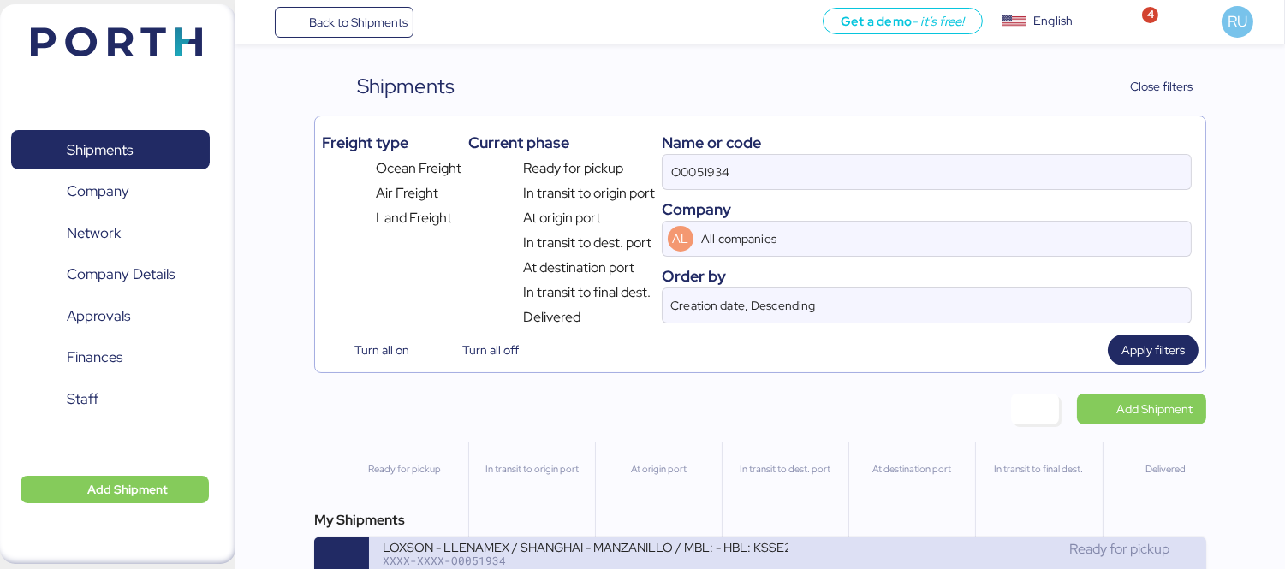
click at [758, 546] on div "LOXSON - LLENAMEX / SHANGHAI - MANZANILLO / MBL: - HBL: KSSE250707951 / LCL" at bounding box center [585, 546] width 405 height 15
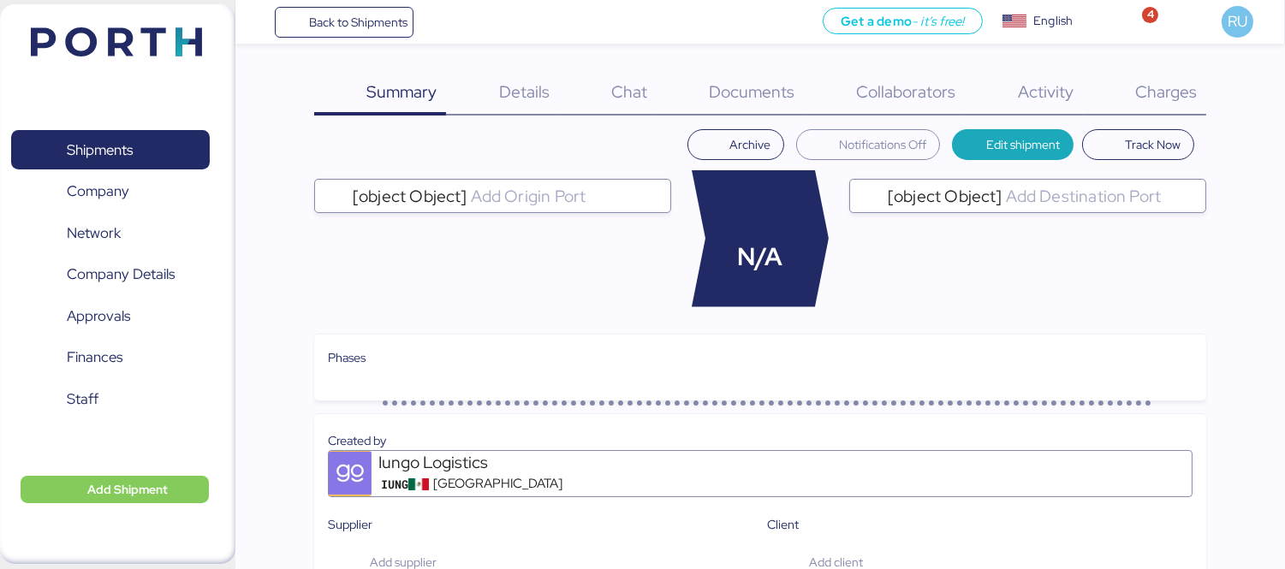
click at [1184, 84] on span "Charges" at bounding box center [1166, 91] width 62 height 22
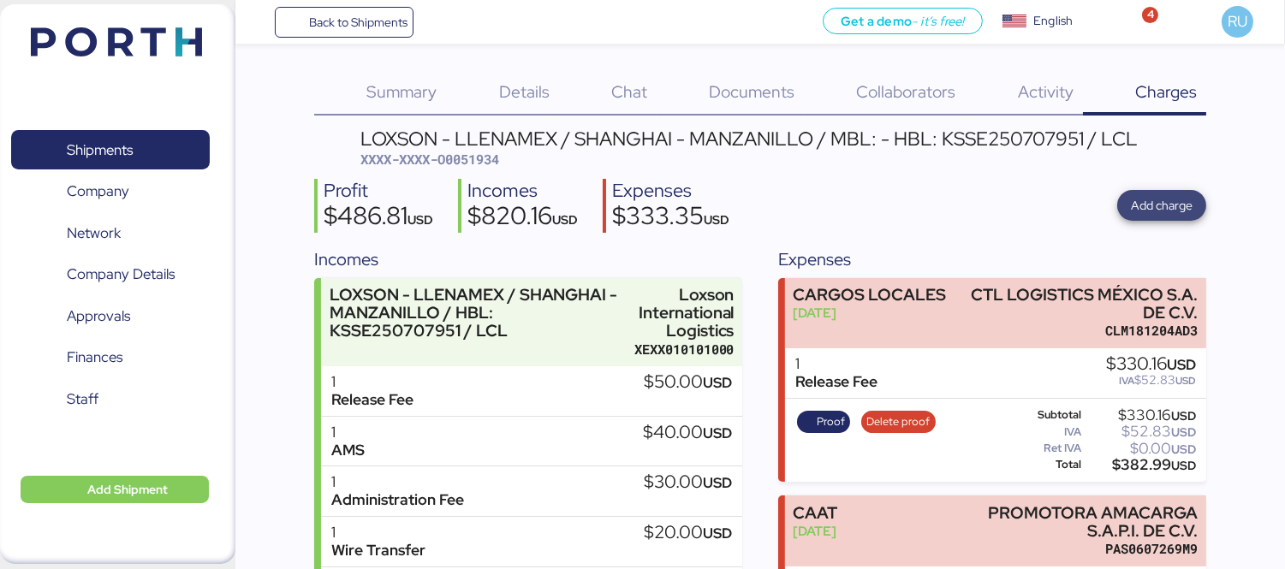
click at [1169, 199] on span "Add charge" at bounding box center [1161, 205] width 62 height 21
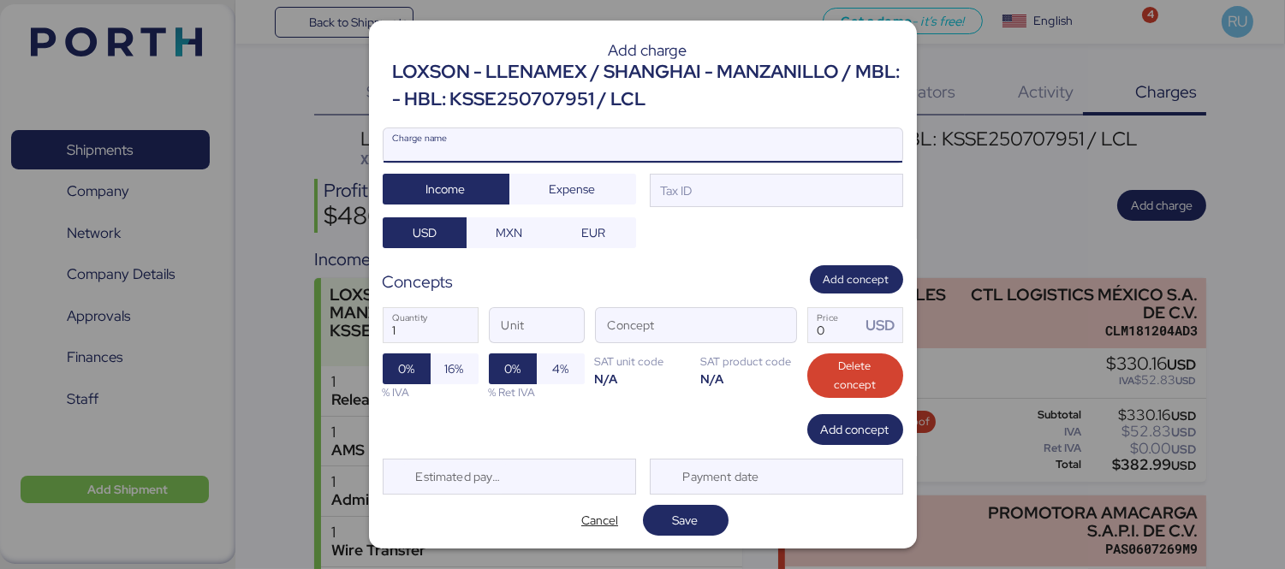
click at [799, 149] on input "Charge name" at bounding box center [642, 145] width 519 height 34
type input "[PERSON_NAME] terrestre"
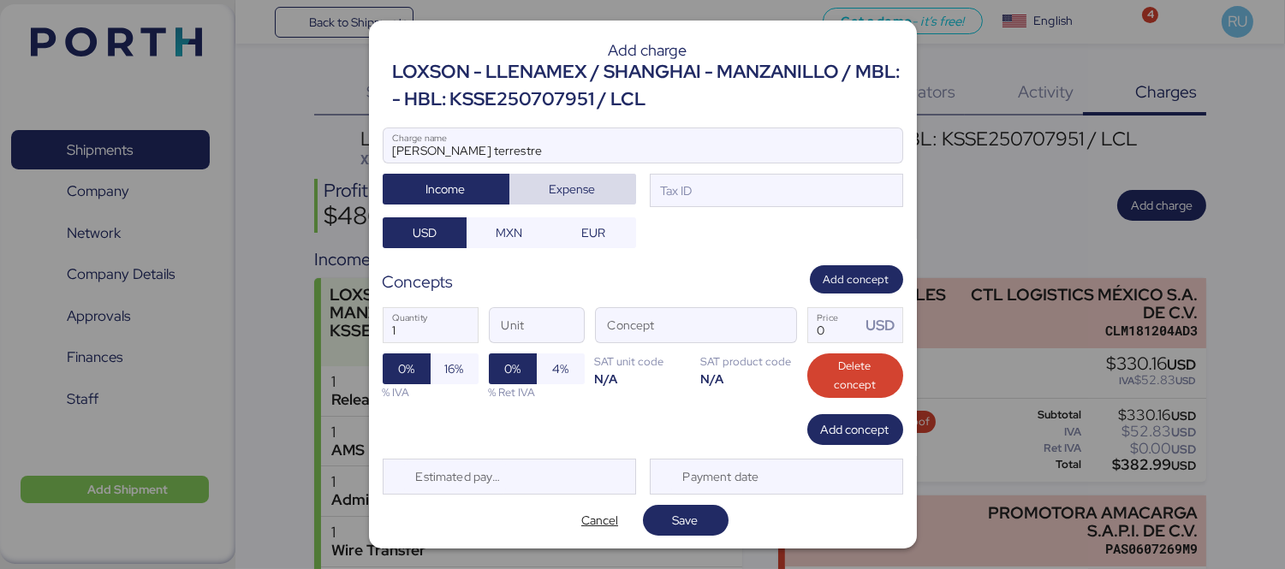
click at [614, 188] on span "Expense" at bounding box center [572, 189] width 99 height 24
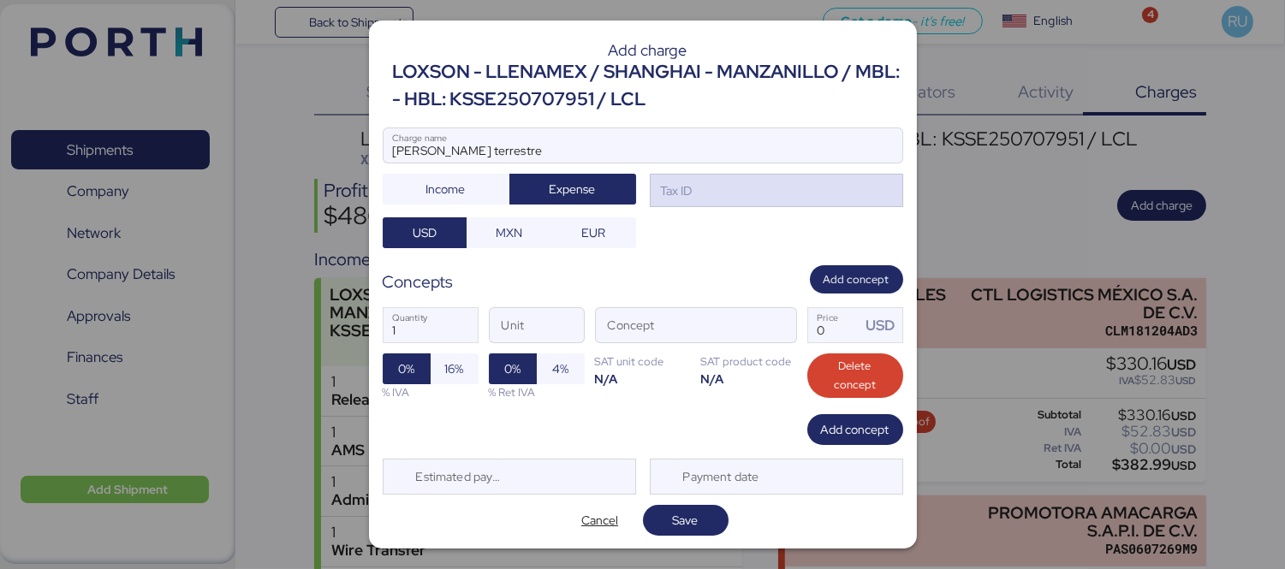
click at [713, 184] on div "Tax ID" at bounding box center [776, 191] width 253 height 34
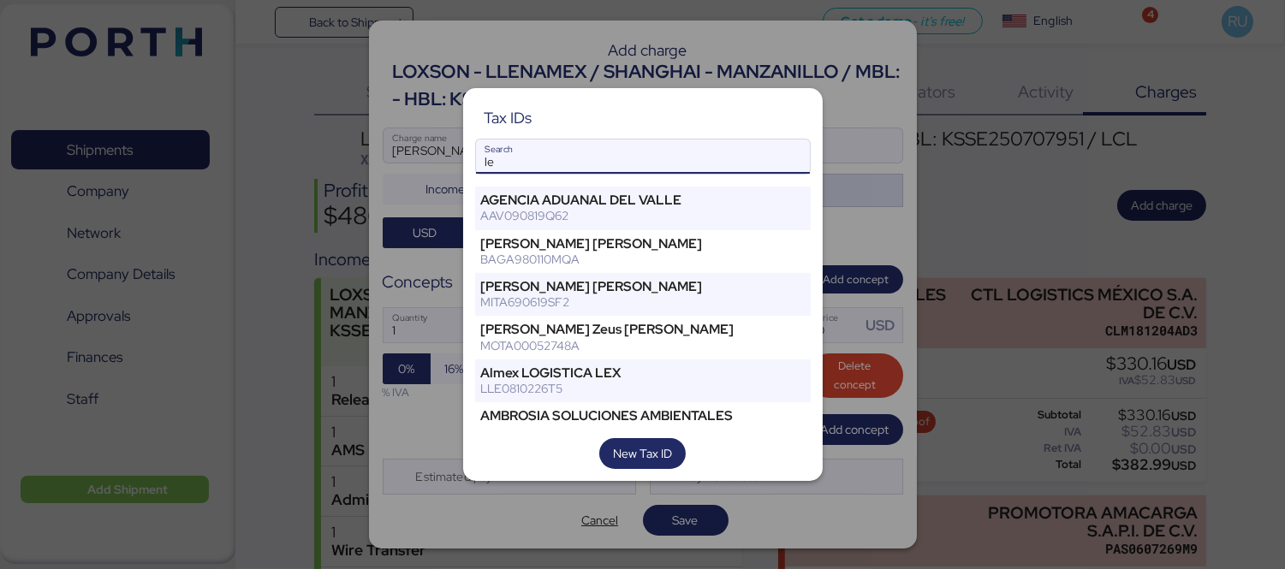
type input "l"
type input "a"
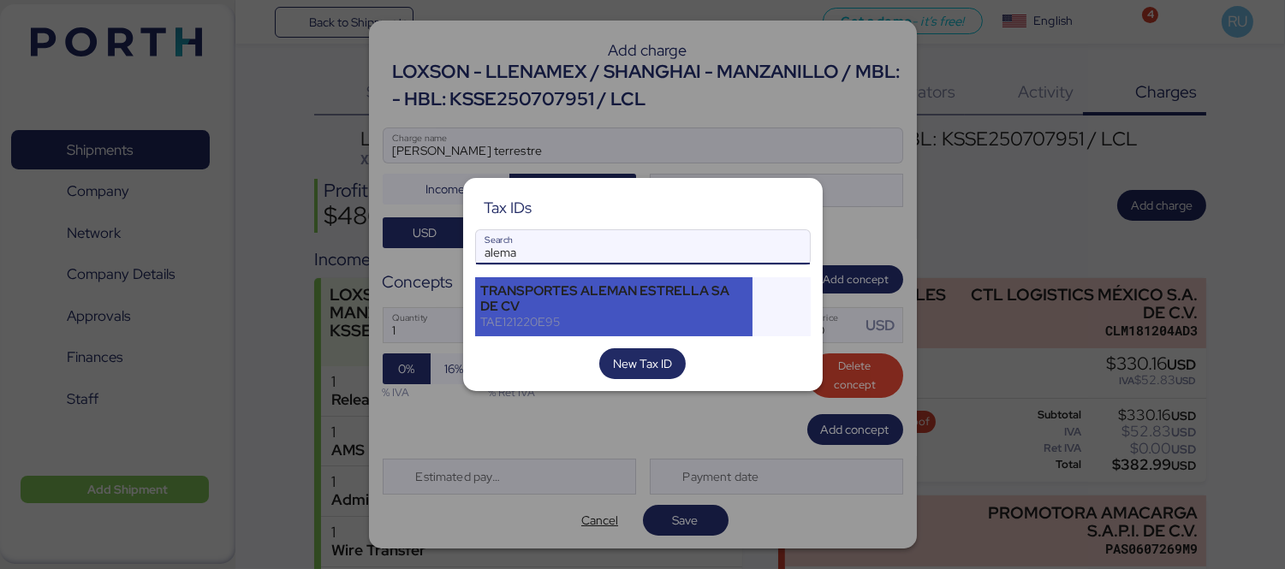
type input "alema"
click at [669, 287] on div "TRANSPORTES ALEMAN ESTRELLA SA DE CV" at bounding box center [614, 298] width 266 height 31
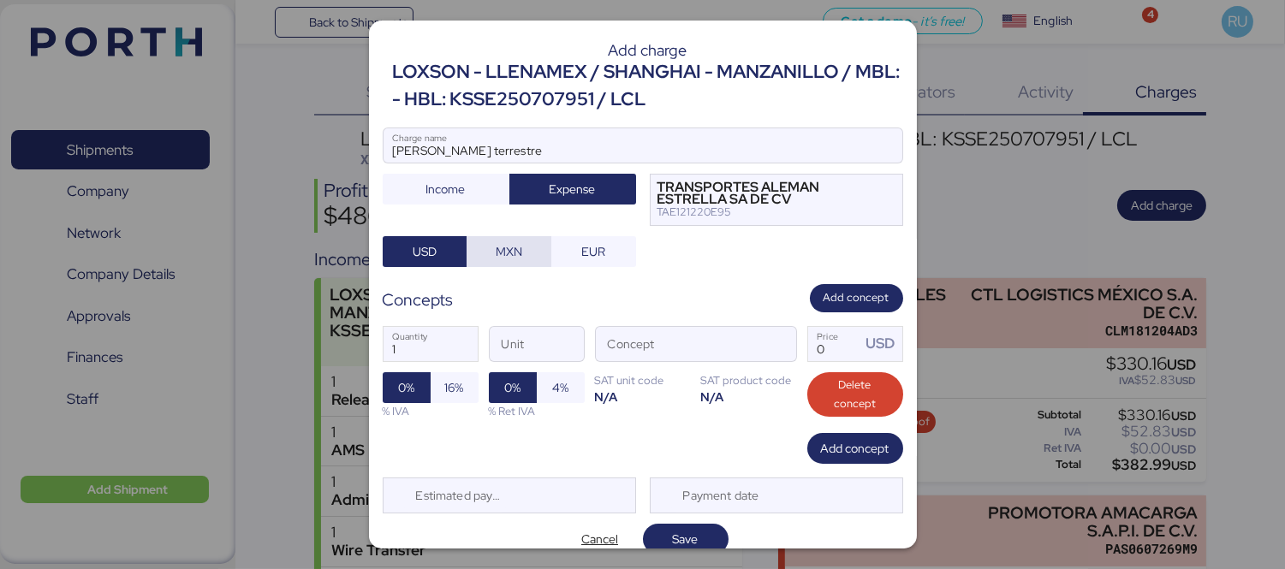
click at [499, 258] on span "MXN" at bounding box center [508, 251] width 27 height 21
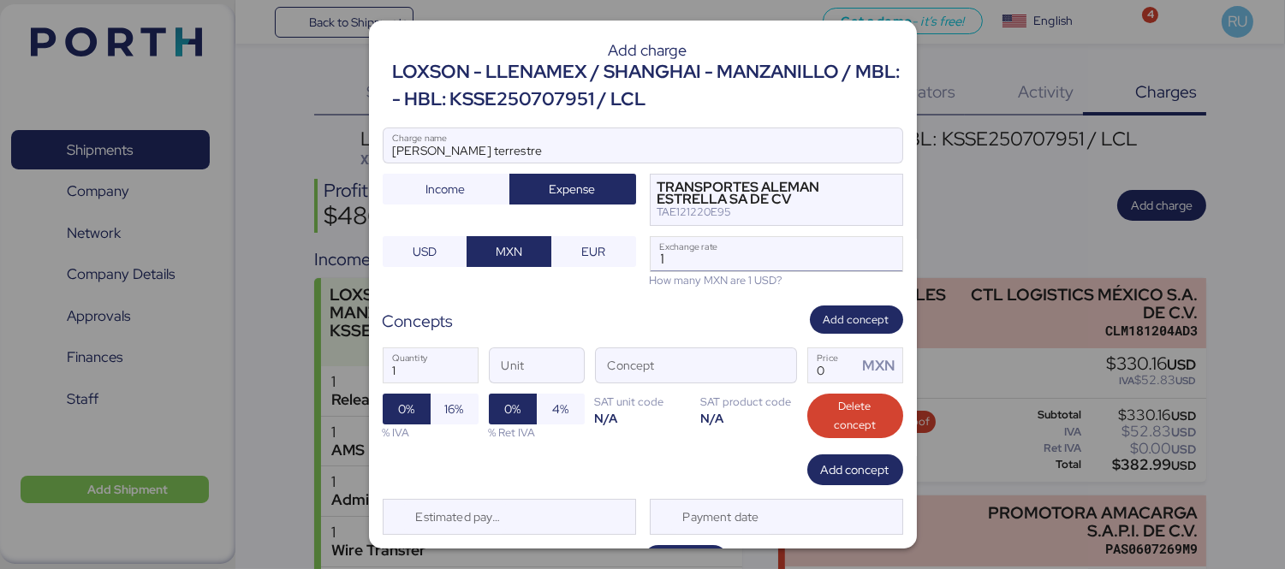
click at [655, 266] on input "1" at bounding box center [776, 254] width 252 height 34
click at [776, 374] on span "button" at bounding box center [778, 370] width 36 height 36
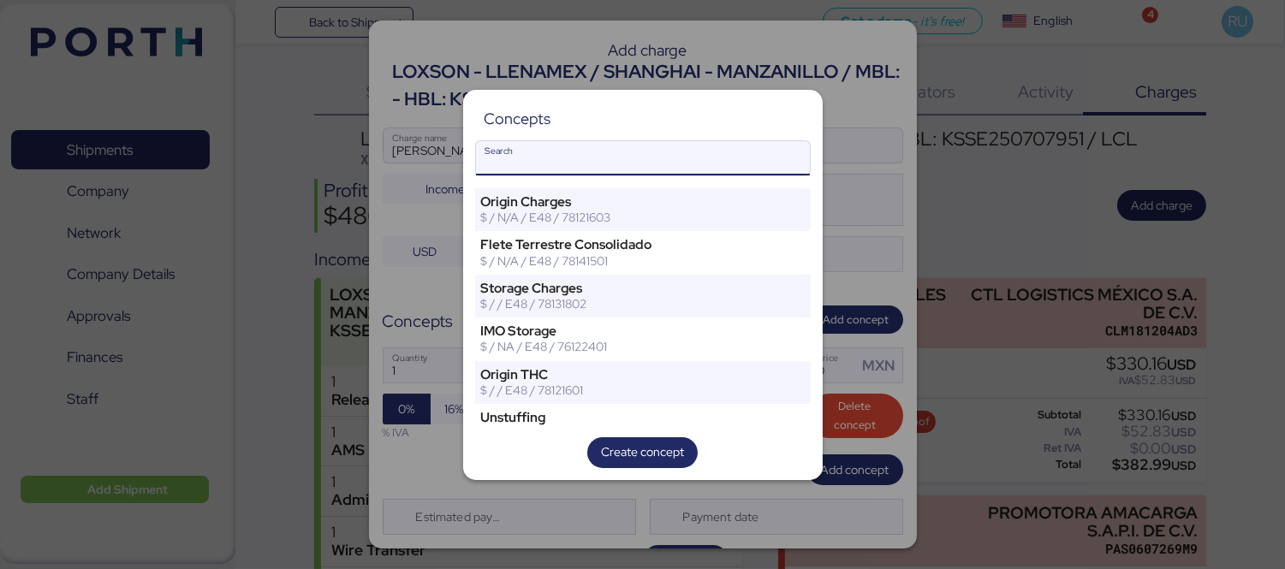
click at [822, 282] on div "Concepts Search Origin Charges $ / N/A / E48 / 78121603 [PERSON_NAME] Terrestre…" at bounding box center [642, 285] width 359 height 390
click at [839, 287] on div at bounding box center [642, 284] width 1285 height 569
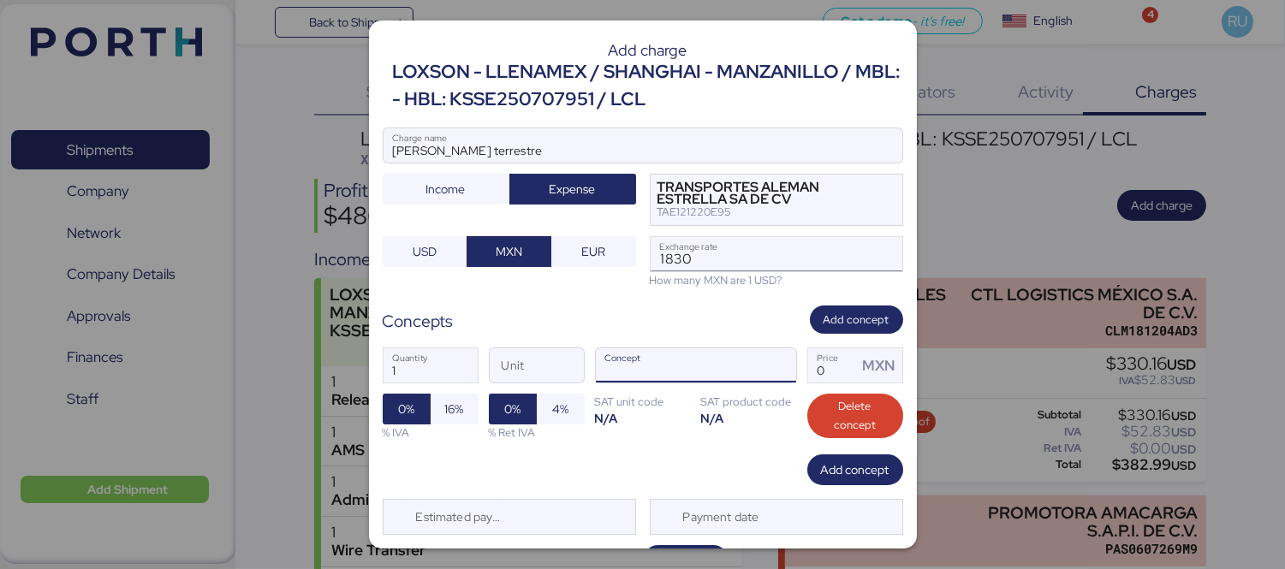
click at [673, 254] on input "1830" at bounding box center [776, 254] width 252 height 34
click at [665, 255] on input "1830" at bounding box center [776, 254] width 252 height 34
type input "18.3"
click at [762, 360] on span "button" at bounding box center [778, 370] width 36 height 36
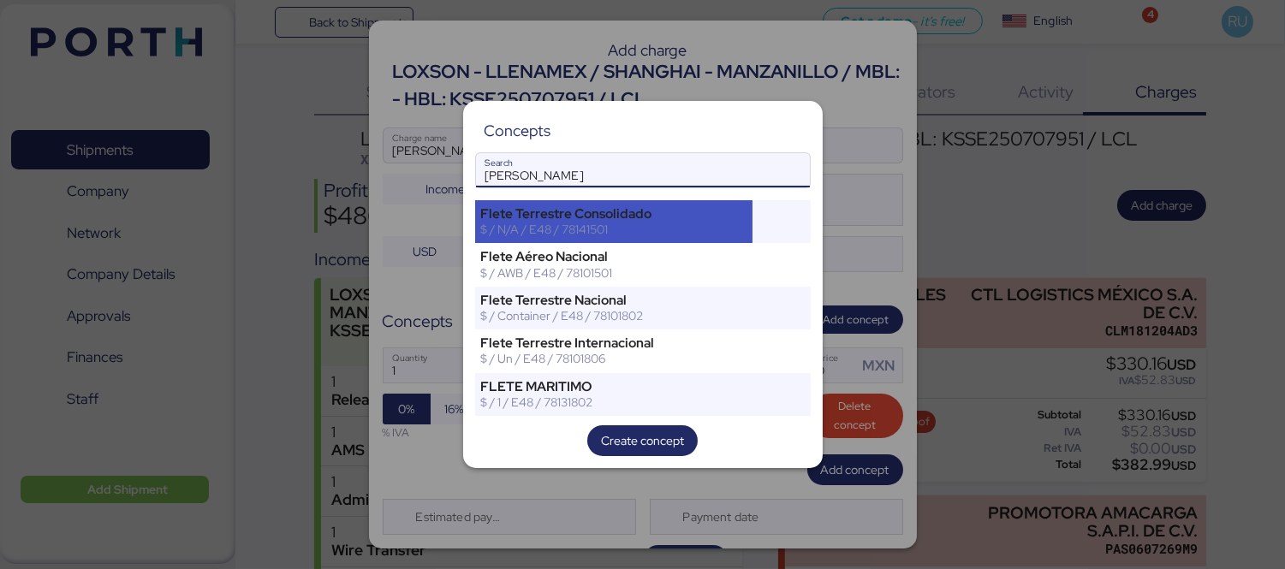
type input "[PERSON_NAME]"
click at [680, 227] on div "$ / N/A / E48 / 78141501" at bounding box center [614, 229] width 266 height 15
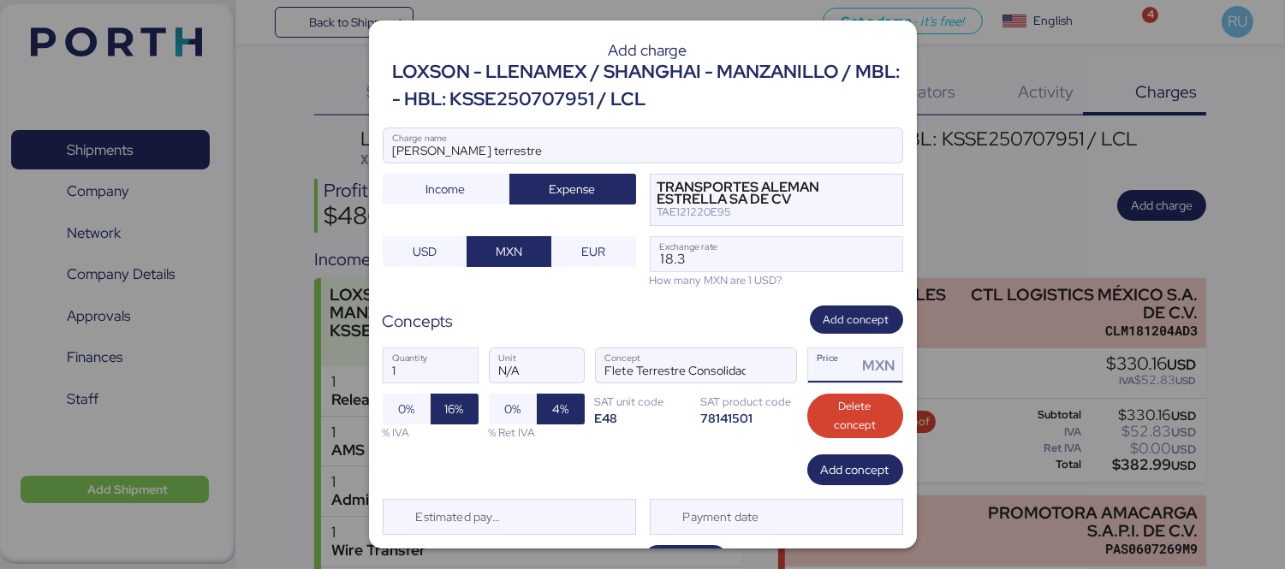
click at [811, 364] on input "Price MXN" at bounding box center [833, 365] width 50 height 34
type input "3130"
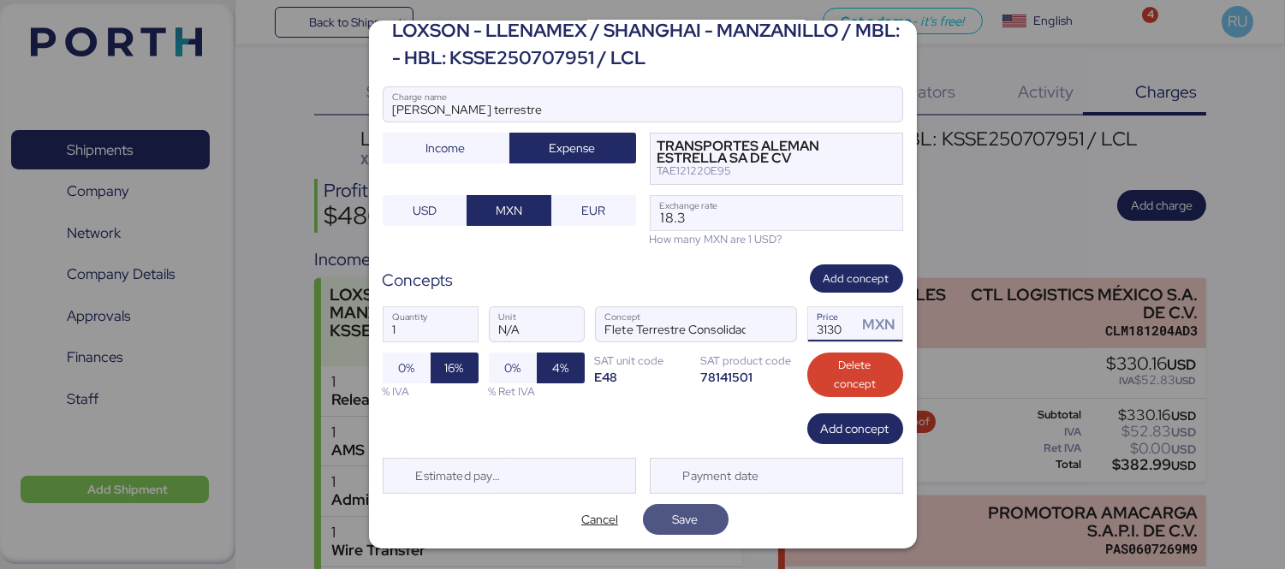
click at [694, 518] on span "Save" at bounding box center [685, 519] width 58 height 24
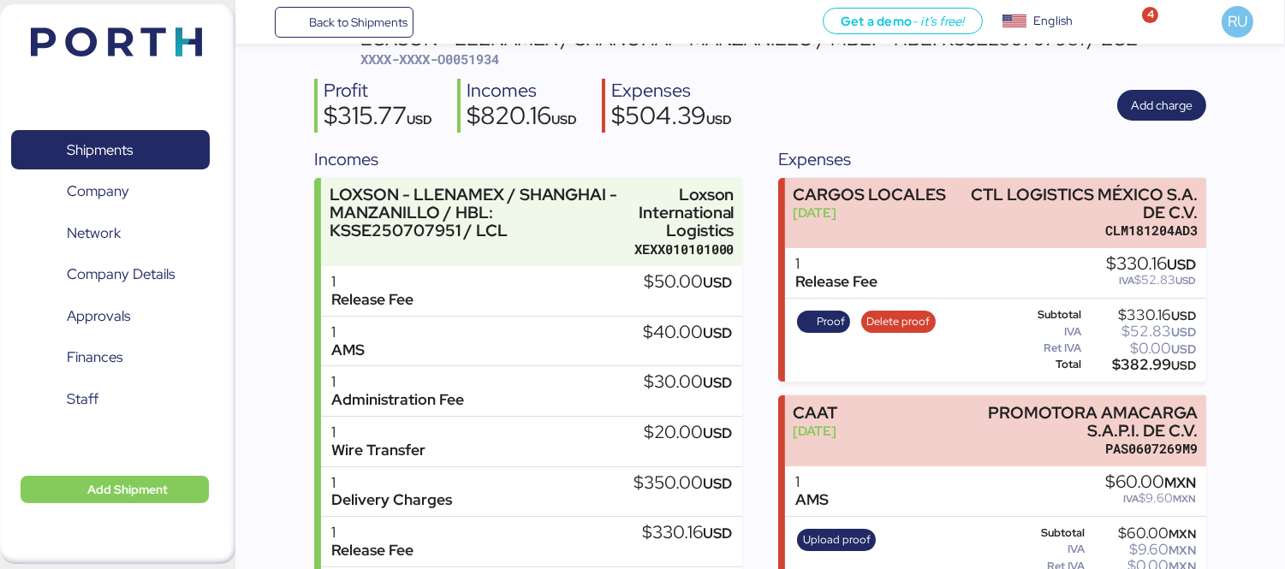
scroll to position [370, 0]
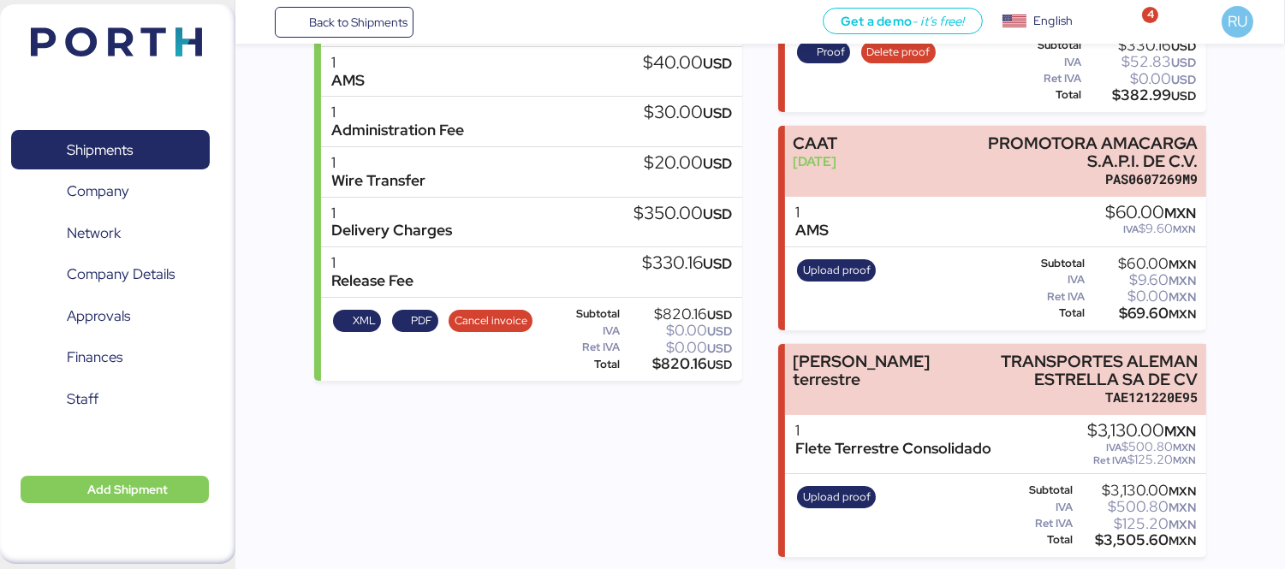
click at [846, 475] on div "Upload proof Subtotal $3,130.00 MXN IVA $500.80 MXN Ret IVA $125.20 MXN Total $…" at bounding box center [995, 516] width 421 height 84
click at [849, 496] on span "Upload proof" at bounding box center [837, 497] width 68 height 19
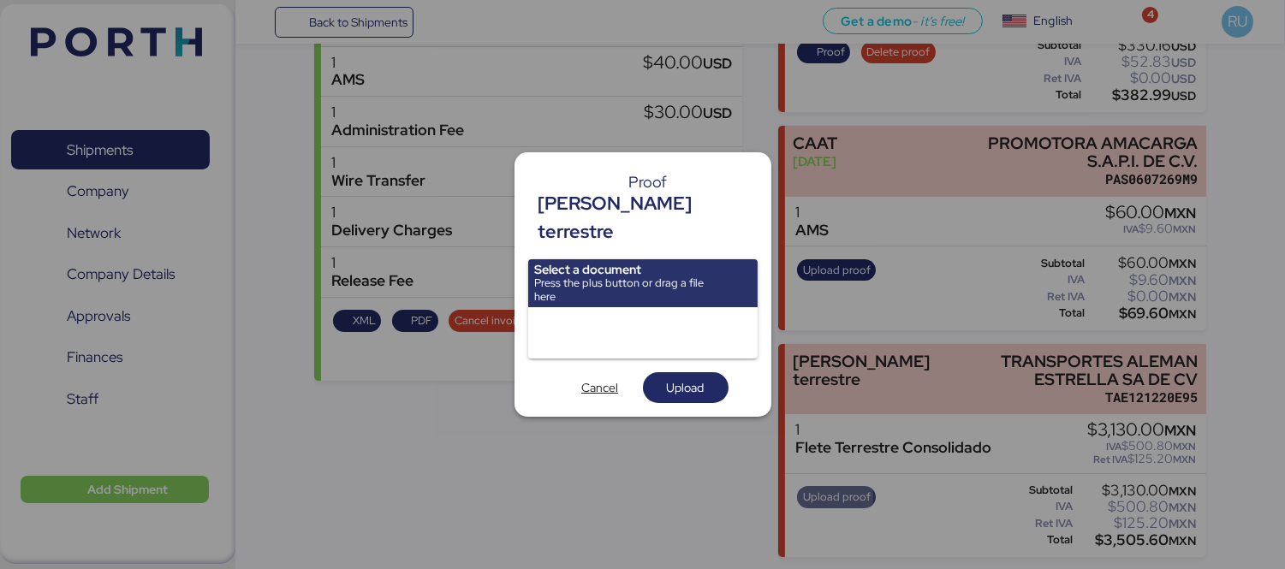
scroll to position [0, 0]
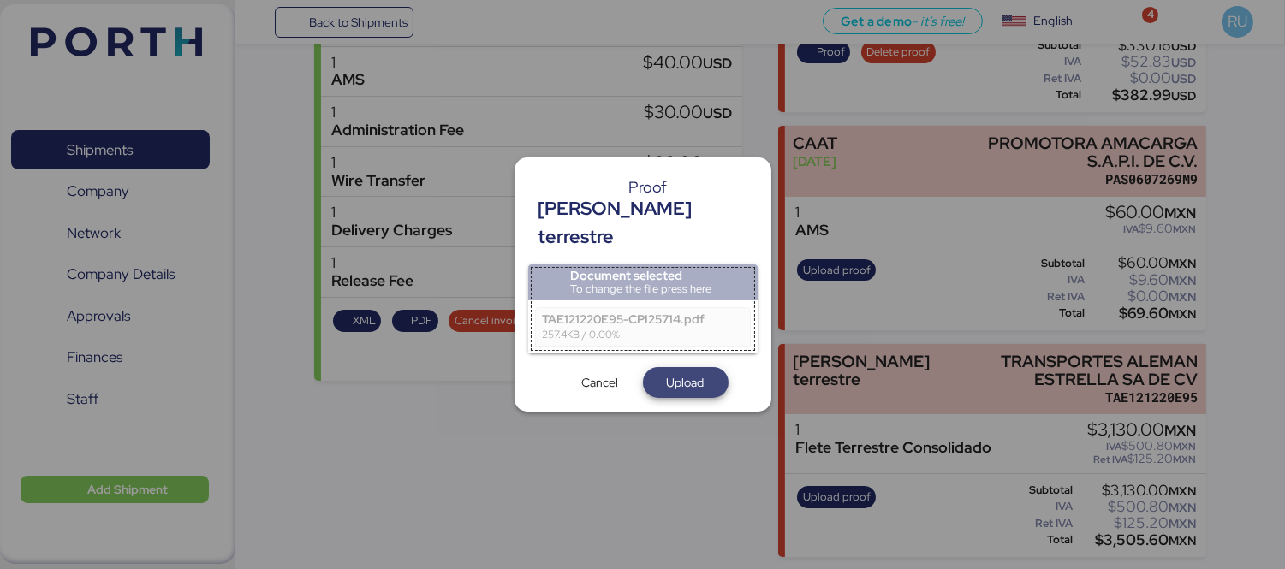
click at [697, 372] on span "Upload" at bounding box center [686, 382] width 38 height 21
